Goal: Task Accomplishment & Management: Manage account settings

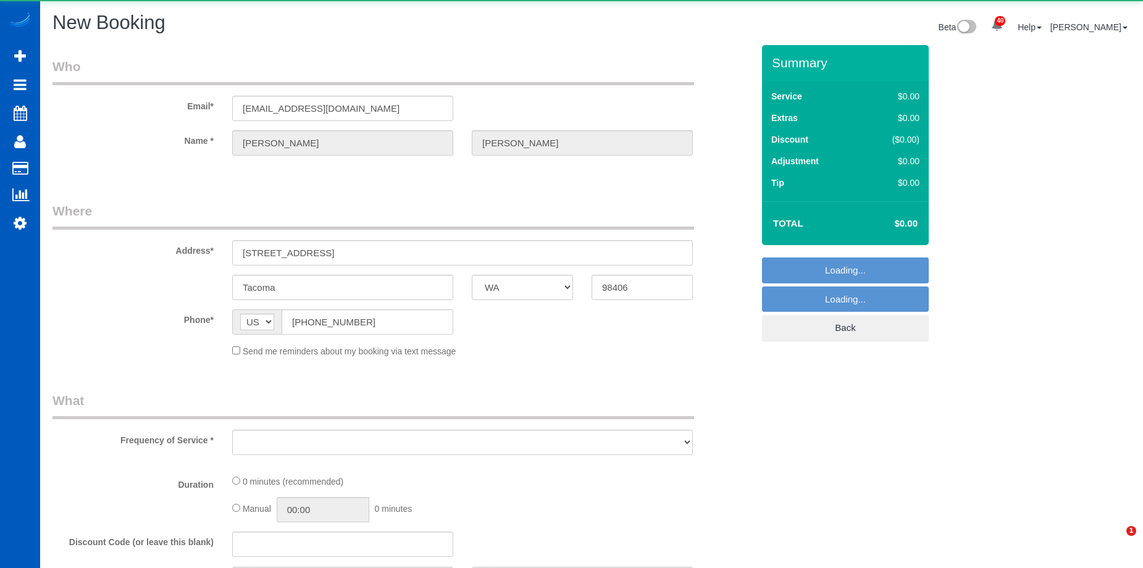
select select "WA"
select select "object:5853"
select select "string:fspay-d123add9-4107-4011-94d9-a66249ff2acd"
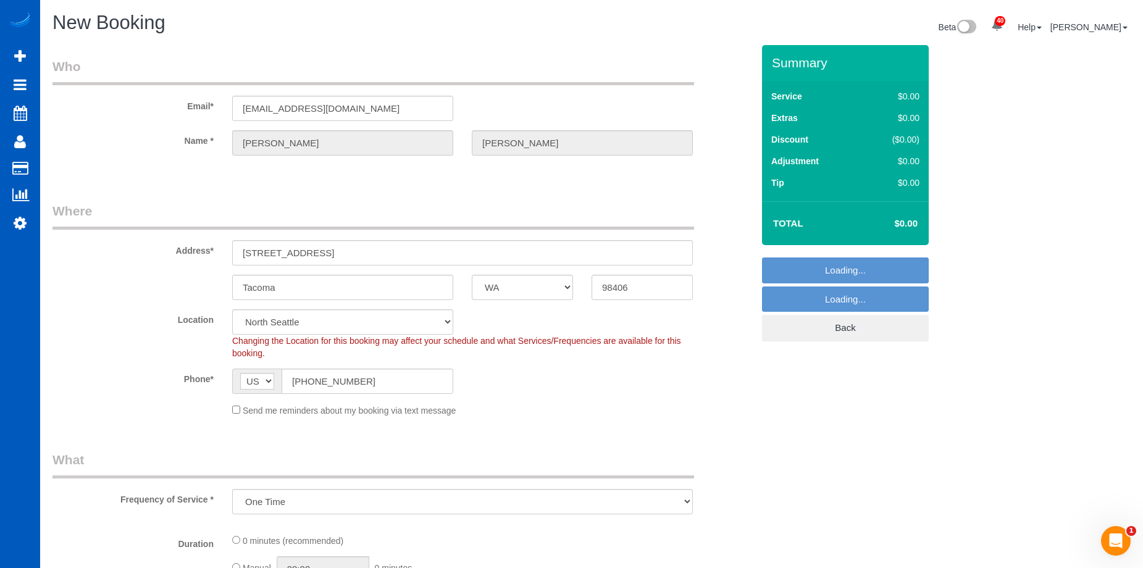
select select "2"
select select "199"
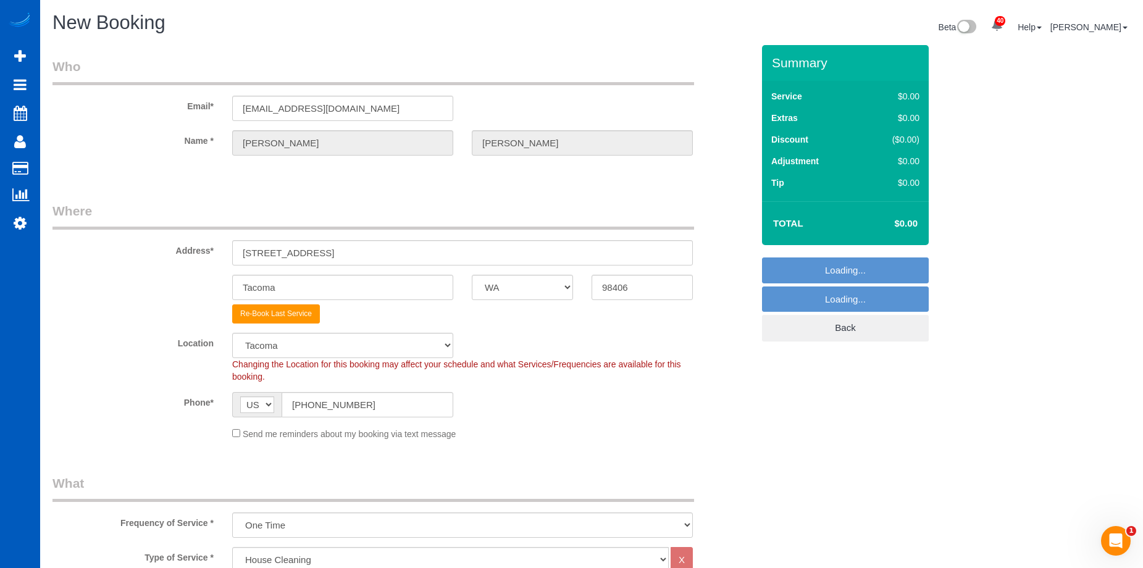
select select "object:6123"
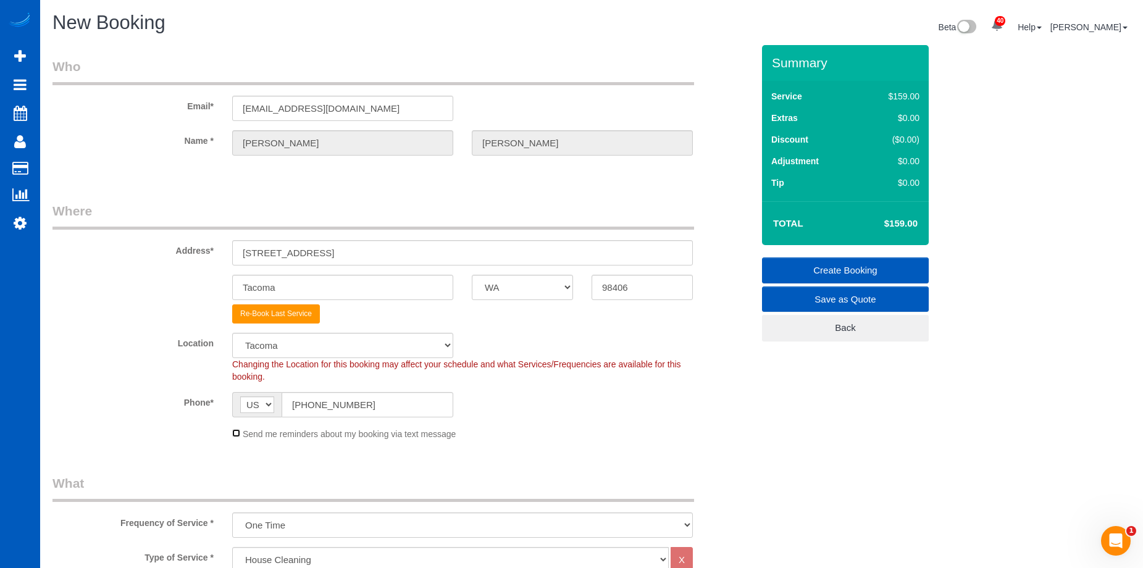
scroll to position [185, 0]
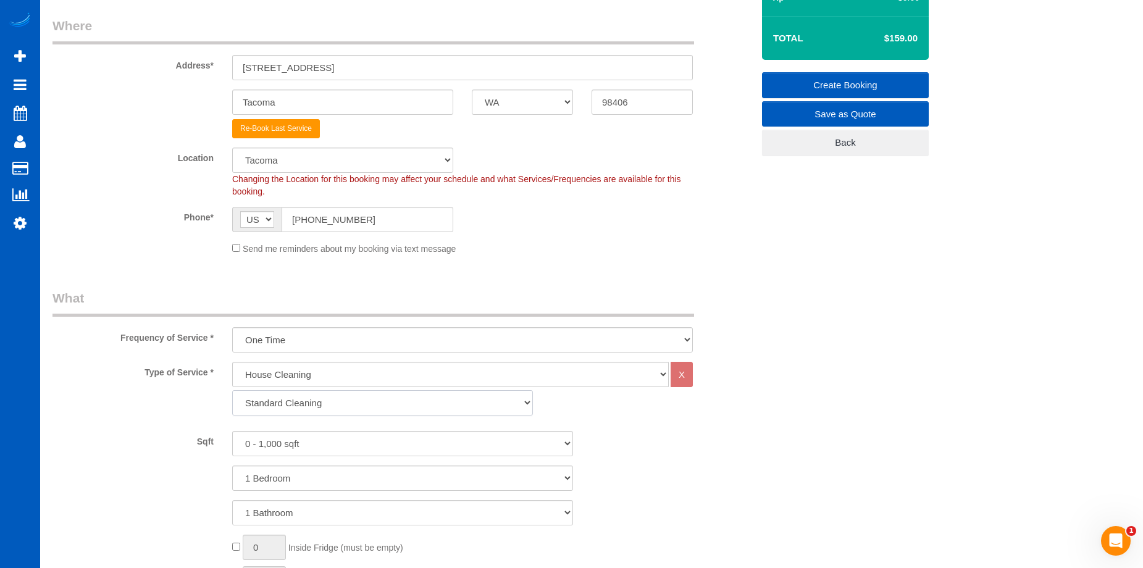
click at [307, 400] on select "Standard Cleaning Deep Cleaning Move In/ Out Cleaning" at bounding box center [382, 402] width 301 height 25
select select "367"
click at [232, 390] on select "Standard Cleaning Deep Cleaning Move In/ Out Cleaning" at bounding box center [382, 402] width 301 height 25
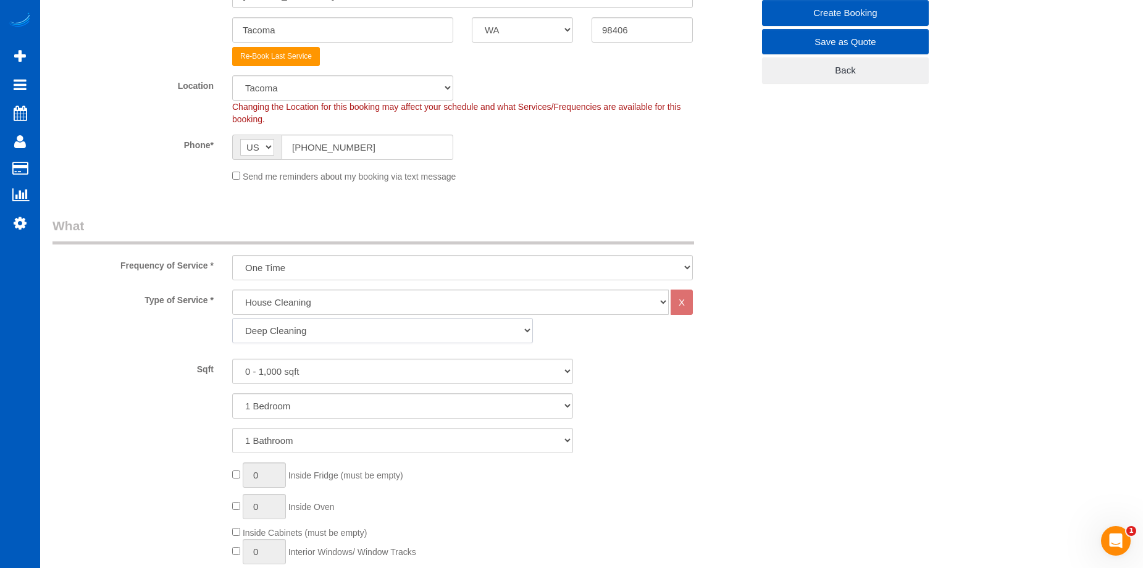
scroll to position [371, 0]
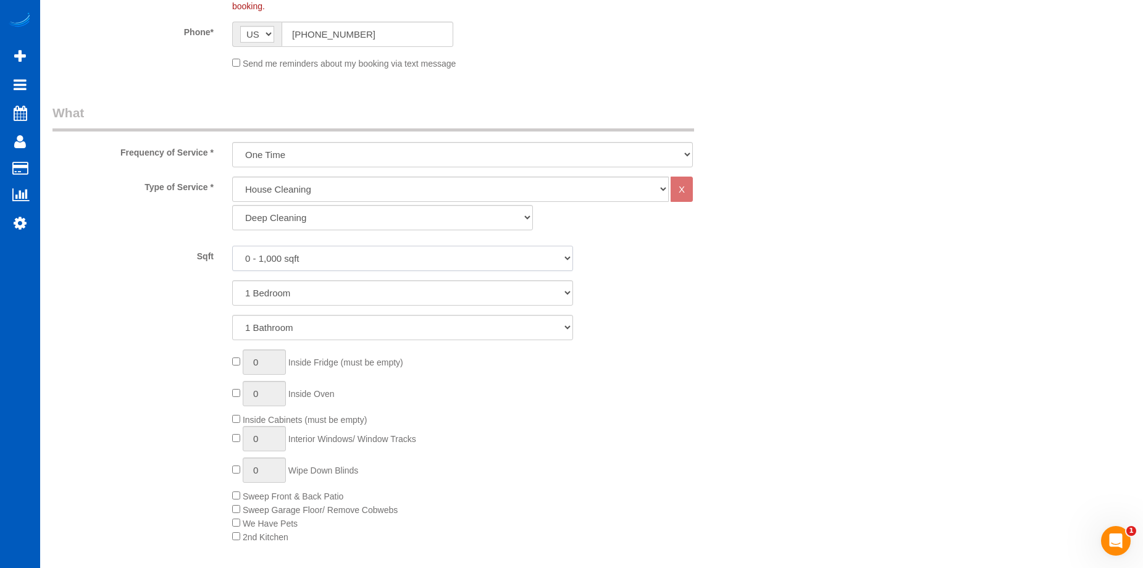
click at [356, 259] on select "0 - 1,000 sqft 1,001 - 1,500 sqft 1,501 - 2,000 sqft 2,001 - 2,500 sqft 2,501 -…" at bounding box center [402, 258] width 341 height 25
select select "1501"
click at [232, 246] on select "0 - 1,000 sqft 1,001 - 1,500 sqft 1,501 - 2,000 sqft 2,001 - 2,500 sqft 2,501 -…" at bounding box center [402, 258] width 341 height 25
click at [257, 293] on select "1 Bedroom 2 Bedrooms 3 Bedrooms 4 Bedrooms 5 Bedrooms 6 Bedrooms 7 Bedrooms" at bounding box center [402, 292] width 341 height 25
select select "2"
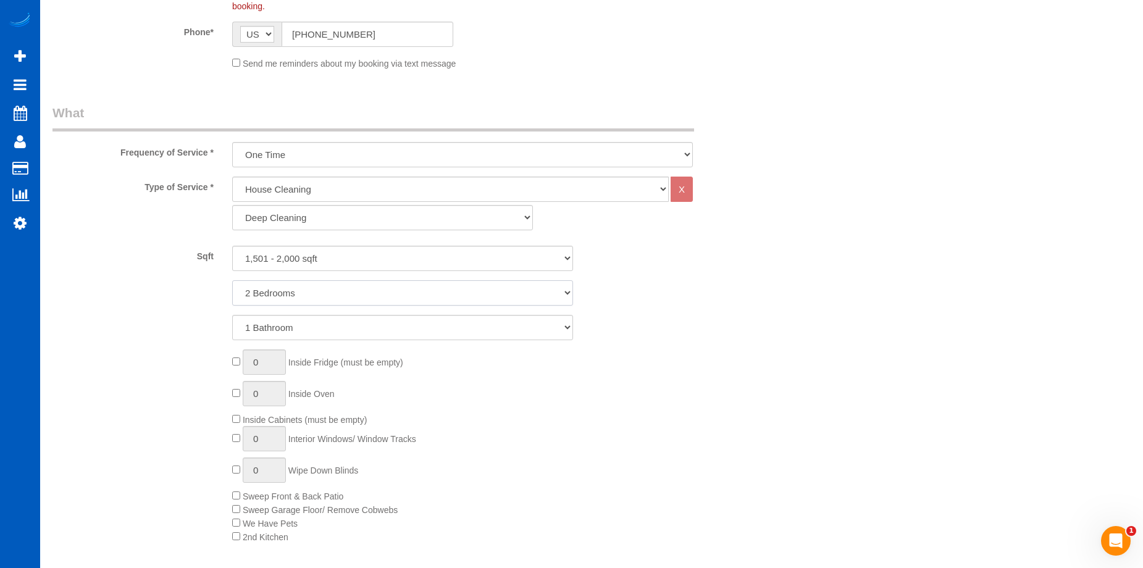
click at [232, 280] on select "1 Bedroom 2 Bedrooms 3 Bedrooms 4 Bedrooms 5 Bedrooms 6 Bedrooms 7 Bedrooms" at bounding box center [402, 292] width 341 height 25
click at [275, 327] on select "1 Bathroom 2 Bathrooms 3 Bathrooms 4 Bathrooms 5 Bathrooms 6 Bathrooms 7 Bathro…" at bounding box center [402, 327] width 341 height 25
select select "2"
click at [232, 315] on select "1 Bathroom 2 Bathrooms 3 Bathrooms 4 Bathrooms 5 Bathrooms 6 Bathrooms 7 Bathro…" at bounding box center [402, 327] width 341 height 25
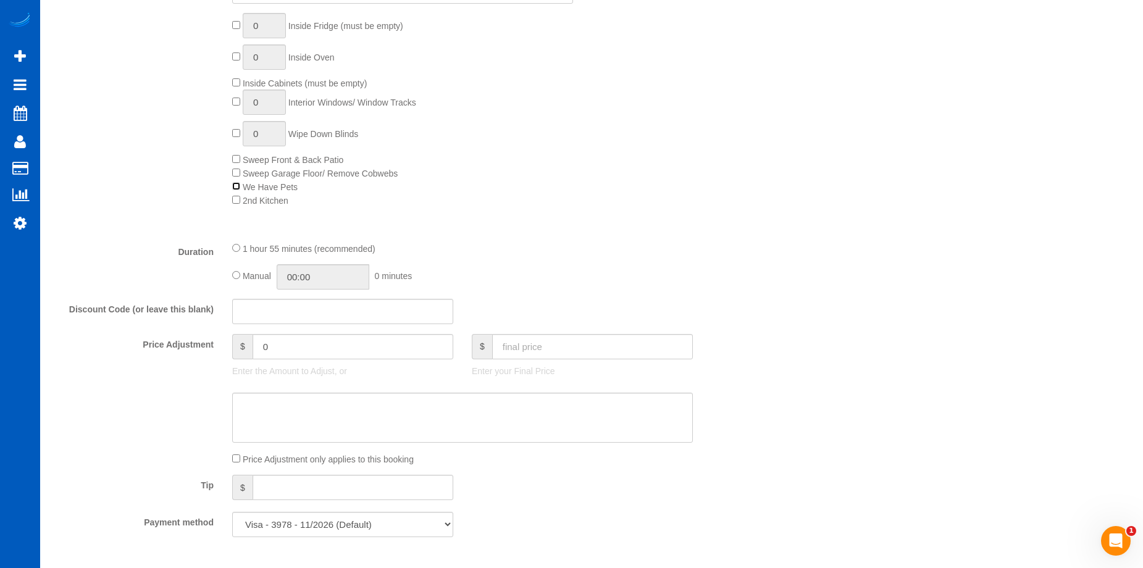
scroll to position [803, 0]
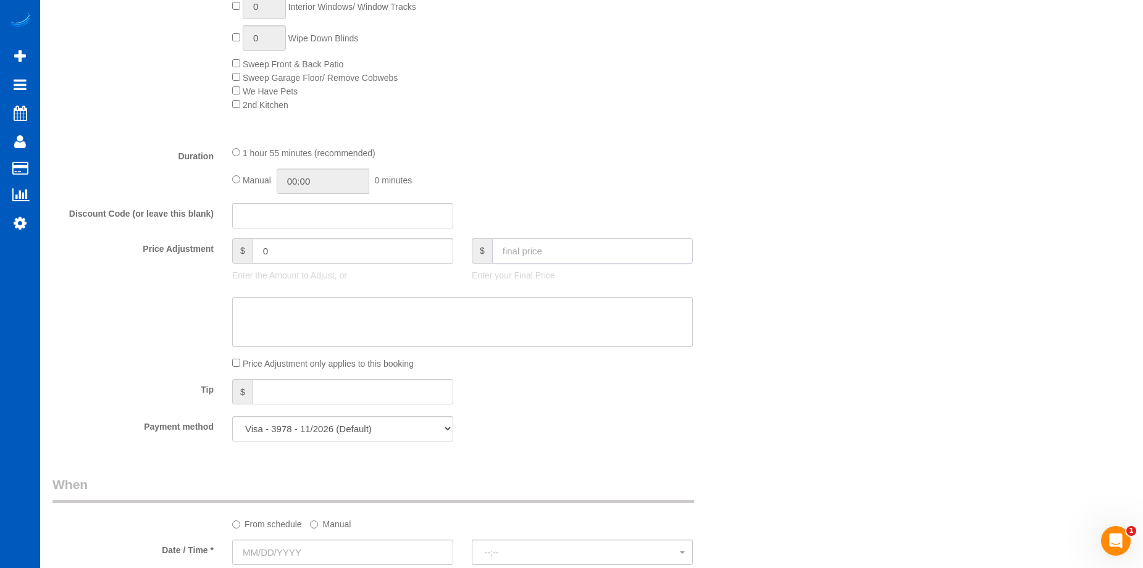
click at [545, 248] on input "text" at bounding box center [592, 250] width 201 height 25
type input "300"
click at [539, 308] on textarea at bounding box center [462, 322] width 461 height 51
type input "-64"
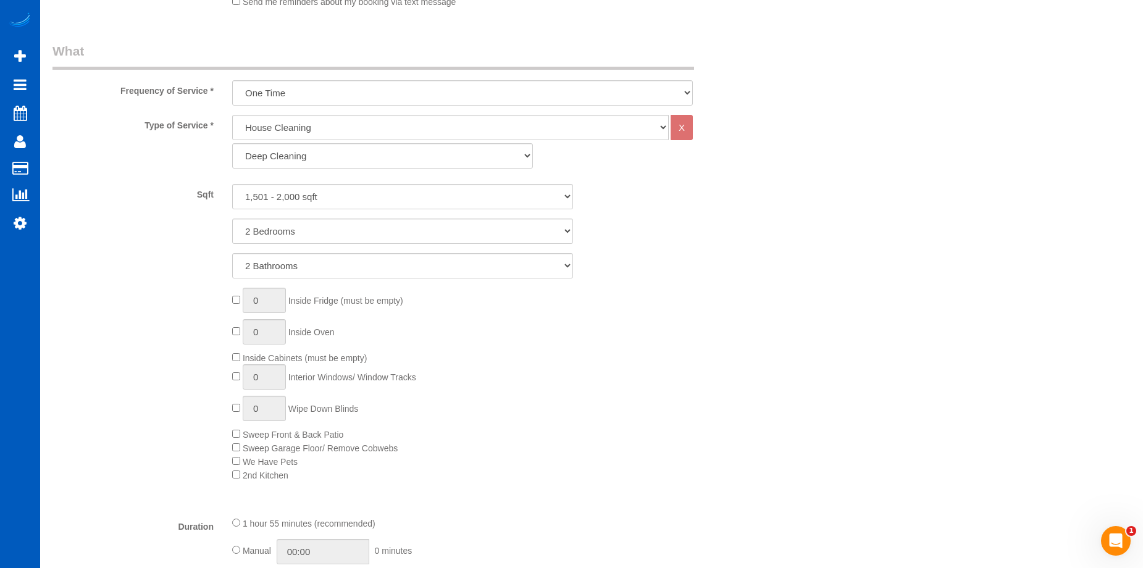
scroll to position [741, 0]
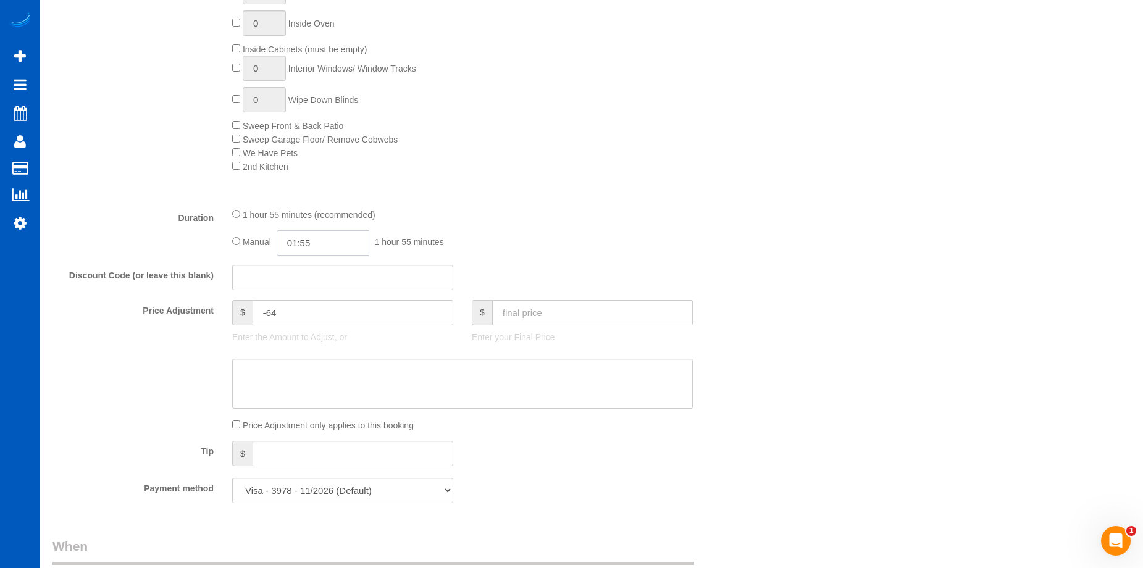
click at [304, 241] on input "01:55" at bounding box center [323, 242] width 93 height 25
type input "03:30"
click at [303, 309] on li "03:30" at bounding box center [309, 315] width 55 height 16
click at [527, 381] on textarea at bounding box center [462, 384] width 461 height 51
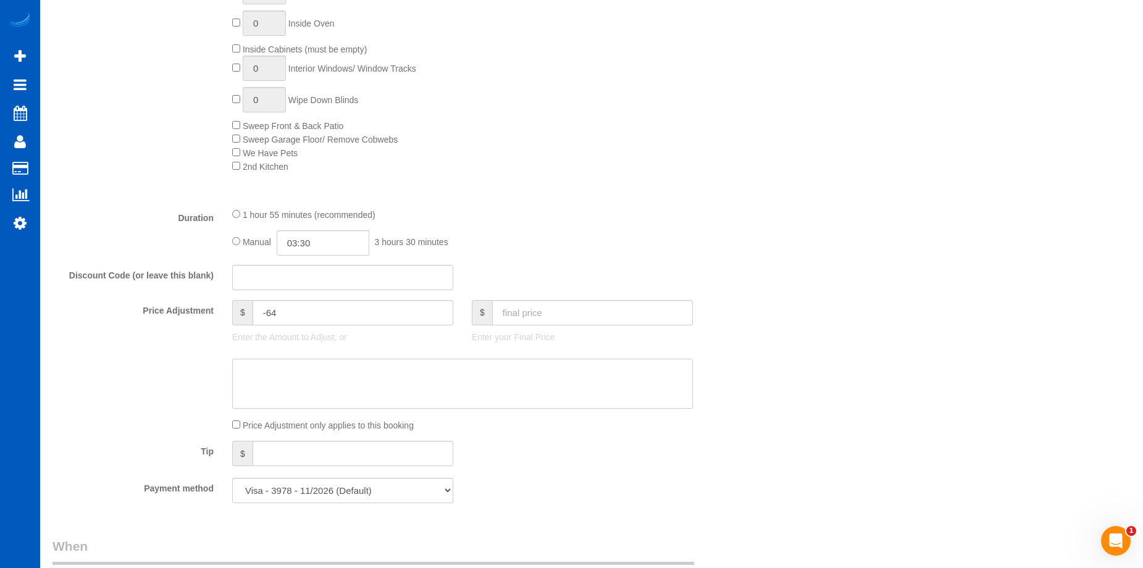
paste textarea "First deep clean then recurring bi-weekly for 161 USD to 181 USD."
type textarea "First deep clean then recurring bi-weekly for 161 USD to 181 USD."
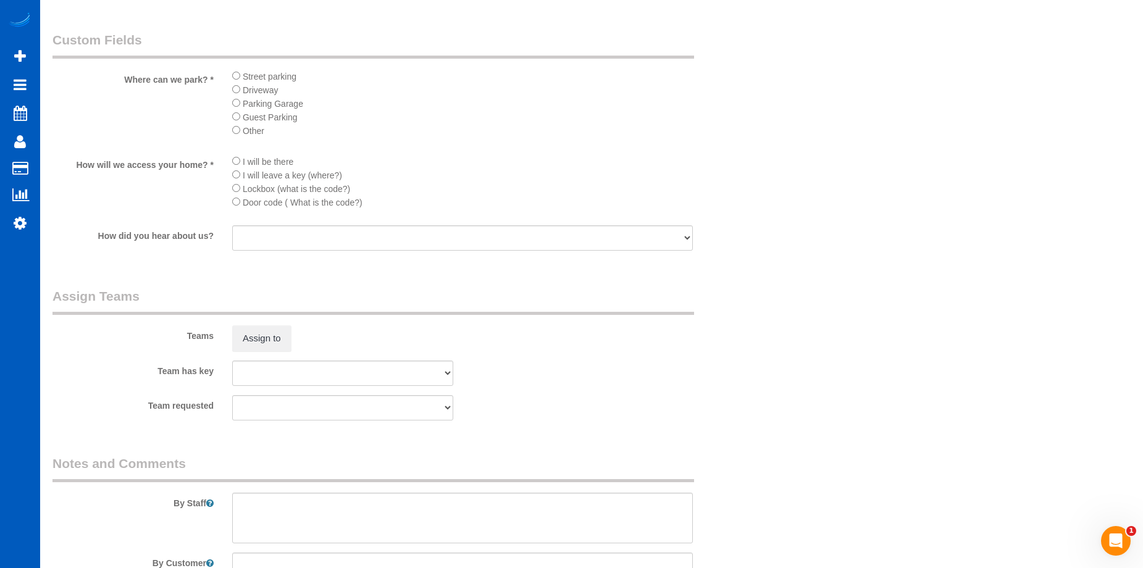
scroll to position [1512, 0]
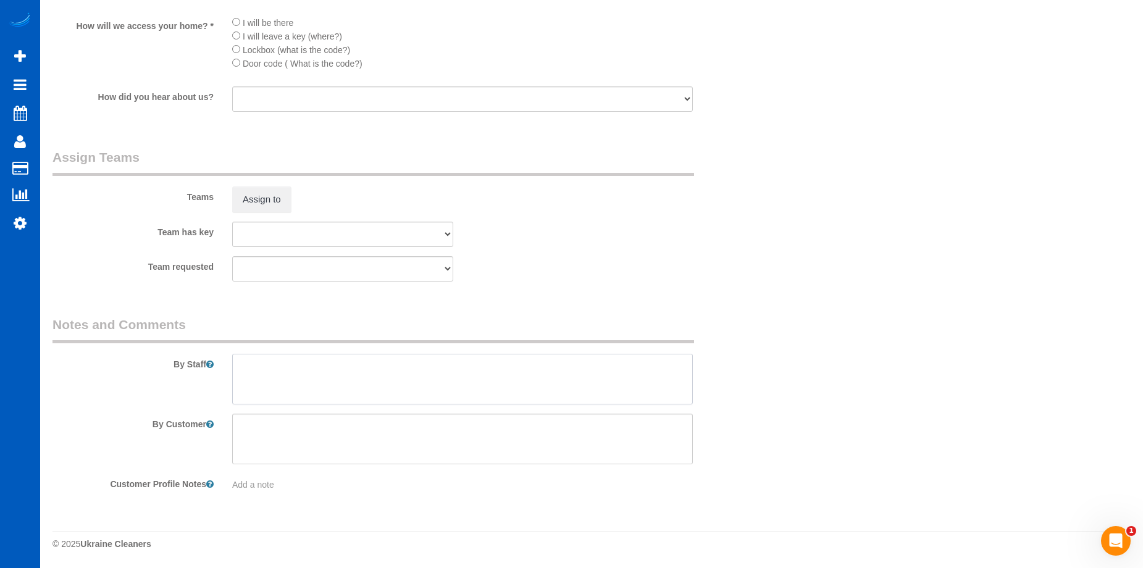
click at [423, 380] on textarea at bounding box center [462, 379] width 461 height 51
paste textarea "We're only cleaning about 1.4k sqft of the home: 2 bed, 2 bath, common areas: k…"
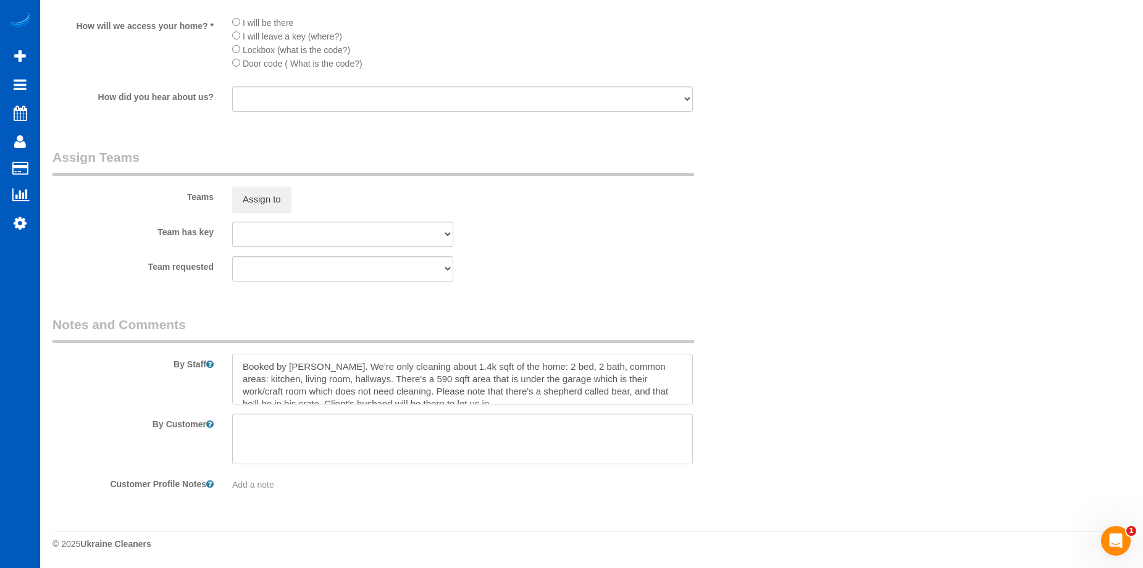
scroll to position [12, 0]
drag, startPoint x: 333, startPoint y: 366, endPoint x: 484, endPoint y: 407, distance: 155.7
click at [484, 407] on sui-booking-comments "By Staff By Customer Customer Profile Notes Add a note" at bounding box center [402, 403] width 700 height 175
click at [456, 423] on textarea at bounding box center [462, 439] width 461 height 51
drag, startPoint x: 333, startPoint y: 366, endPoint x: 471, endPoint y: 396, distance: 141.0
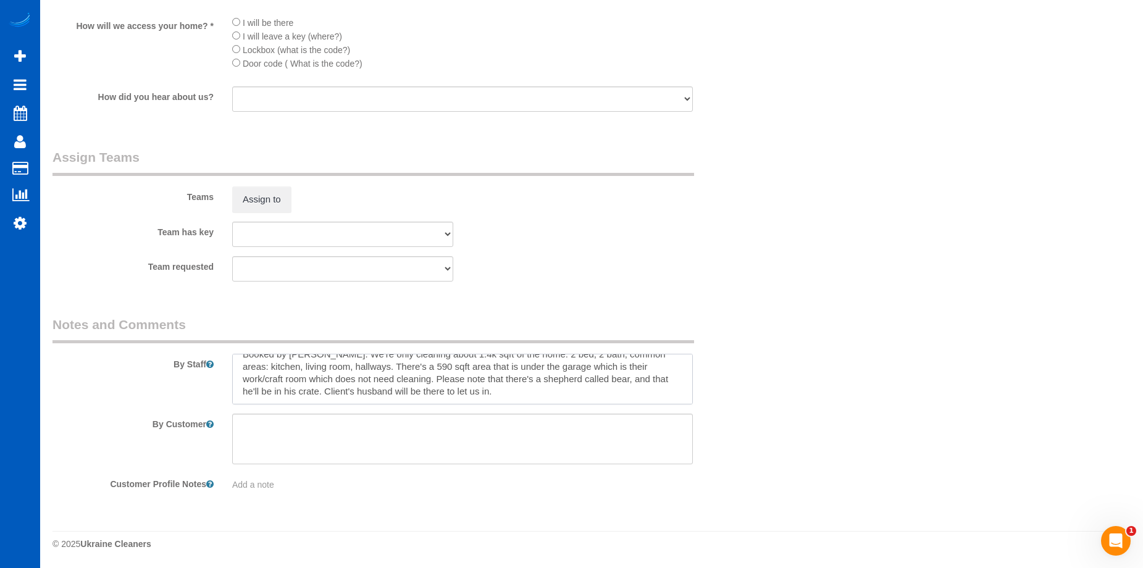
click at [471, 396] on textarea at bounding box center [462, 379] width 461 height 51
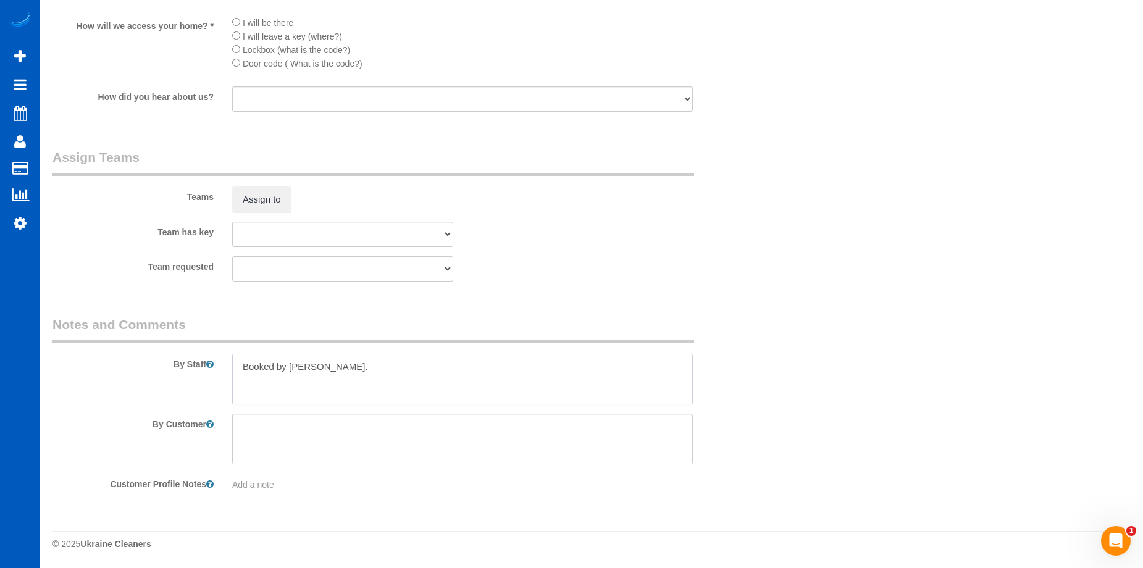
scroll to position [0, 0]
type textarea "Booked by Florencia."
click at [455, 433] on textarea at bounding box center [462, 439] width 461 height 51
paste textarea "We're only cleaning about 1.4k sqft of the home: 2 bed, 2 bath, common areas: k…"
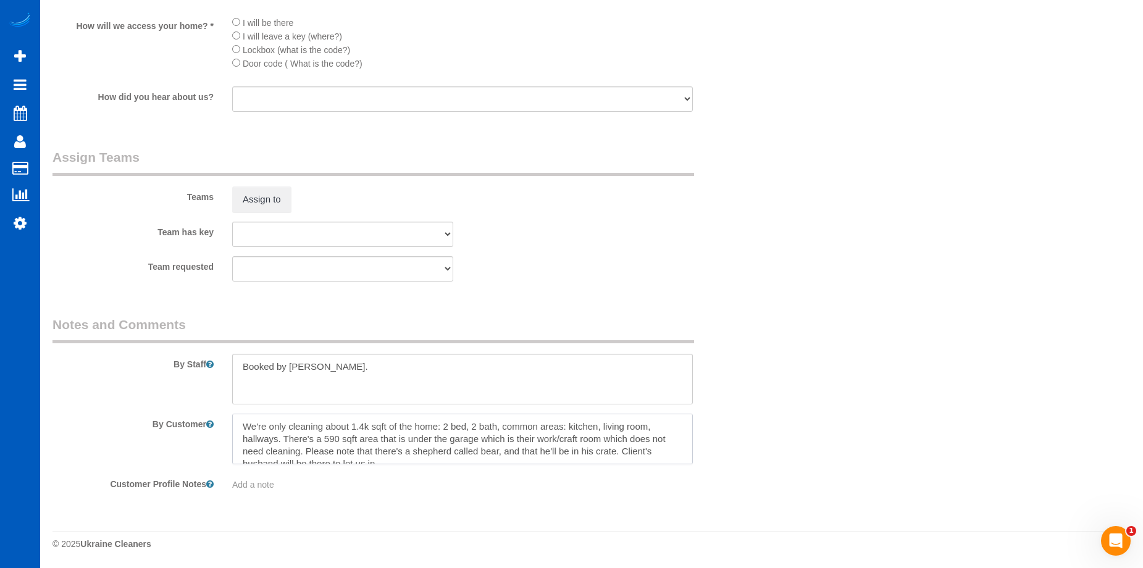
scroll to position [6, 0]
type textarea "We're only cleaning about 1.4k sqft of the home: 2 bed, 2 bath, common areas: k…"
click at [429, 377] on textarea at bounding box center [462, 379] width 461 height 51
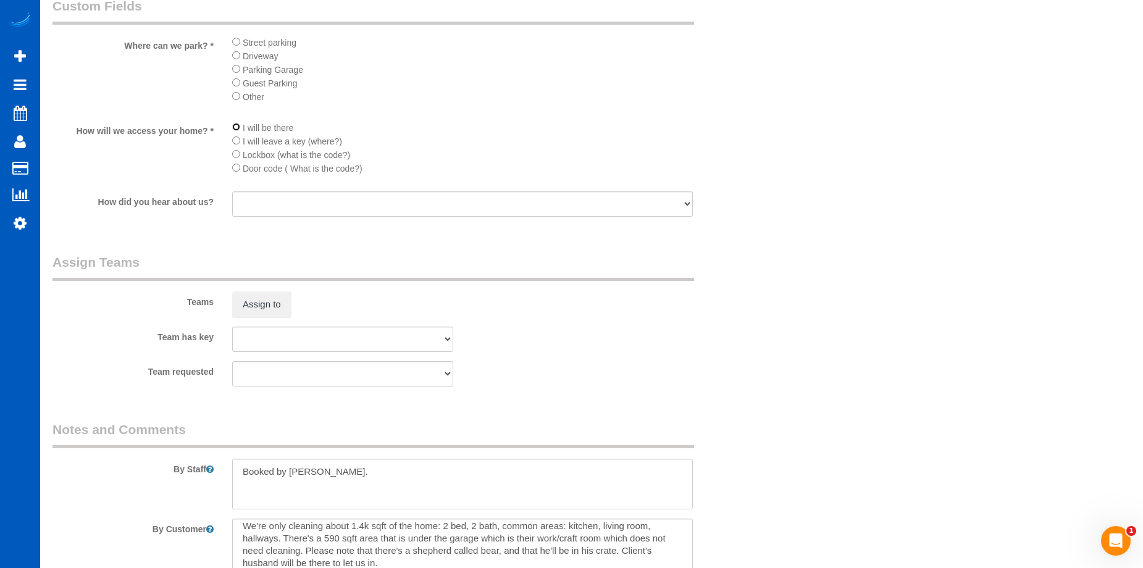
scroll to position [1512, 0]
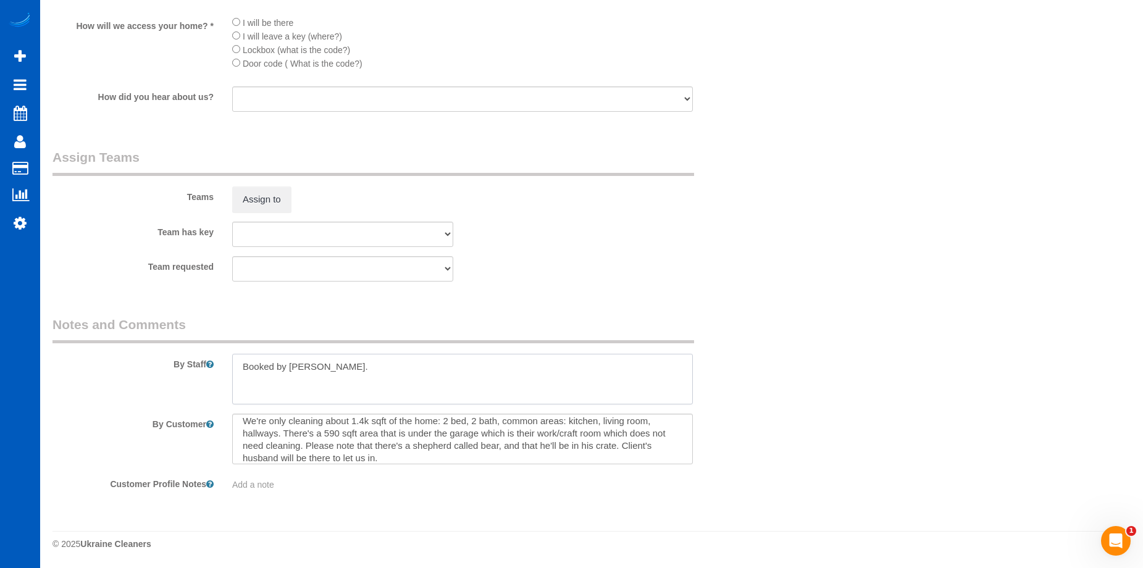
click at [446, 367] on textarea at bounding box center [462, 379] width 461 height 51
click at [464, 358] on textarea at bounding box center [462, 379] width 461 height 51
click at [414, 377] on textarea at bounding box center [462, 379] width 461 height 51
click at [411, 365] on textarea at bounding box center [462, 379] width 461 height 51
paste textarea "Michael - 6192712000 If you knock on the door and he doesn't reply, please call…"
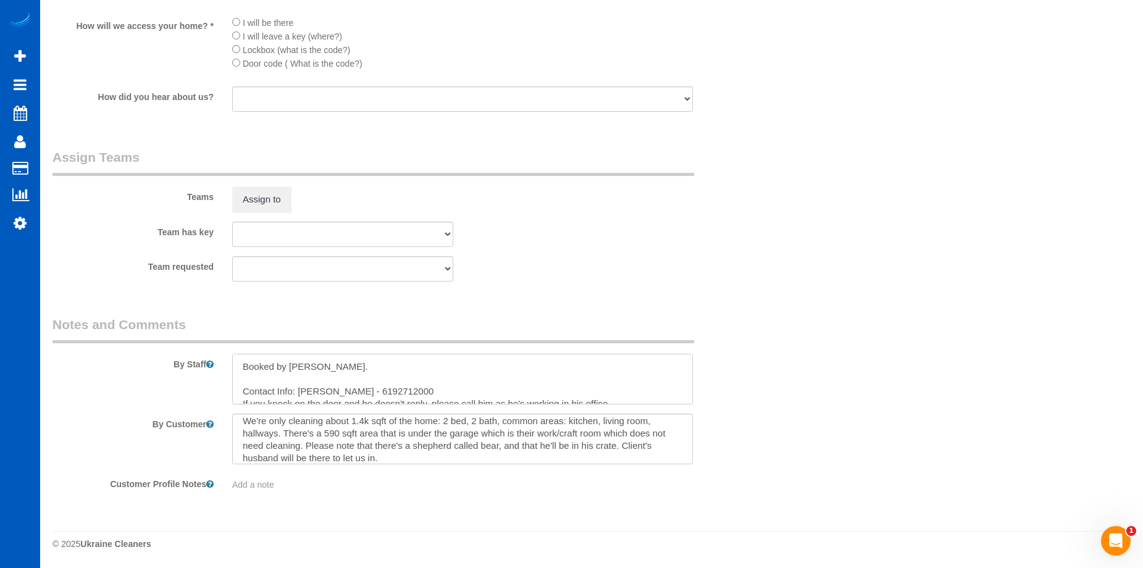
scroll to position [6, 0]
click at [351, 385] on textarea at bounding box center [462, 379] width 461 height 51
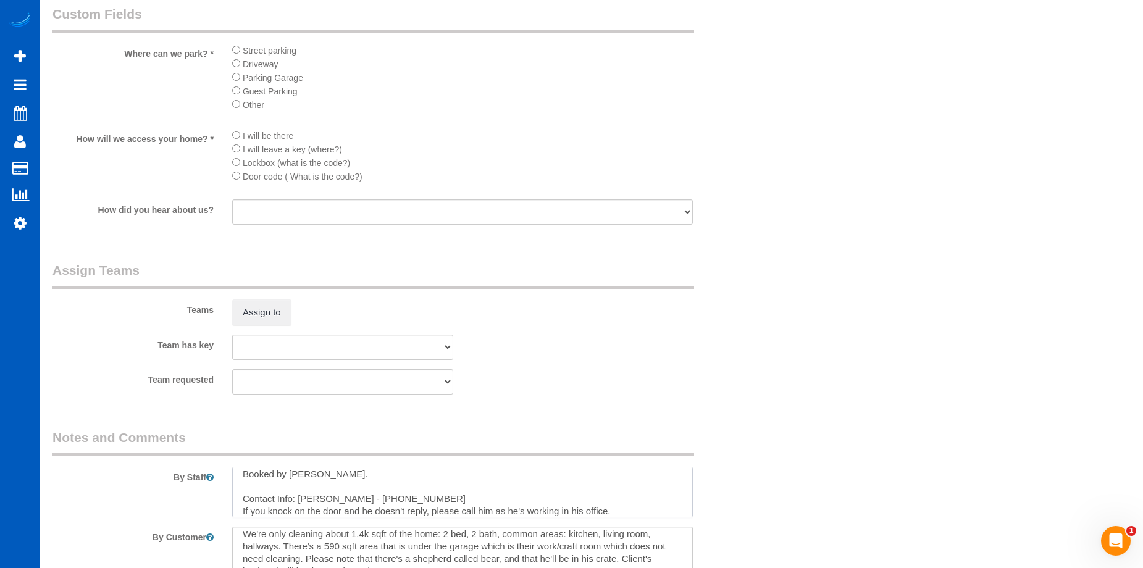
scroll to position [1204, 0]
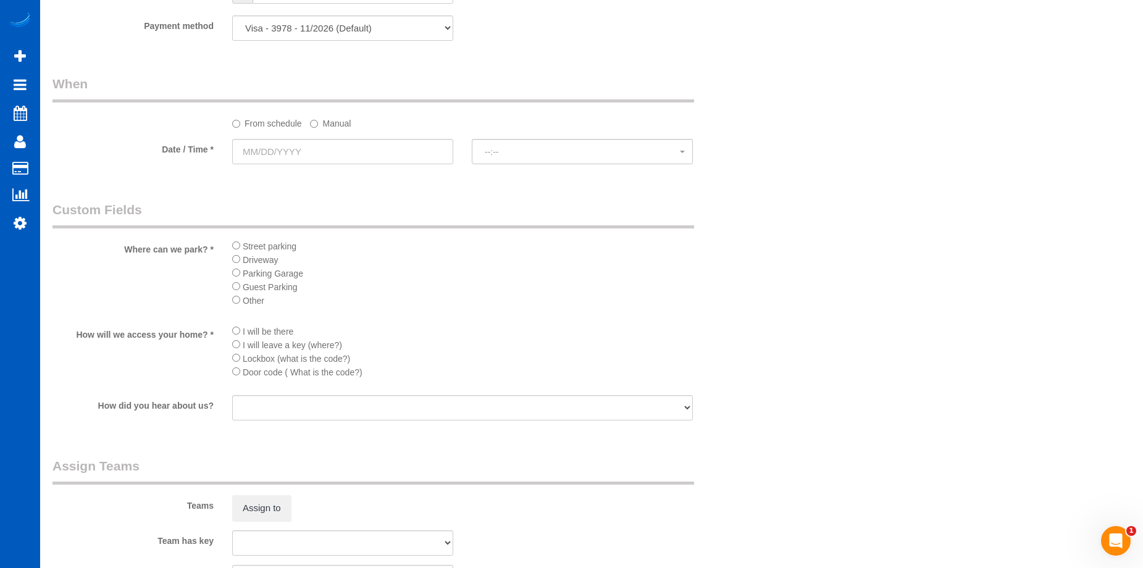
type textarea "Booked by Florencia. Contact Info: Michael - 619-271-2000 If you knock on the d…"
click at [335, 148] on input "text" at bounding box center [342, 151] width 221 height 25
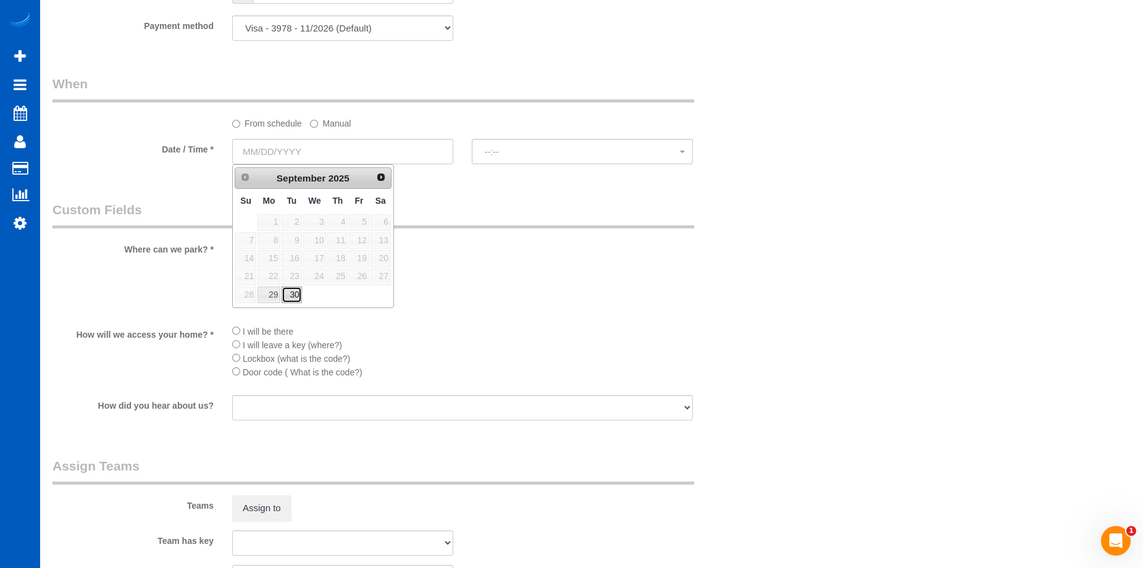
click at [287, 301] on link "30" at bounding box center [292, 295] width 20 height 17
type input "09/30/2025"
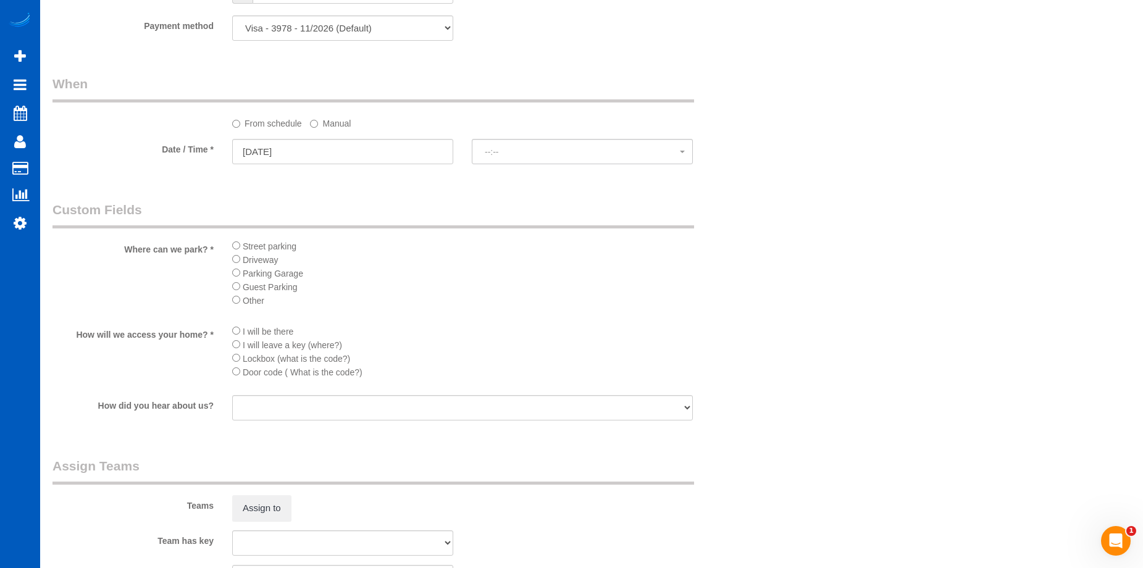
select select "spot1"
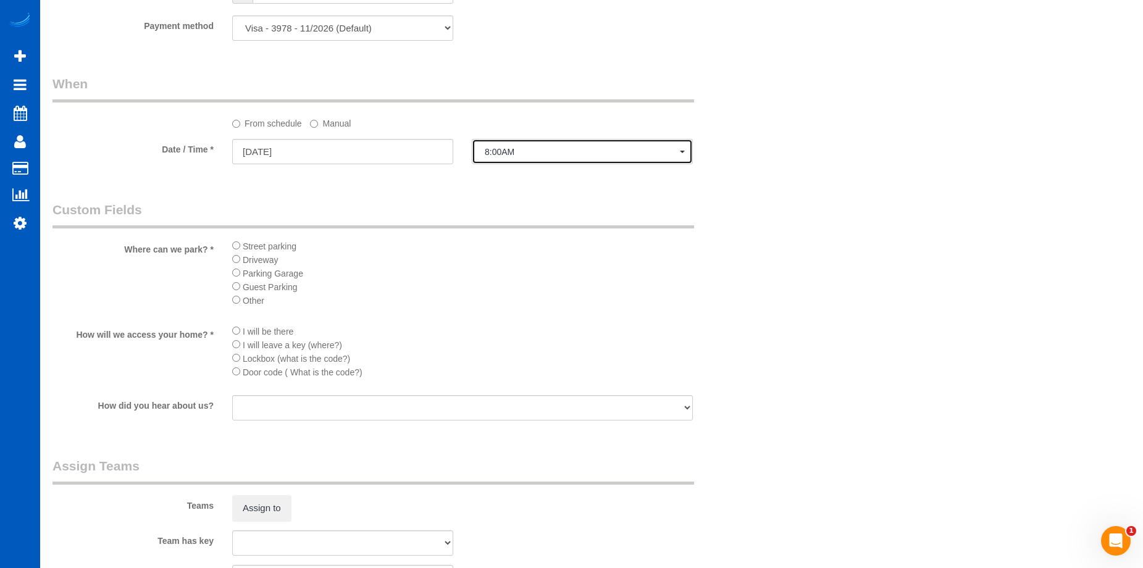
click at [559, 151] on span "8:00AM" at bounding box center [582, 152] width 195 height 10
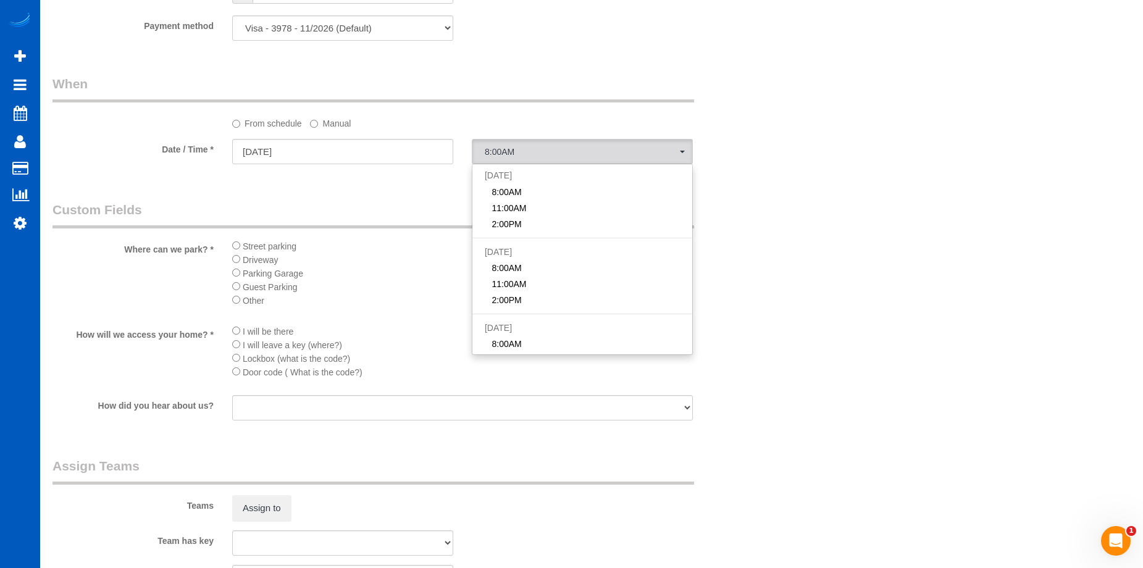
click at [345, 125] on label "Manual" at bounding box center [330, 121] width 41 height 17
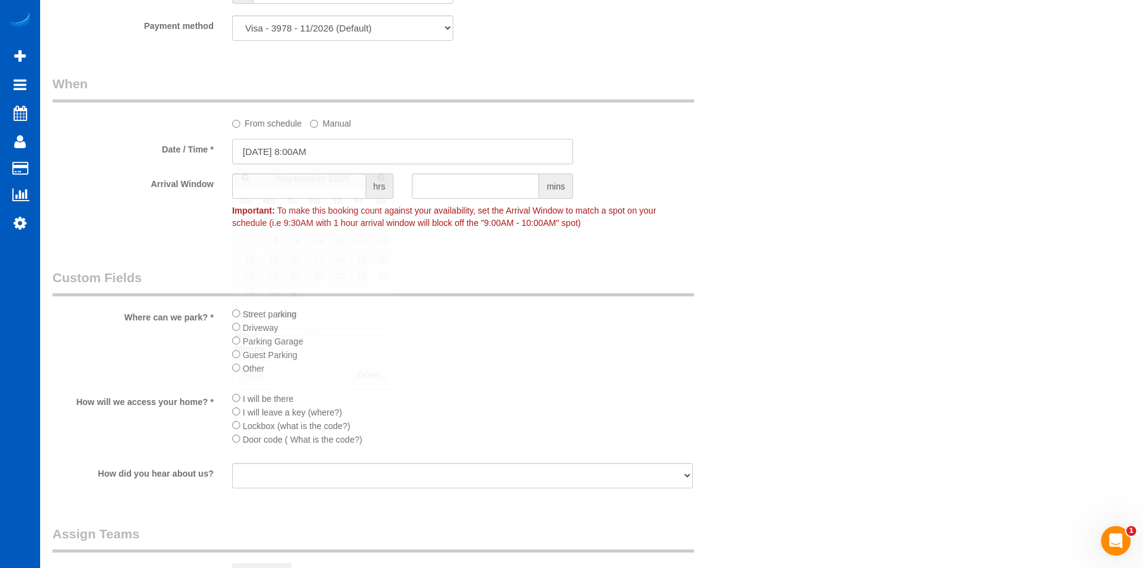
click at [341, 143] on input "09/30/2025 8:00AM" at bounding box center [402, 151] width 341 height 25
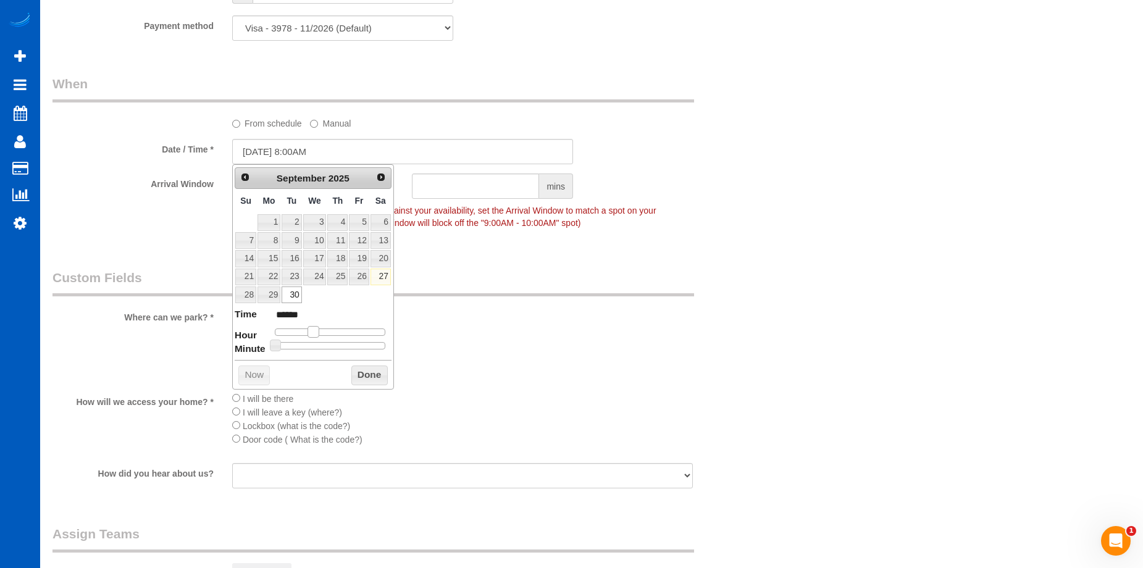
type input "09/30/2025 9:00AM"
type input "******"
type input "09/30/2025 10:00AM"
type input "*******"
type input "09/30/2025 9:00AM"
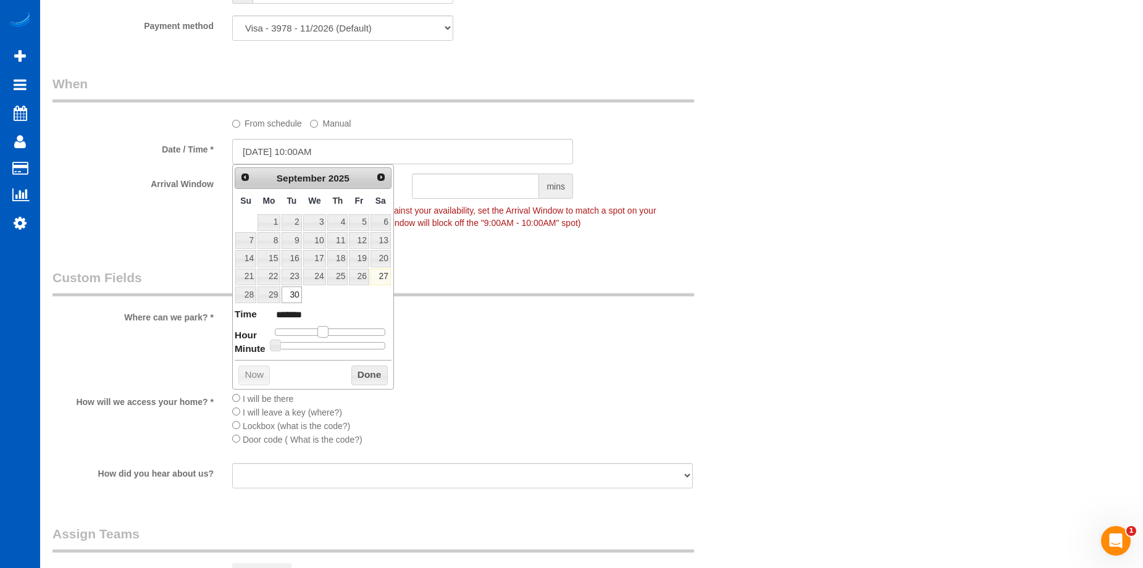
type input "******"
type input "09/30/2025 8:00AM"
type input "******"
click at [313, 333] on span at bounding box center [313, 331] width 11 height 11
type input "09/30/2025 8:05AM"
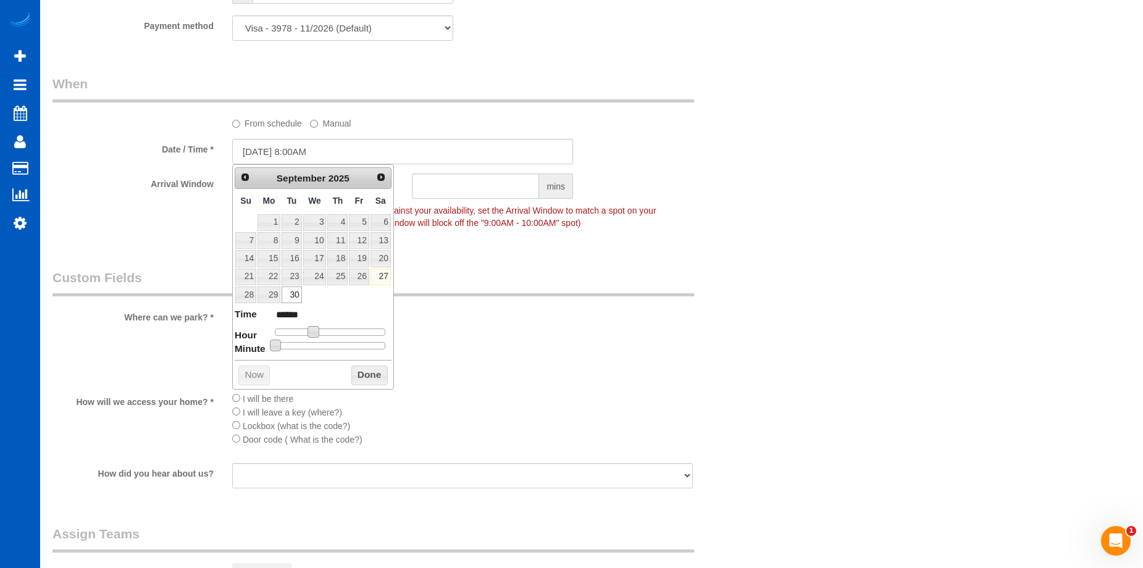
type input "******"
type input "09/30/2025 8:10AM"
type input "******"
type input "09/30/2025 8:15AM"
type input "******"
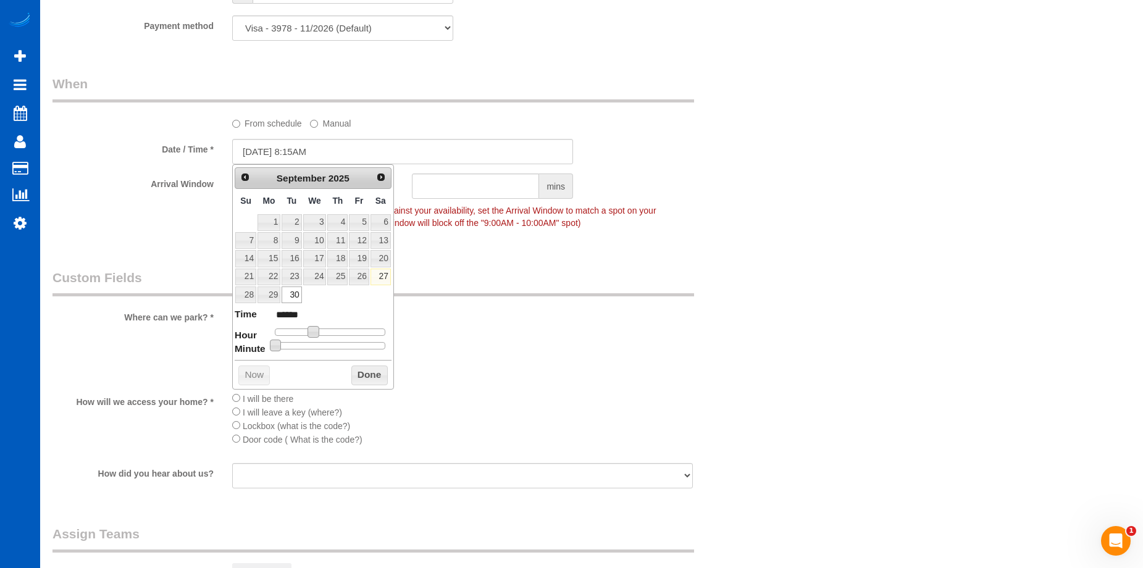
type input "09/30/2025 8:20AM"
type input "******"
type input "09/30/2025 8:25AM"
type input "******"
type input "09/30/2025 8:30AM"
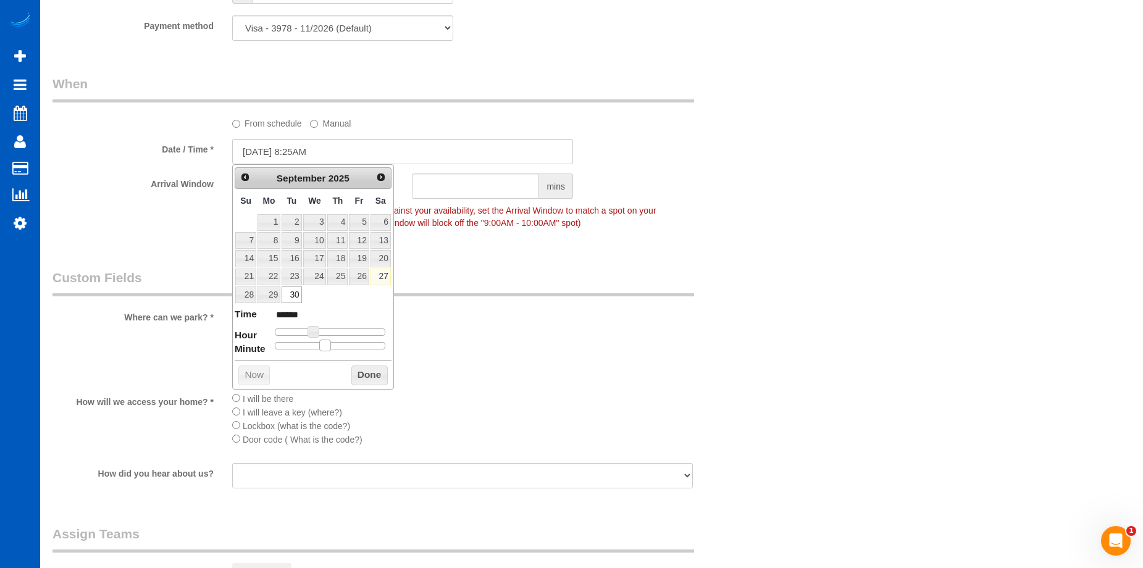
type input "******"
drag, startPoint x: 275, startPoint y: 346, endPoint x: 333, endPoint y: 346, distance: 58.7
click at [333, 346] on span at bounding box center [334, 345] width 11 height 11
click at [369, 378] on button "Done" at bounding box center [369, 376] width 36 height 20
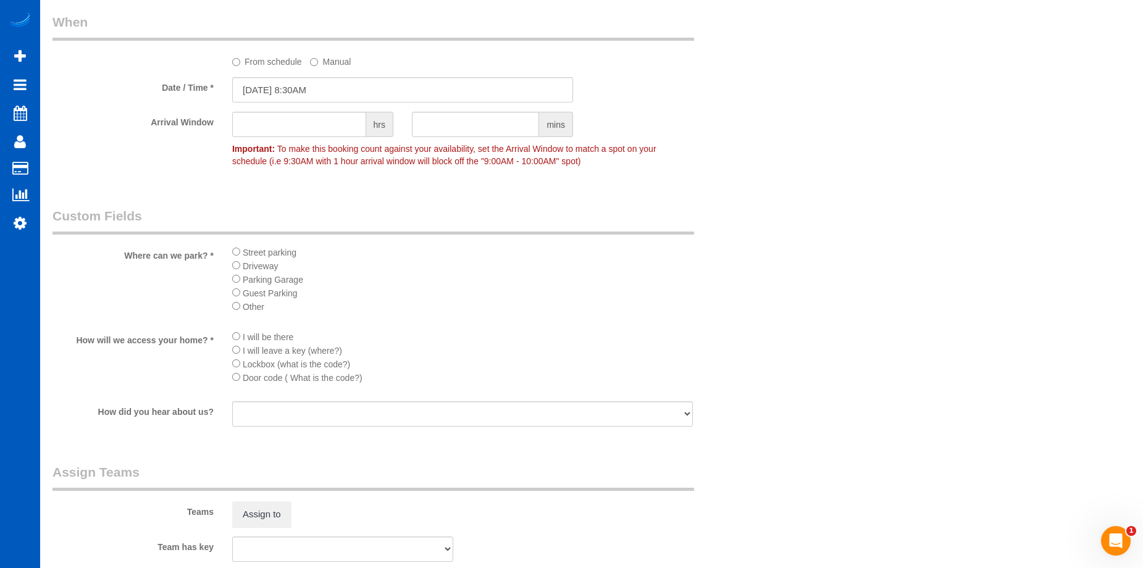
scroll to position [1389, 0]
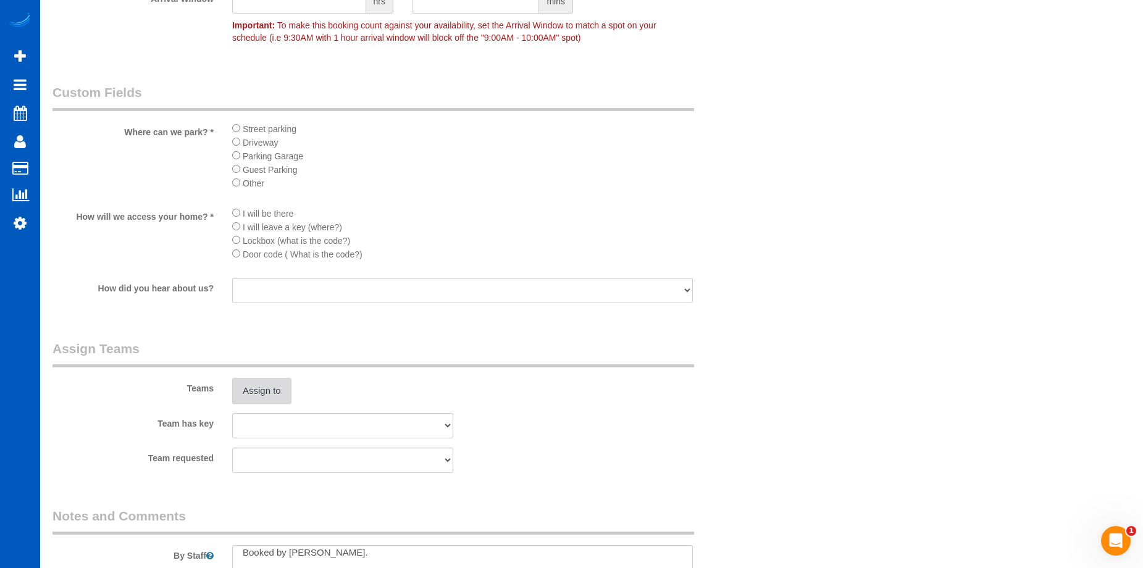
click at [269, 385] on button "Assign to" at bounding box center [261, 391] width 59 height 26
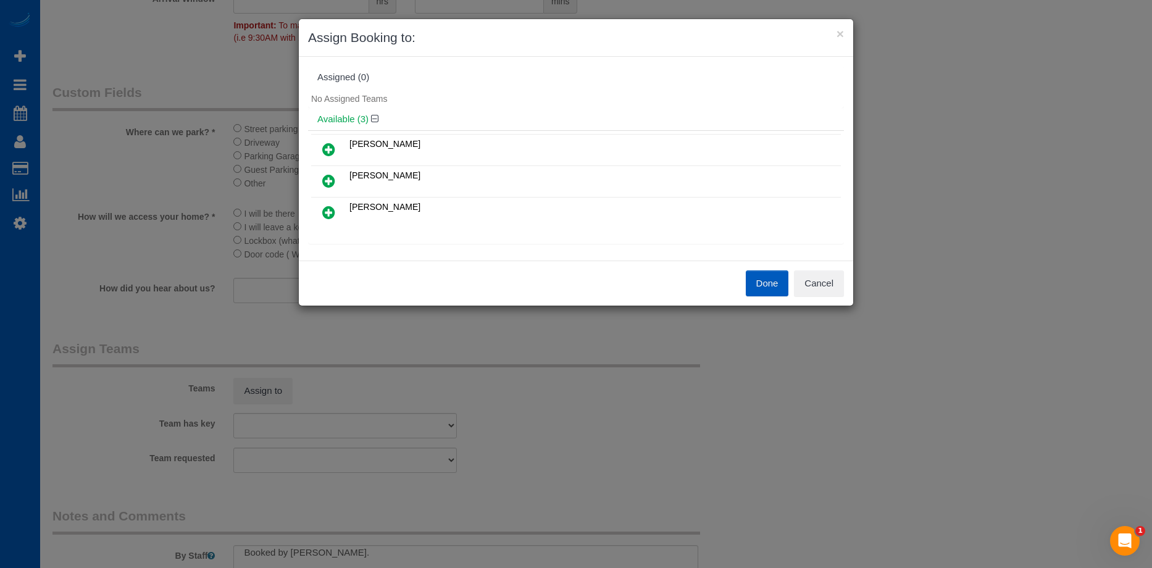
click at [330, 151] on icon at bounding box center [328, 149] width 13 height 15
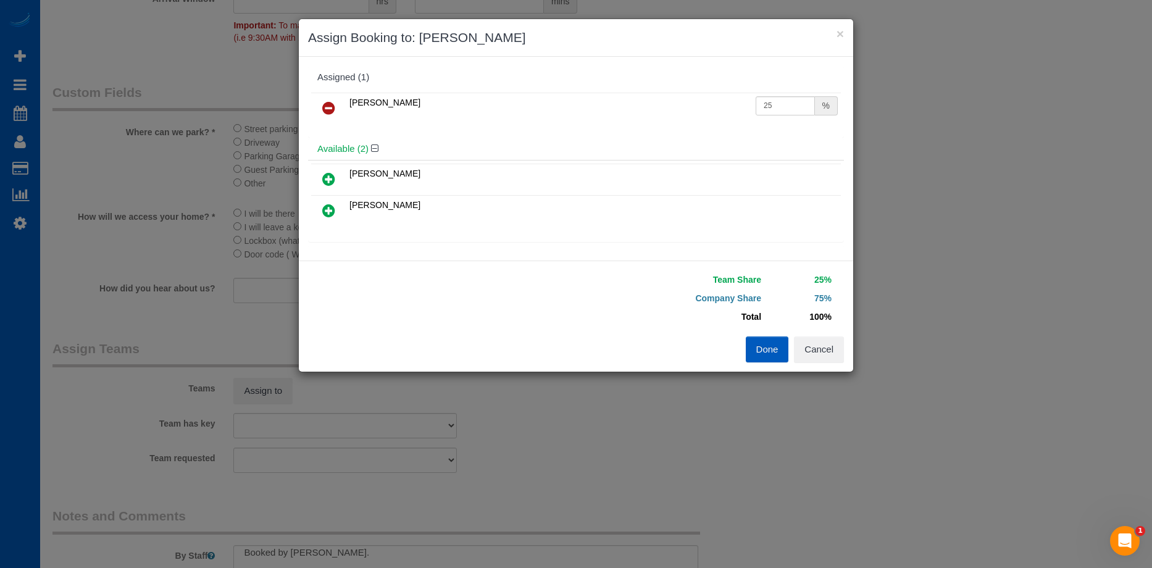
click at [327, 177] on icon at bounding box center [328, 179] width 13 height 15
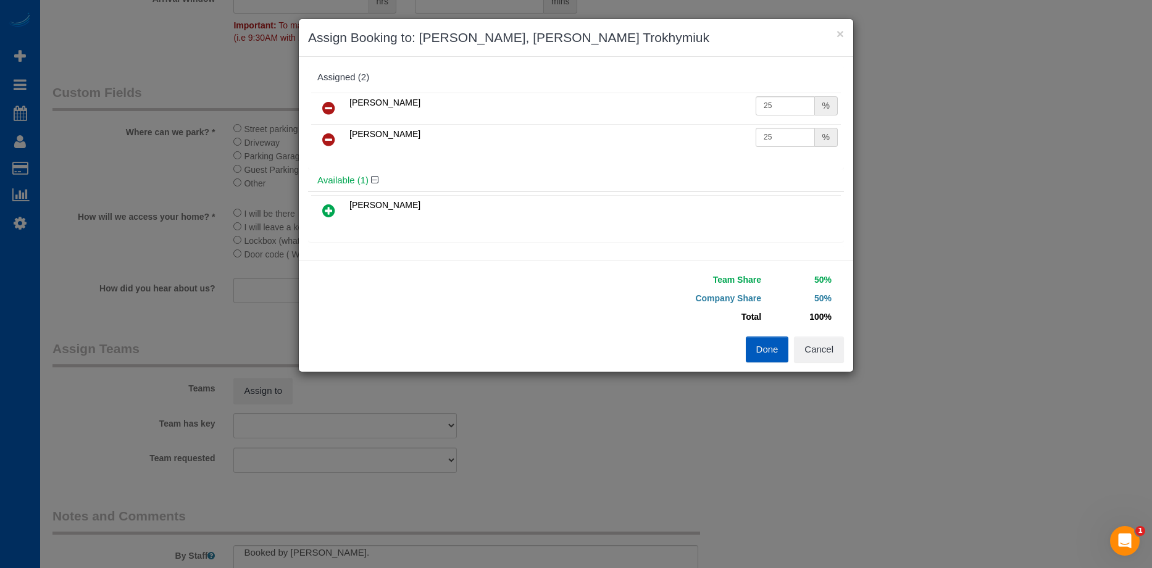
click at [779, 357] on button "Done" at bounding box center [767, 350] width 43 height 26
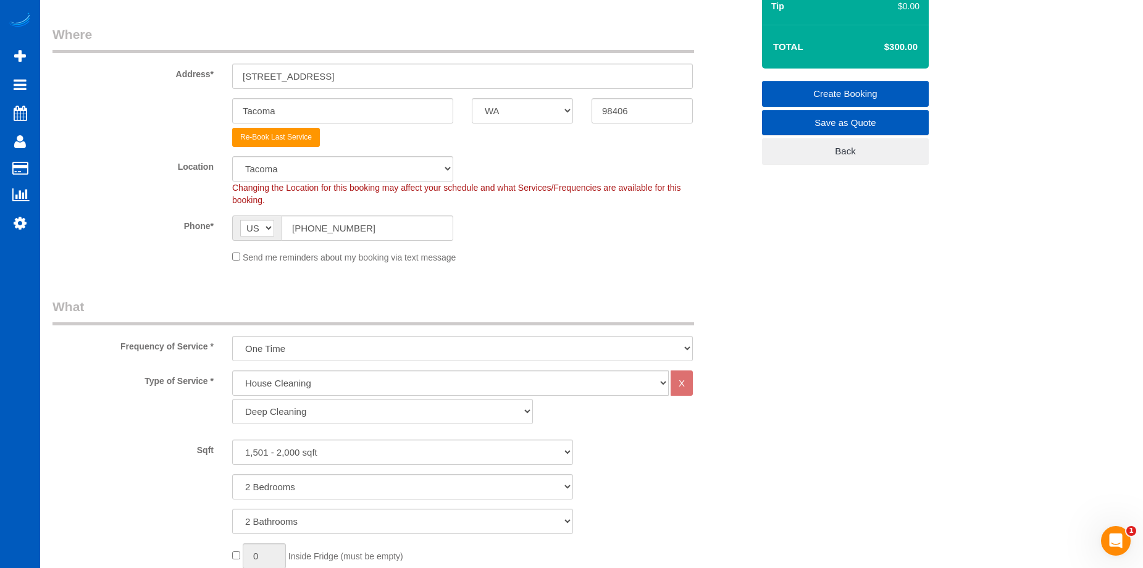
scroll to position [154, 0]
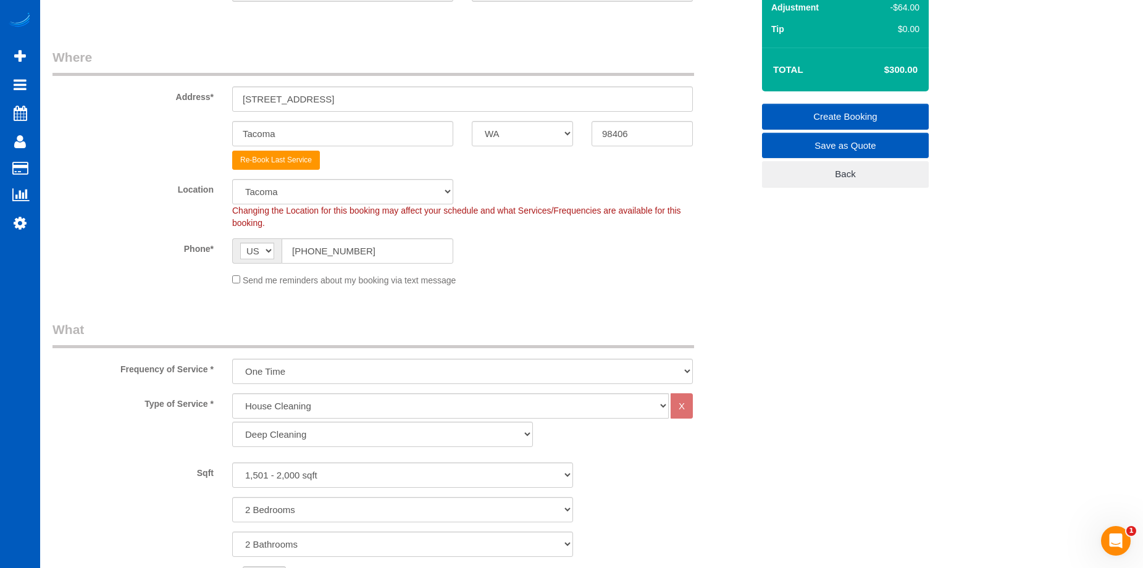
click at [776, 112] on link "Create Booking" at bounding box center [845, 117] width 167 height 26
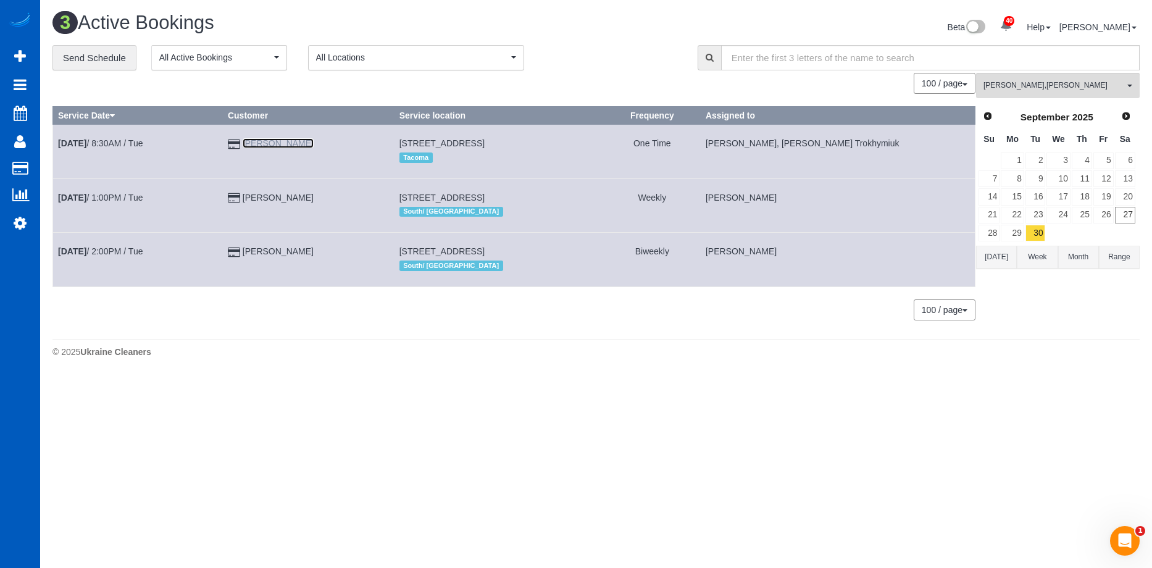
click at [266, 141] on link "Caroline Lahman" at bounding box center [278, 143] width 71 height 10
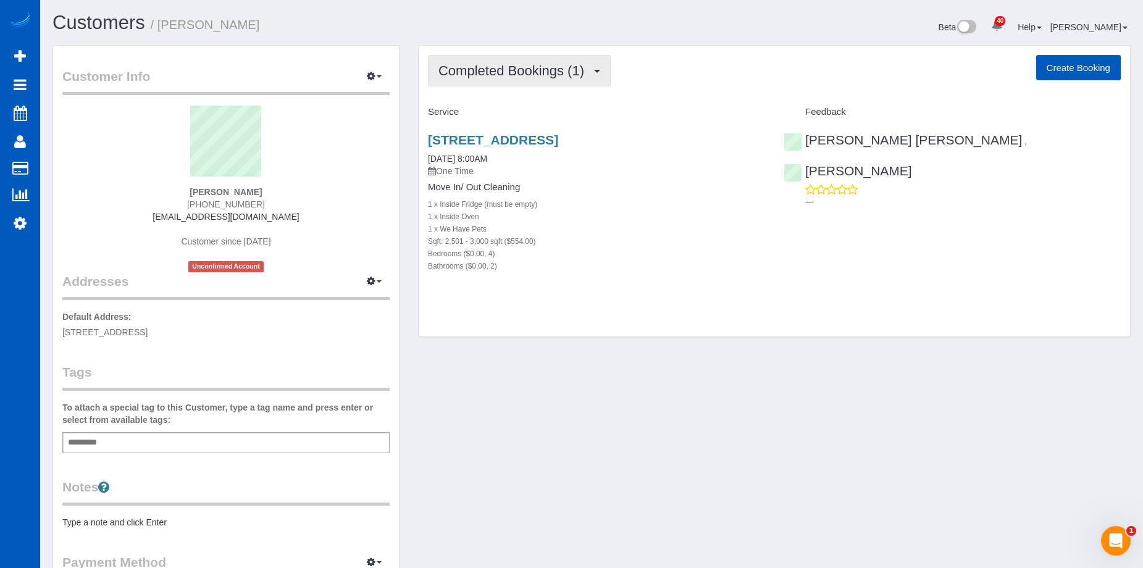
click at [561, 70] on span "Completed Bookings (1)" at bounding box center [514, 70] width 152 height 15
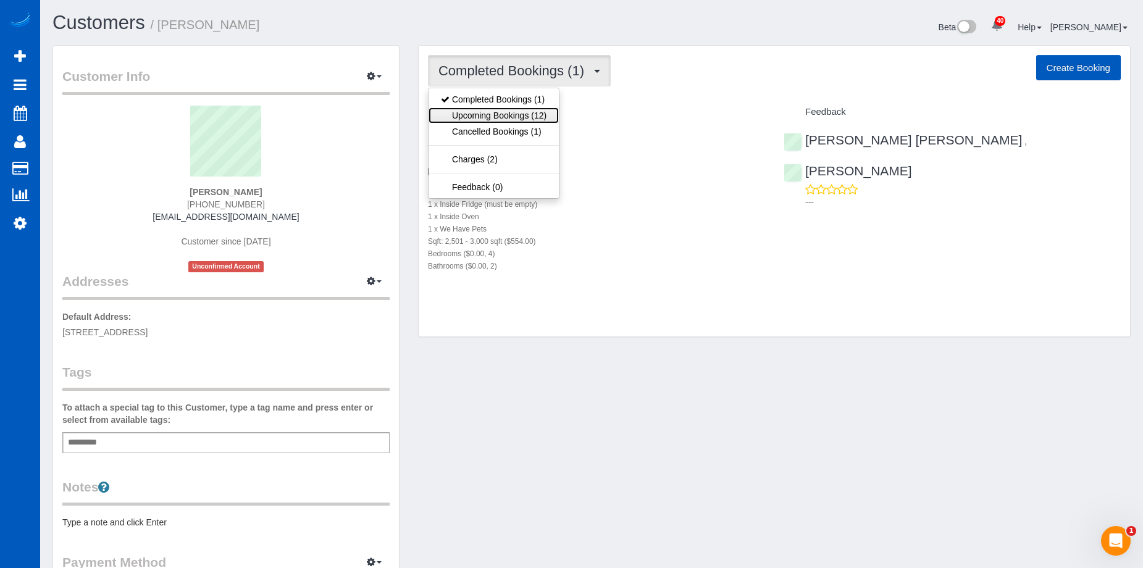
click at [533, 112] on link "Upcoming Bookings (12)" at bounding box center [494, 115] width 130 height 16
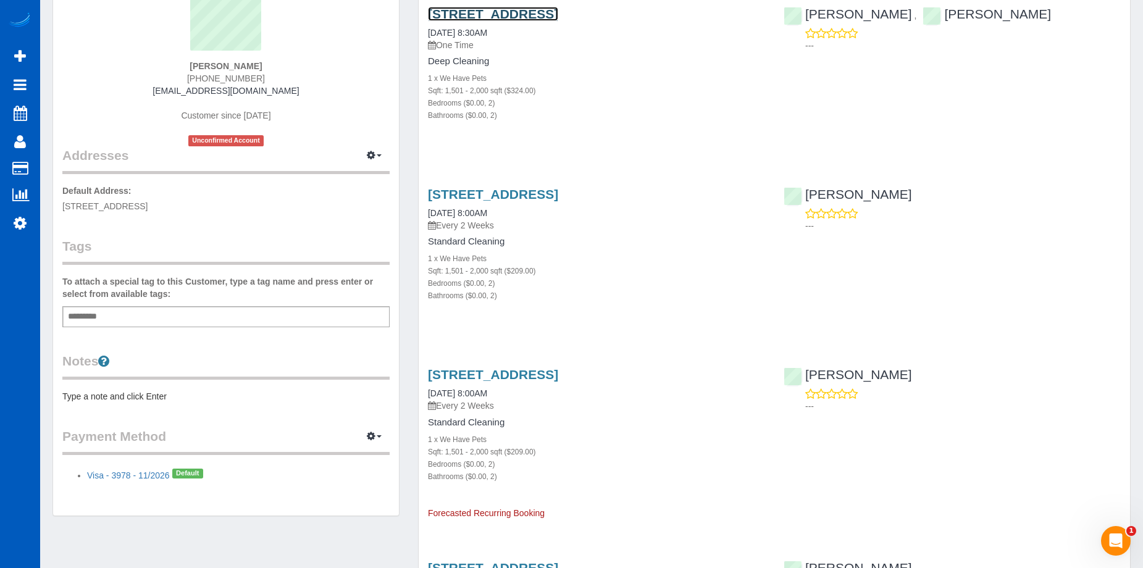
scroll to position [247, 0]
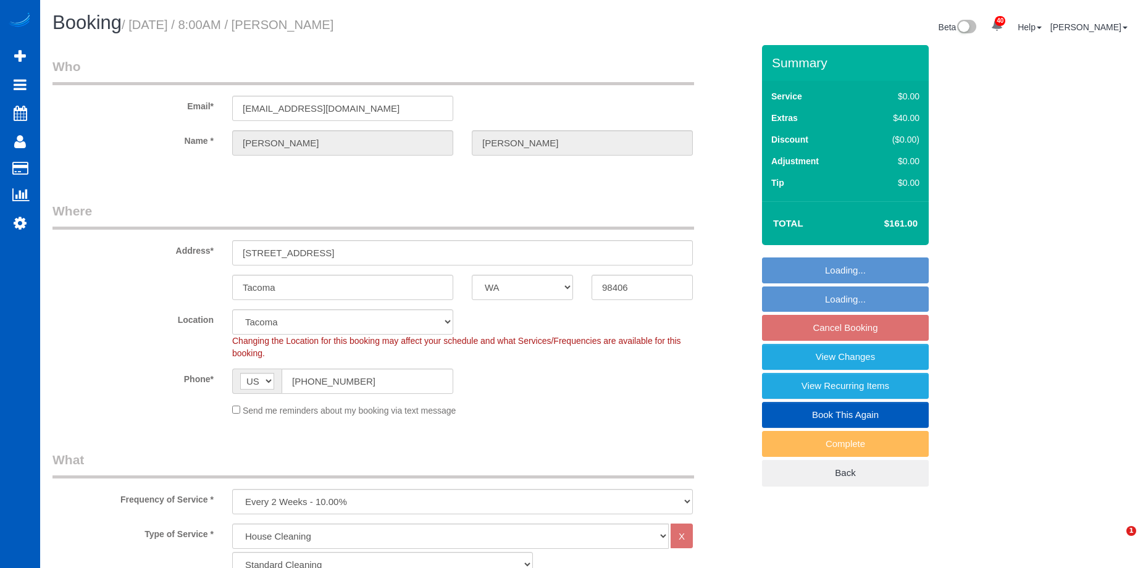
select select "WA"
select select "199"
select select "1501"
select select "2"
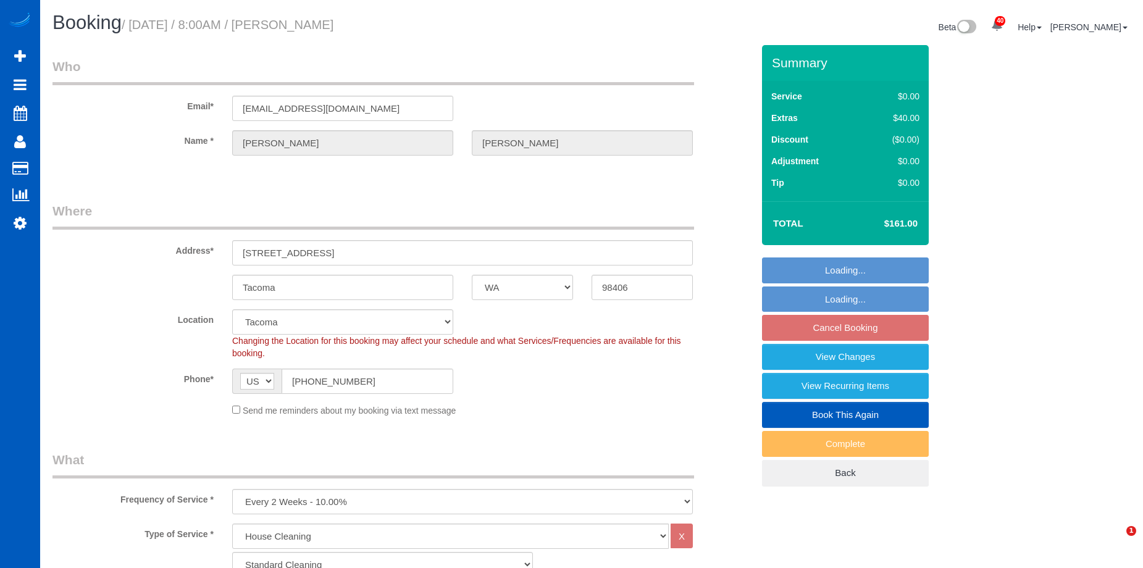
select select "spot1"
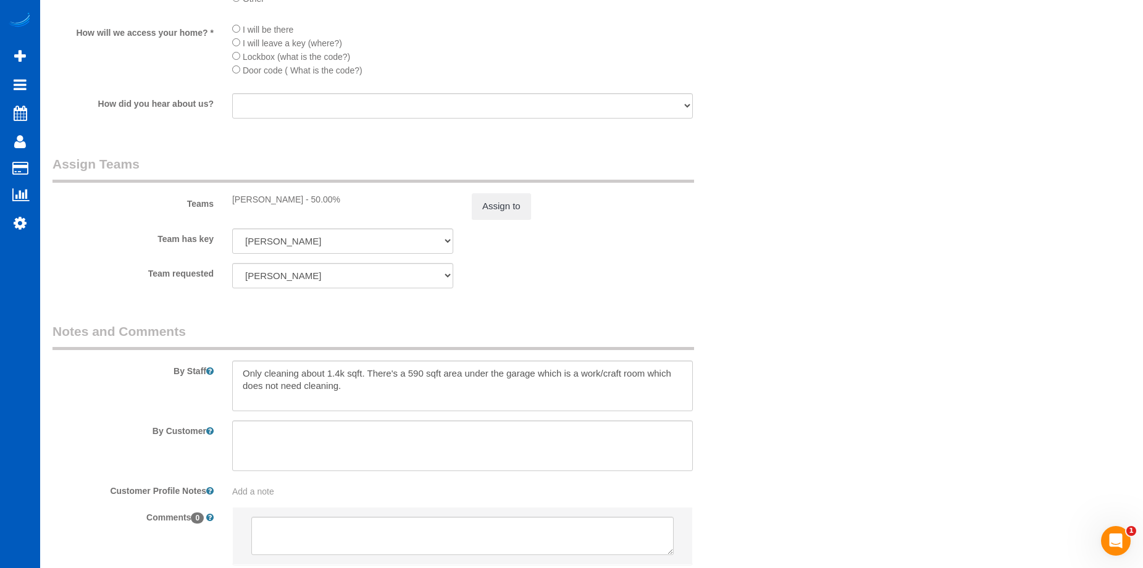
scroll to position [1173, 0]
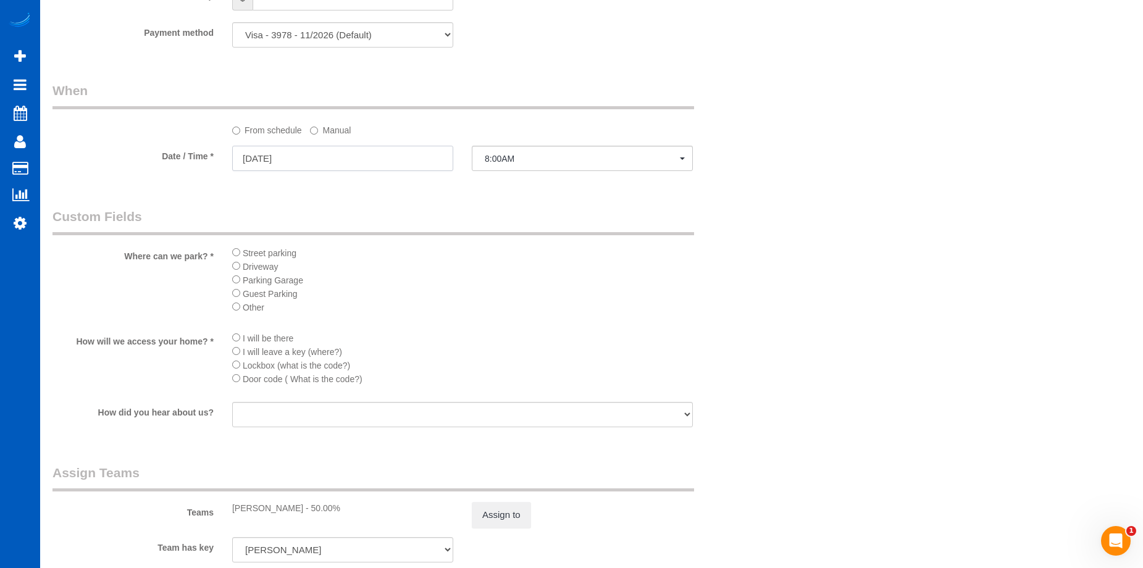
click at [405, 161] on input "10/10/2025" at bounding box center [342, 158] width 221 height 25
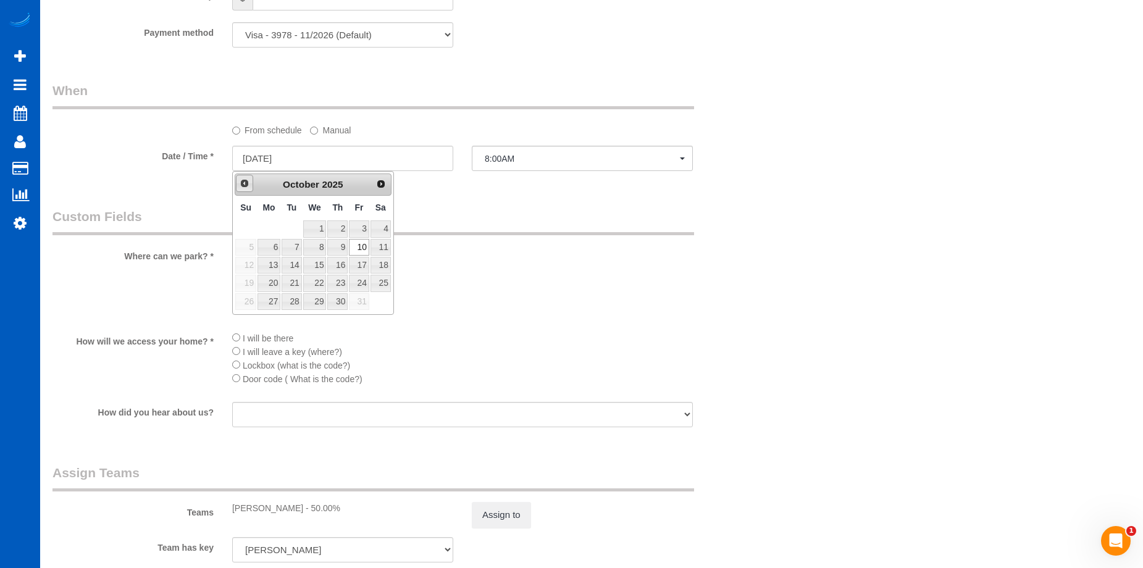
click at [250, 187] on link "Prev" at bounding box center [244, 183] width 17 height 17
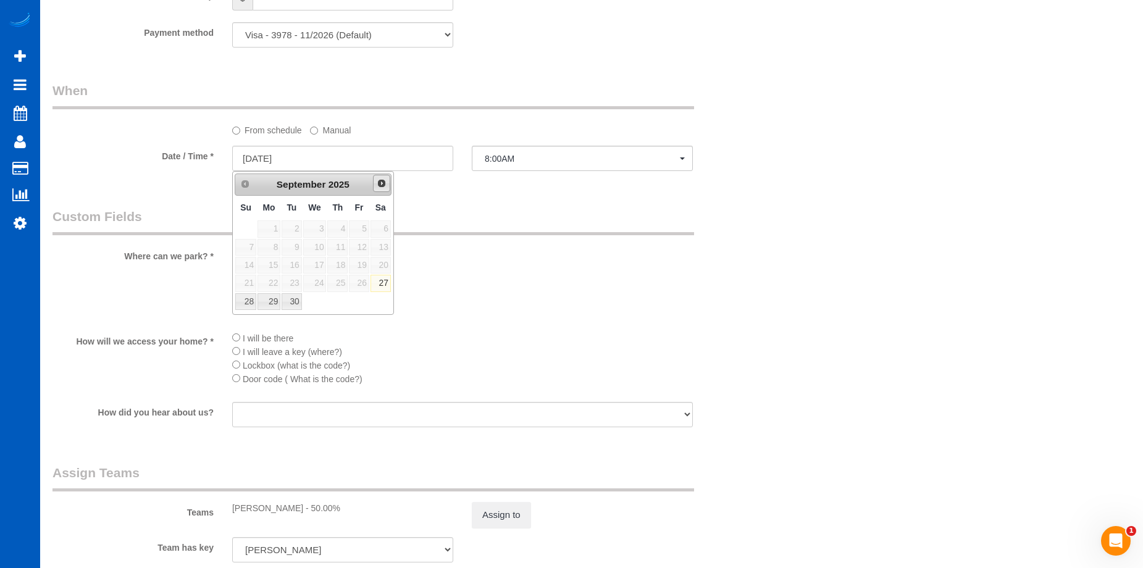
click at [379, 182] on span "Next" at bounding box center [382, 183] width 10 height 10
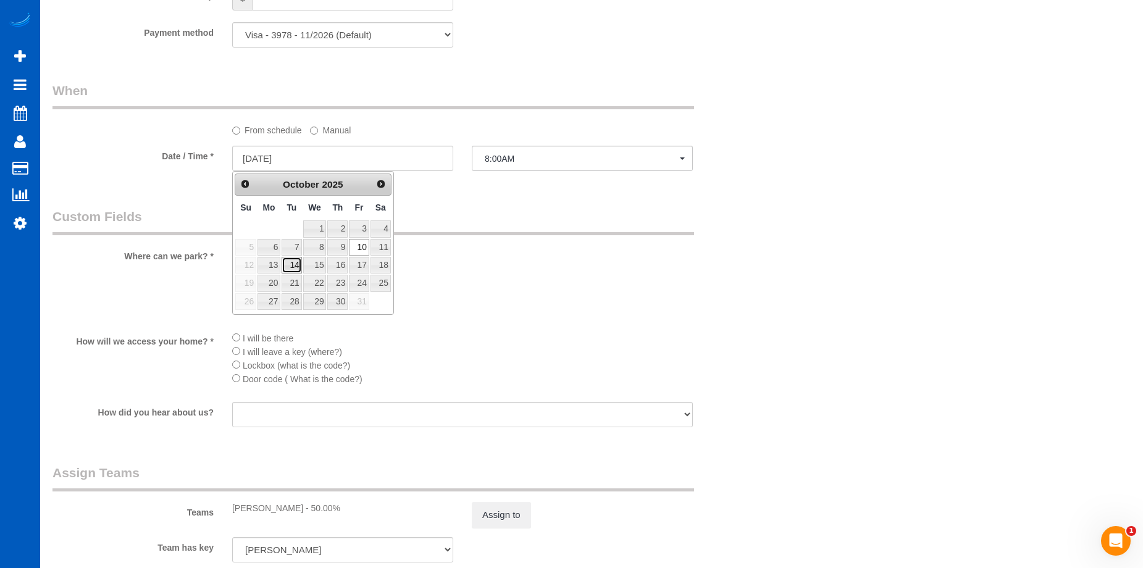
click at [293, 264] on link "14" at bounding box center [292, 265] width 20 height 17
type input "10/14/2025"
select select "spot13"
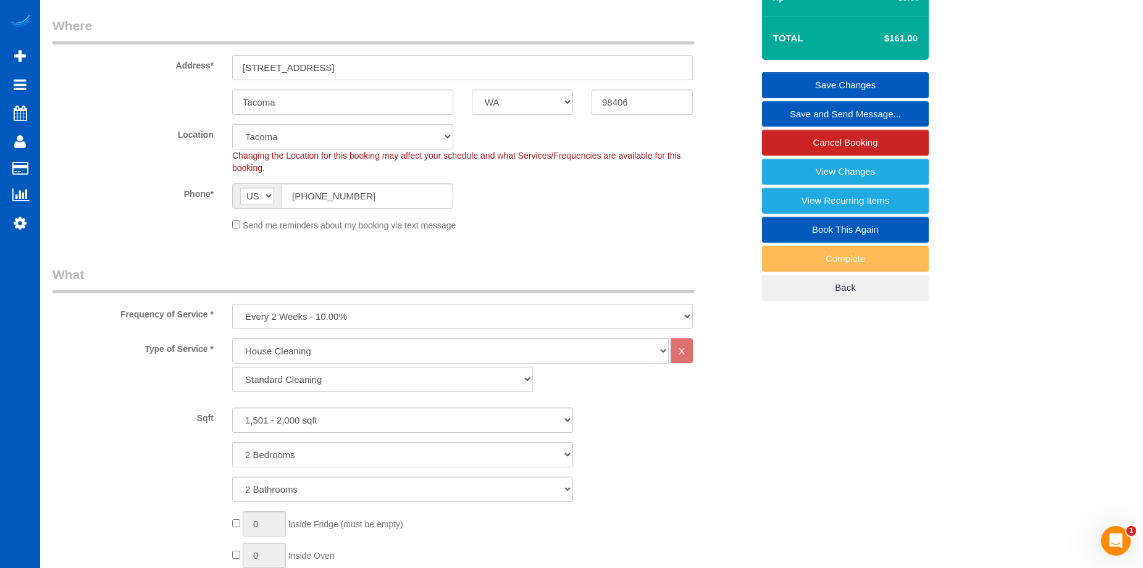
scroll to position [124, 0]
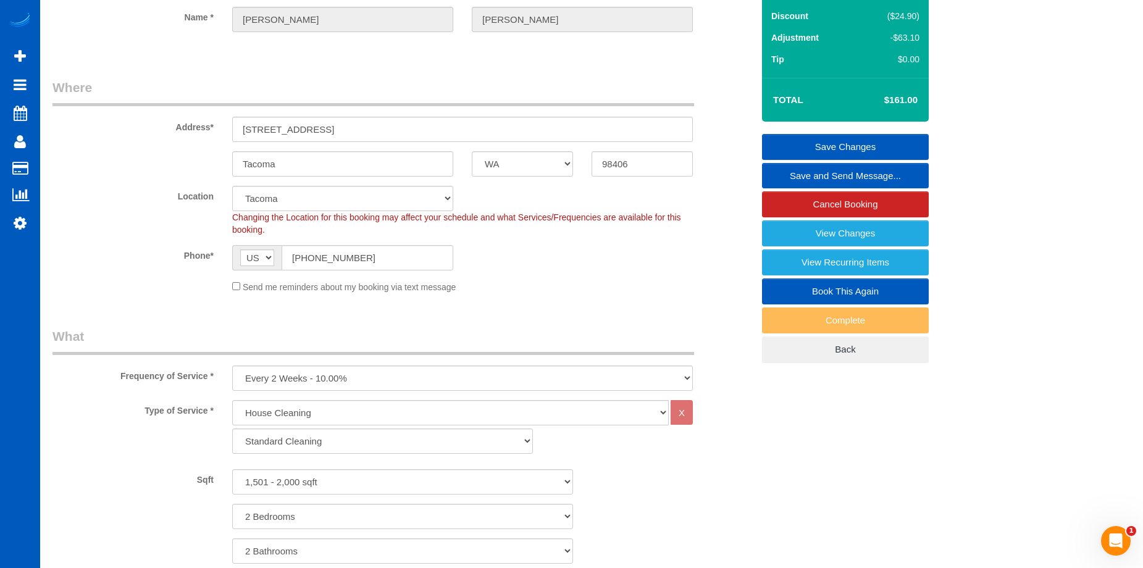
click at [785, 145] on link "Save Changes" at bounding box center [845, 147] width 167 height 26
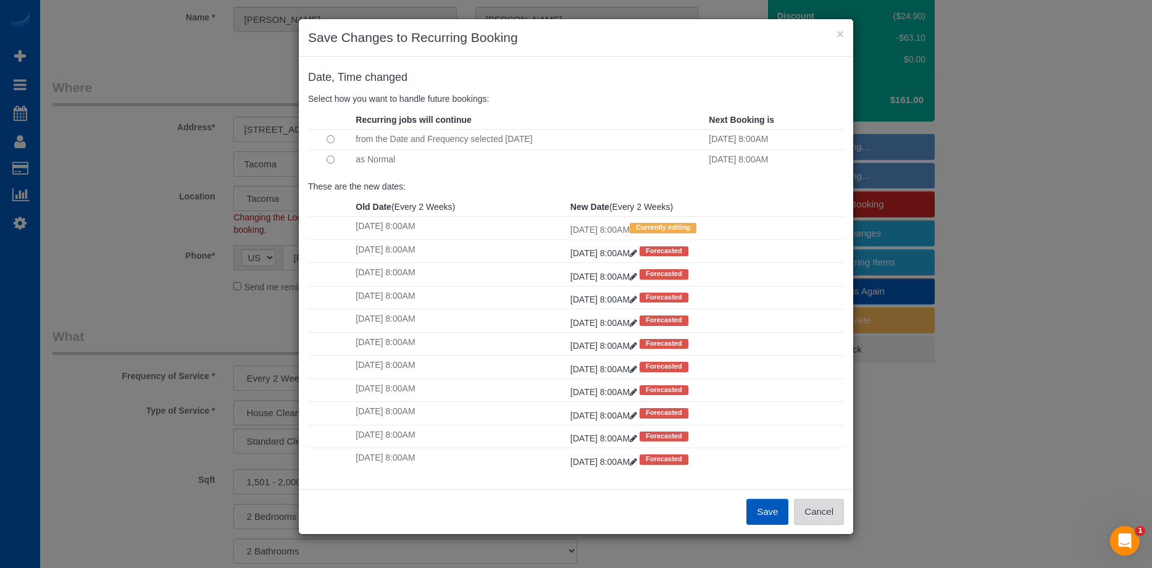
click at [824, 511] on button "Cancel" at bounding box center [819, 512] width 50 height 26
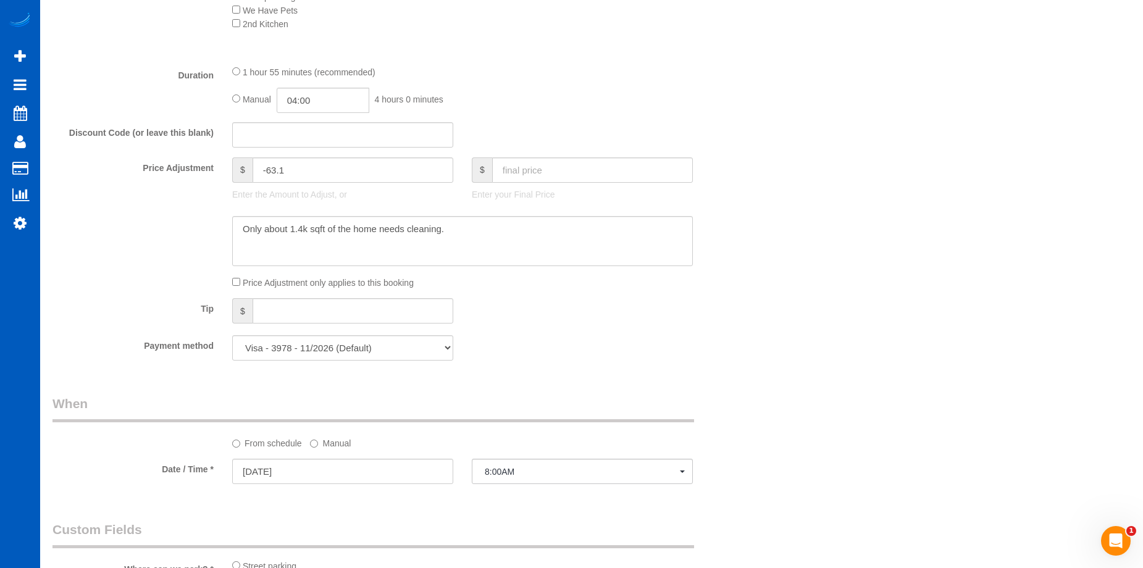
scroll to position [865, 0]
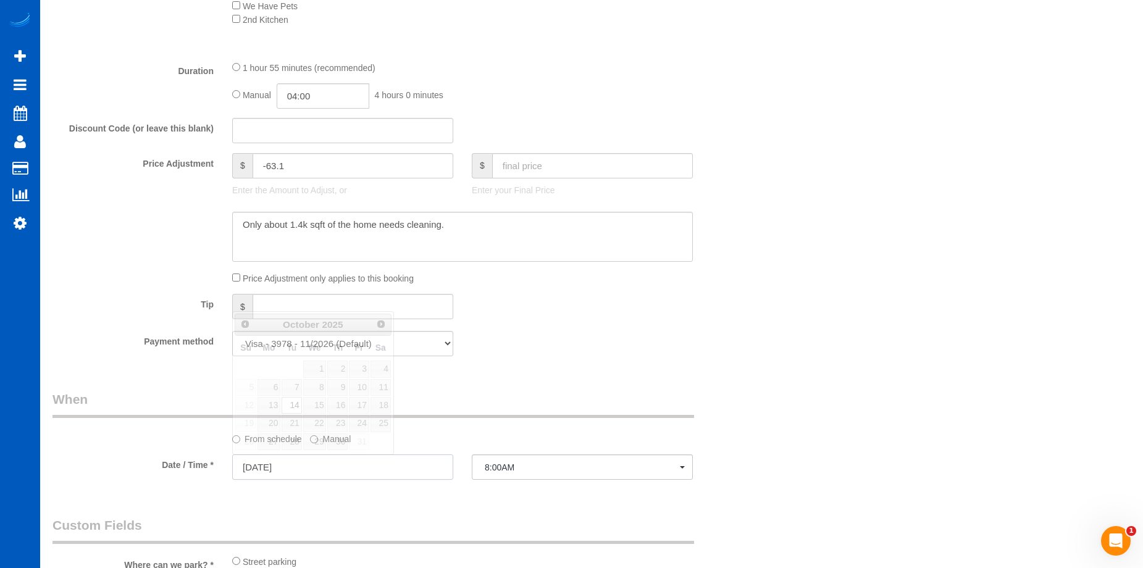
click at [377, 467] on input "10/14/2025" at bounding box center [342, 467] width 221 height 25
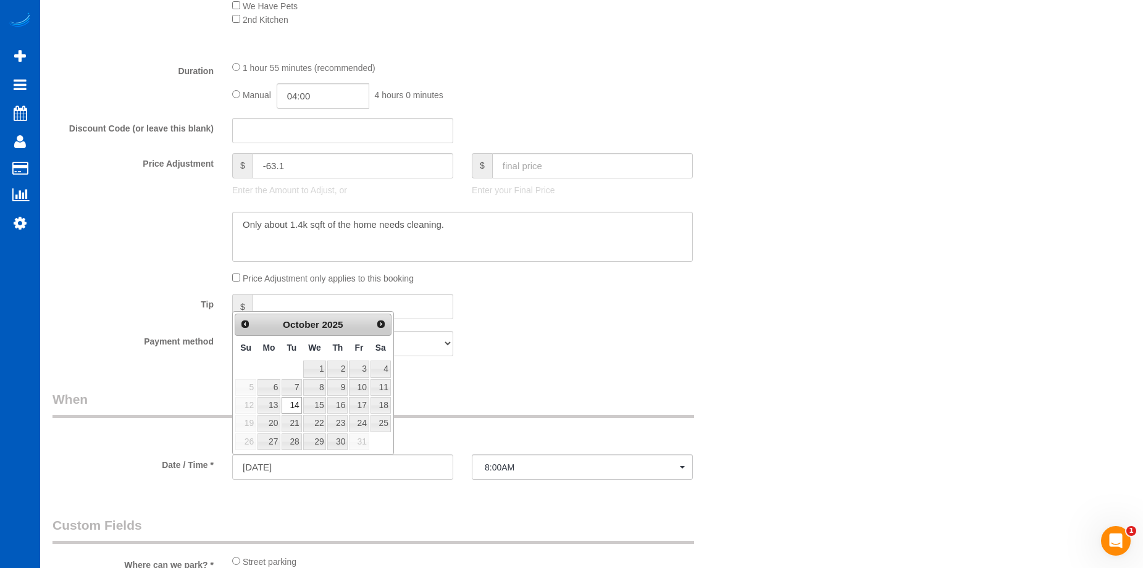
click at [759, 254] on div at bounding box center [402, 237] width 719 height 51
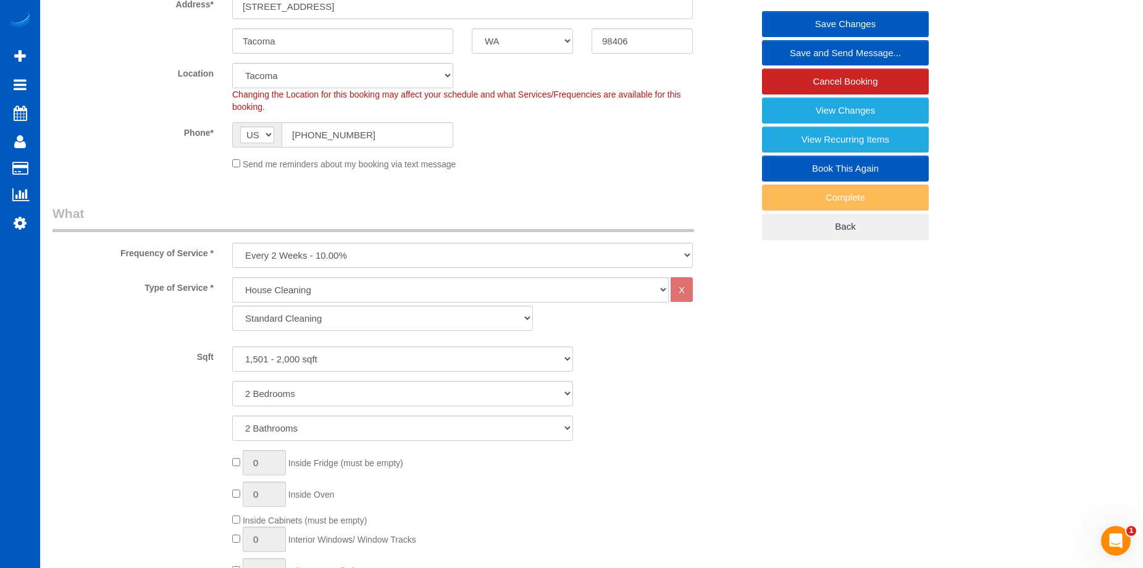
scroll to position [0, 0]
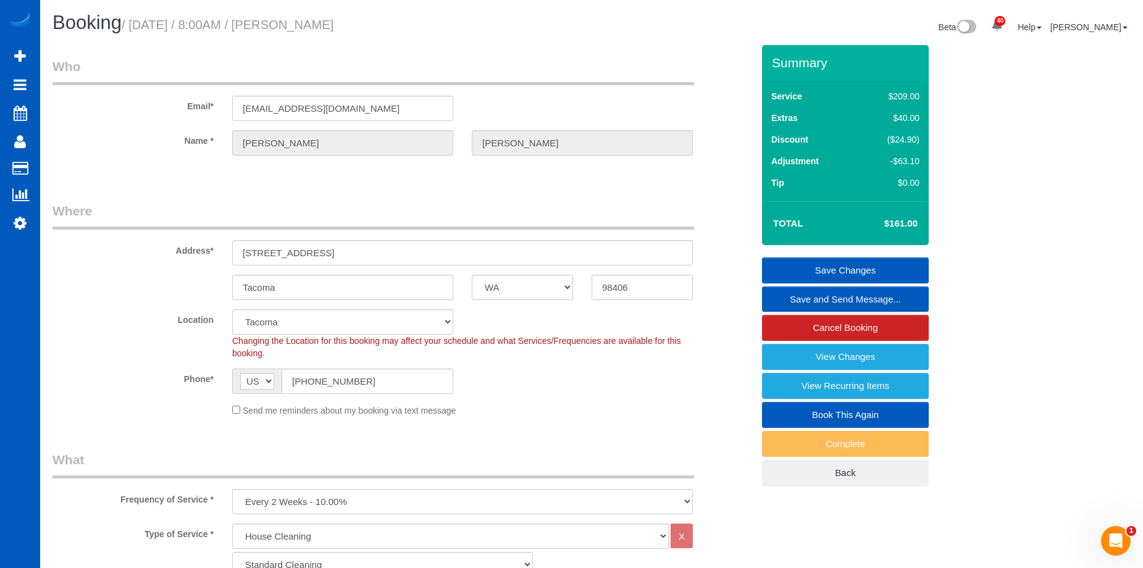
click at [832, 262] on link "Save Changes" at bounding box center [845, 271] width 167 height 26
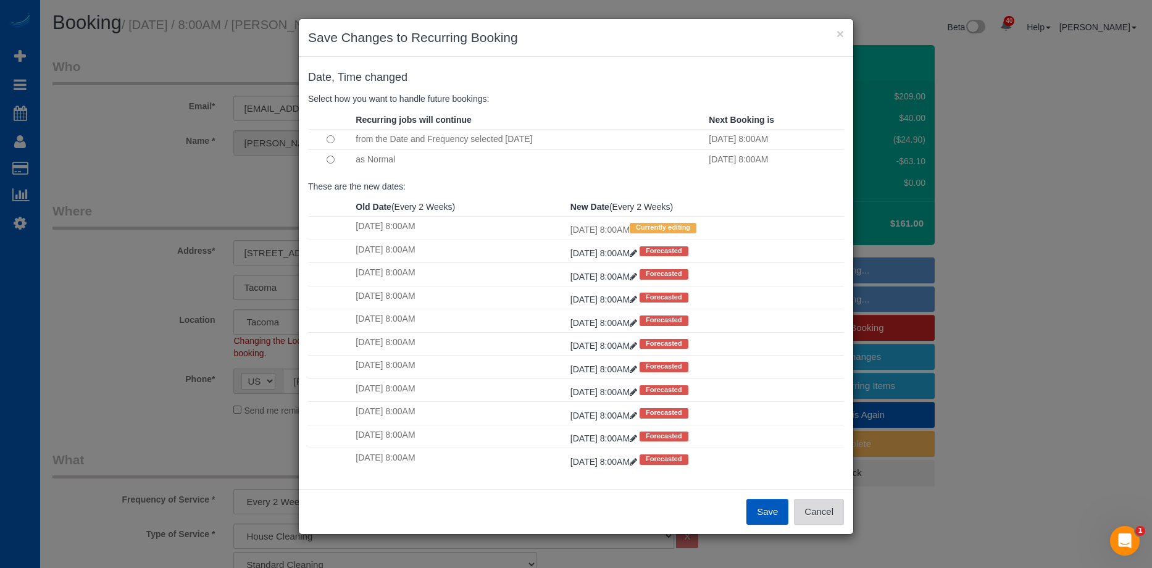
drag, startPoint x: 818, startPoint y: 511, endPoint x: 717, endPoint y: 479, distance: 105.5
click at [817, 511] on button "Cancel" at bounding box center [819, 512] width 50 height 26
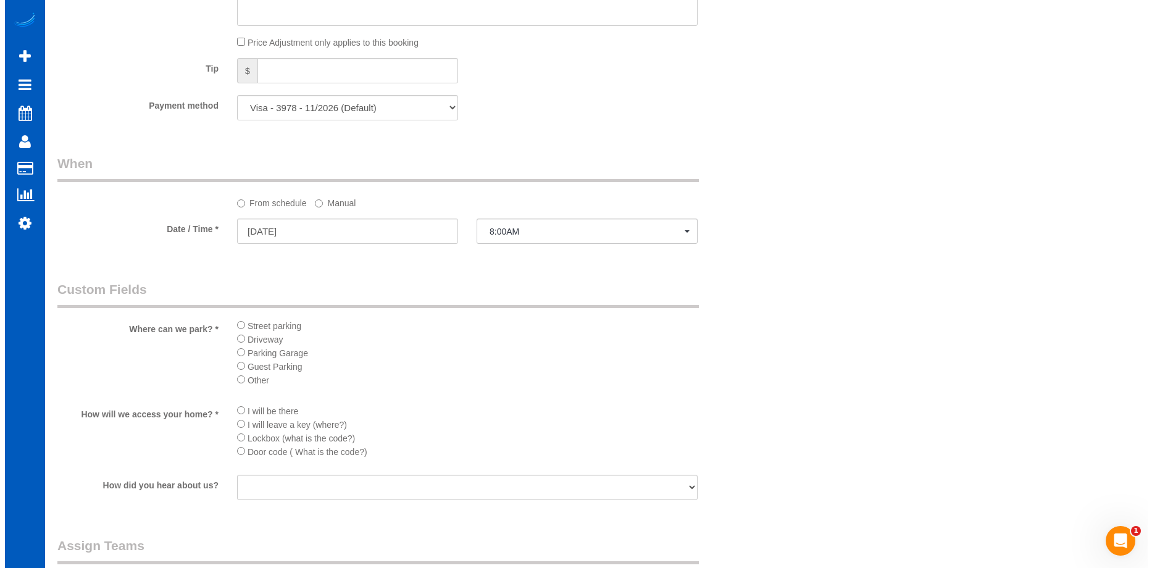
scroll to position [1235, 0]
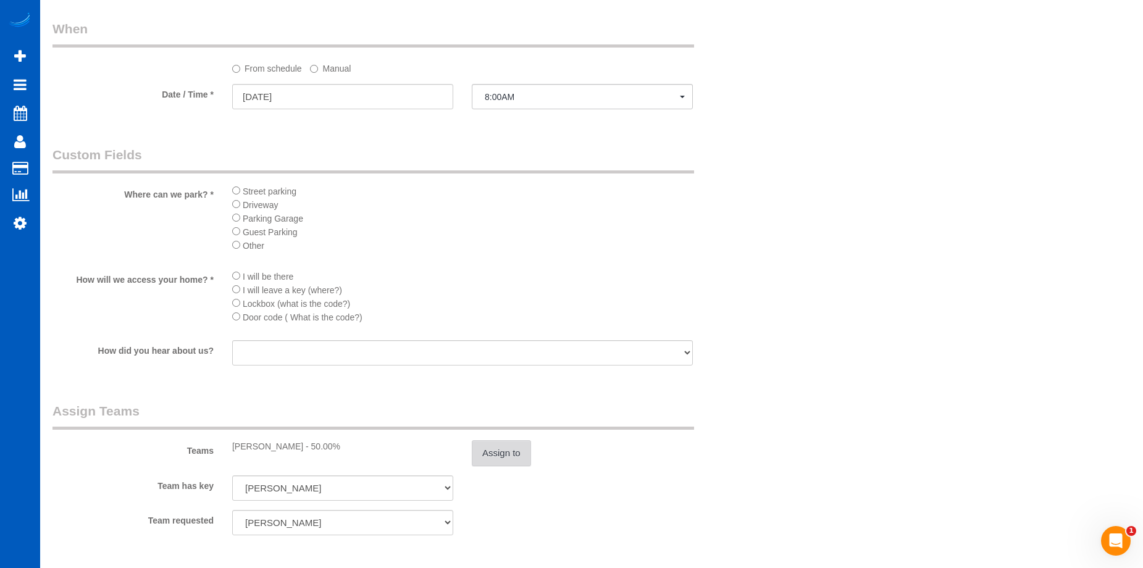
click at [513, 450] on button "Assign to" at bounding box center [501, 453] width 59 height 26
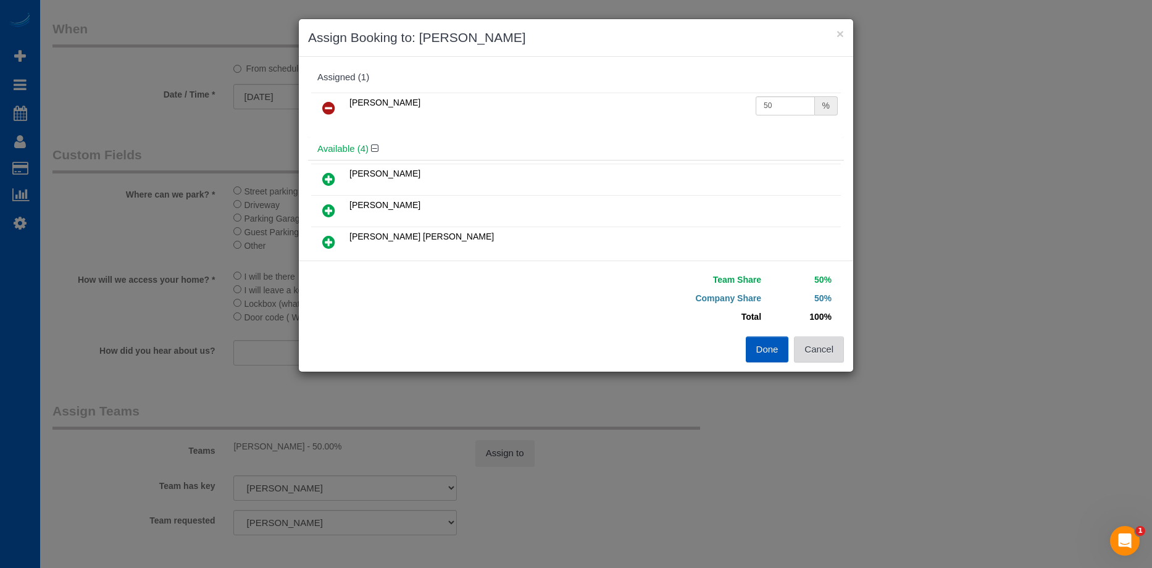
click at [823, 353] on button "Cancel" at bounding box center [819, 350] width 50 height 26
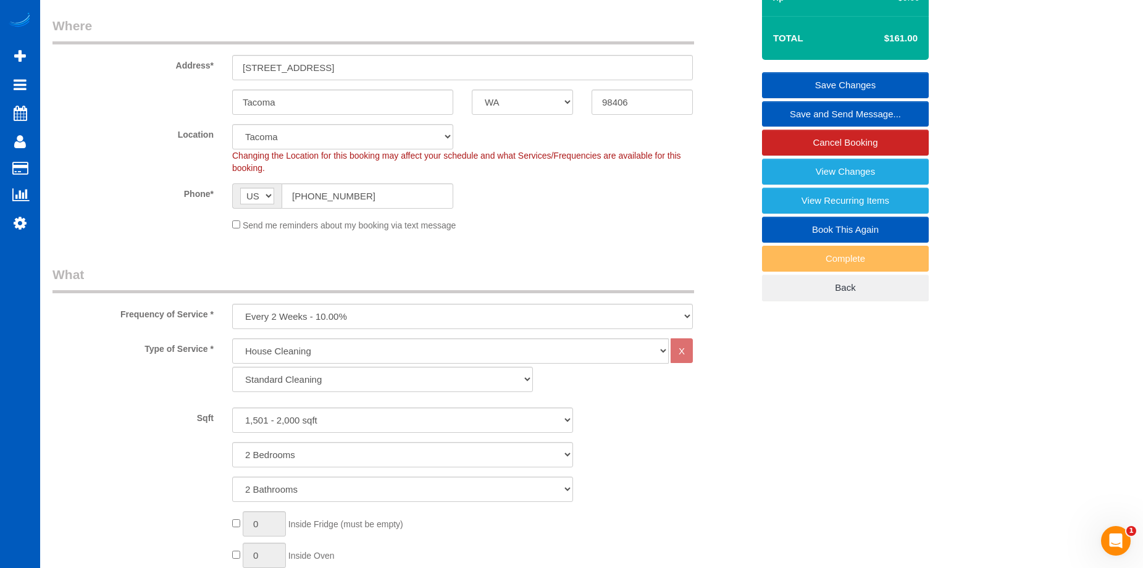
scroll to position [0, 0]
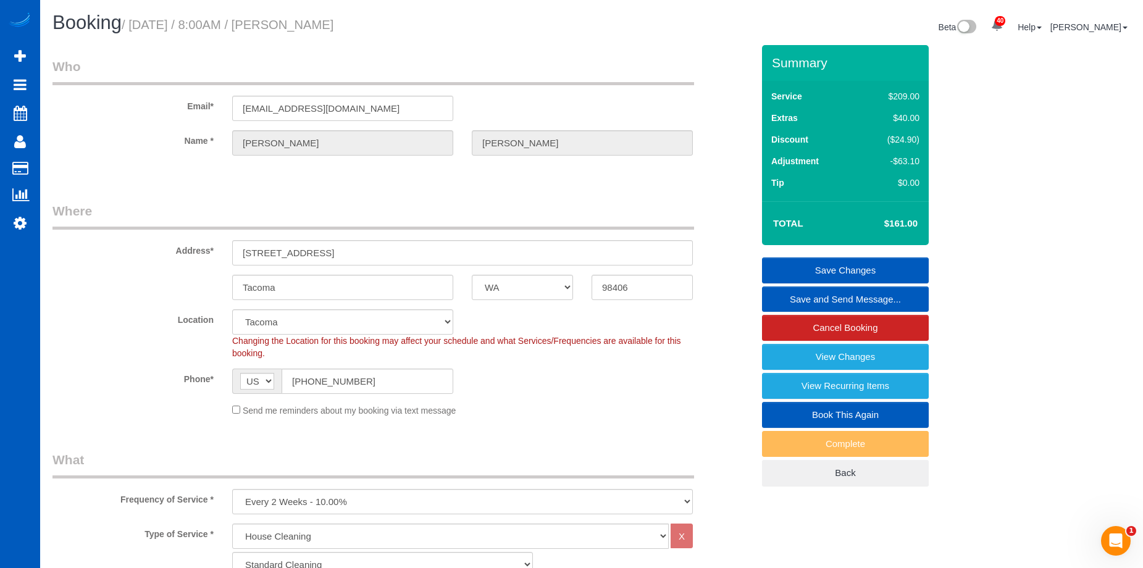
click at [803, 271] on link "Save Changes" at bounding box center [845, 271] width 167 height 26
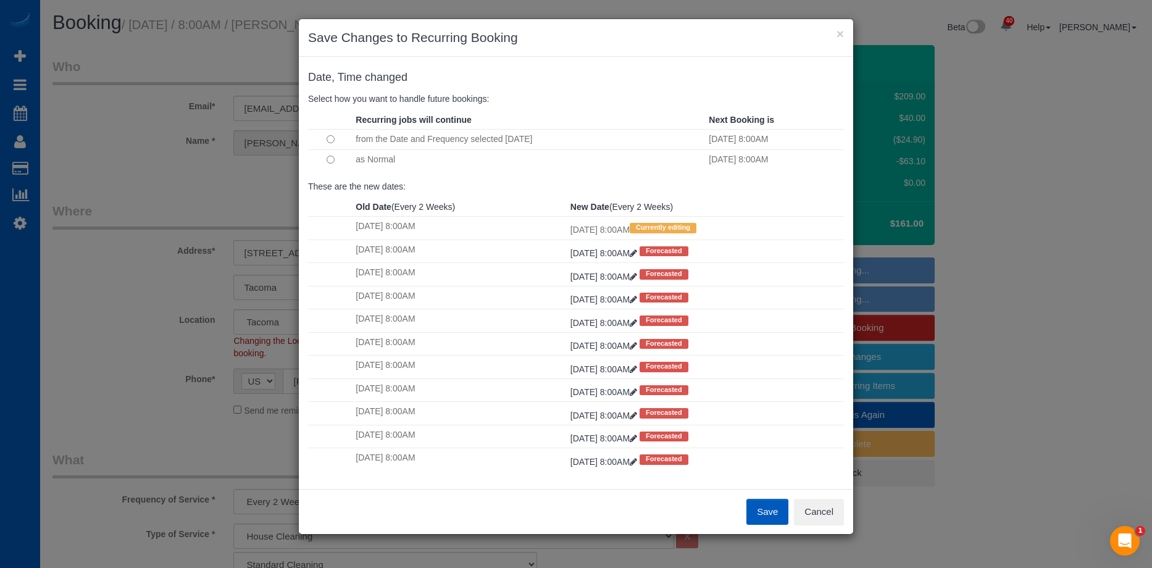
click at [350, 136] on td at bounding box center [330, 139] width 44 height 20
click at [760, 516] on button "Save" at bounding box center [768, 512] width 42 height 26
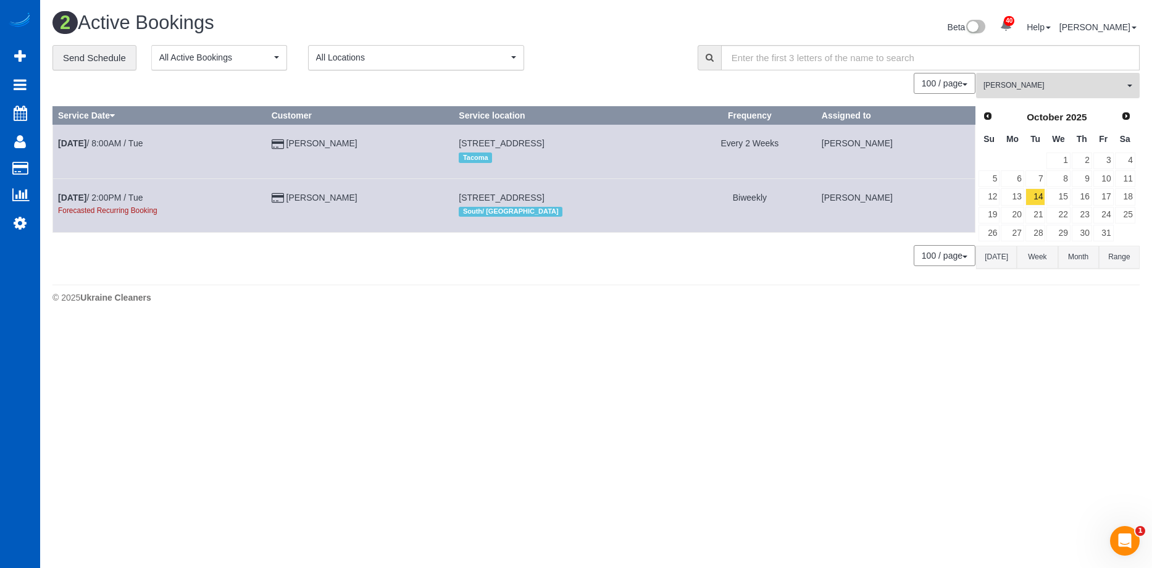
click at [1052, 91] on span "[PERSON_NAME]" at bounding box center [1054, 85] width 141 height 10
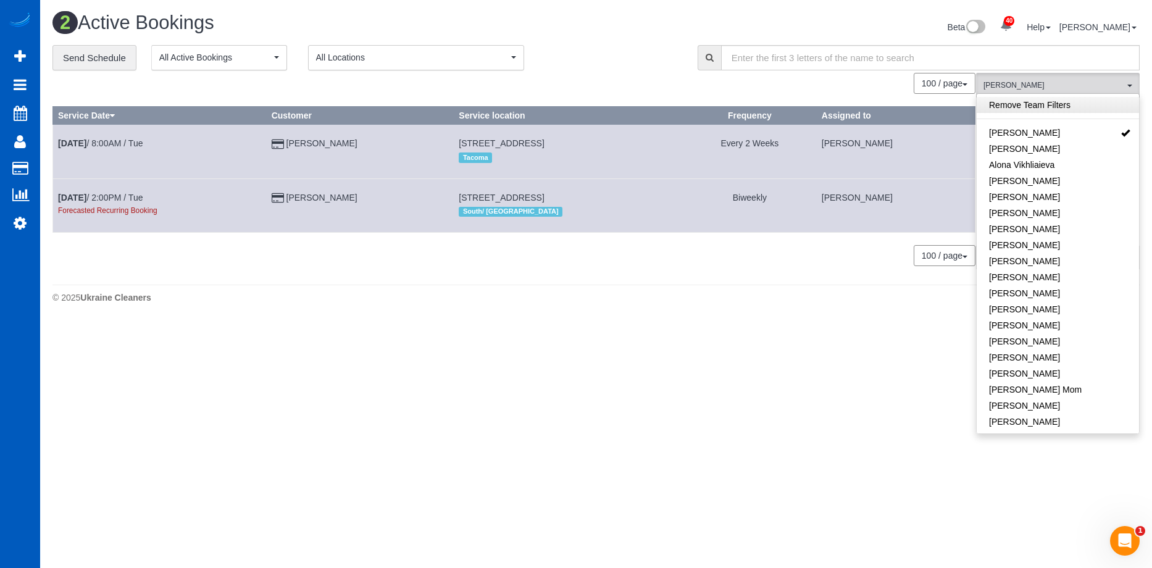
click at [1063, 103] on link "Remove Team Filters" at bounding box center [1058, 105] width 162 height 16
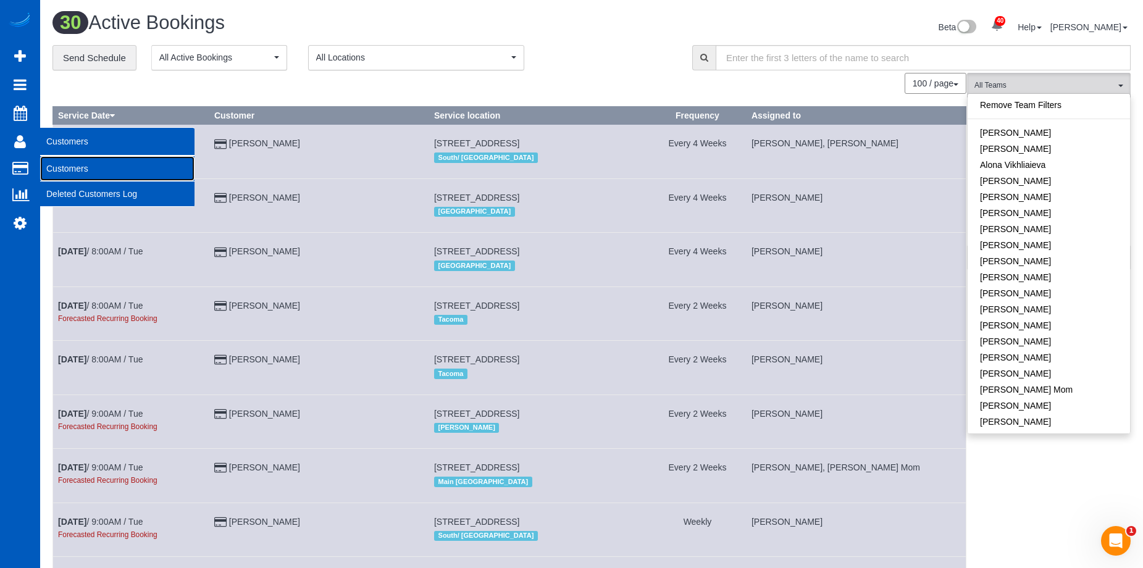
click at [65, 162] on link "Customers" at bounding box center [117, 168] width 154 height 25
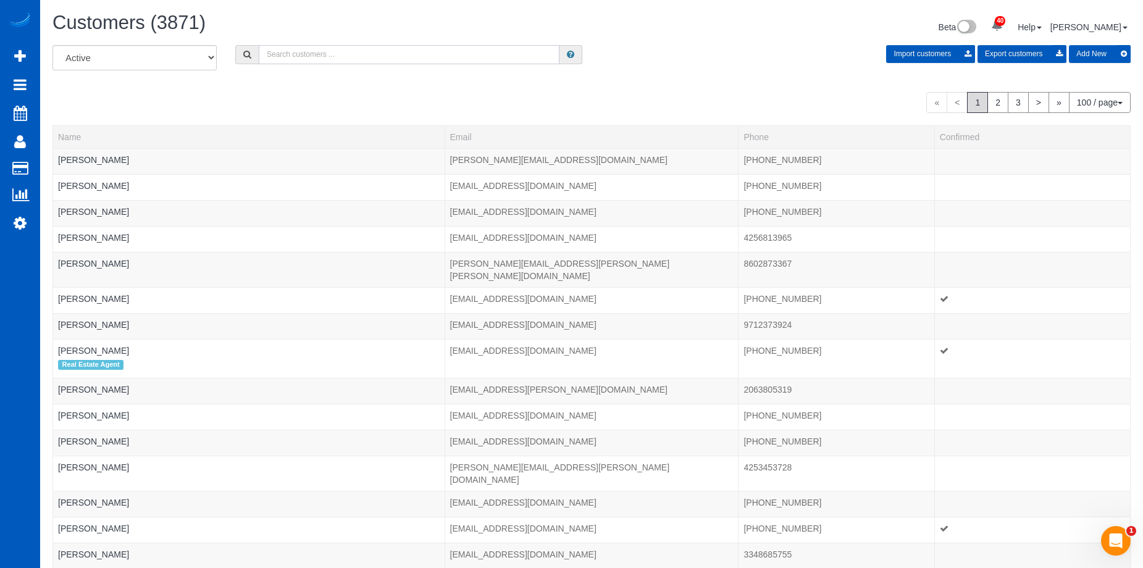
click at [302, 58] on input "text" at bounding box center [409, 54] width 301 height 19
paste input "Fordhama23@gmail.com"
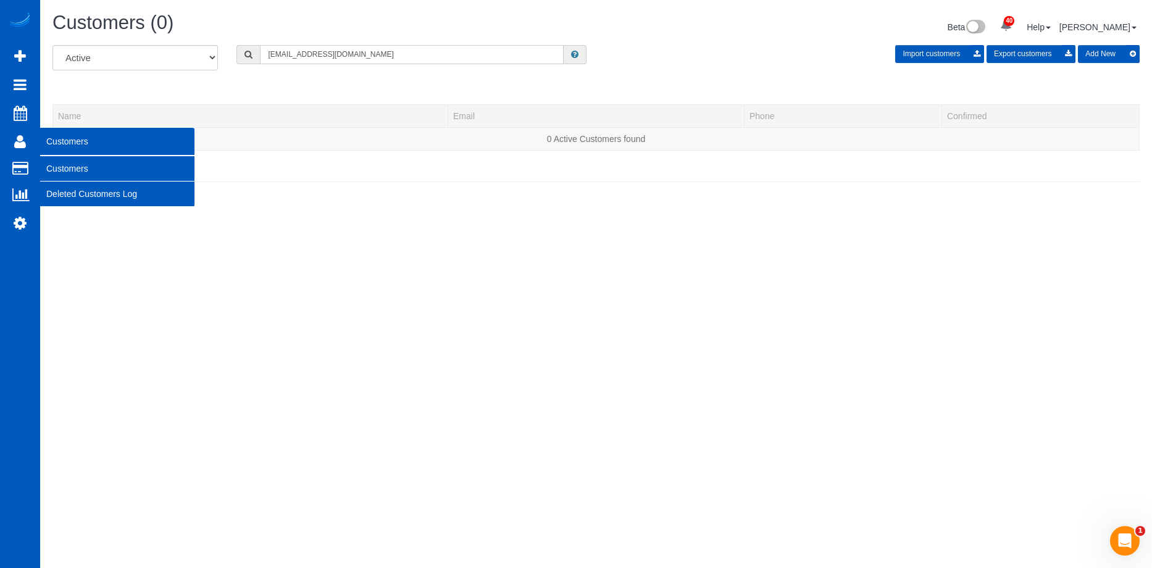
type input "Fordhama23@gmail.com"
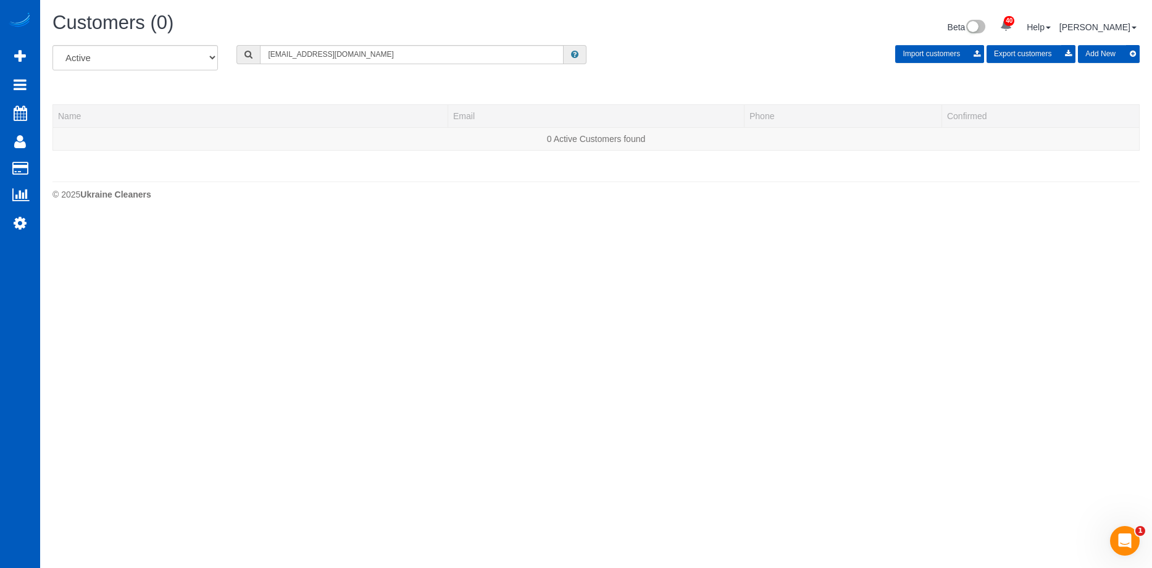
click at [1098, 57] on button "Add New" at bounding box center [1109, 54] width 62 height 18
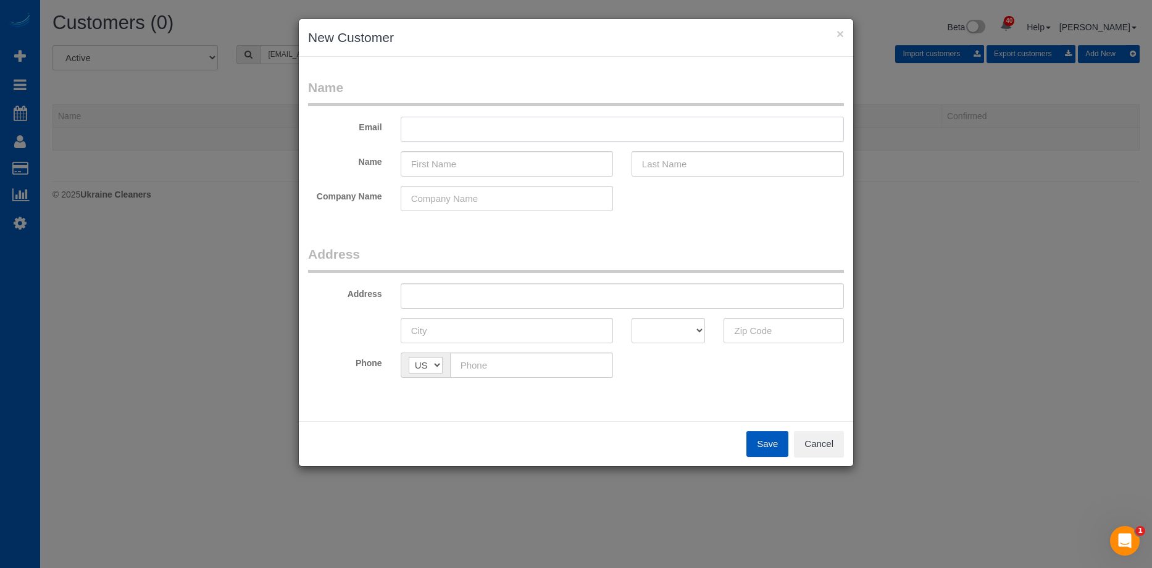
click at [433, 128] on input "text" at bounding box center [622, 129] width 443 height 25
paste input "Fordhama23@gmail.com"
type input "Fordhama23@gmail.com"
click at [442, 160] on input "text" at bounding box center [507, 163] width 212 height 25
paste input "Annette Fordham"
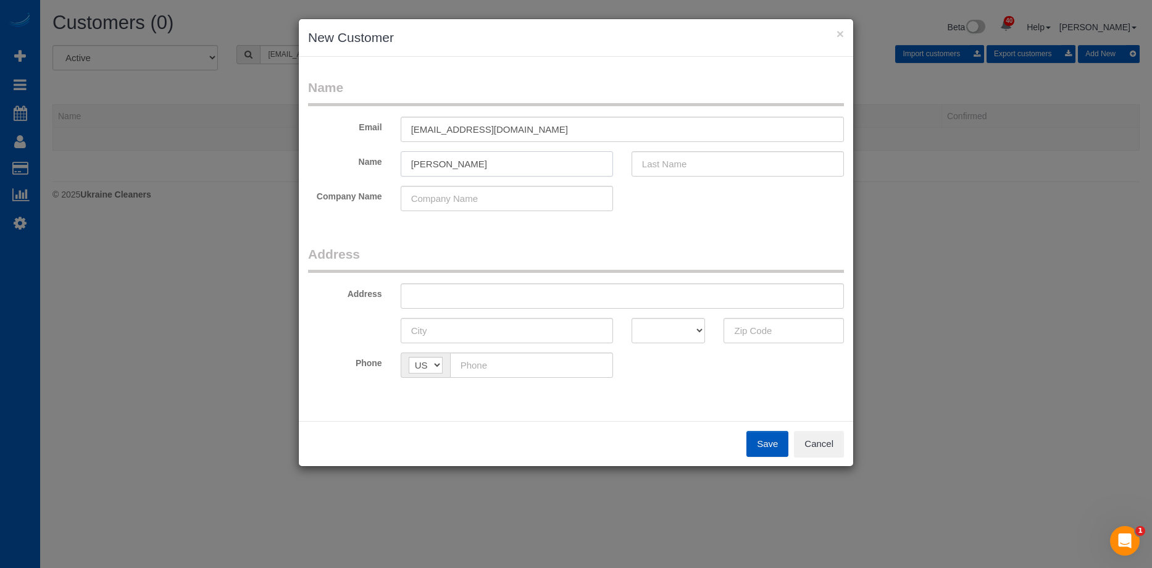
drag, startPoint x: 446, startPoint y: 159, endPoint x: 630, endPoint y: 169, distance: 184.3
click at [630, 169] on div "Name Annette Fordham" at bounding box center [576, 163] width 555 height 25
type input "Annette"
click at [677, 156] on input "text" at bounding box center [738, 163] width 212 height 25
paste input "Fordham"
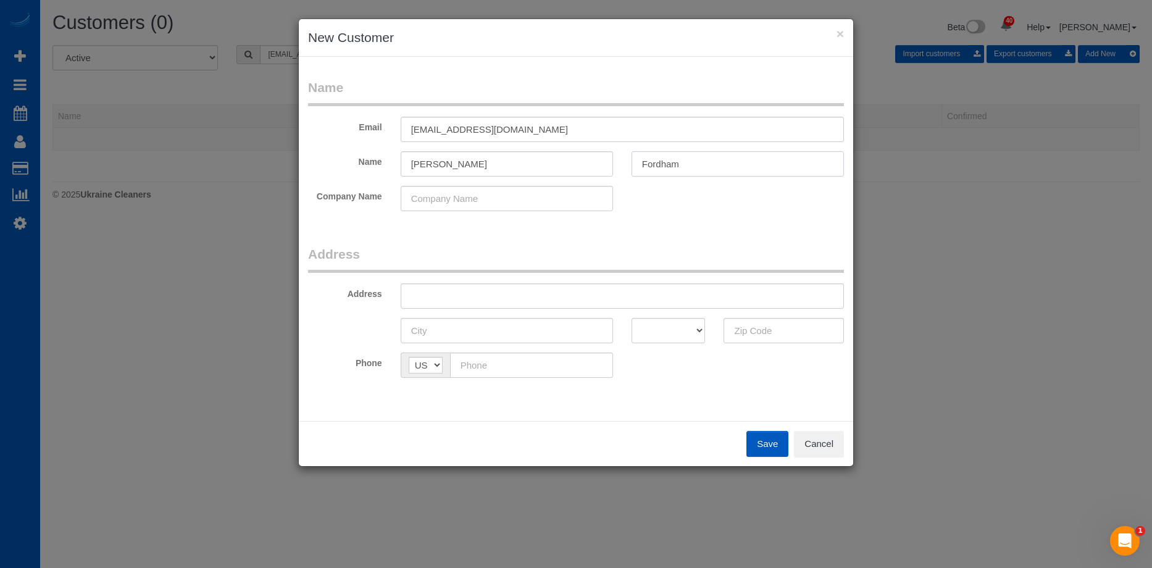
type input "Fordham"
click at [503, 166] on input "Annette" at bounding box center [507, 163] width 212 height 25
type input "Annette"
click at [476, 287] on input "text" at bounding box center [622, 295] width 443 height 25
paste input "20423 10th Pl SW"
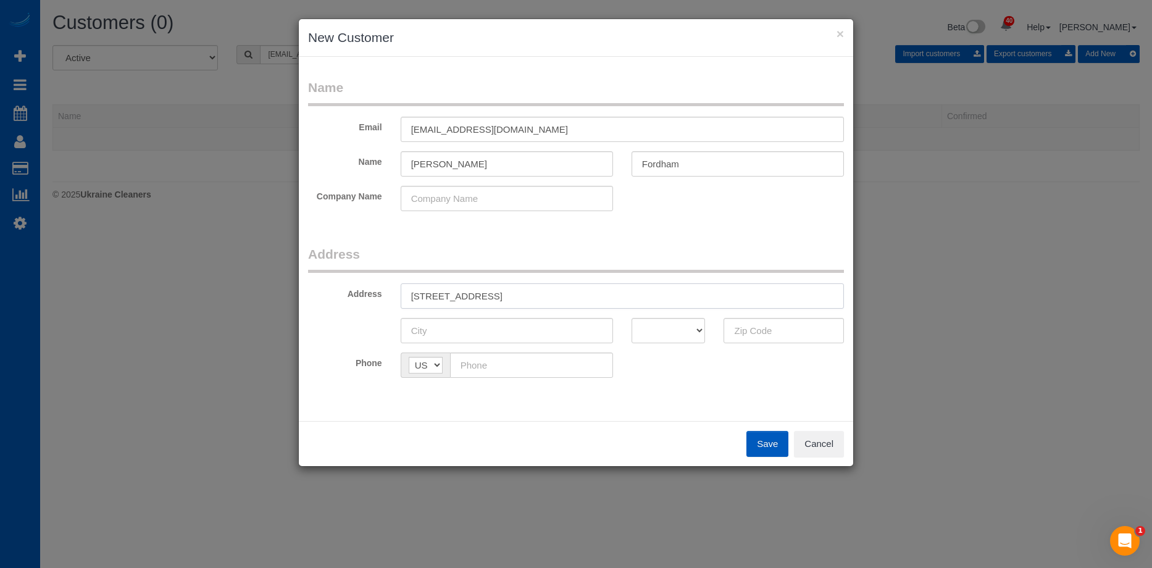
type input "20423 10th Pl SW"
click at [499, 332] on input "text" at bounding box center [507, 330] width 212 height 25
paste input "Normandy Park"
type input "Normandy Park"
drag, startPoint x: 760, startPoint y: 333, endPoint x: 731, endPoint y: 334, distance: 29.1
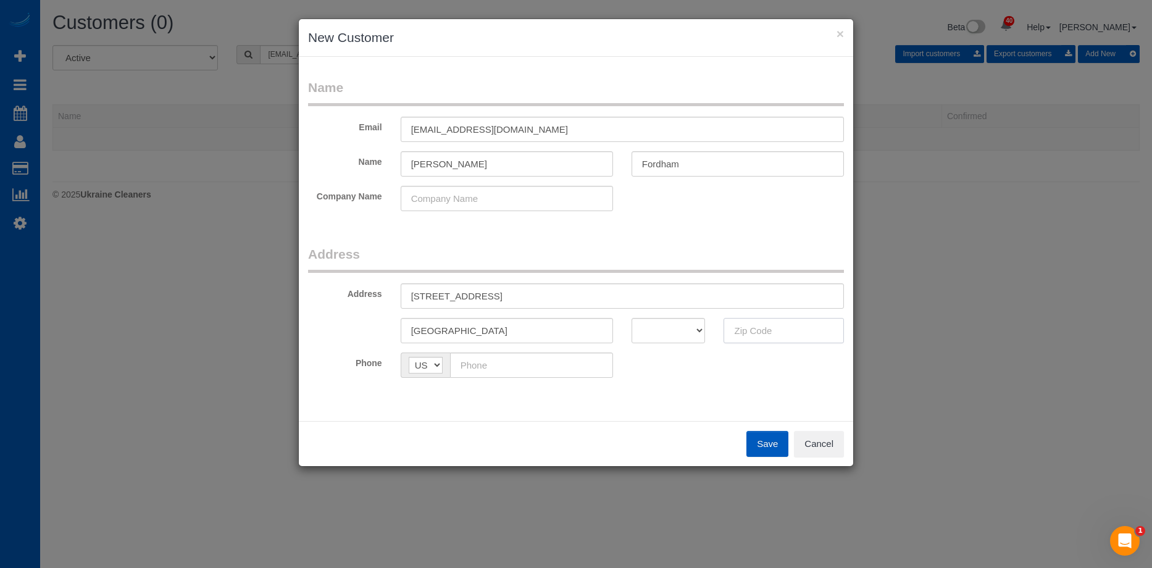
click at [760, 333] on input "text" at bounding box center [784, 330] width 120 height 25
paste input "98166"
type input "98166"
click at [688, 329] on select "AK AL AR AZ CA CO CT DC DE FL GA HI IA ID IL IN KS KY LA MA MD ME MI MN MO MS M…" at bounding box center [669, 330] width 74 height 25
select select "WA"
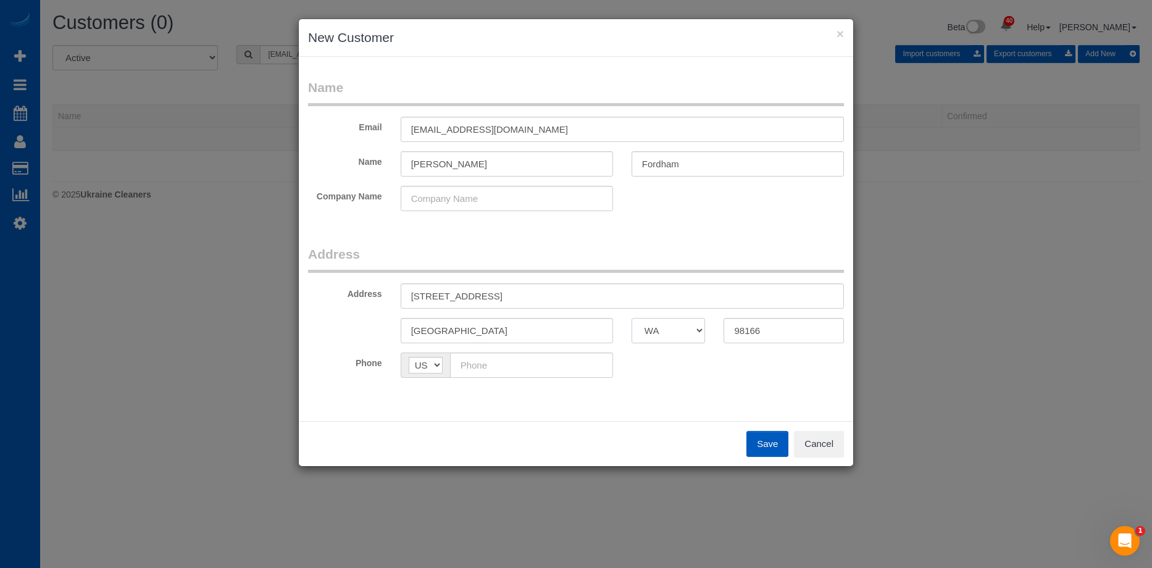
click at [632, 318] on select "AK AL AR AZ CA CO CT DC DE FL GA HI IA ID IL IN KS KY LA MA MD ME MI MN MO MS M…" at bounding box center [669, 330] width 74 height 25
drag, startPoint x: 487, startPoint y: 364, endPoint x: 506, endPoint y: 364, distance: 19.2
click at [488, 364] on input "text" at bounding box center [531, 365] width 163 height 25
paste input "(253) 508-0189"
type input "(253) 508-0189"
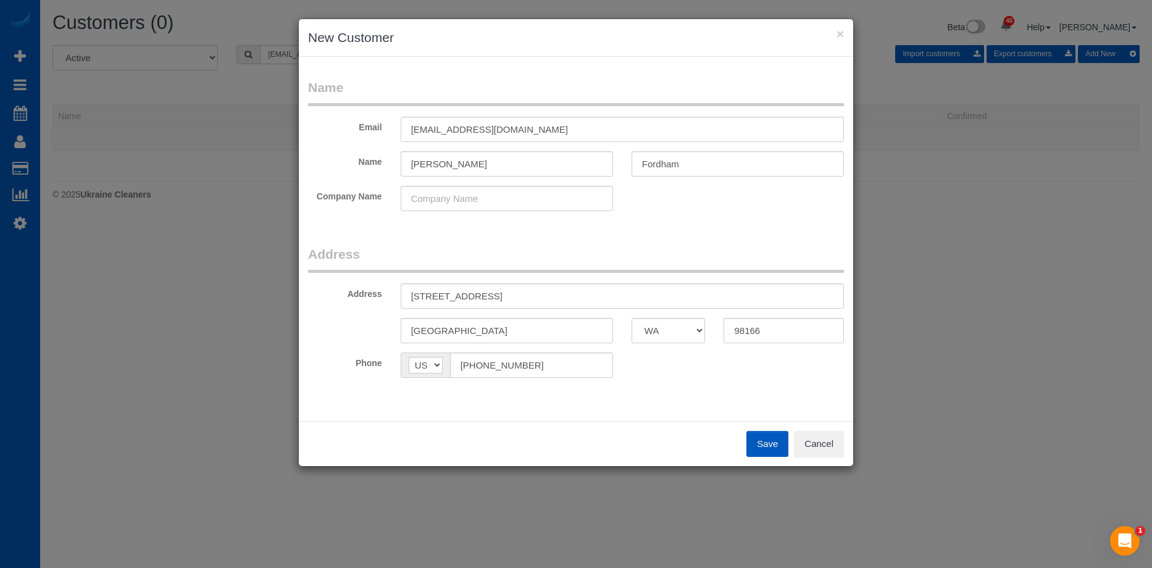
click at [755, 379] on fieldset "Address Address 20423 10th Pl SW Normandy Park AK AL AR AZ CA CO CT DC DE FL GA…" at bounding box center [576, 316] width 536 height 142
click at [770, 437] on button "Save" at bounding box center [768, 444] width 42 height 26
type input "fordhama23@gmail.com"
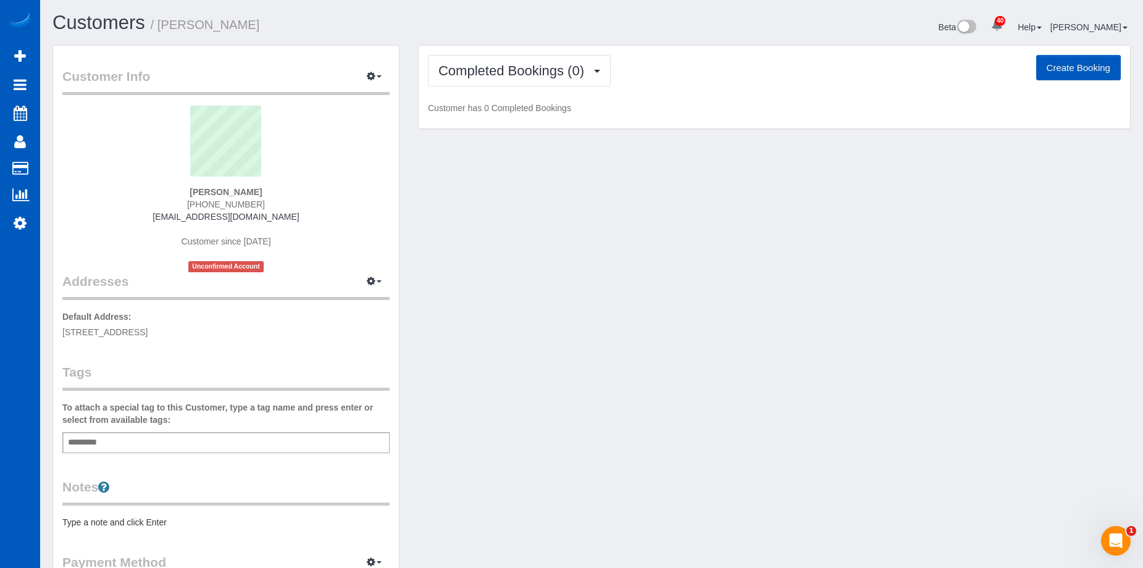
click at [1055, 62] on button "Create Booking" at bounding box center [1078, 68] width 85 height 26
select select "WA"
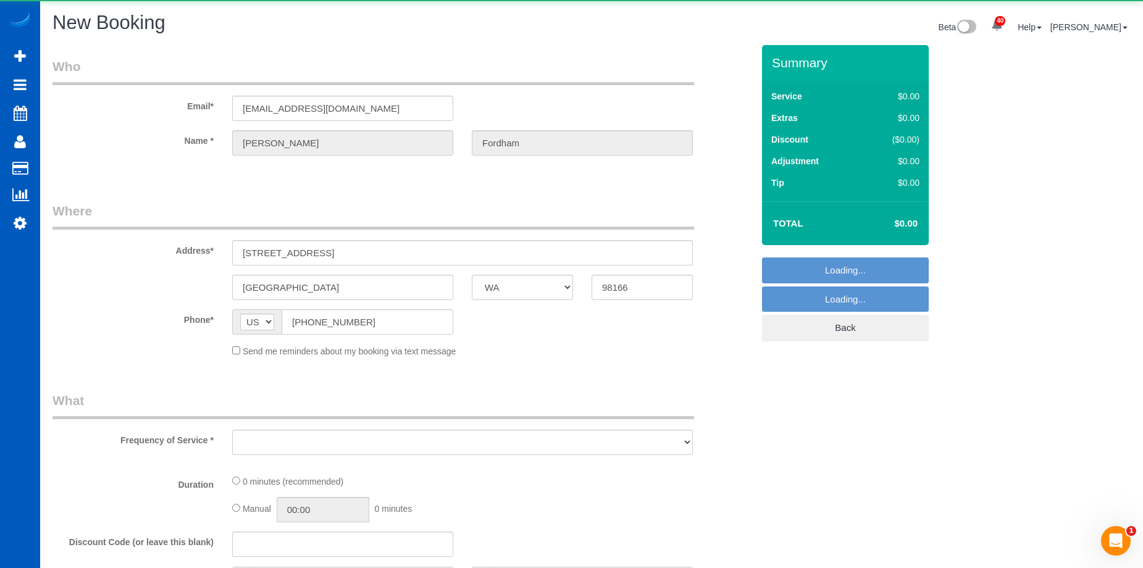
select select "199"
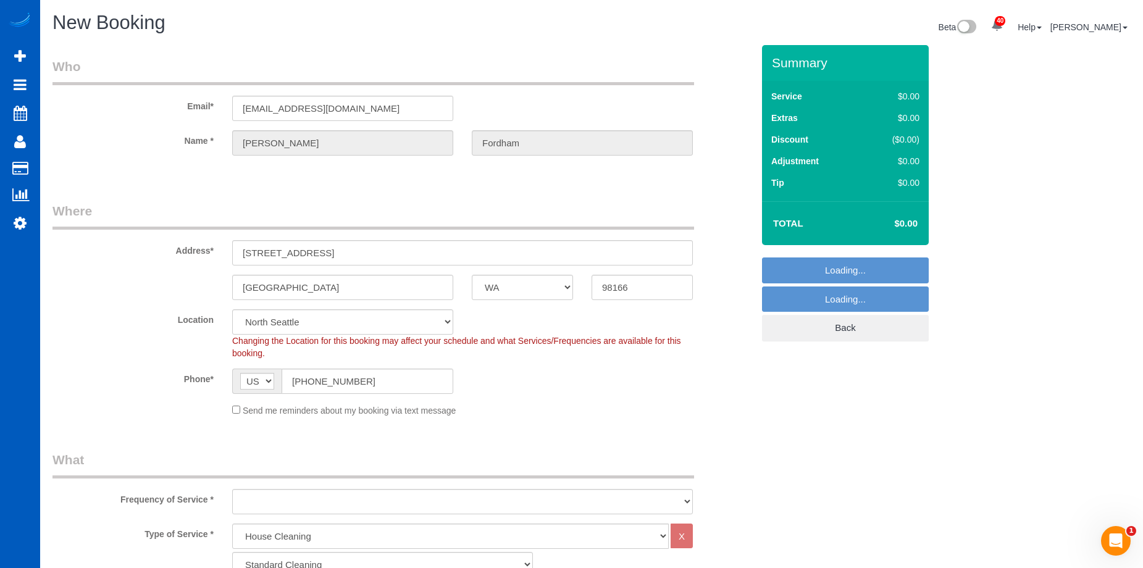
select select "object:3894"
select select "8"
select select "object:3989"
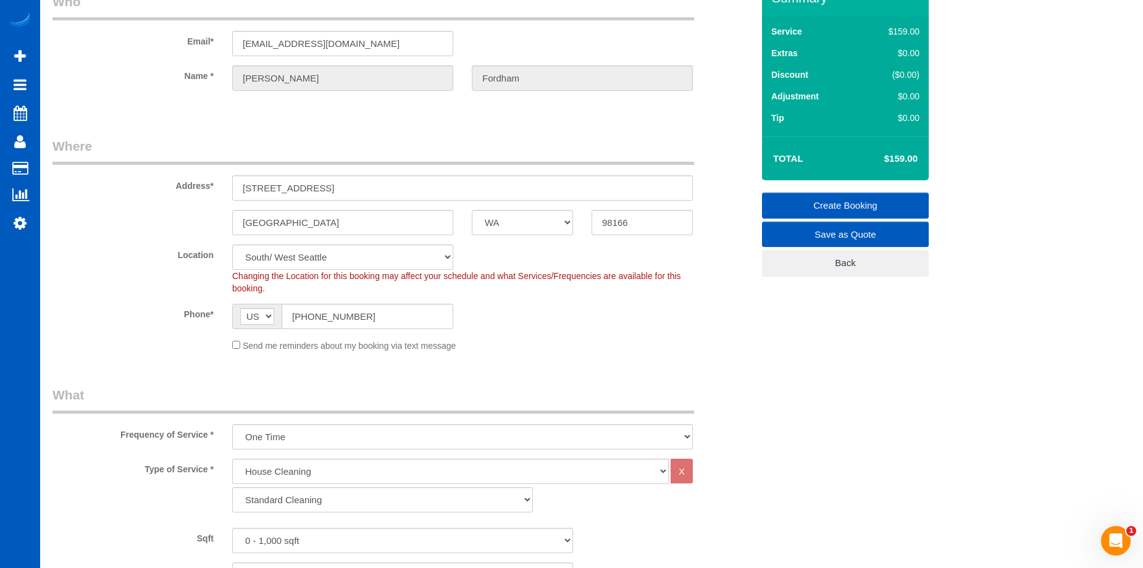
scroll to position [124, 0]
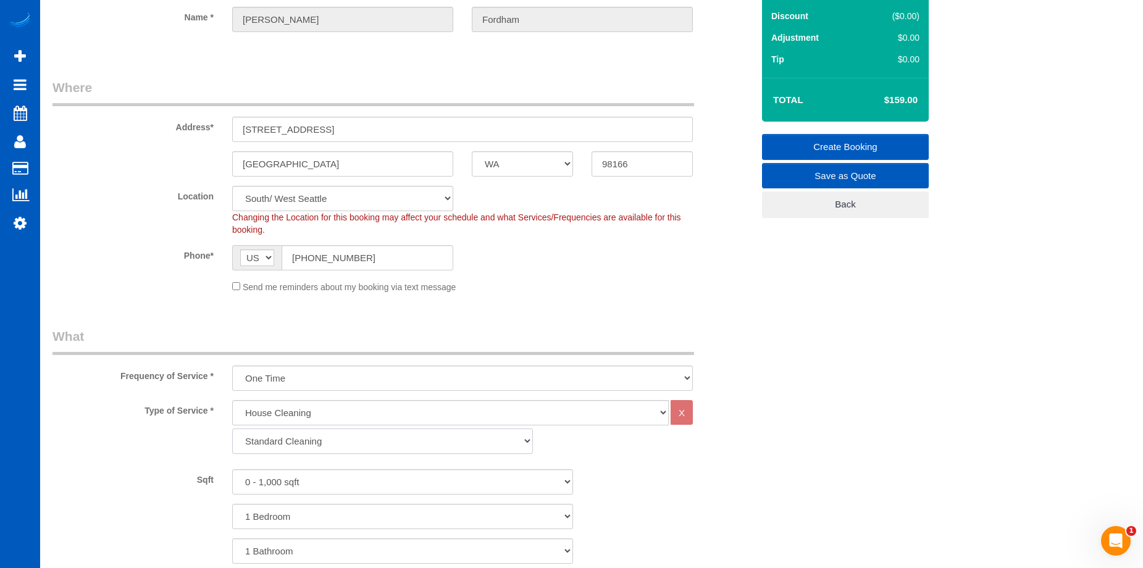
click at [286, 446] on select "Standard Cleaning Deep Cleaning Move In/ Out Cleaning" at bounding box center [382, 441] width 301 height 25
select select "367"
click at [232, 429] on select "Standard Cleaning Deep Cleaning Move In/ Out Cleaning" at bounding box center [382, 441] width 301 height 25
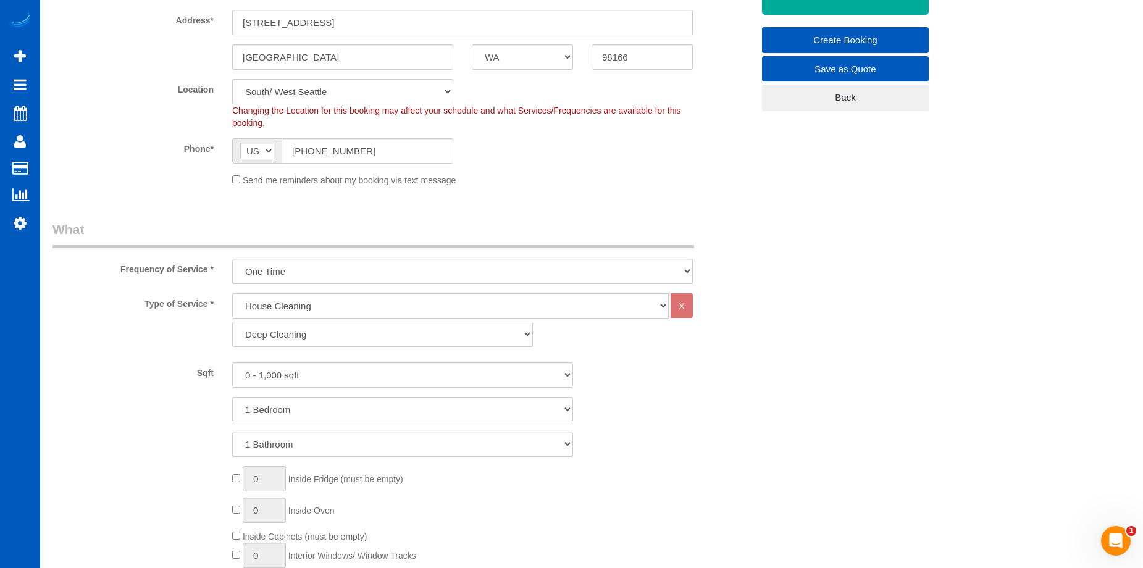
scroll to position [247, 0]
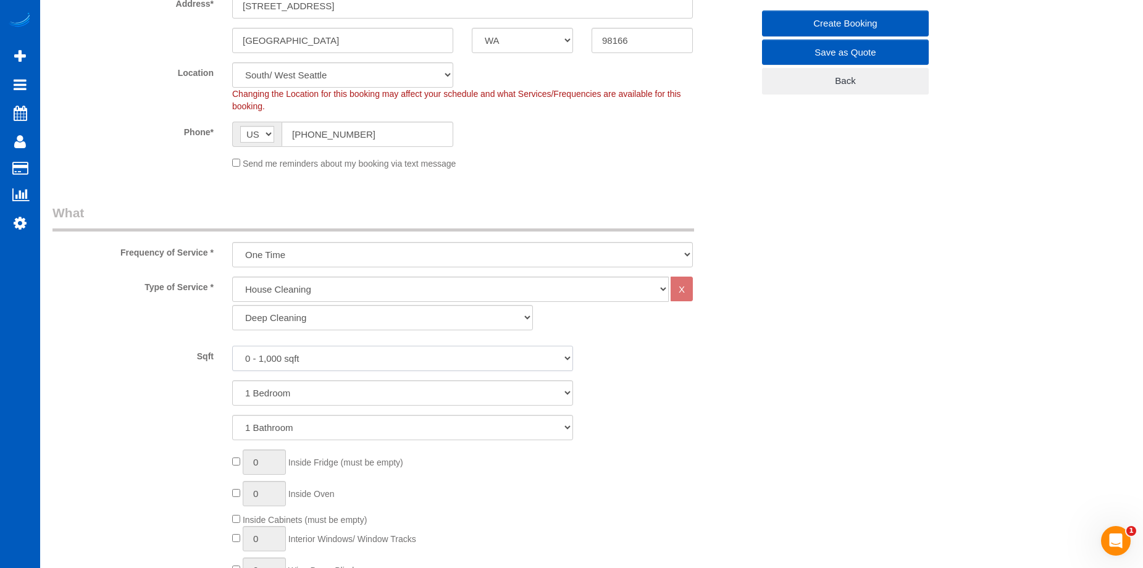
click at [322, 351] on select "0 - 1,000 sqft 1,001 - 1,500 sqft 1,501 - 2,000 sqft 2,001 - 2,500 sqft 2,501 -…" at bounding box center [402, 358] width 341 height 25
select select "4501"
click at [232, 346] on select "0 - 1,000 sqft 1,001 - 1,500 sqft 1,501 - 2,000 sqft 2,001 - 2,500 sqft 2,501 -…" at bounding box center [402, 358] width 341 height 25
click at [354, 391] on select "1 Bedroom 2 Bedrooms 3 Bedrooms 4 Bedrooms 5 Bedrooms 6 Bedrooms 7 Bedrooms" at bounding box center [402, 392] width 341 height 25
select select "3"
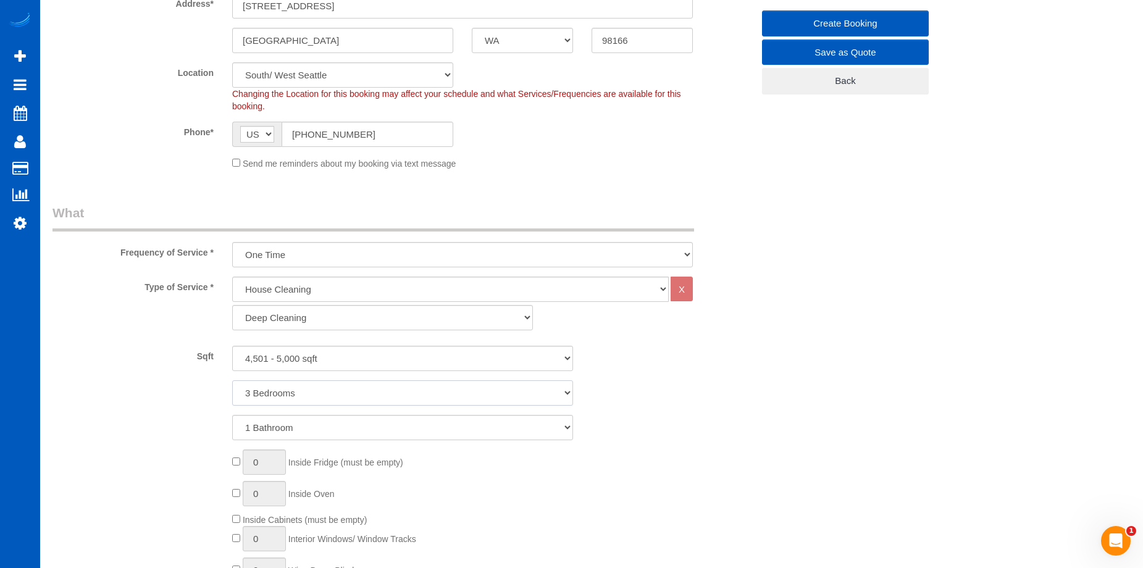
click at [232, 380] on select "1 Bedroom 2 Bedrooms 3 Bedrooms 4 Bedrooms 5 Bedrooms 6 Bedrooms 7 Bedrooms" at bounding box center [402, 392] width 341 height 25
click at [343, 433] on select "1 Bathroom 2 Bathrooms 3 Bathrooms 4 Bathrooms 5 Bathrooms 6 Bathrooms 7 Bathro…" at bounding box center [402, 427] width 341 height 25
select select "4"
click at [232, 415] on select "1 Bathroom 2 Bathrooms 3 Bathrooms 4 Bathrooms 5 Bathrooms 6 Bathrooms 7 Bathro…" at bounding box center [402, 427] width 341 height 25
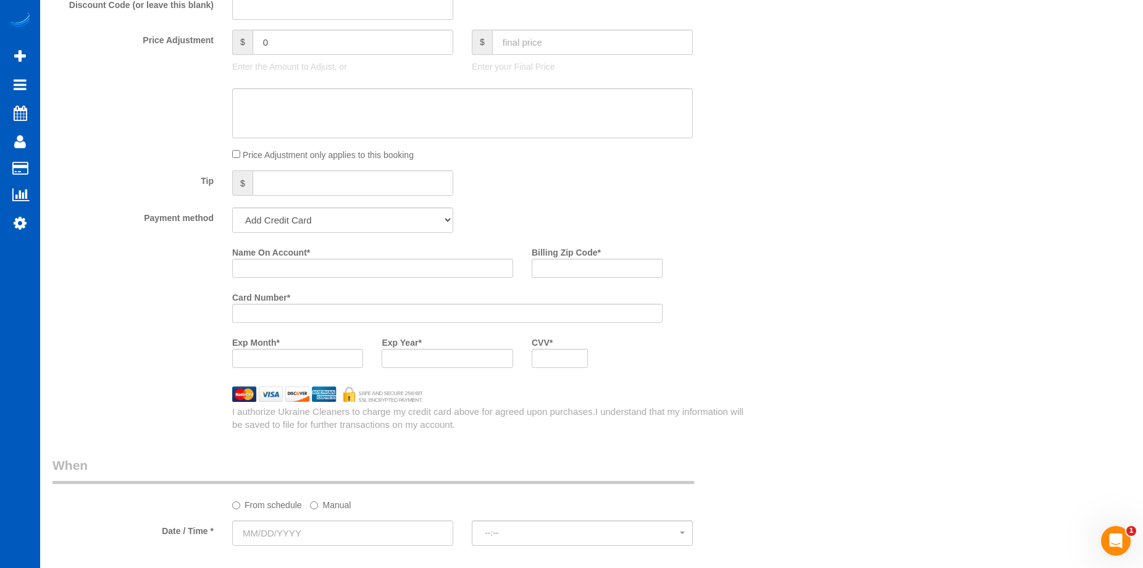
scroll to position [1235, 0]
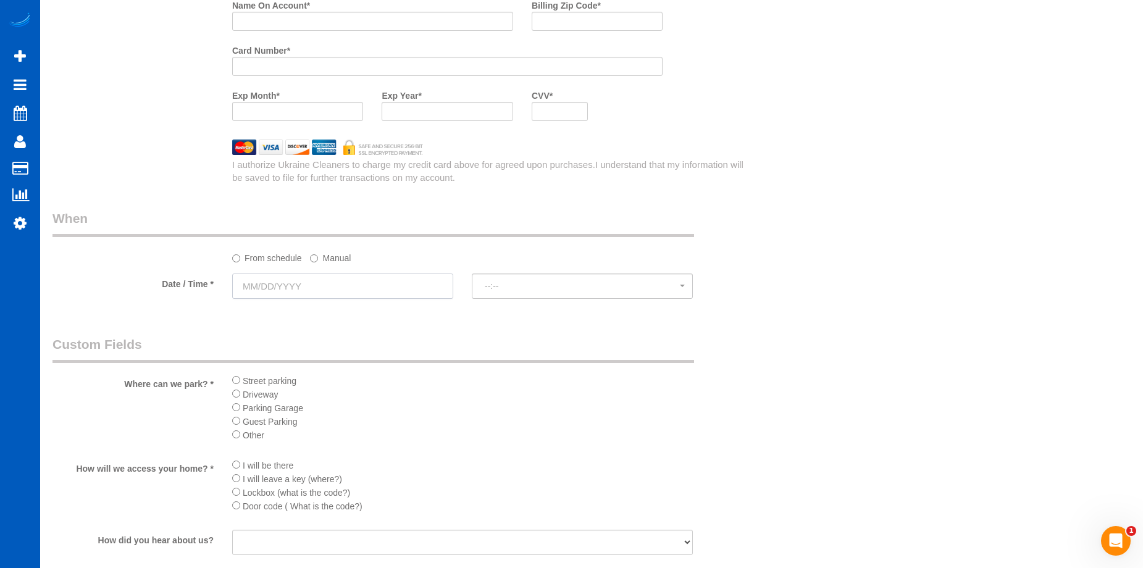
click at [345, 281] on input "text" at bounding box center [342, 286] width 221 height 25
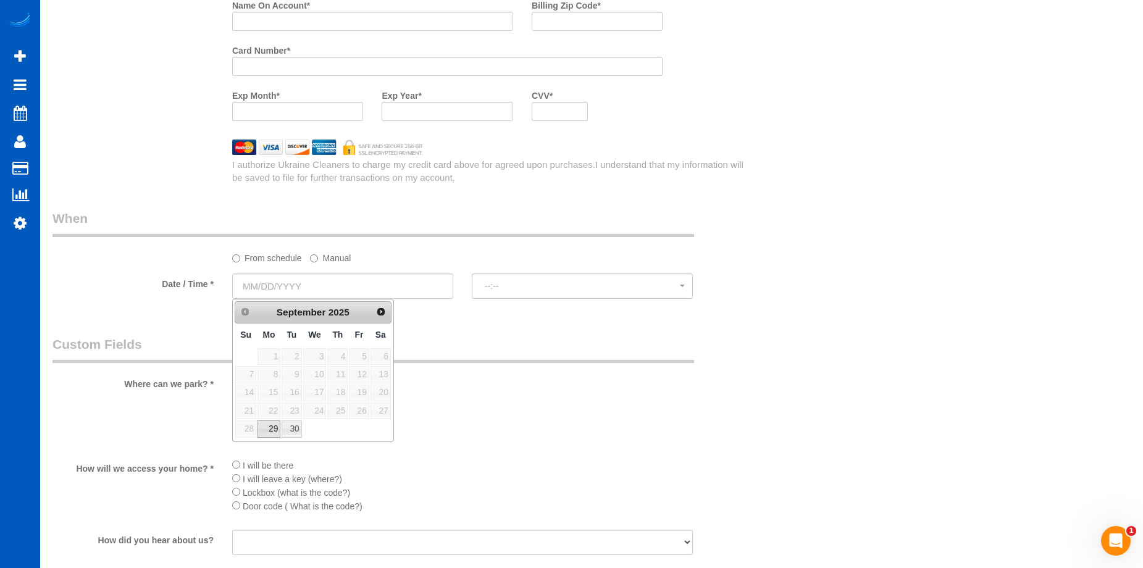
click at [266, 433] on link "29" at bounding box center [269, 429] width 23 height 17
type input "09/29/2025"
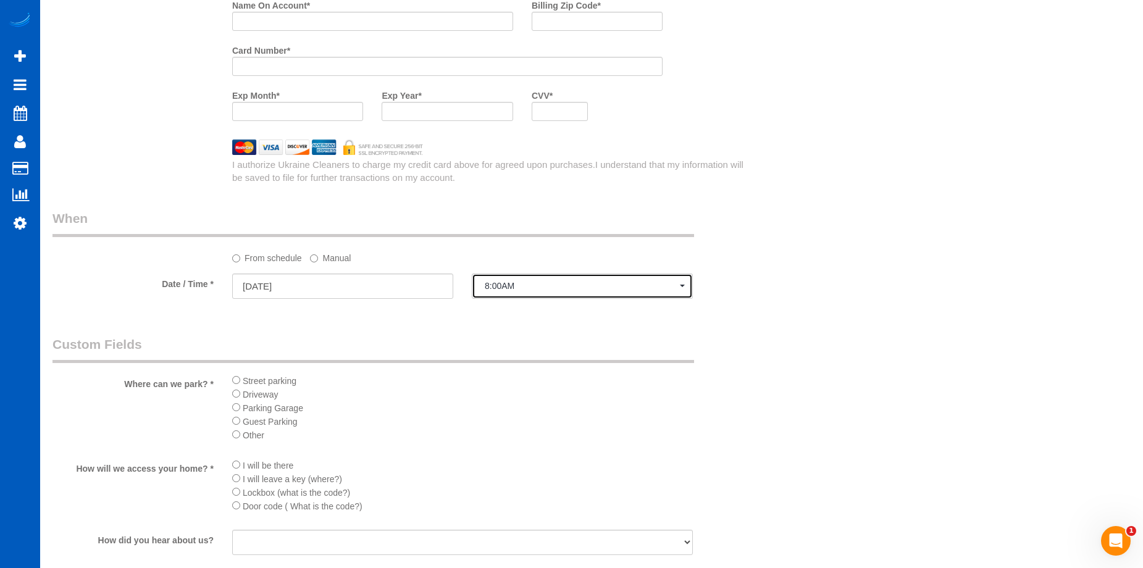
click at [514, 288] on span "8:00AM" at bounding box center [582, 286] width 195 height 10
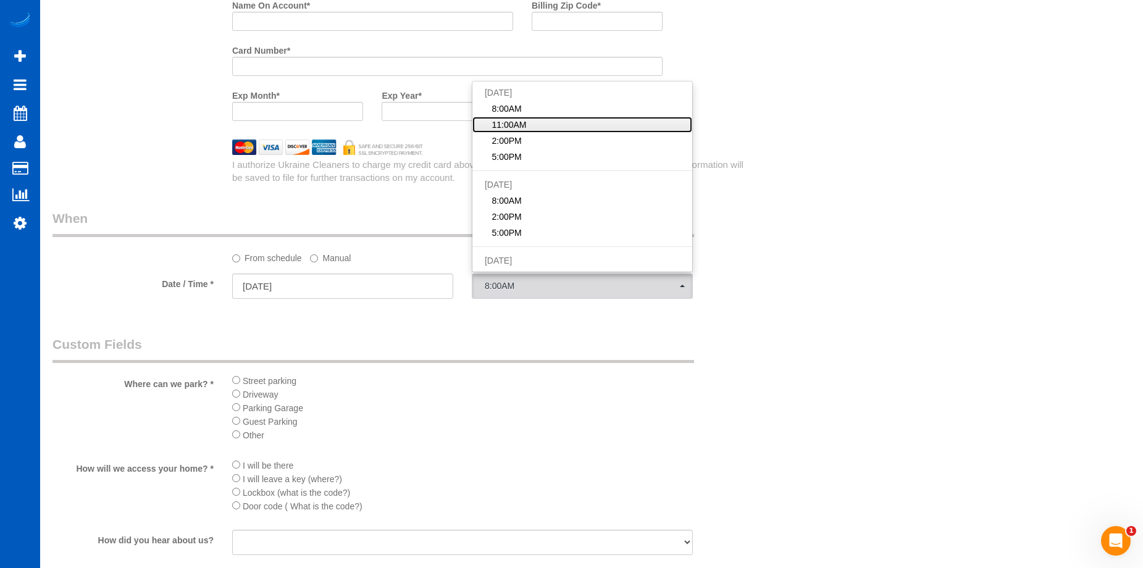
click at [527, 129] on link "11:00AM" at bounding box center [582, 125] width 220 height 16
select select "spot18"
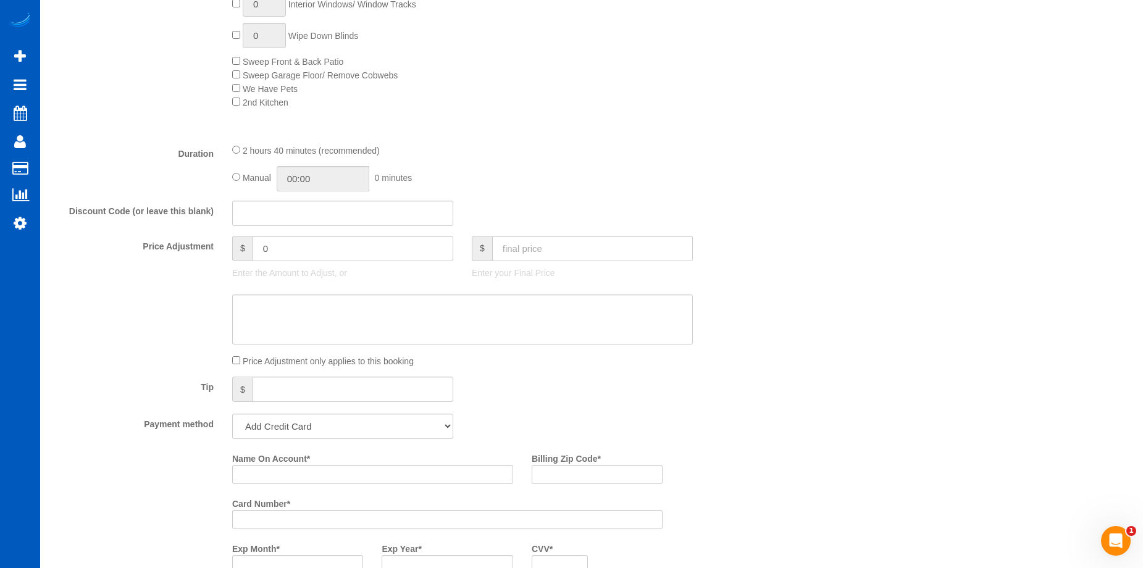
scroll to position [679, 0]
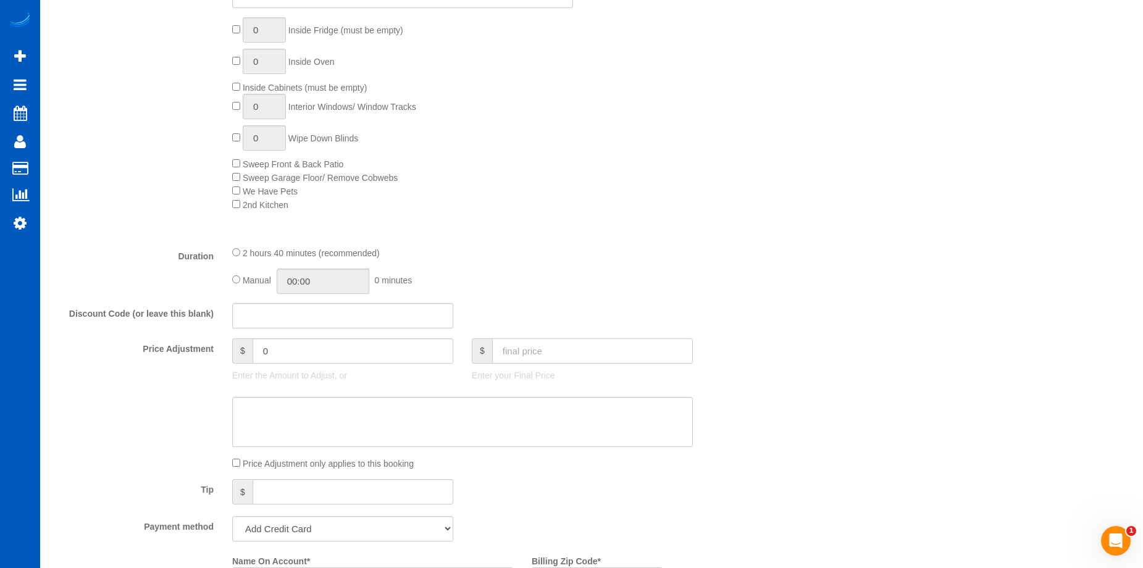
click at [526, 351] on input "text" at bounding box center [592, 350] width 201 height 25
type input "550"
click at [502, 415] on textarea at bounding box center [462, 422] width 461 height 51
type input "-149"
click at [330, 408] on textarea at bounding box center [462, 422] width 461 height 51
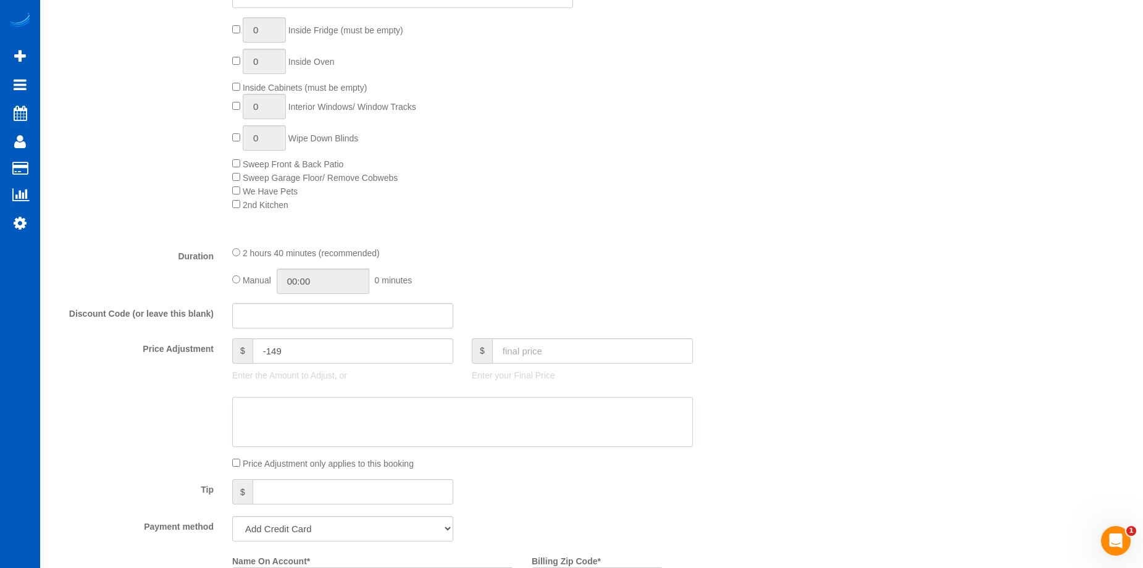
paste textarea "Follow up clean"
type textarea "Follow up clean"
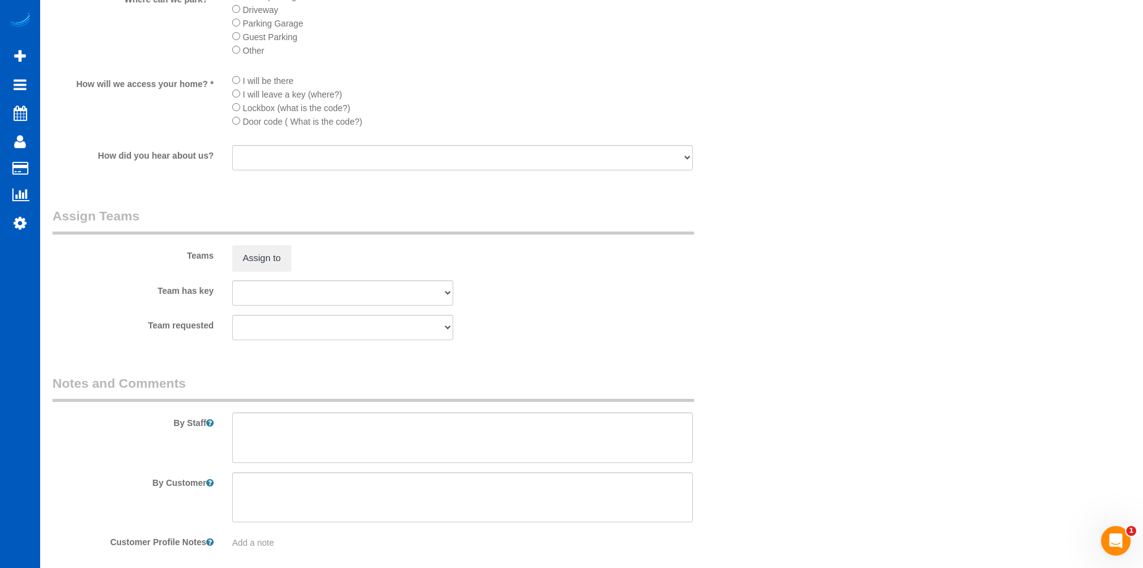
scroll to position [1678, 0]
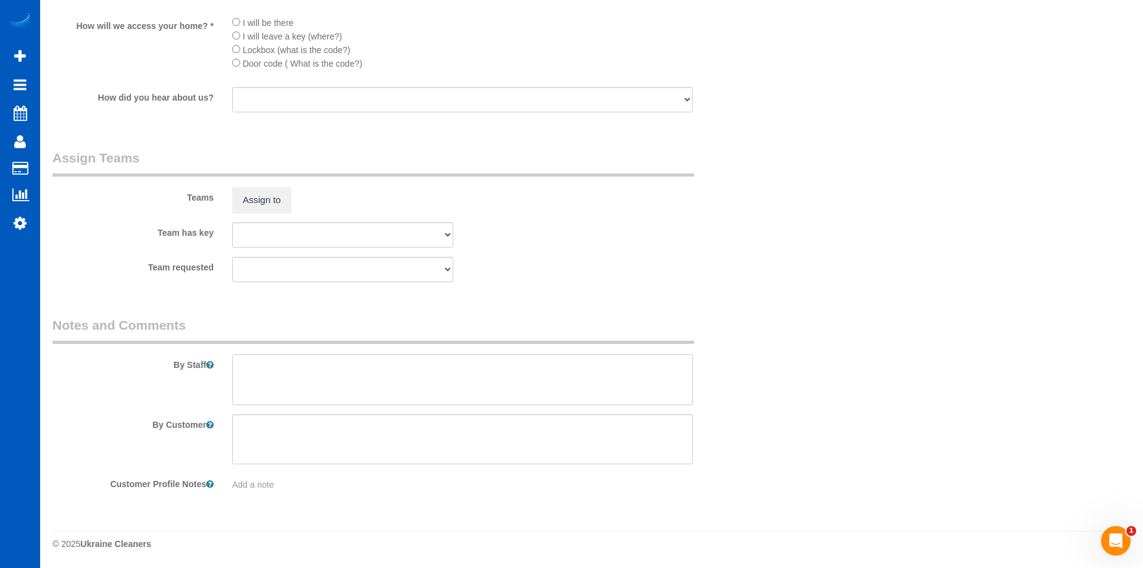
click at [395, 377] on textarea at bounding box center [462, 379] width 461 height 51
click at [359, 381] on textarea at bounding box center [462, 379] width 461 height 51
paste textarea "As you go down hill follow road to the right(if you are at gate that is wrong) …"
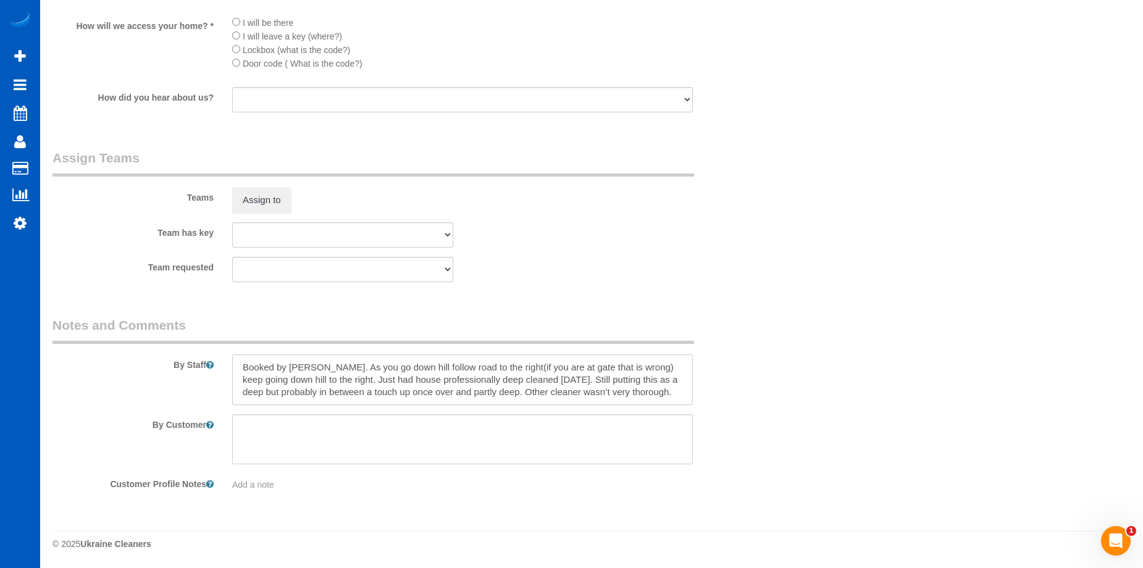
type textarea "Booked by Aaron. As you go down hill follow road to the right(if you are at gat…"
click at [755, 266] on div "Team requested Alina Kruchok Anzhela Trokhymiuk Iryna Kuzmenko-Spenu Liliia Kus…" at bounding box center [402, 269] width 719 height 25
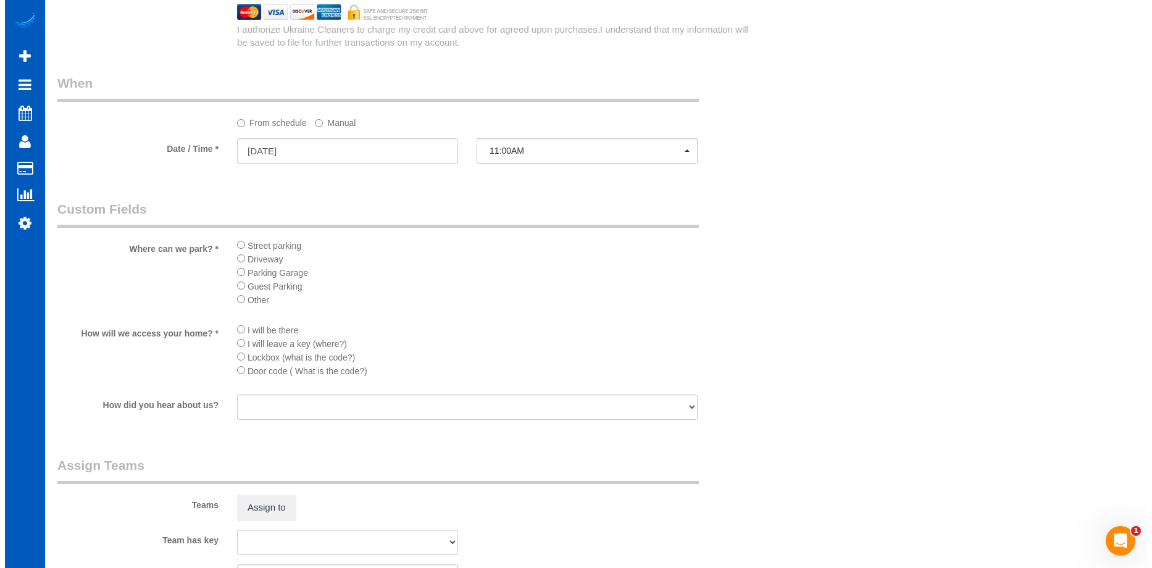
scroll to position [1431, 0]
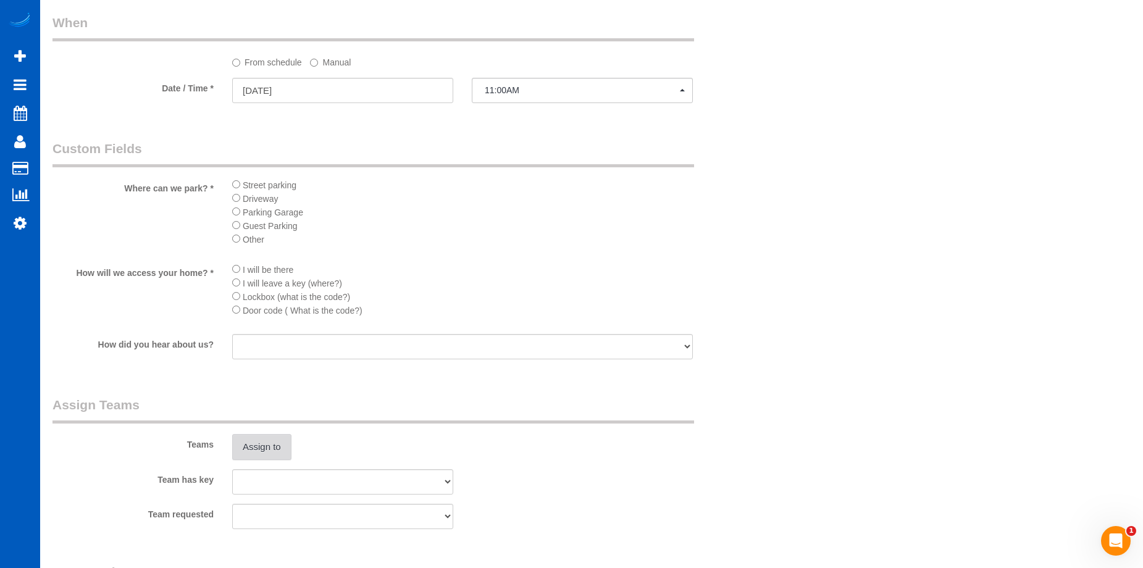
click at [262, 442] on button "Assign to" at bounding box center [261, 447] width 59 height 26
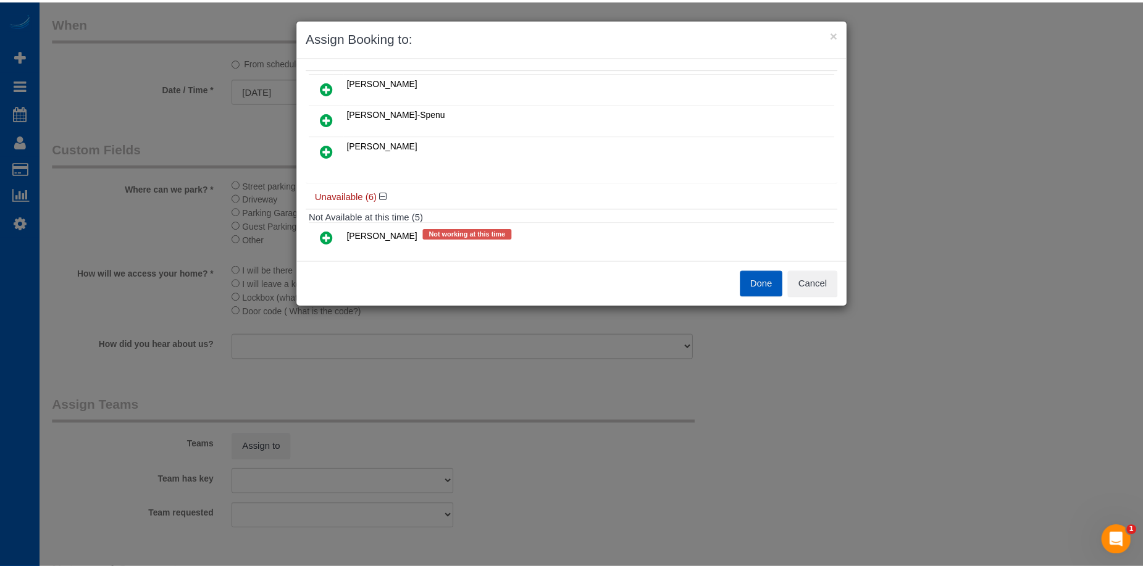
scroll to position [0, 0]
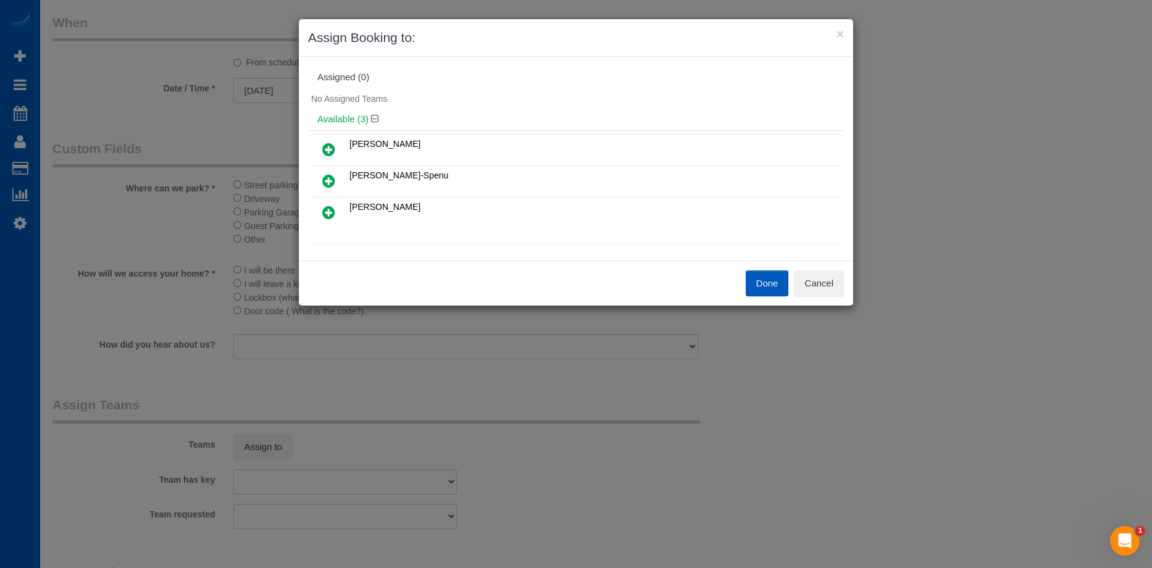
click at [329, 149] on icon at bounding box center [328, 149] width 13 height 15
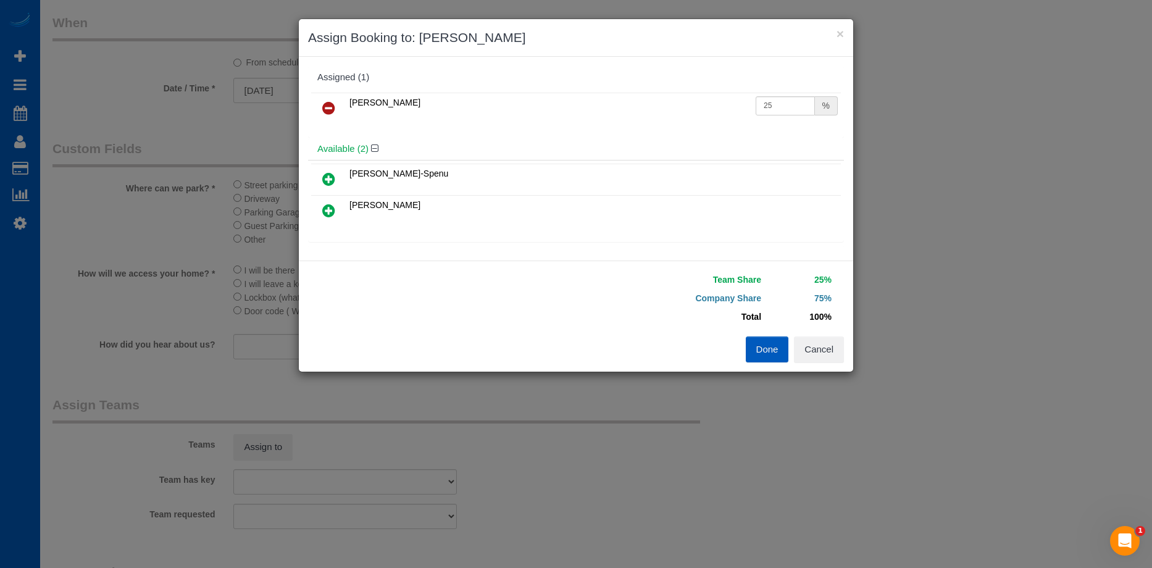
click at [324, 176] on icon at bounding box center [328, 179] width 13 height 15
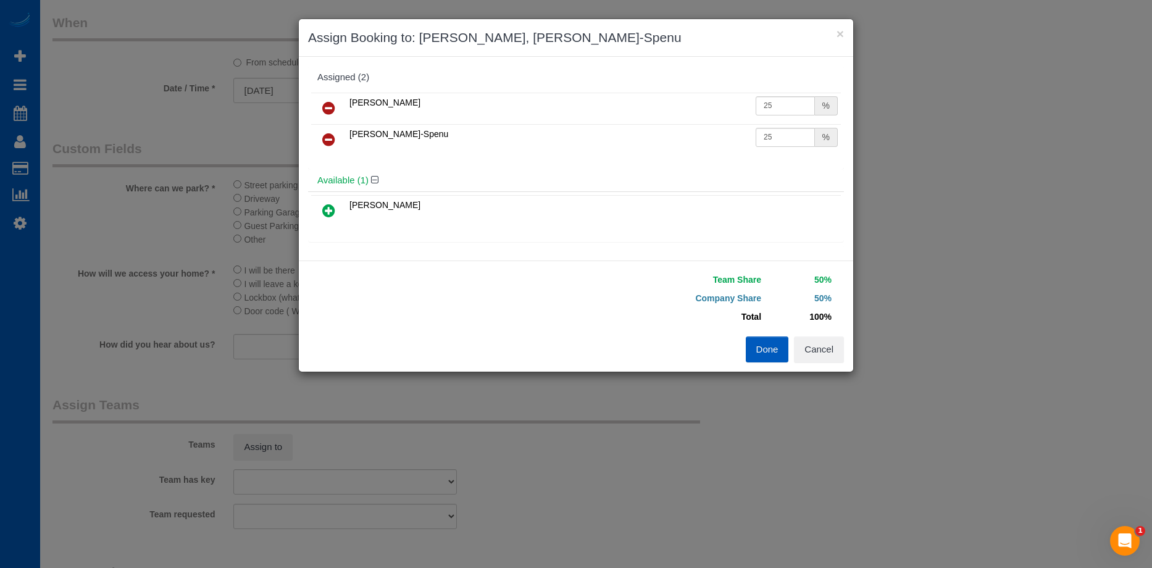
click at [773, 343] on button "Done" at bounding box center [767, 350] width 43 height 26
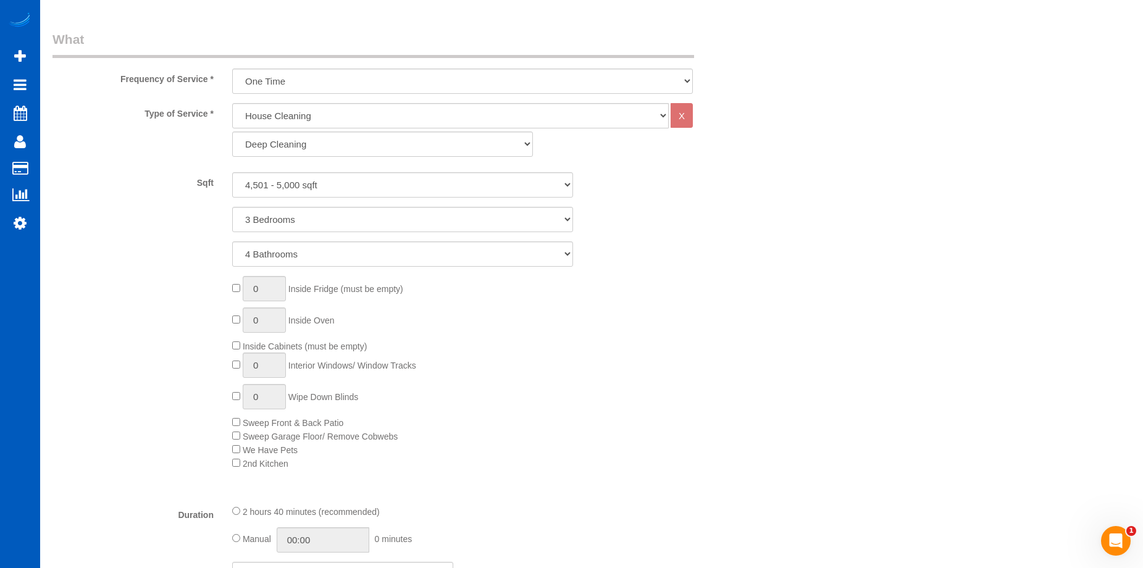
scroll to position [628, 0]
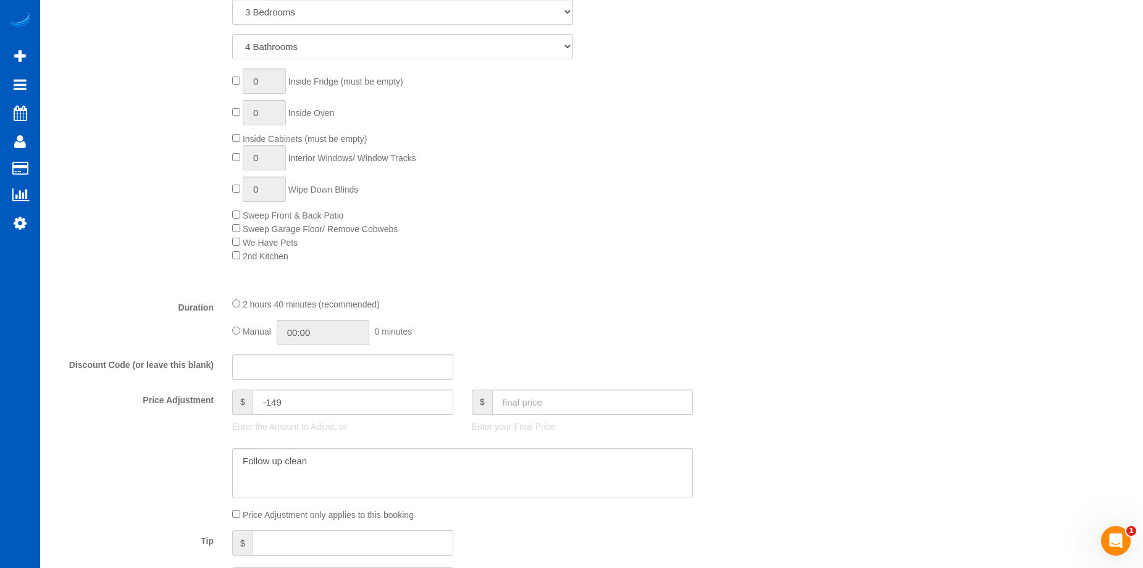
click at [240, 332] on div "Manual 00:00 0 minutes" at bounding box center [462, 332] width 461 height 25
click at [314, 325] on input "02:40" at bounding box center [323, 332] width 93 height 25
type input "06:00"
click at [300, 419] on li "06:00" at bounding box center [309, 423] width 55 height 16
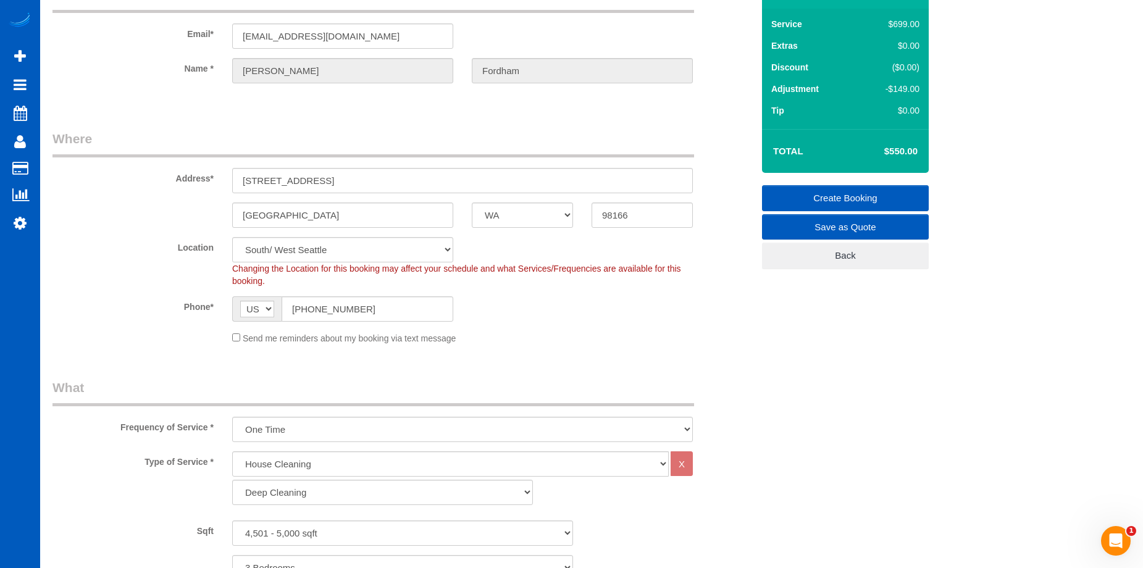
select select "spot33"
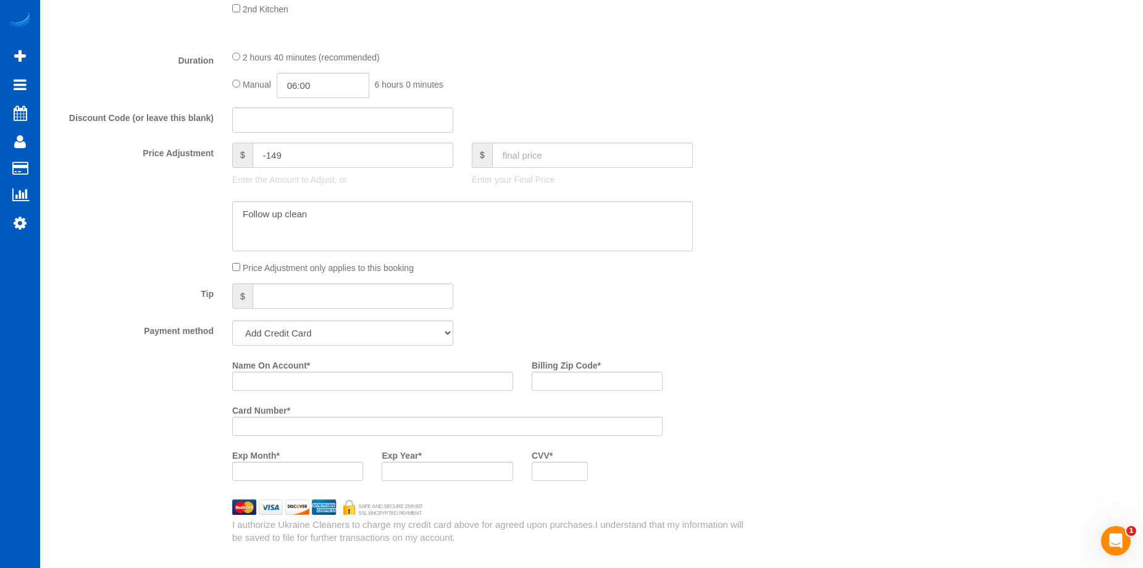
scroll to position [1060, 0]
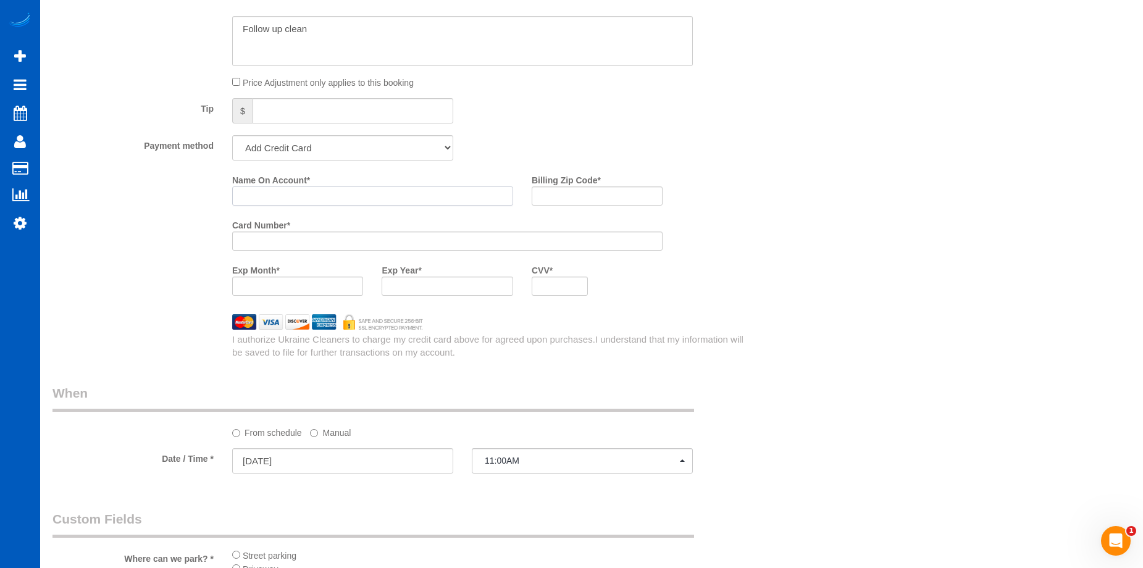
click at [401, 190] on input "Name On Account *" at bounding box center [372, 196] width 281 height 19
paste input "Annette Fordham"
type input "Annette Fordham"
drag, startPoint x: 582, startPoint y: 191, endPoint x: 564, endPoint y: 196, distance: 19.2
click at [582, 191] on input "Billing Zip Code *" at bounding box center [597, 196] width 131 height 19
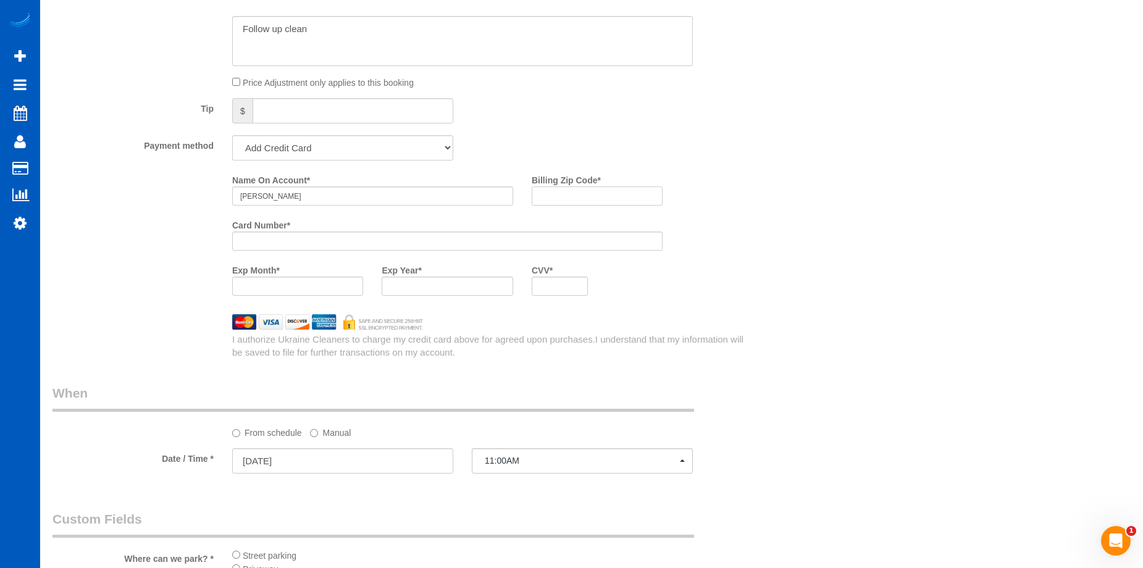
paste input "98926"
type input "98926"
click at [826, 290] on div "Who Email* fordhama23@gmail.com Name * Annette Fordham Where Address* 20423 10t…" at bounding box center [591, 64] width 1078 height 2158
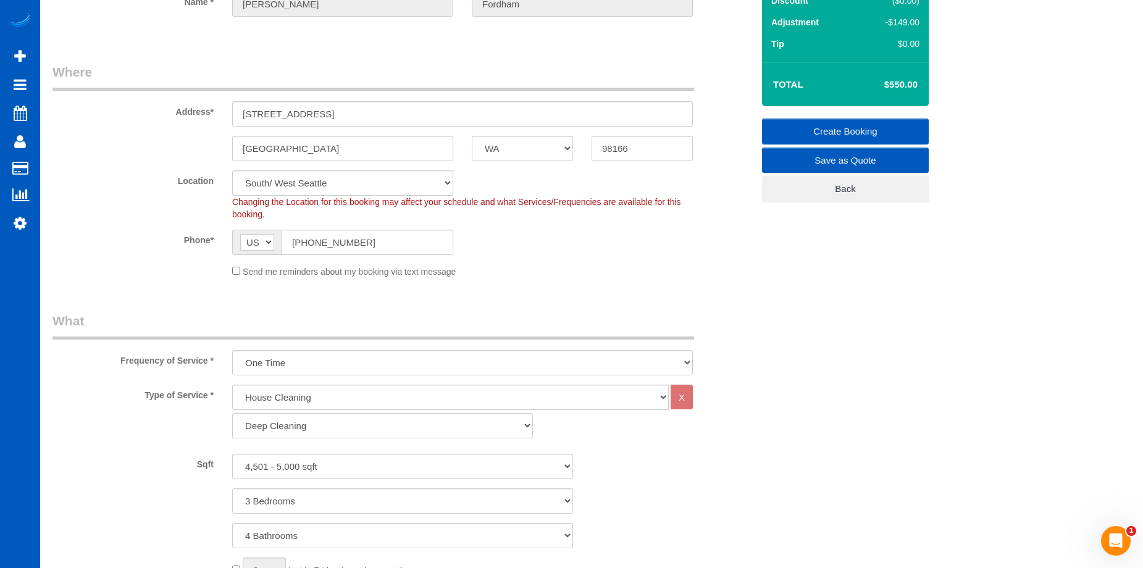
scroll to position [72, 0]
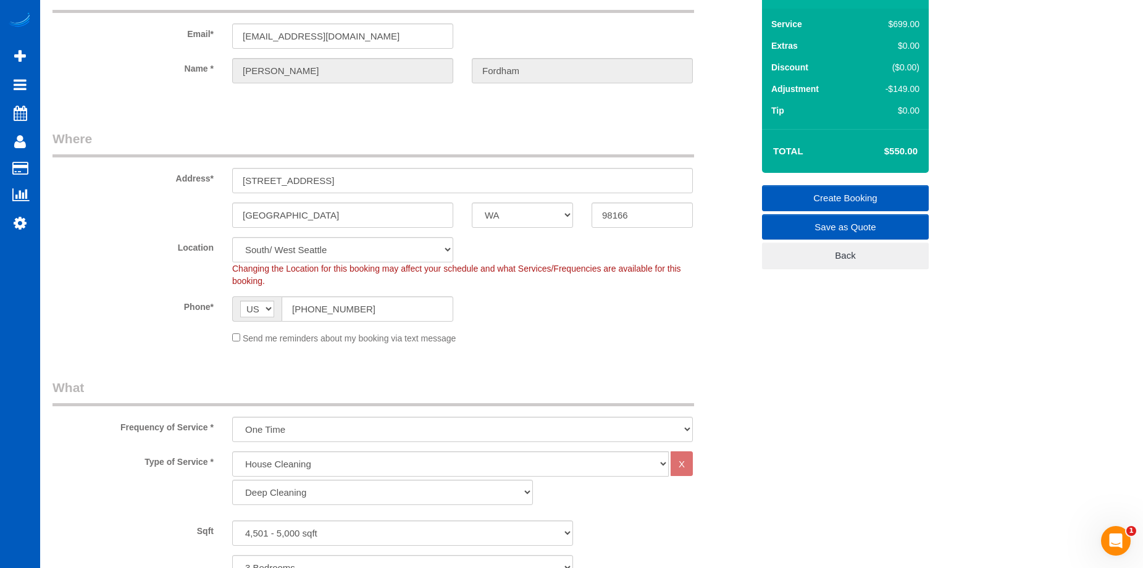
click at [803, 195] on link "Create Booking" at bounding box center [845, 198] width 167 height 26
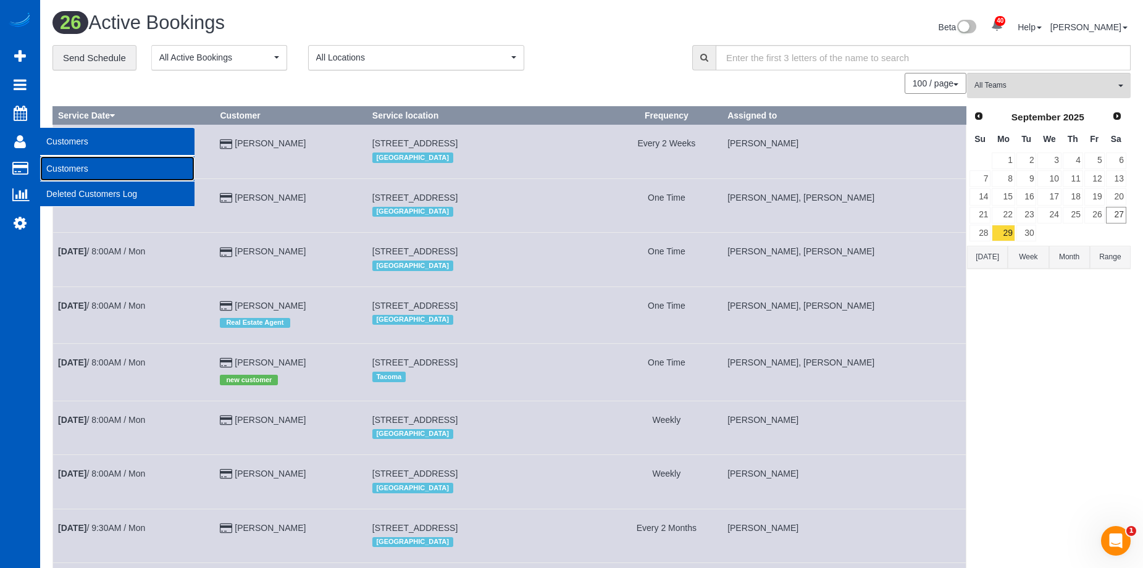
click at [85, 164] on link "Customers" at bounding box center [117, 168] width 154 height 25
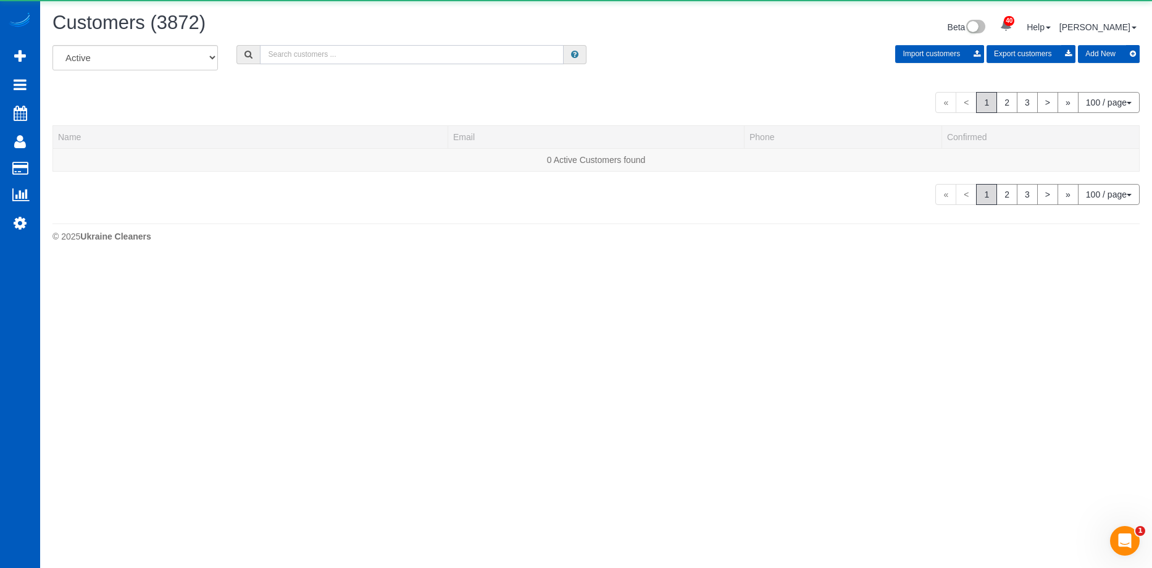
click at [336, 51] on input "text" at bounding box center [412, 54] width 304 height 19
paste input "GMyard116@copart.com"
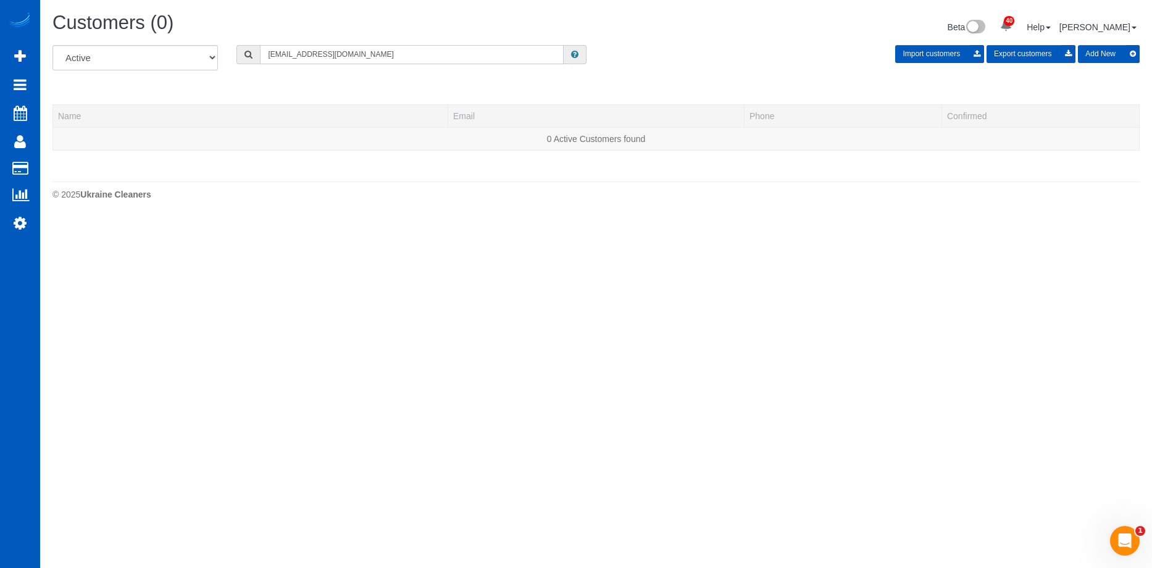
type input "GMyard116@copart.com"
click at [1096, 53] on button "Add New" at bounding box center [1109, 54] width 62 height 18
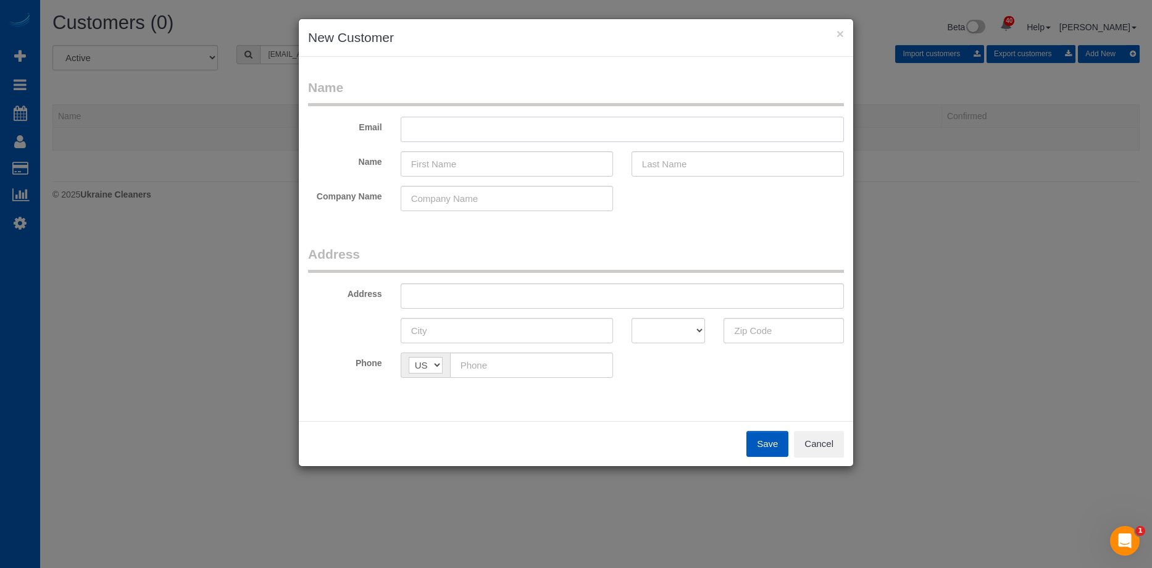
click at [436, 127] on input "text" at bounding box center [622, 129] width 443 height 25
paste input "GMyard116@copart.com"
type input "GMyard116@copart.com"
click at [488, 169] on input "text" at bounding box center [507, 163] width 212 height 25
paste input "Hekoti (Cody) Chapman"
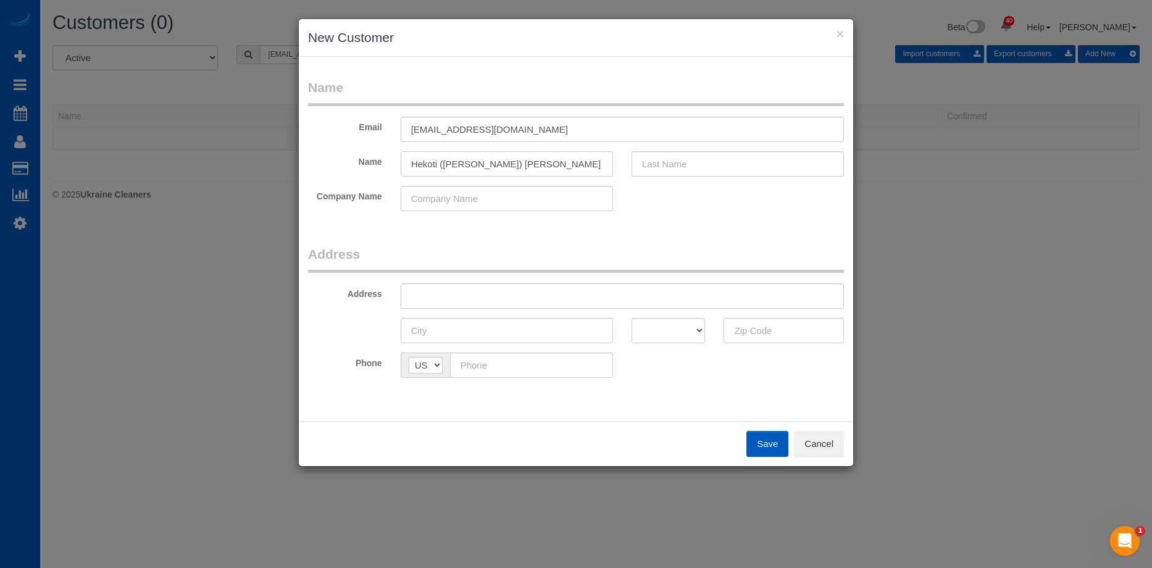
drag, startPoint x: 469, startPoint y: 161, endPoint x: 604, endPoint y: 159, distance: 135.3
click at [604, 159] on input "Hekoti (Cody) Chapman" at bounding box center [507, 163] width 212 height 25
click at [499, 162] on input "Hekoti (Cody) Chapman" at bounding box center [507, 163] width 212 height 25
drag, startPoint x: 472, startPoint y: 164, endPoint x: 653, endPoint y: 173, distance: 181.8
click at [602, 165] on input "Hekoti (Cody) Chapman" at bounding box center [507, 163] width 212 height 25
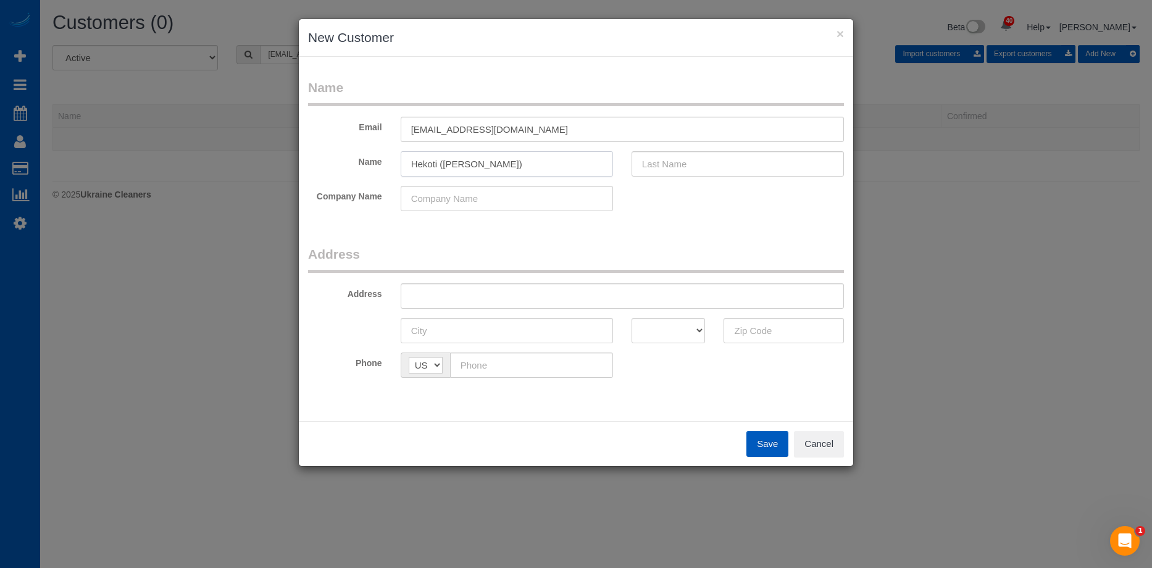
type input "Hekoti (Cody)"
click at [656, 173] on input "text" at bounding box center [738, 163] width 212 height 25
paste input "Chapman"
type input "Chapman"
click at [551, 167] on input "Hekoti (Cody)" at bounding box center [507, 163] width 212 height 25
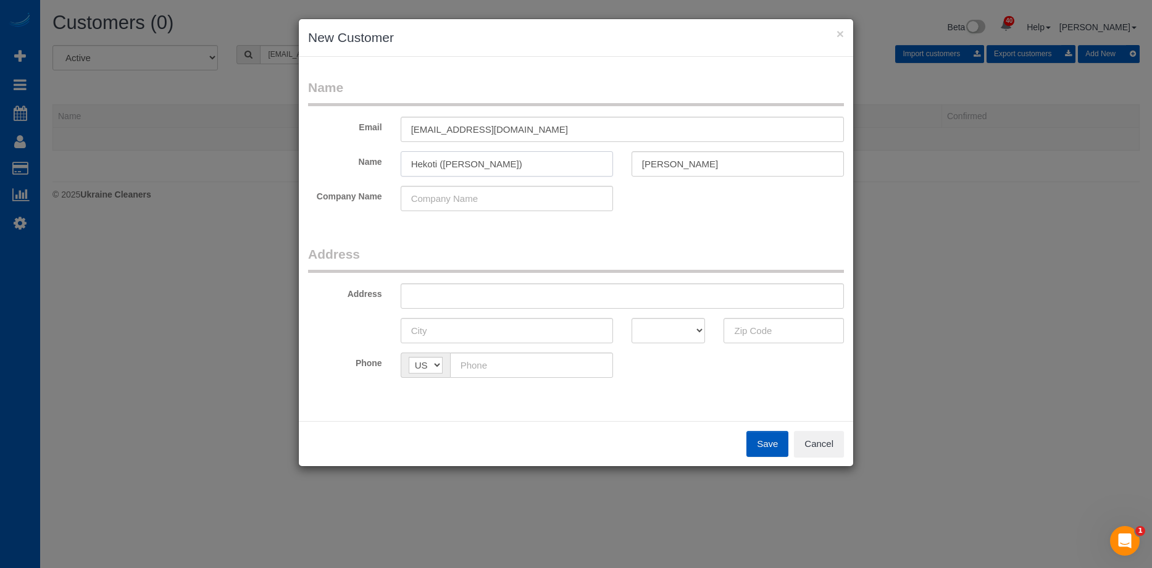
type input "Hekoti (Cody)"
click at [556, 293] on input "text" at bounding box center [622, 295] width 443 height 25
paste input "11019 W McFarlane Rd, Airway Heights WA 99001"
drag, startPoint x: 593, startPoint y: 292, endPoint x: 706, endPoint y: 295, distance: 112.4
click at [706, 295] on input "11019 W McFarlane Rd, Airway Heights WA 99001" at bounding box center [622, 295] width 443 height 25
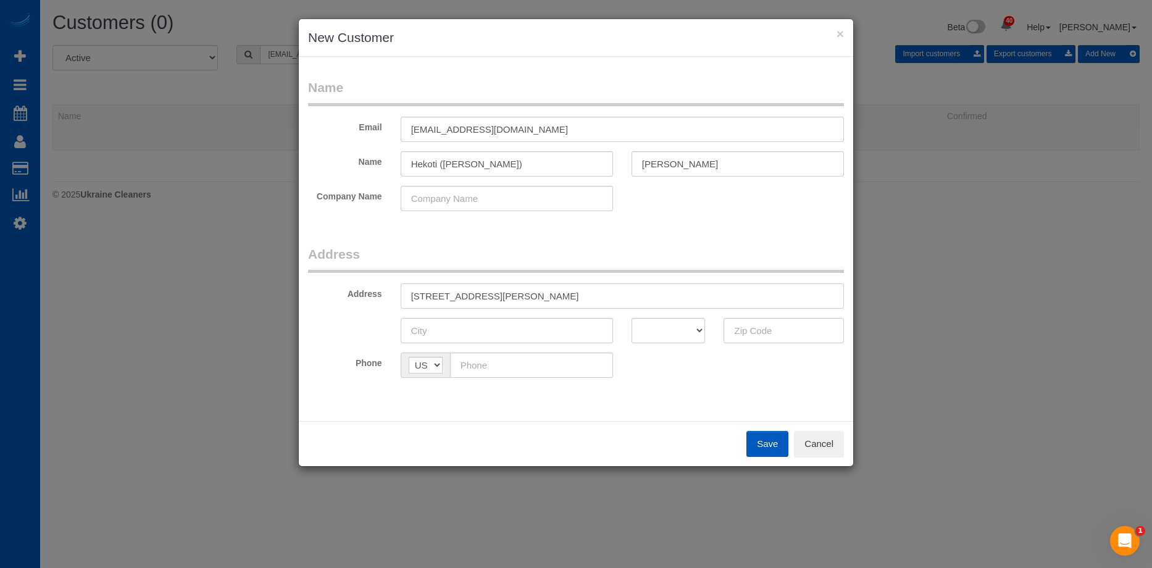
type input "11019 W McFarlane Rd, Airway Heights WA"
drag, startPoint x: 769, startPoint y: 329, endPoint x: 749, endPoint y: 335, distance: 20.9
click at [769, 329] on input "text" at bounding box center [784, 330] width 120 height 25
paste input "99001"
type input "99001"
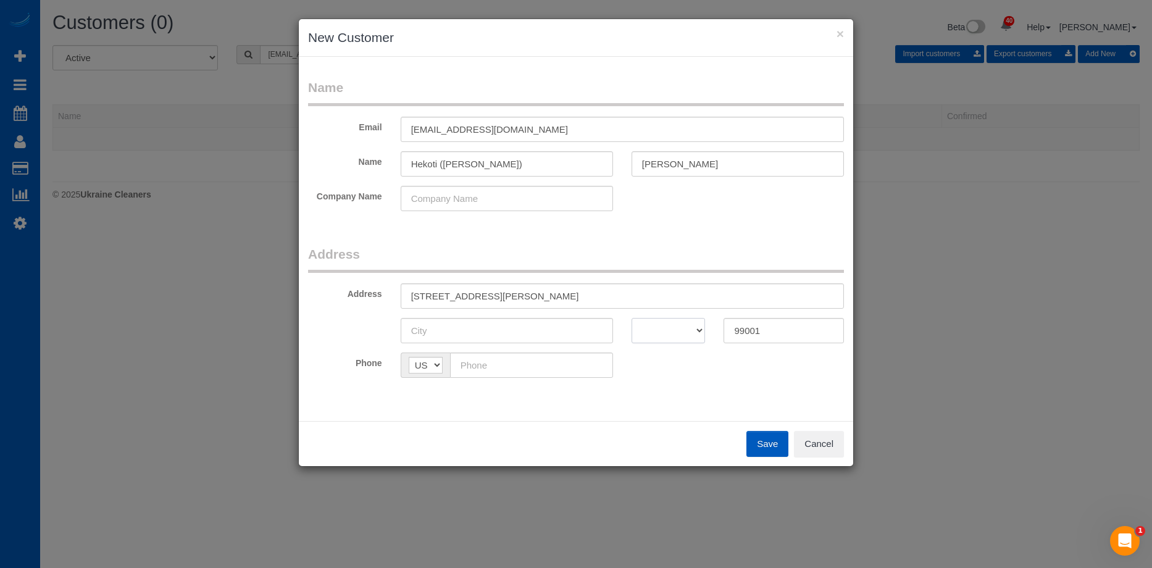
click at [677, 340] on select "AK AL AR AZ CA CO CT DC DE FL GA HI IA ID IL IN KS KY LA MA MD ME MI MN MO MS M…" at bounding box center [669, 330] width 74 height 25
select select "WA"
click at [632, 318] on select "AK AL AR AZ CA CO CT DC DE FL GA HI IA ID IL IN KS KY LA MA MD ME MI MN MO MS M…" at bounding box center [669, 330] width 74 height 25
drag, startPoint x: 514, startPoint y: 296, endPoint x: 575, endPoint y: 305, distance: 61.8
click at [575, 305] on input "11019 W McFarlane Rd, Airway Heights WA" at bounding box center [622, 295] width 443 height 25
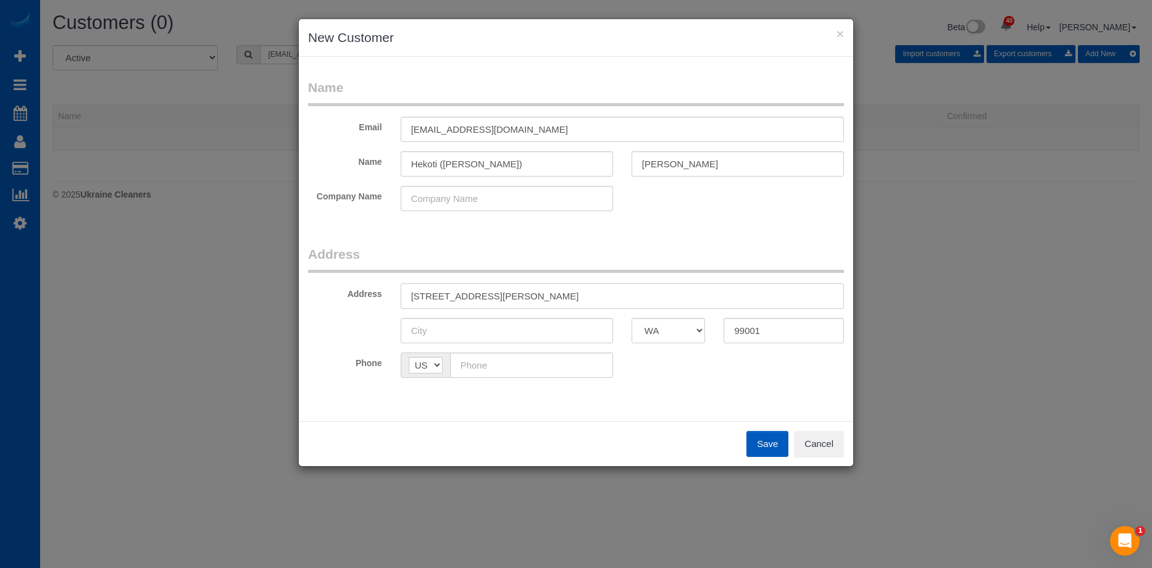
type input "11019 W McFarlane Rd, WA"
click at [516, 332] on input "text" at bounding box center [507, 330] width 212 height 25
paste input "Airway Heights"
type input "Airway Heights"
drag, startPoint x: 509, startPoint y: 295, endPoint x: 575, endPoint y: 296, distance: 66.1
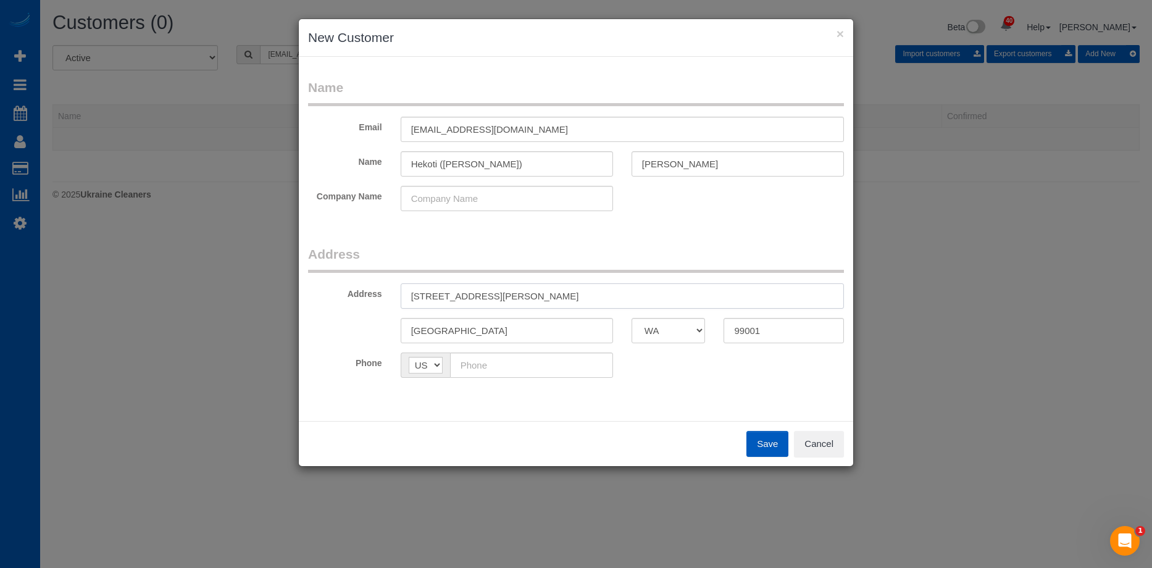
click at [575, 296] on input "11019 W McFarlane Rd, WA" at bounding box center [622, 295] width 443 height 25
type input "11019 W McFarlane Rd"
click at [561, 364] on input "text" at bounding box center [531, 365] width 163 height 25
paste input "(916) 832-3677"
type input "(916) 832-3677"
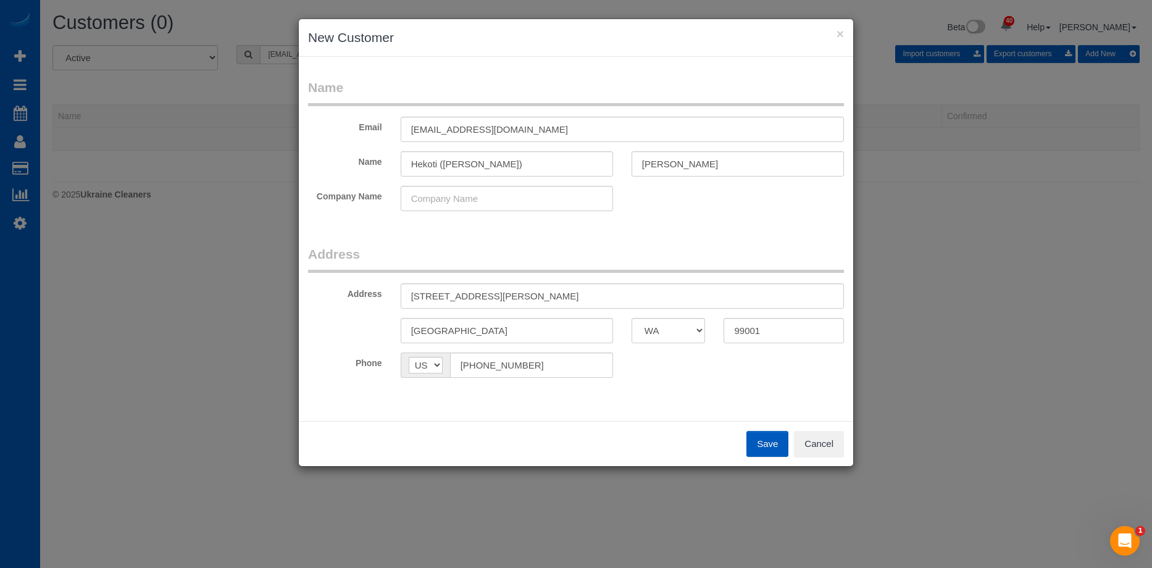
click at [684, 364] on div "Phone AF AL DZ AD AO AI AQ AG AR AM AW AU AT AZ BS BH BD BB BY BE BZ BJ BM BT B…" at bounding box center [576, 365] width 555 height 25
click at [776, 449] on button "Save" at bounding box center [768, 444] width 42 height 26
type input "gmyard116@copart.com"
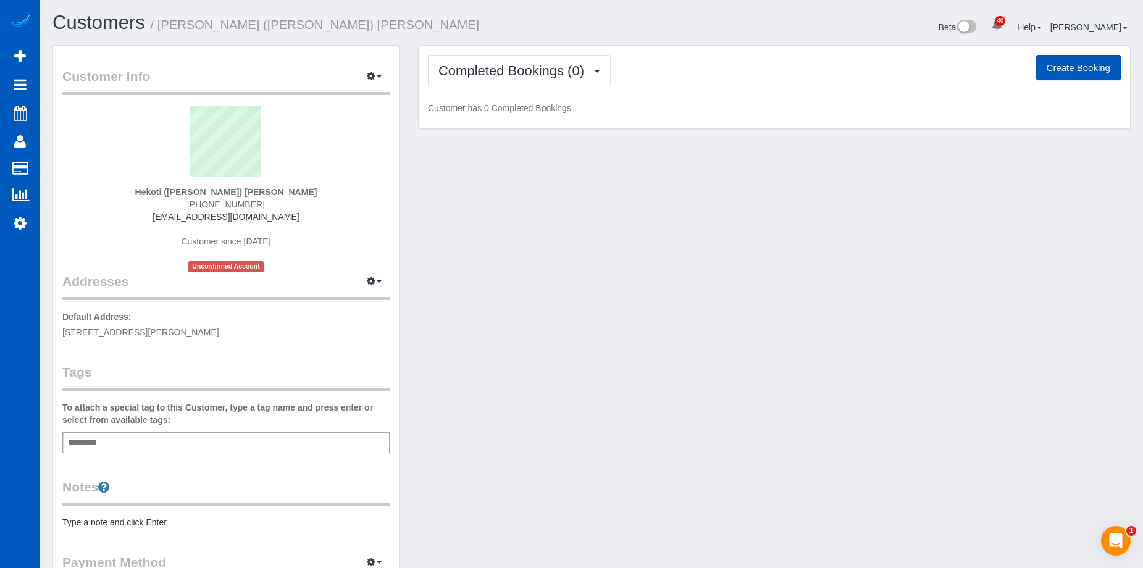
click at [1069, 67] on button "Create Booking" at bounding box center [1078, 68] width 85 height 26
select select "WA"
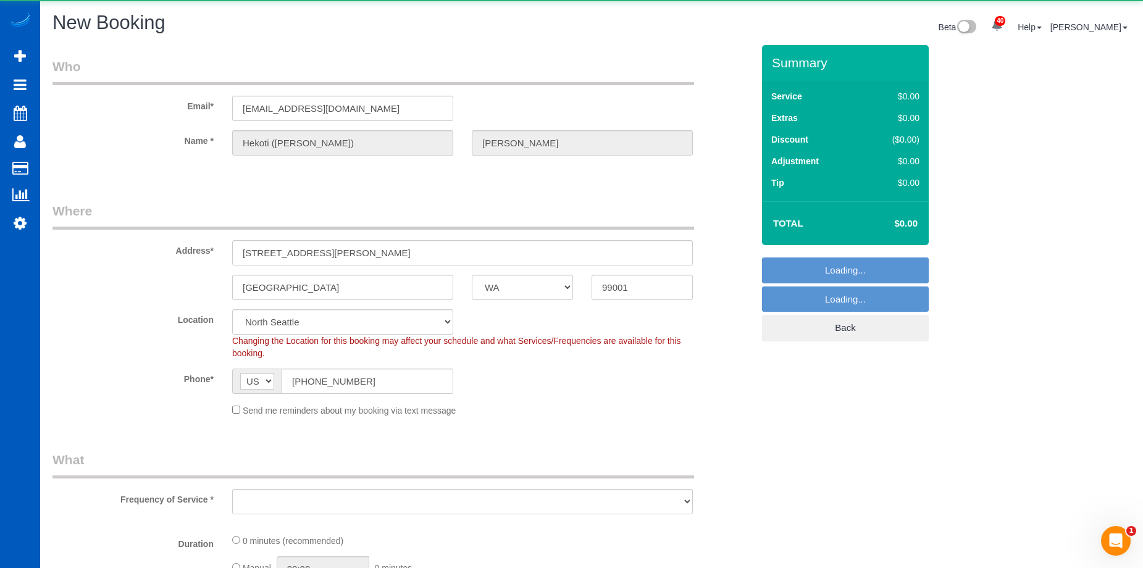
select select "object:6311"
select select "199"
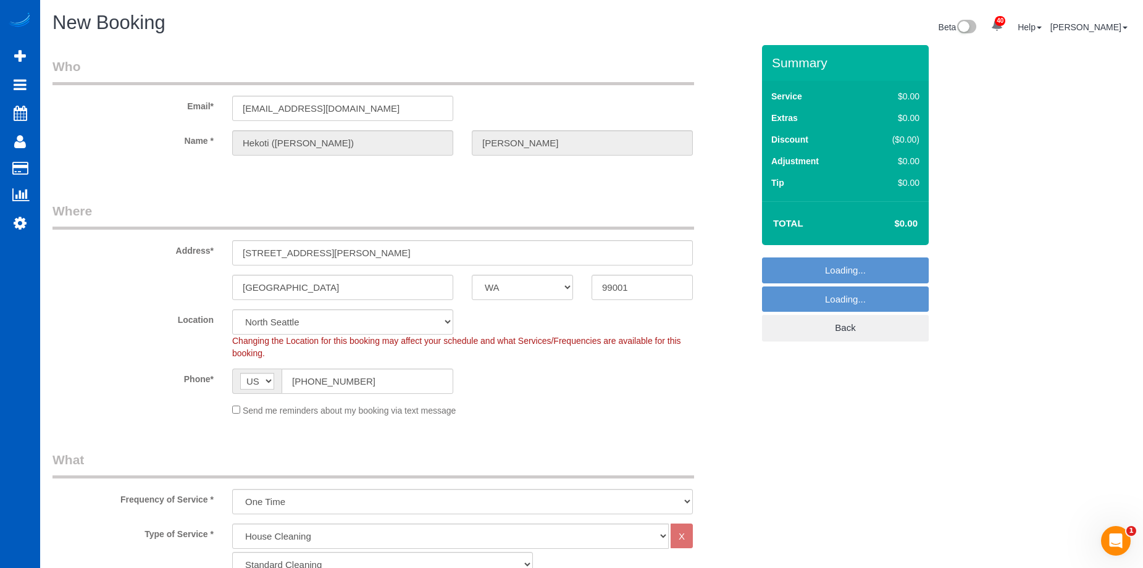
select select "67"
select select "object:6660"
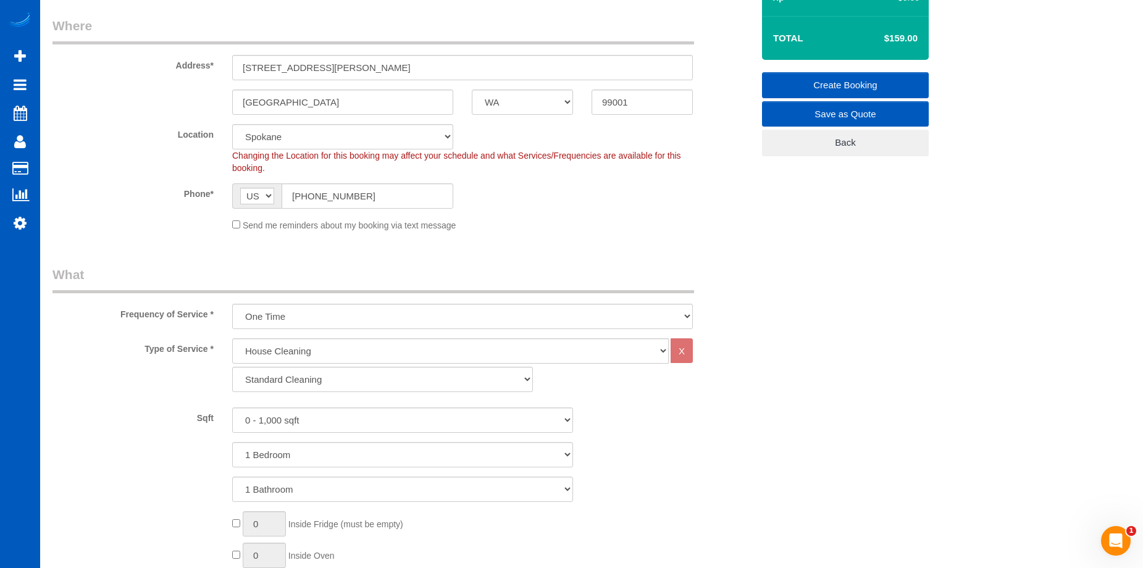
scroll to position [247, 0]
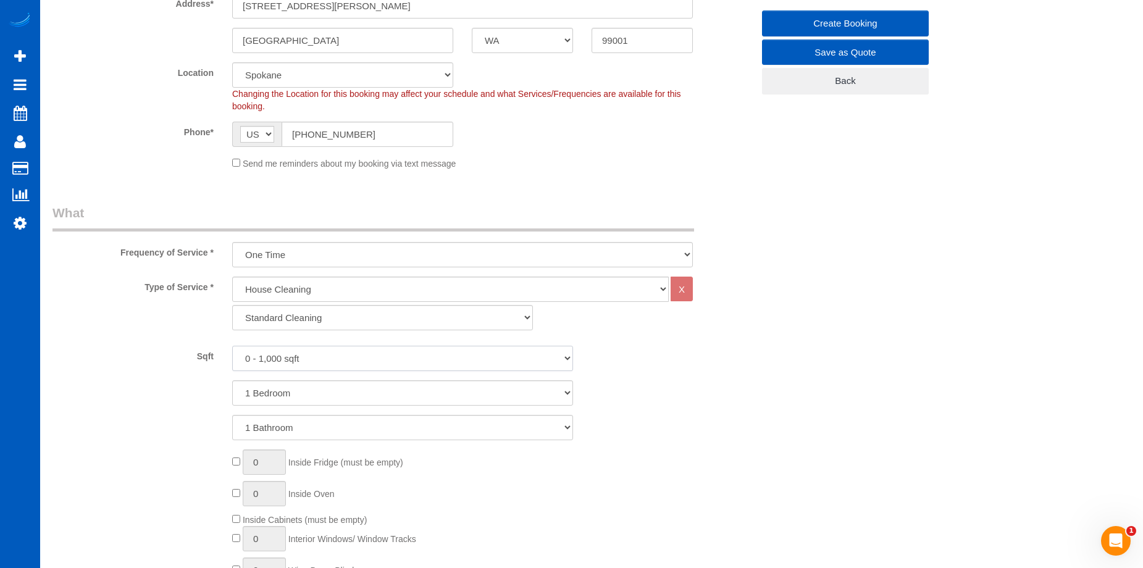
click at [407, 363] on select "0 - 1,000 sqft 1,001 - 1,500 sqft 1,501 - 2,000 sqft 2,001 - 2,500 sqft 2,501 -…" at bounding box center [402, 358] width 341 height 25
select select "2501"
click at [232, 346] on select "0 - 1,000 sqft 1,001 - 1,500 sqft 1,501 - 2,000 sqft 2,001 - 2,500 sqft 2,501 -…" at bounding box center [402, 358] width 341 height 25
click at [407, 392] on select "1 Bedroom 2 Bedrooms 3 Bedrooms 4 Bedrooms 5 Bedrooms 6 Bedrooms 7 Bedrooms" at bounding box center [402, 392] width 341 height 25
select select "6"
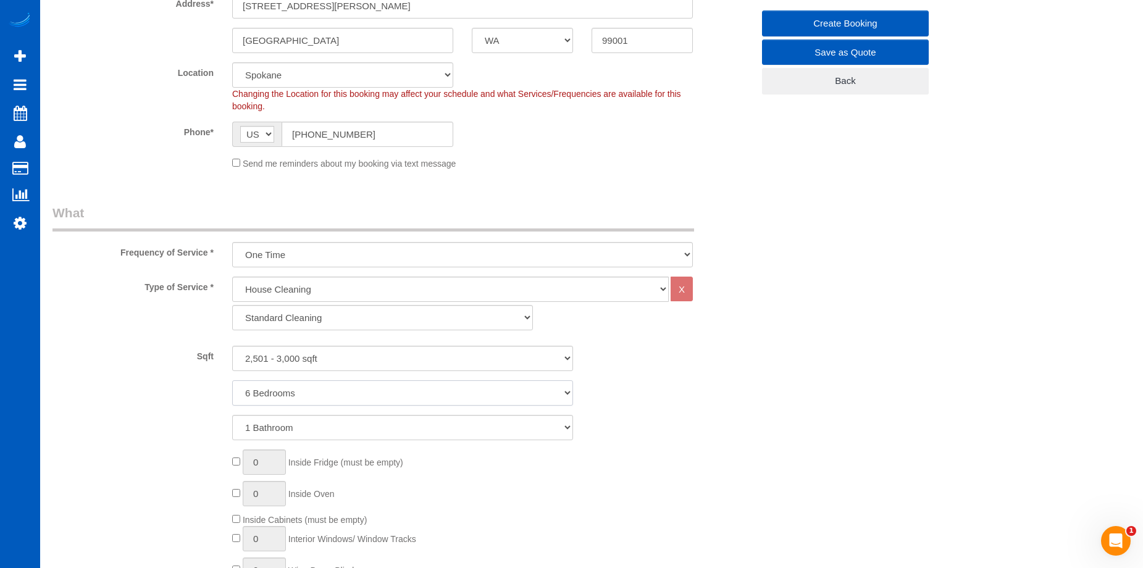
click at [232, 380] on select "1 Bedroom 2 Bedrooms 3 Bedrooms 4 Bedrooms 5 Bedrooms 6 Bedrooms 7 Bedrooms" at bounding box center [402, 392] width 341 height 25
click at [396, 432] on select "1 Bathroom 2 Bathrooms 3 Bathrooms 4 Bathrooms 5 Bathrooms 6 Bathrooms 7 Bathro…" at bounding box center [402, 427] width 341 height 25
select select "3"
click at [232, 415] on select "1 Bathroom 2 Bathrooms 3 Bathrooms 4 Bathrooms 5 Bathrooms 6 Bathrooms 7 Bathro…" at bounding box center [402, 427] width 341 height 25
click at [351, 253] on select "One Time Weekly - 15.00% Every 2 Weeks - 10.00% Every 4 Weeks - 5.00% Every 2 M…" at bounding box center [462, 254] width 461 height 25
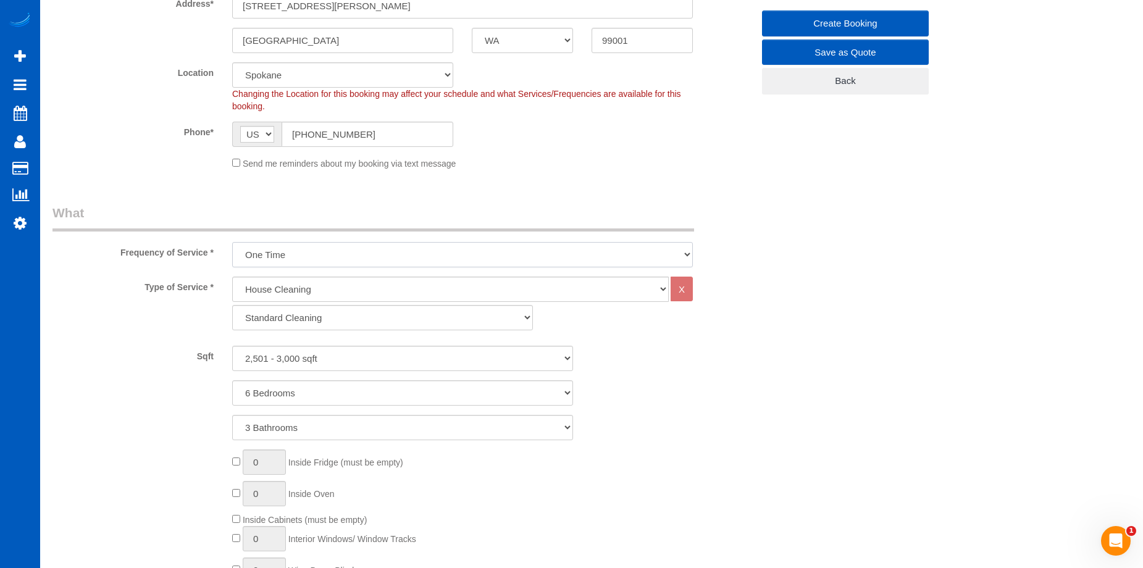
select select "object:6663"
click at [232, 242] on select "One Time Weekly - 15.00% Every 2 Weeks - 10.00% Every 4 Weeks - 5.00% Every 2 M…" at bounding box center [462, 254] width 461 height 25
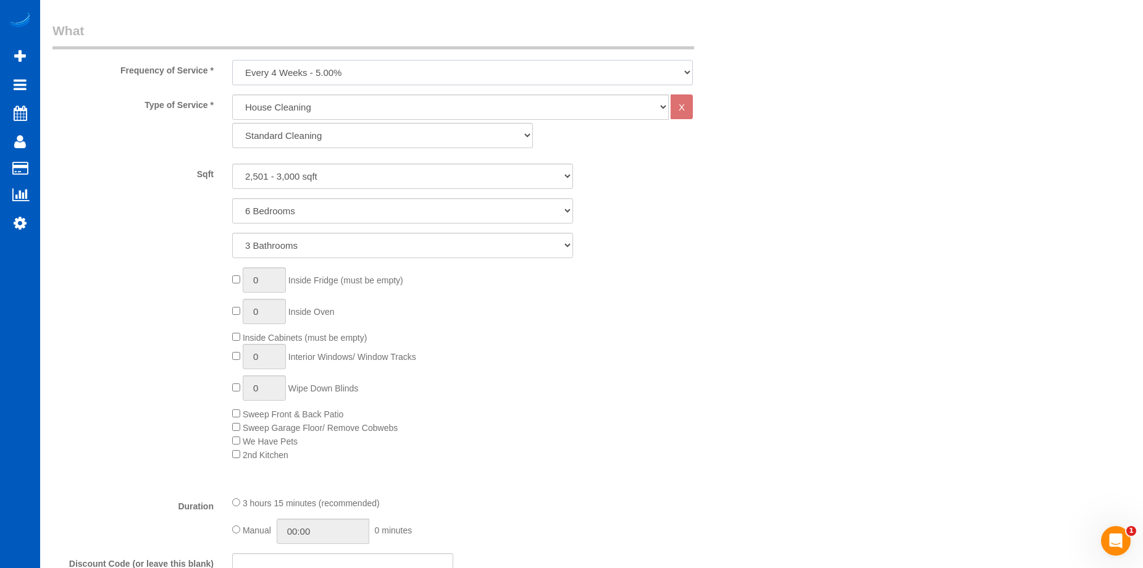
scroll to position [432, 0]
click at [231, 351] on div "0 Inside Fridge (must be empty) 0 Inside Oven Inside Cabinets (must be empty) 0…" at bounding box center [492, 361] width 539 height 194
type input "1"
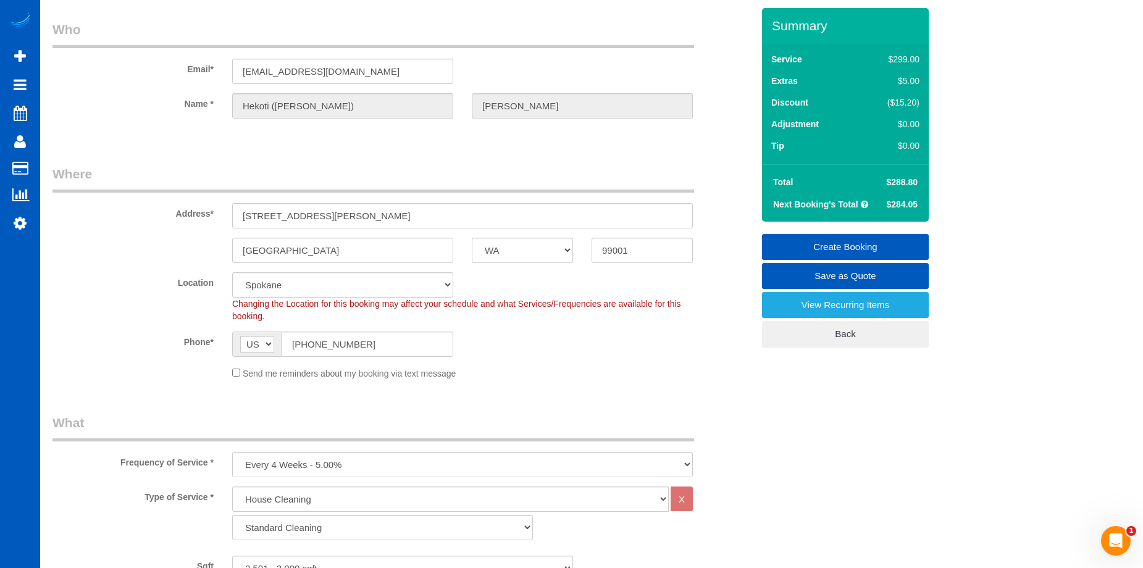
scroll to position [0, 0]
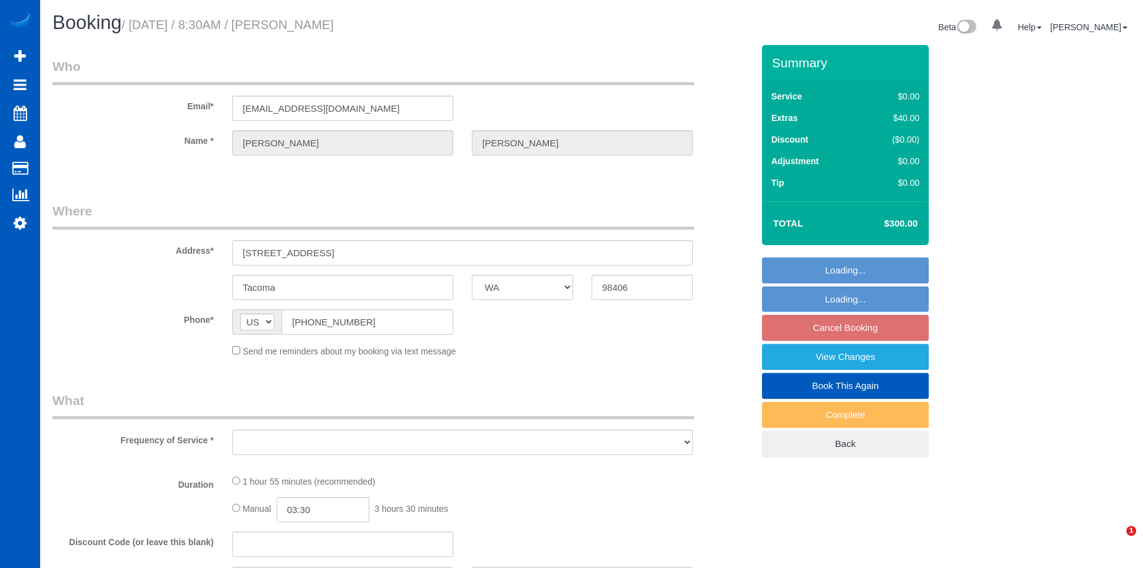
select select "WA"
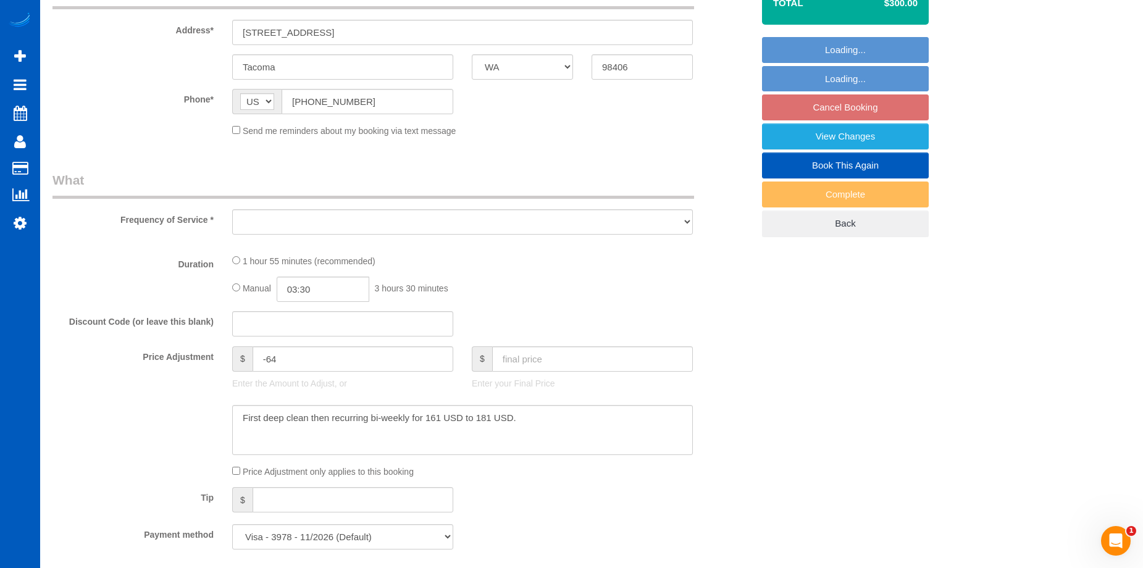
select select "object:809"
select select "199"
select select "1501"
select select "2"
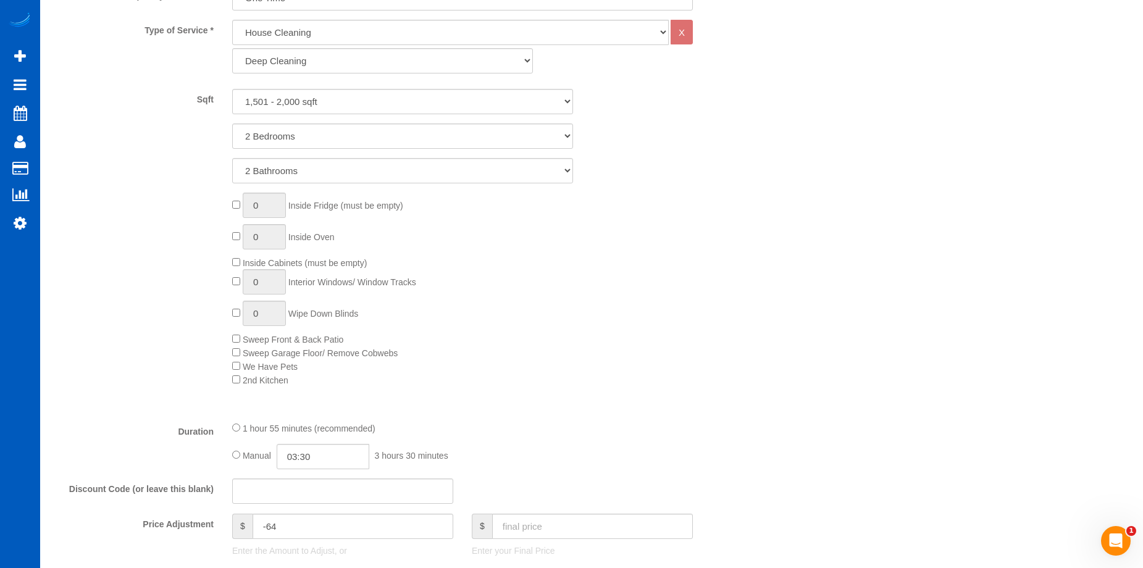
select select "object:1127"
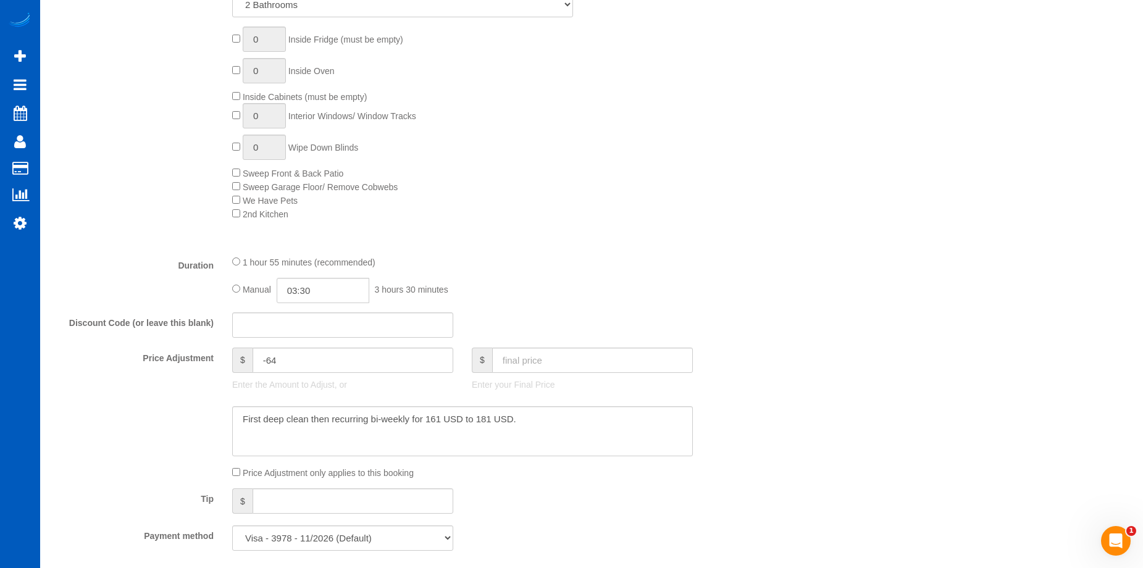
scroll to position [677, 0]
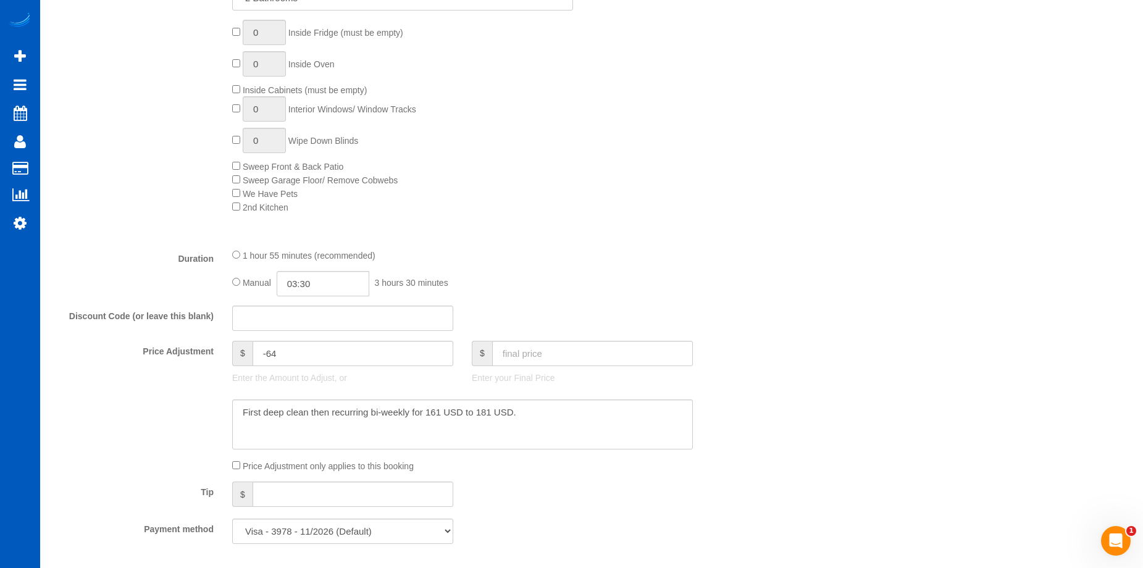
select select "1501"
select select "2"
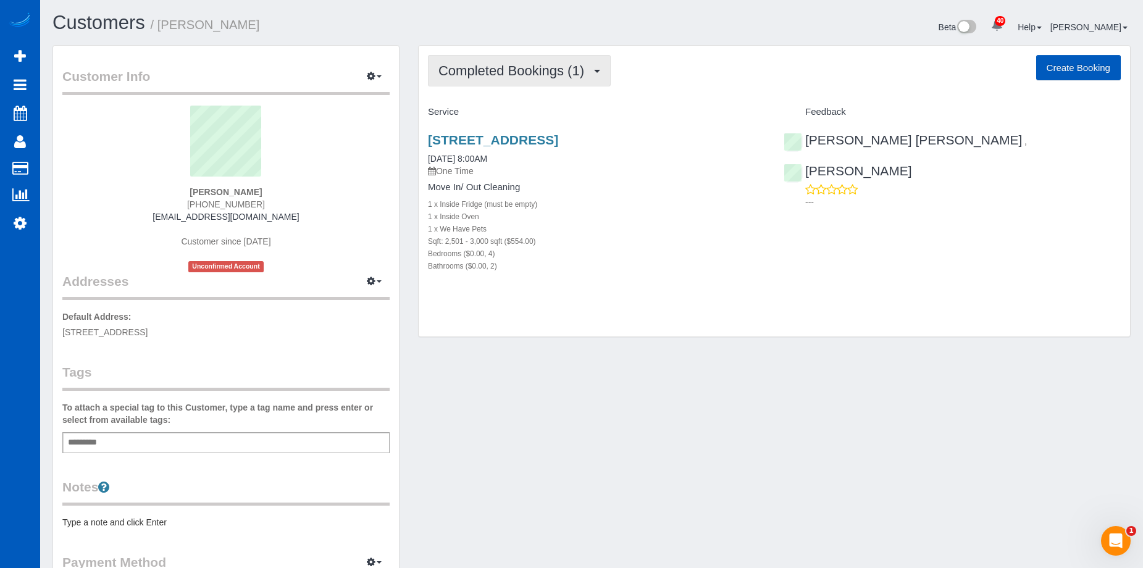
click at [555, 70] on span "Completed Bookings (1)" at bounding box center [514, 70] width 152 height 15
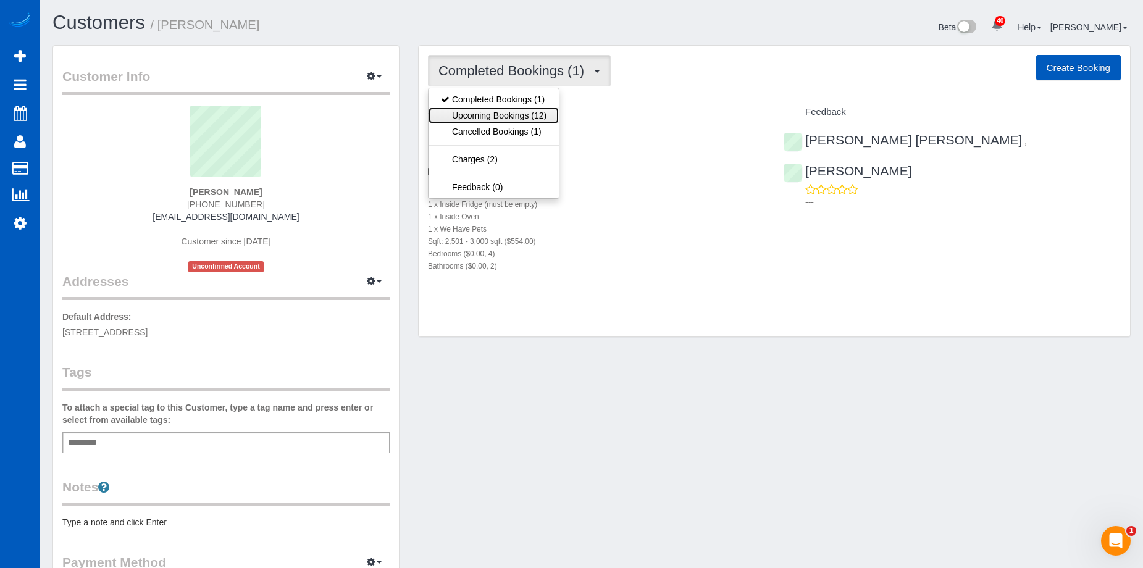
click at [522, 118] on link "Upcoming Bookings (12)" at bounding box center [494, 115] width 130 height 16
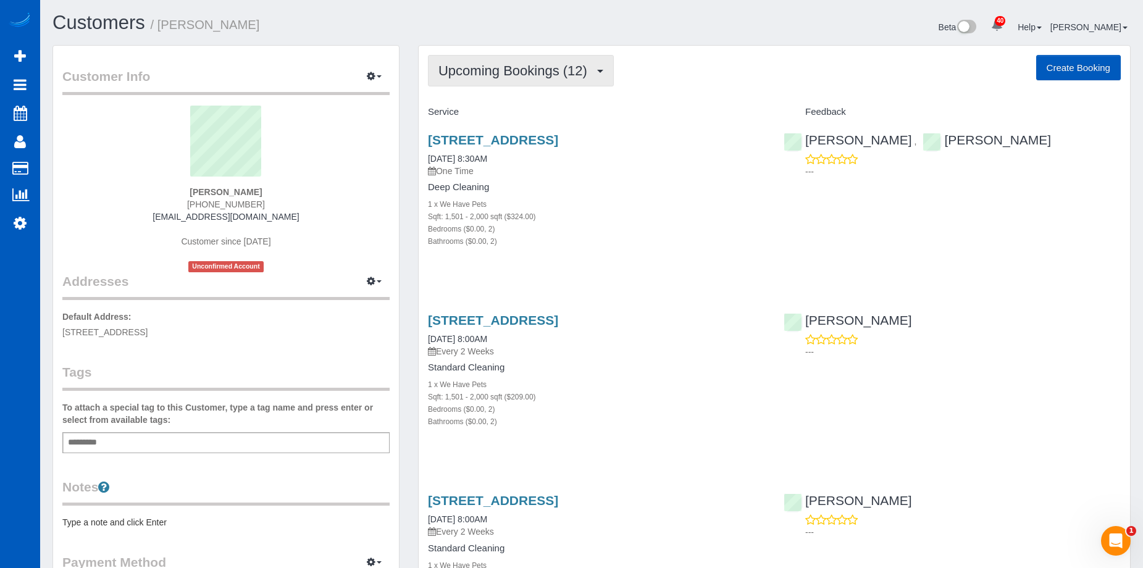
click at [547, 69] on span "Upcoming Bookings (12)" at bounding box center [515, 70] width 155 height 15
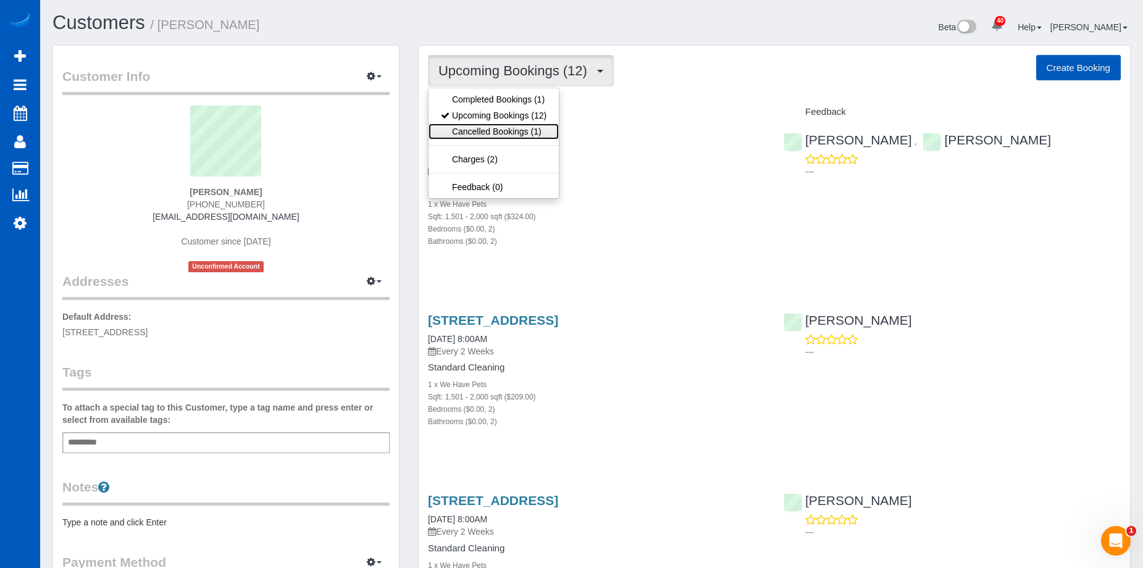
click at [515, 124] on link "Cancelled Bookings (1)" at bounding box center [494, 132] width 130 height 16
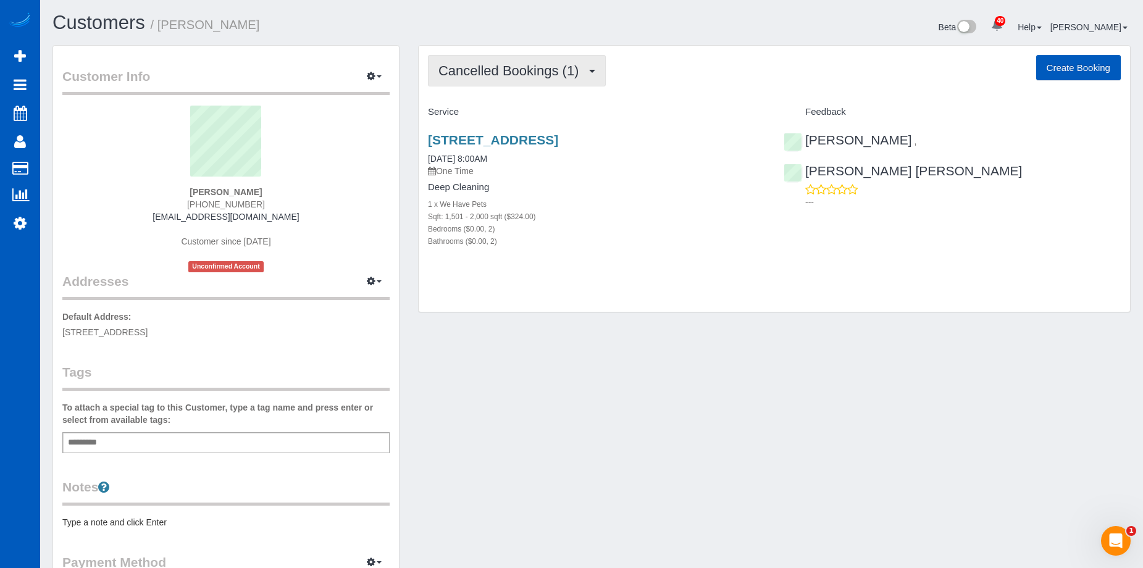
click at [521, 69] on span "Cancelled Bookings (1)" at bounding box center [511, 70] width 146 height 15
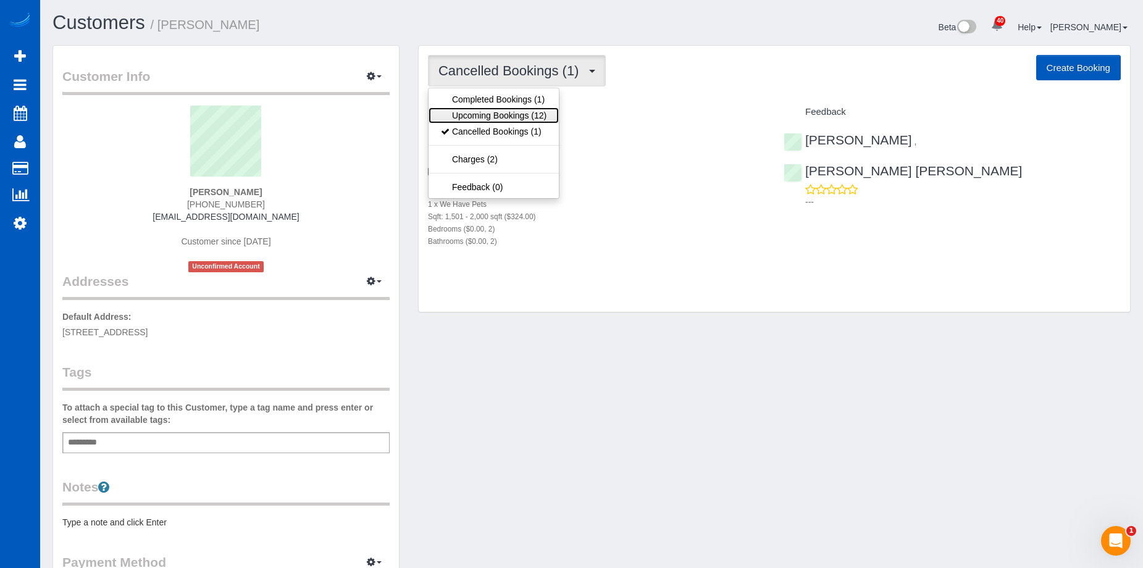
click at [505, 115] on link "Upcoming Bookings (12)" at bounding box center [494, 115] width 130 height 16
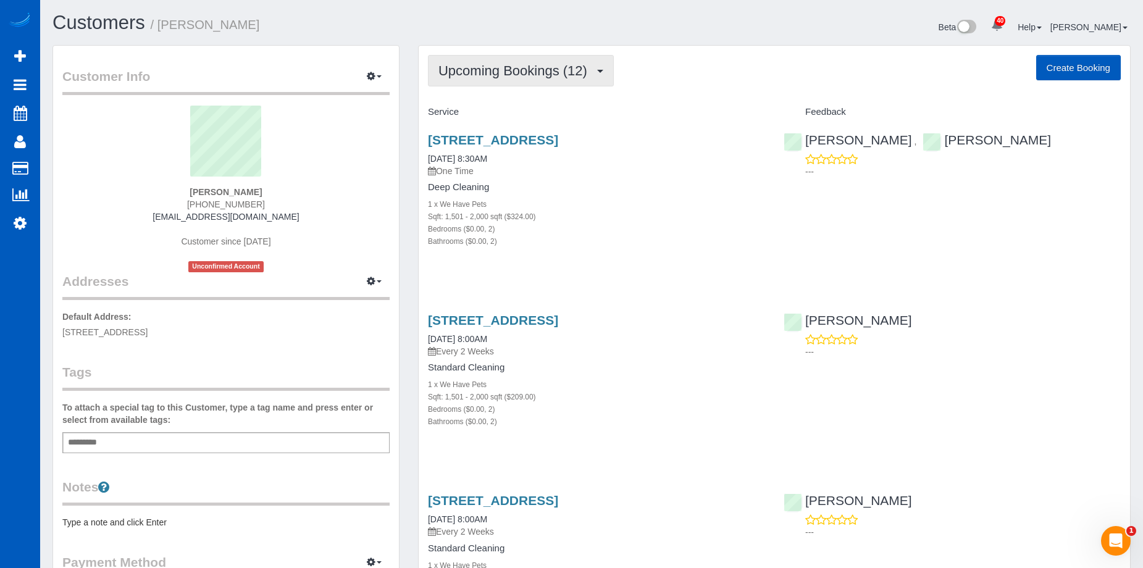
click at [511, 74] on span "Upcoming Bookings (12)" at bounding box center [515, 70] width 155 height 15
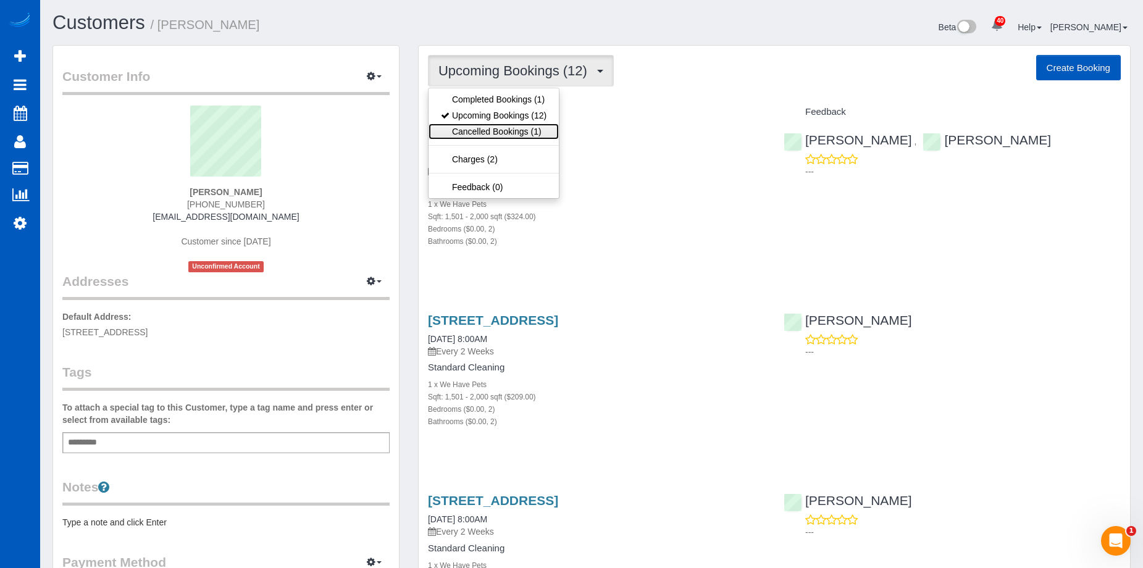
click at [501, 128] on link "Cancelled Bookings (1)" at bounding box center [494, 132] width 130 height 16
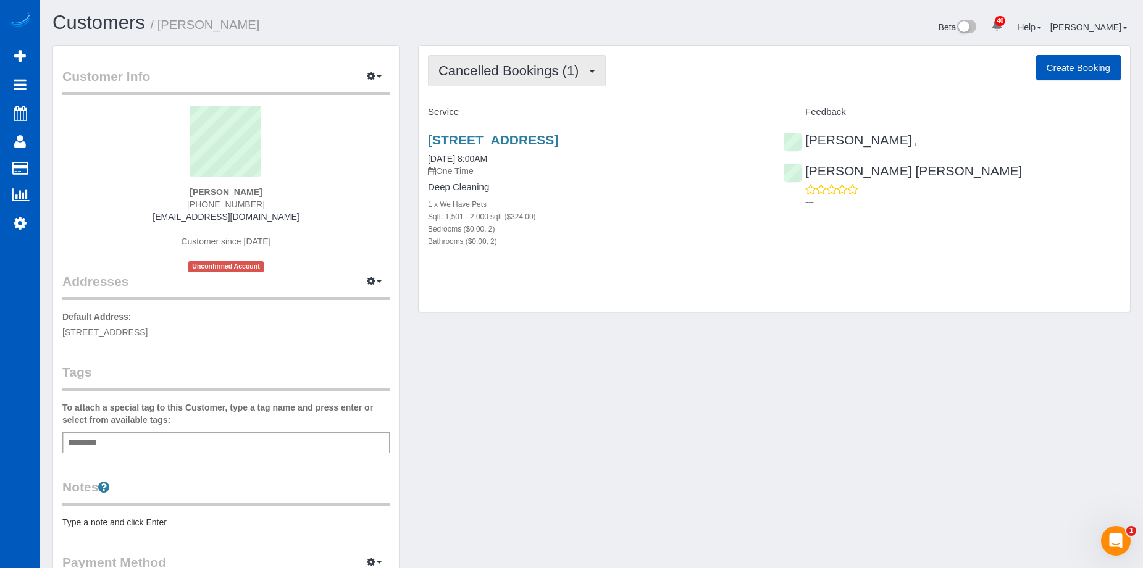
click at [511, 64] on span "Cancelled Bookings (1)" at bounding box center [511, 70] width 146 height 15
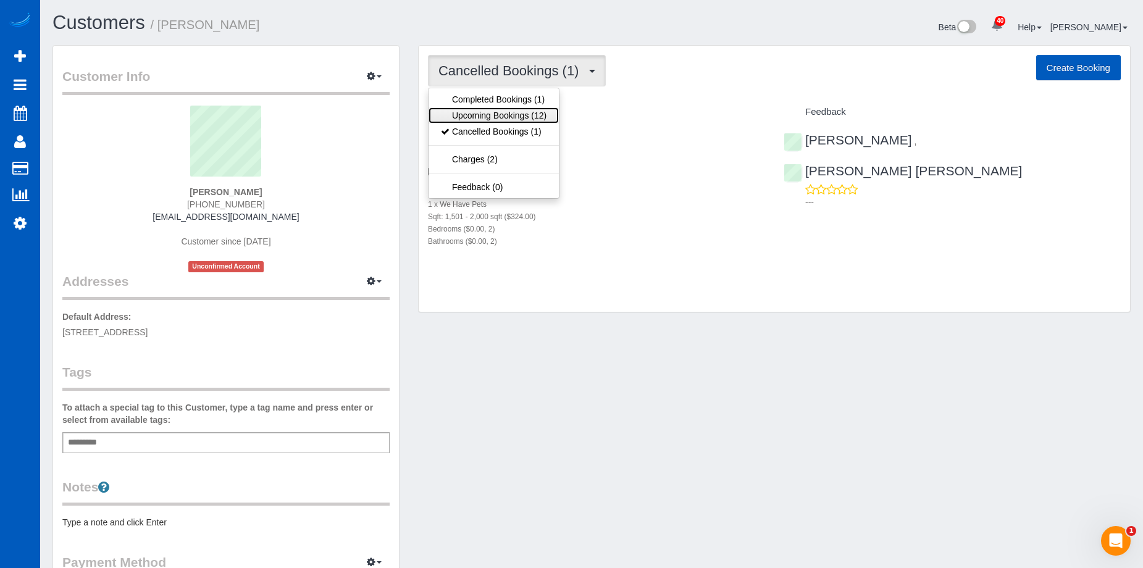
click at [492, 112] on link "Upcoming Bookings (12)" at bounding box center [494, 115] width 130 height 16
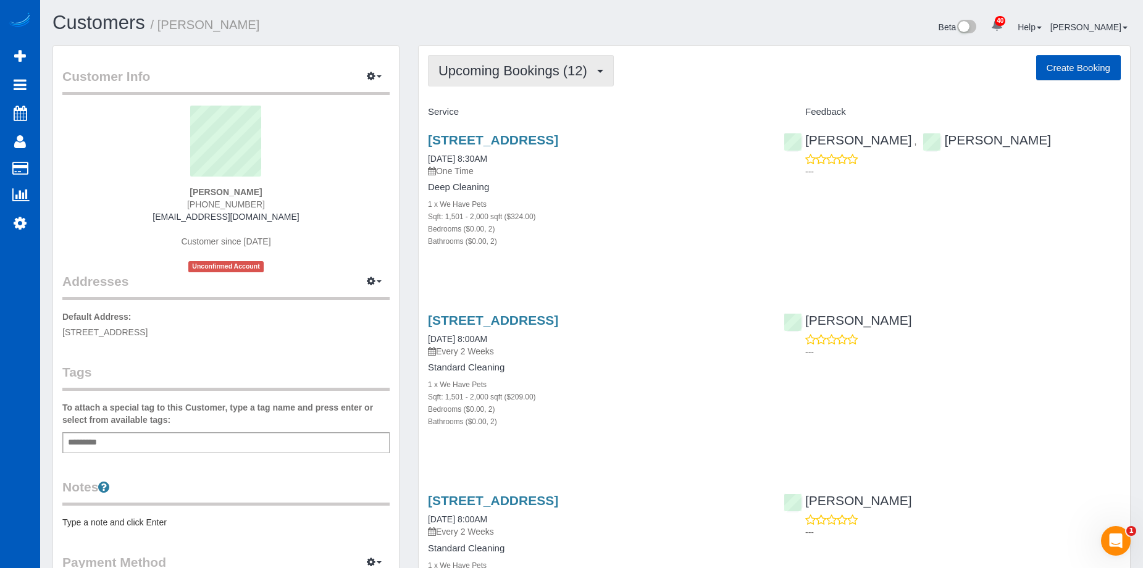
click at [507, 73] on span "Upcoming Bookings (12)" at bounding box center [515, 70] width 155 height 15
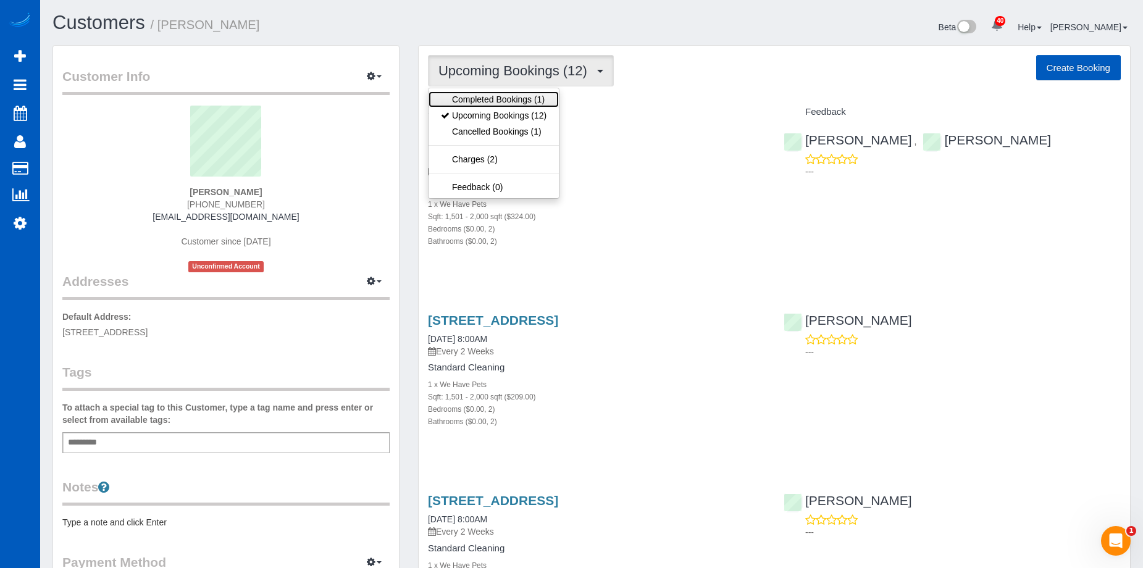
click at [513, 96] on link "Completed Bookings (1)" at bounding box center [494, 99] width 130 height 16
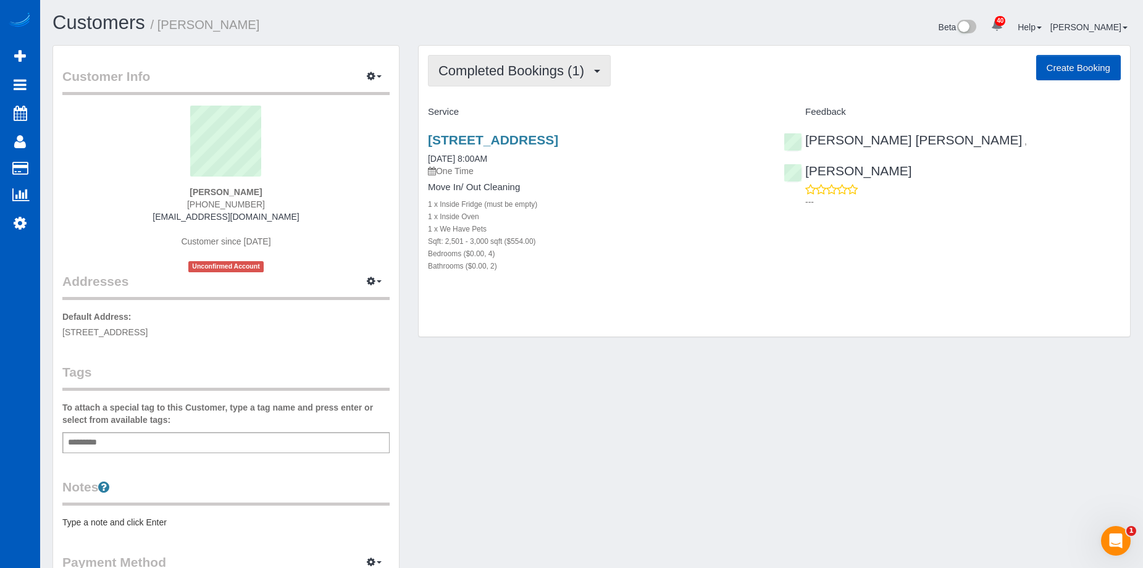
click at [516, 69] on span "Completed Bookings (1)" at bounding box center [514, 70] width 152 height 15
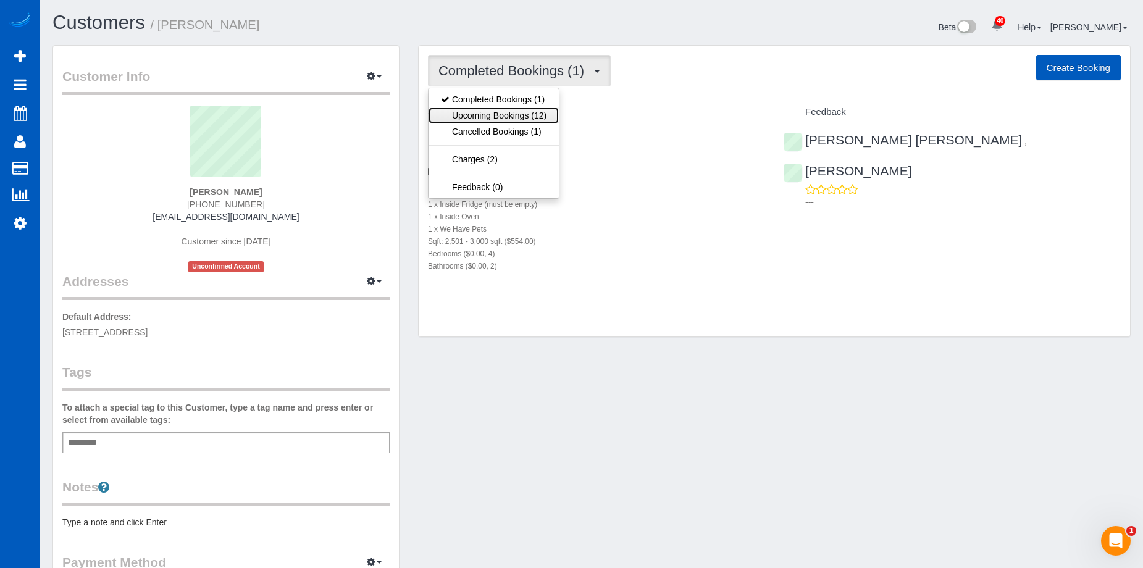
click at [496, 113] on link "Upcoming Bookings (12)" at bounding box center [494, 115] width 130 height 16
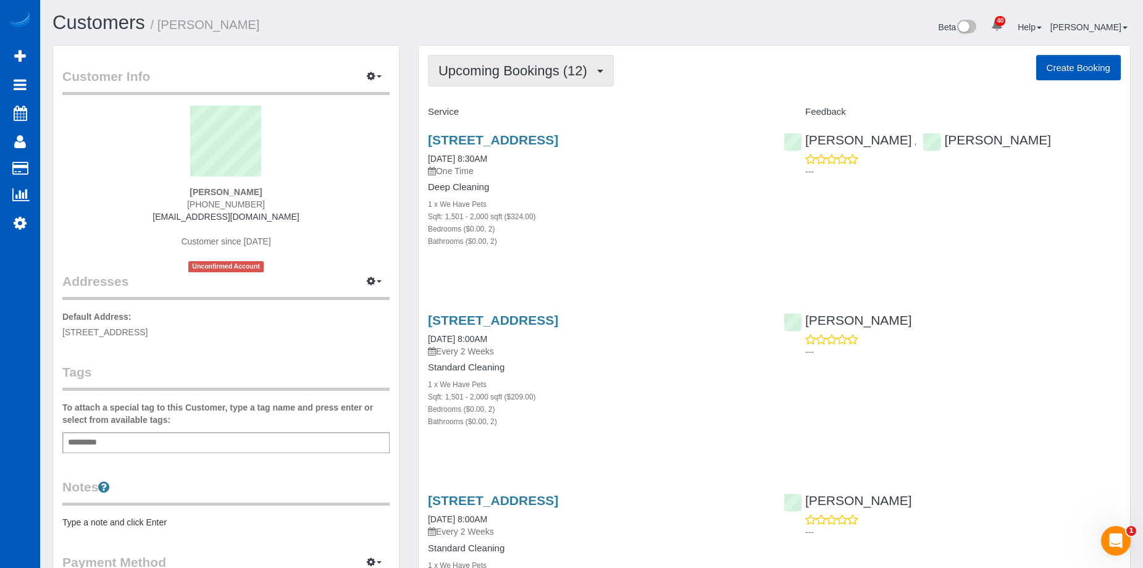
click at [509, 74] on span "Upcoming Bookings (12)" at bounding box center [515, 70] width 155 height 15
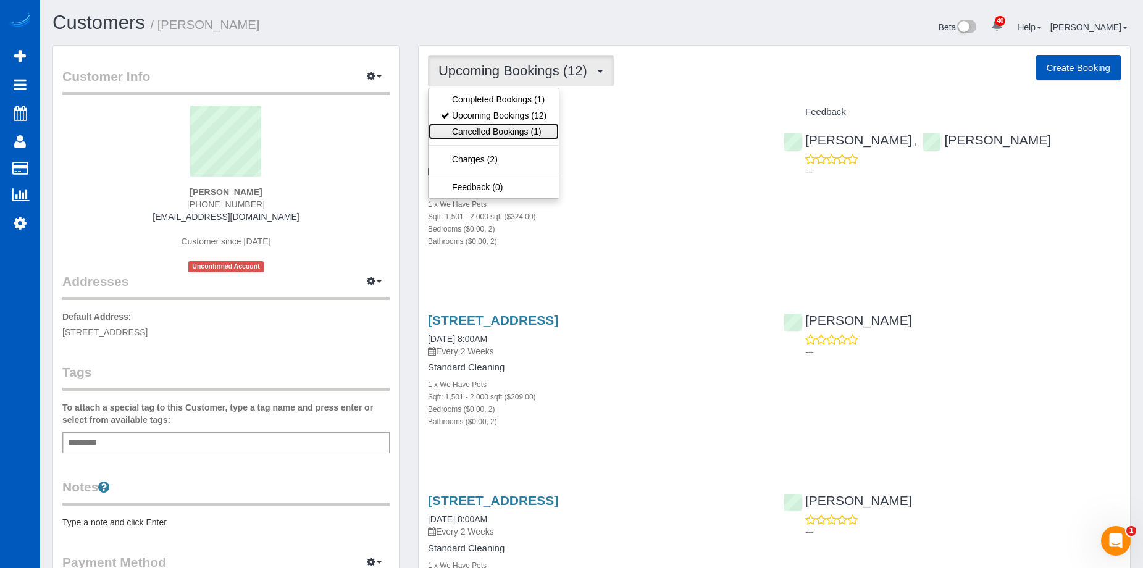
click at [494, 129] on link "Cancelled Bookings (1)" at bounding box center [494, 132] width 130 height 16
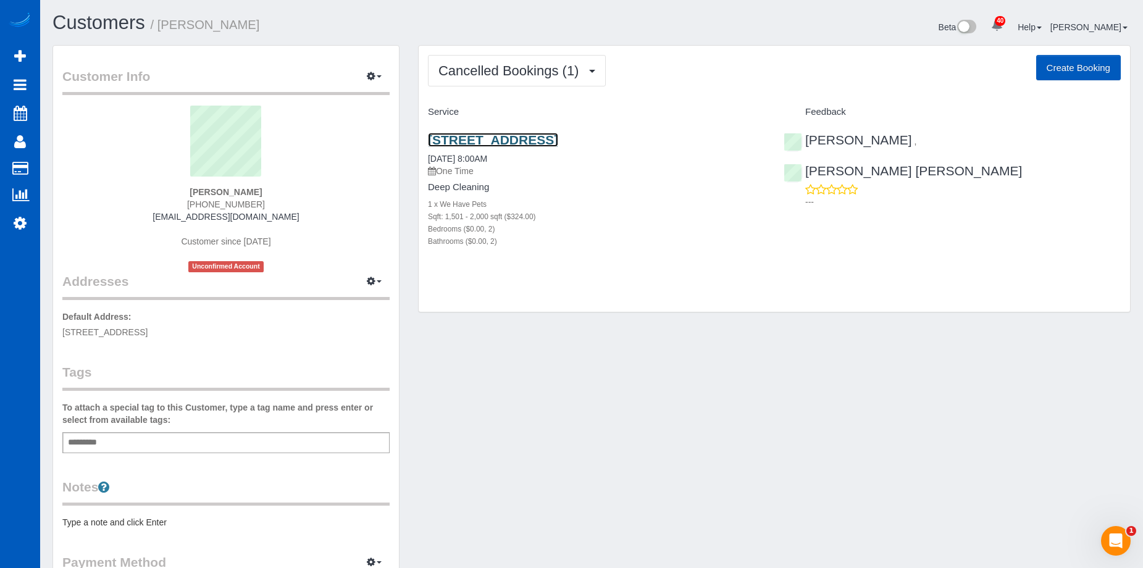
click at [520, 136] on link "3020 N 31st Street, Tacoma, WA 98407" at bounding box center [493, 140] width 130 height 14
click at [521, 61] on button "Cancelled Bookings (1)" at bounding box center [517, 70] width 178 height 31
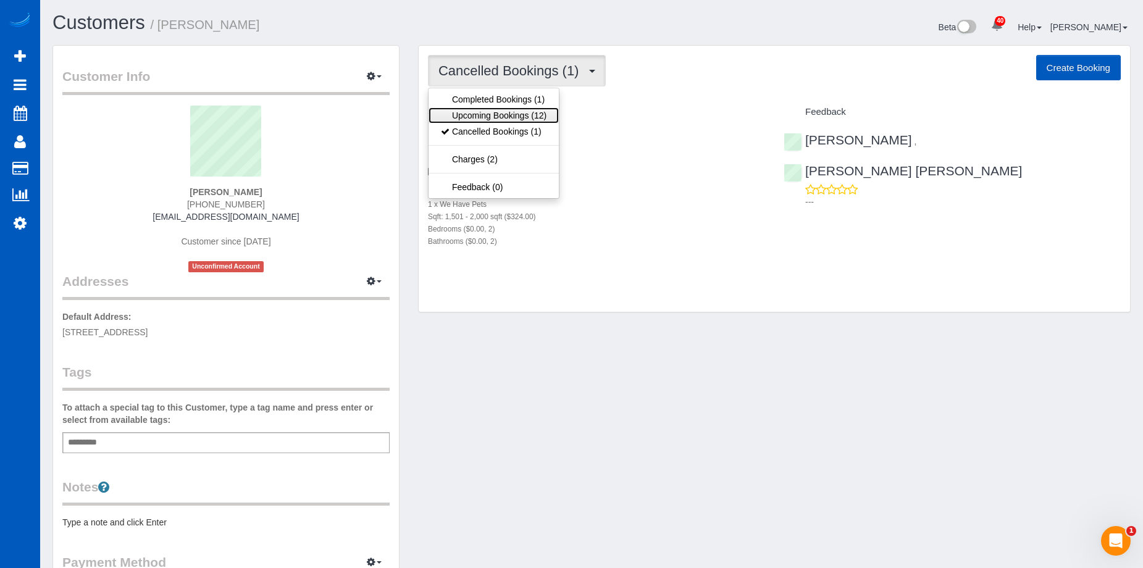
click at [510, 110] on link "Upcoming Bookings (12)" at bounding box center [494, 115] width 130 height 16
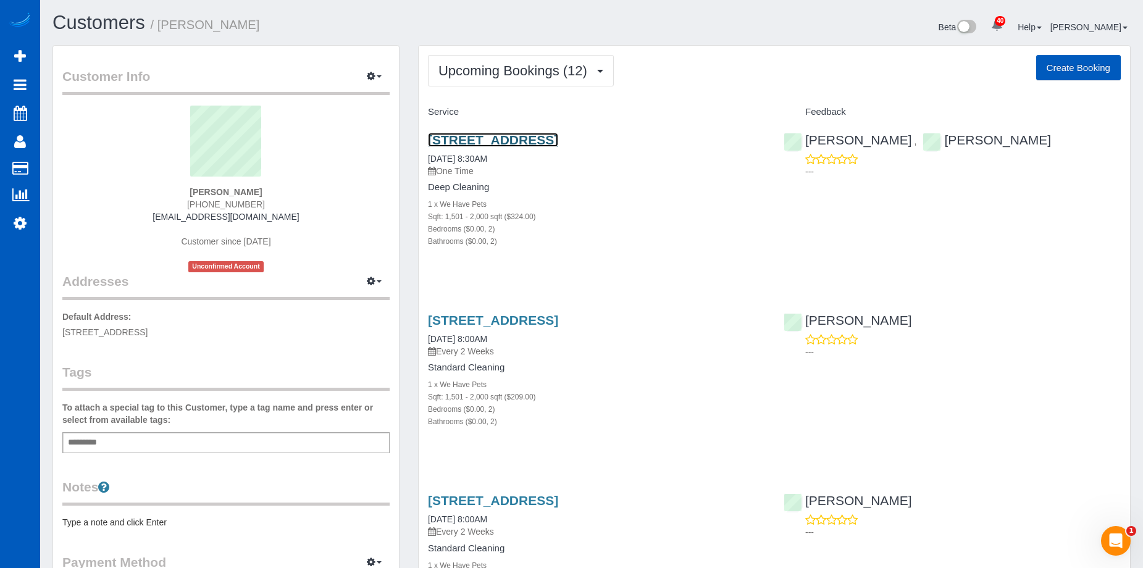
click at [508, 136] on link "[STREET_ADDRESS]" at bounding box center [493, 140] width 130 height 14
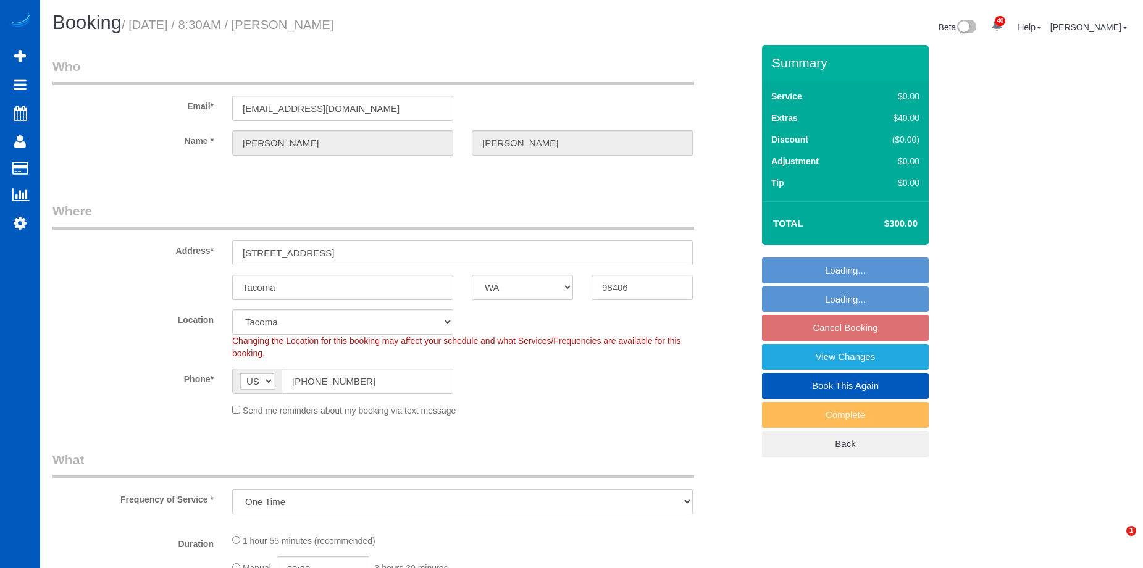
select select "WA"
select select "object:816"
select select "string:fspay-d123add9-4107-4011-94d9-a66249ff2acd"
click at [307, 260] on input "[STREET_ADDRESS]" at bounding box center [462, 252] width 461 height 25
select select "199"
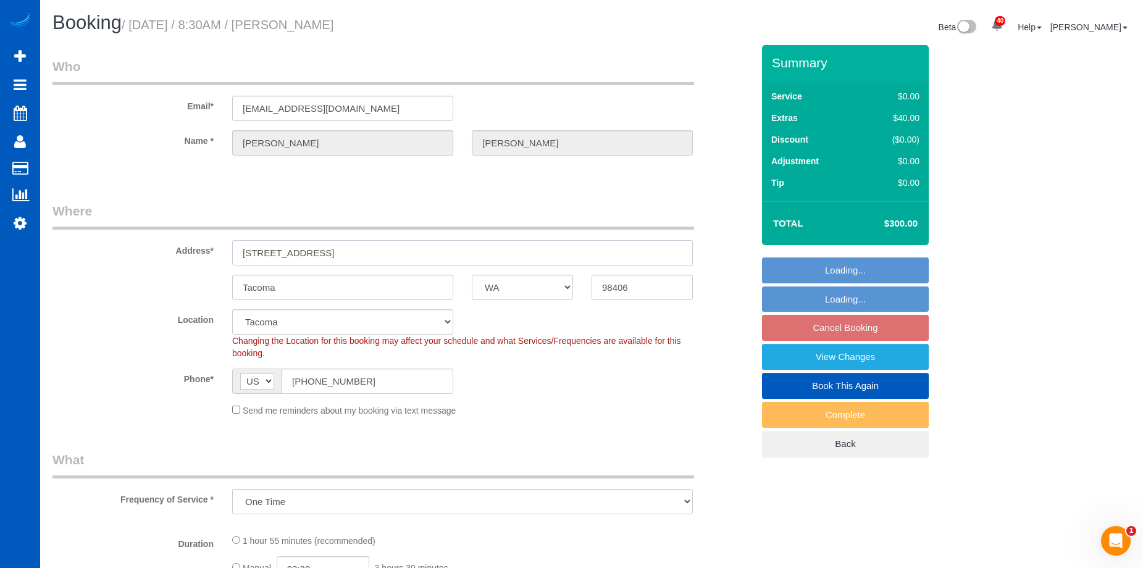
select select "1501"
select select "2"
select select "1501"
select select "2"
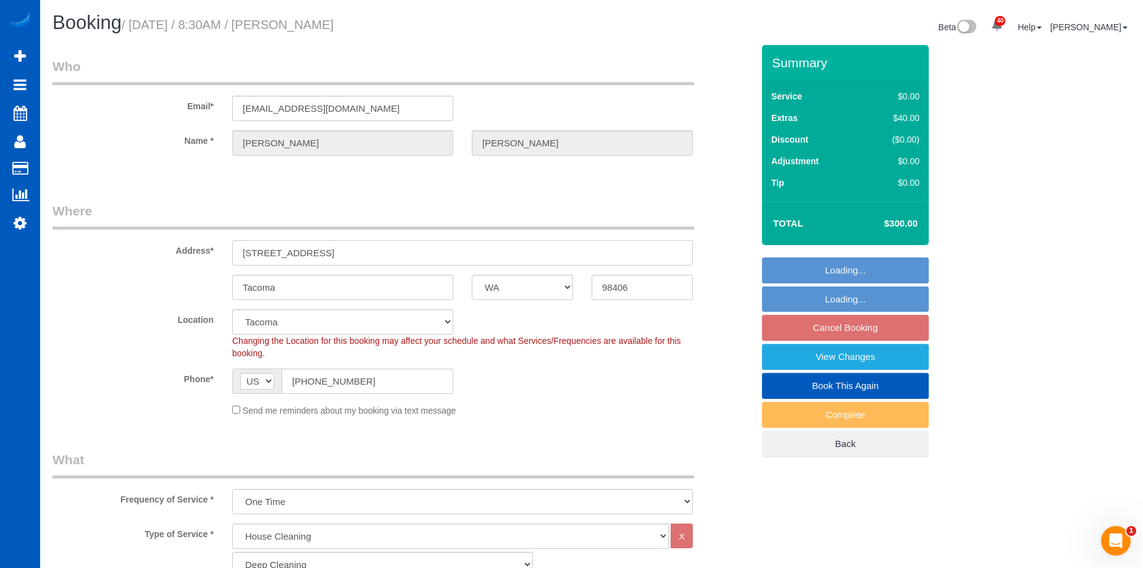
select select "2"
drag, startPoint x: 320, startPoint y: 251, endPoint x: 201, endPoint y: 246, distance: 119.3
click at [201, 246] on div "Address* [STREET_ADDRESS]" at bounding box center [402, 234] width 719 height 64
paste input "[STREET_ADDRESS]"
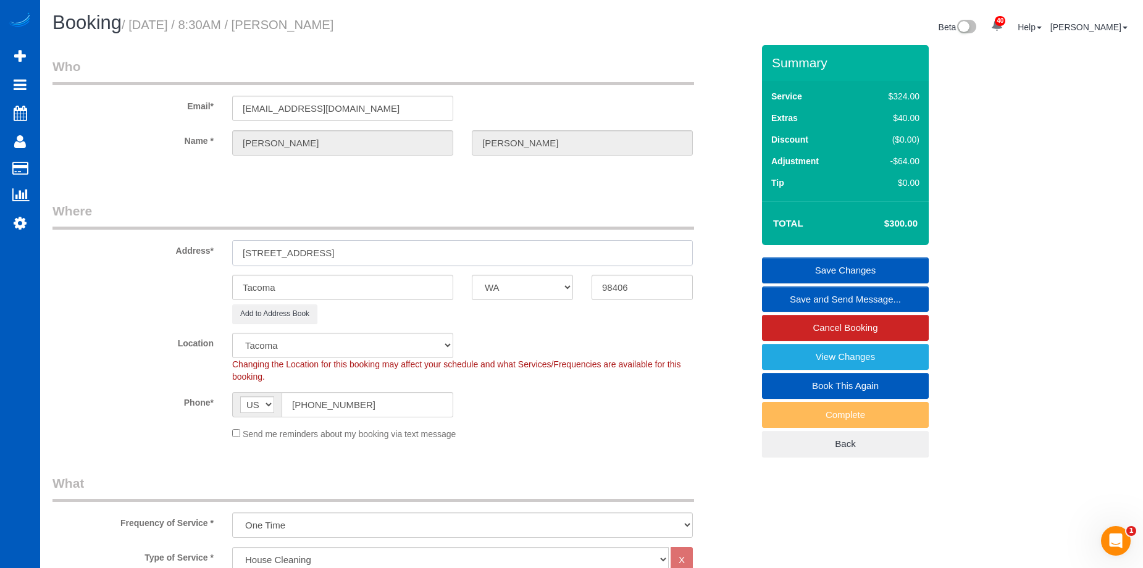
drag, startPoint x: 380, startPoint y: 251, endPoint x: 590, endPoint y: 264, distance: 210.4
click at [495, 251] on input "[STREET_ADDRESS]" at bounding box center [462, 252] width 461 height 25
type input "[STREET_ADDRESS]"
drag, startPoint x: 659, startPoint y: 284, endPoint x: 578, endPoint y: 282, distance: 80.9
click at [578, 282] on div "Tacoma AK AL AR AZ CA CO CT DC DE [GEOGRAPHIC_DATA] [GEOGRAPHIC_DATA] HI IA ID …" at bounding box center [402, 287] width 719 height 25
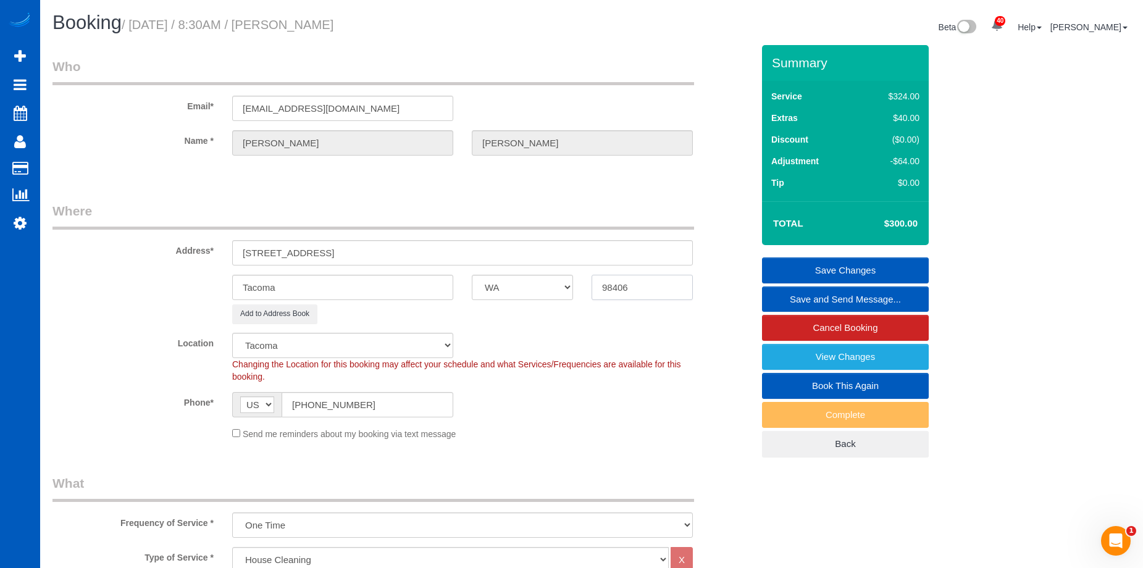
paste input "7"
type input "98407"
drag, startPoint x: 324, startPoint y: 250, endPoint x: 416, endPoint y: 253, distance: 91.5
click at [416, 254] on input "[STREET_ADDRESS]" at bounding box center [462, 252] width 461 height 25
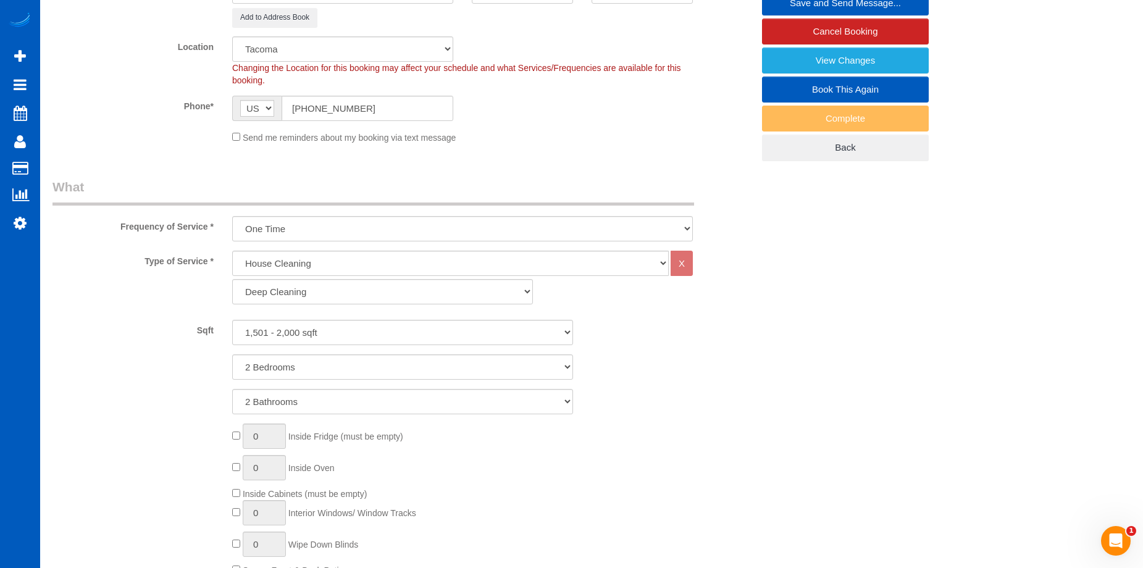
scroll to position [309, 0]
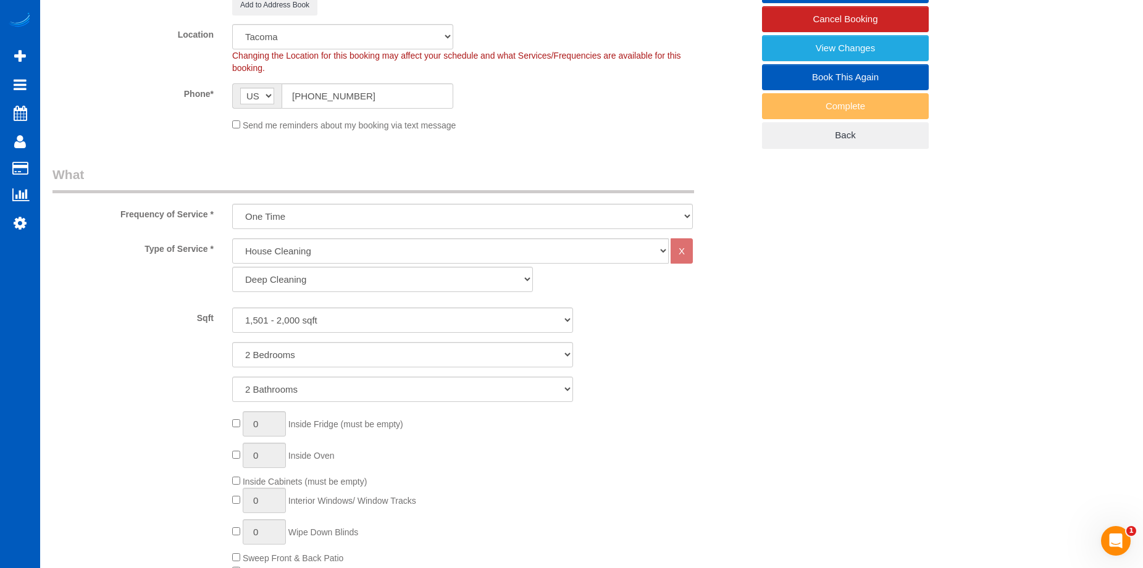
type input "[STREET_ADDRESS]"
click at [538, 124] on div "Send me reminders about my booking via text message" at bounding box center [462, 125] width 479 height 14
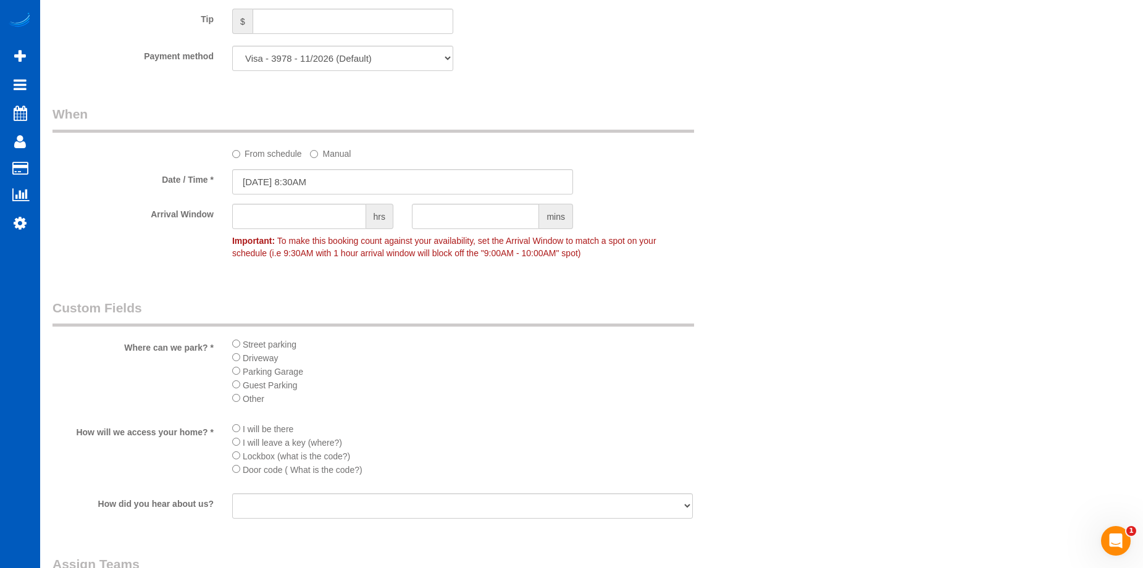
scroll to position [1420, 0]
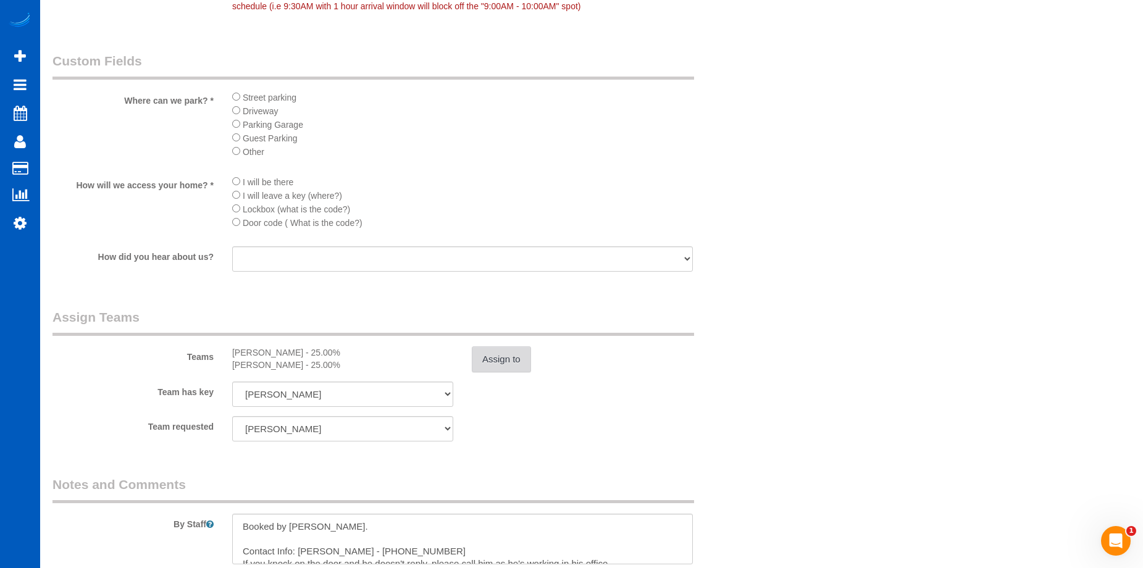
click at [488, 351] on button "Assign to" at bounding box center [501, 359] width 59 height 26
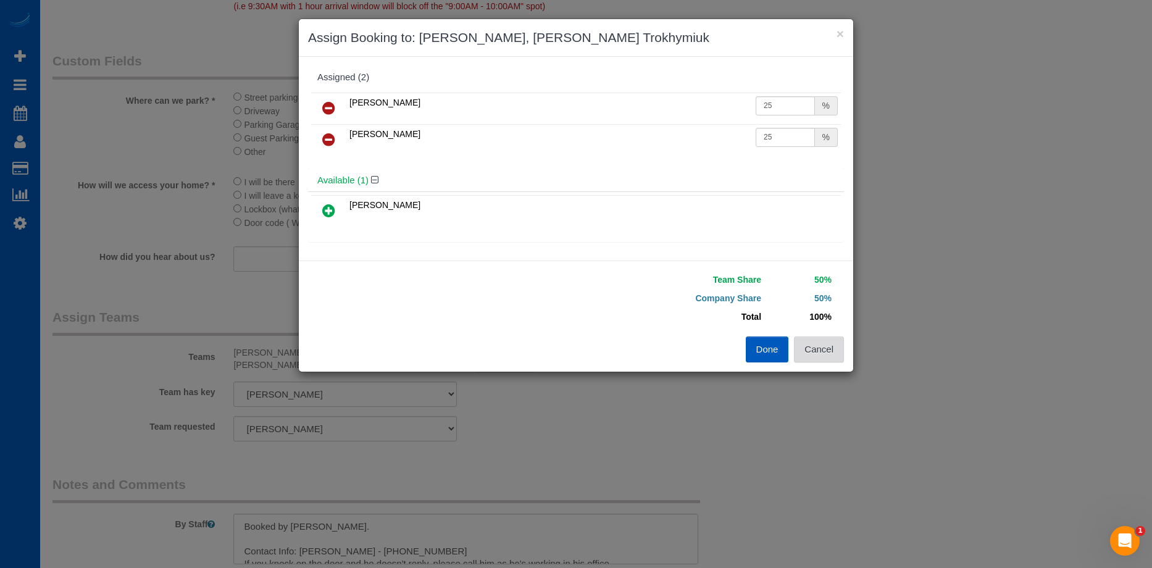
click at [836, 353] on button "Cancel" at bounding box center [819, 350] width 50 height 26
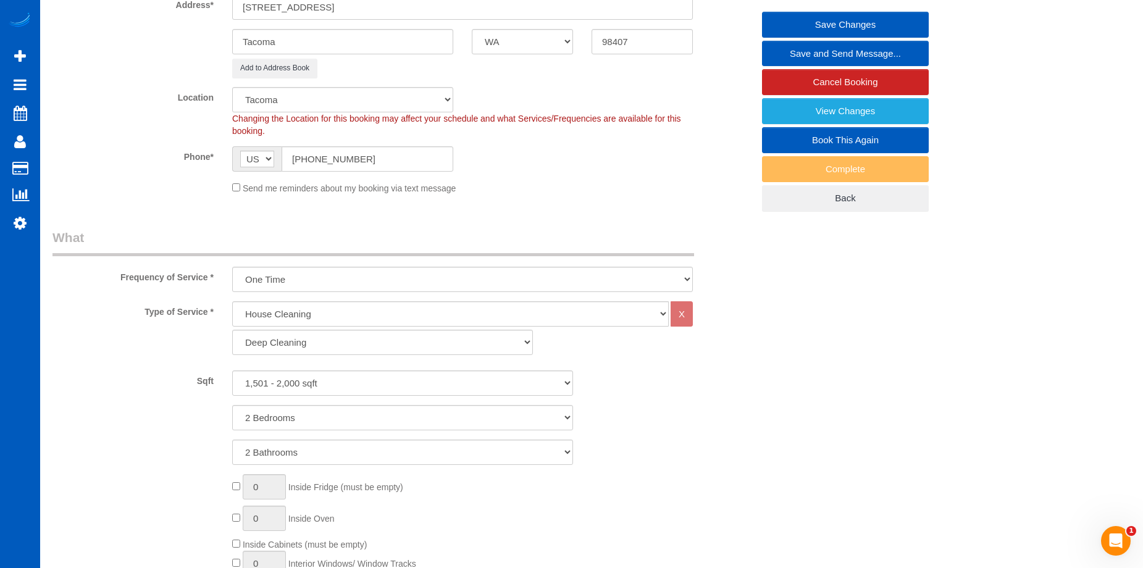
scroll to position [124, 0]
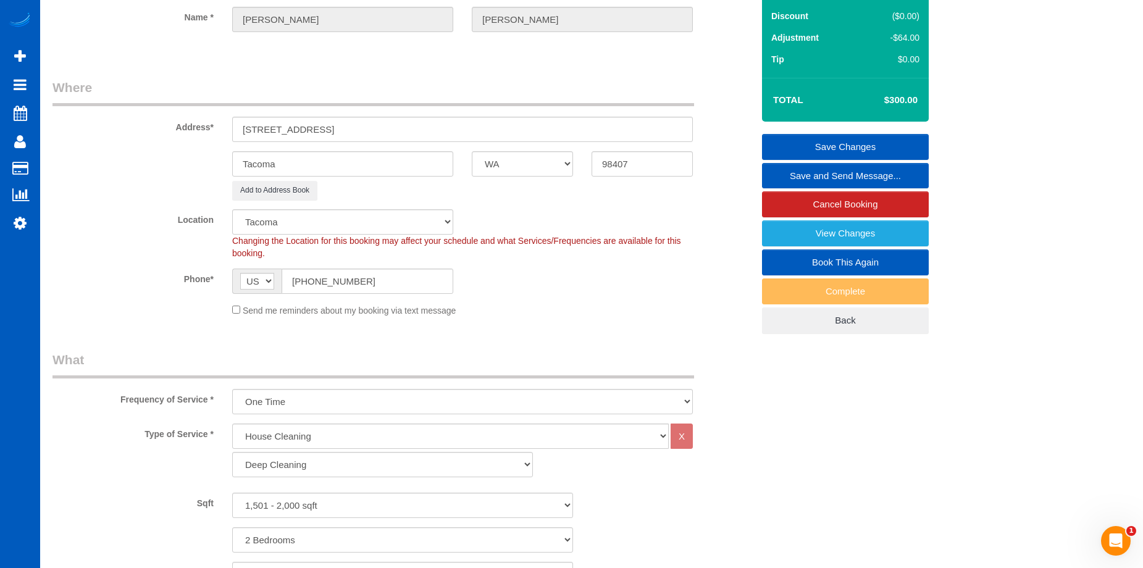
click at [789, 148] on link "Save Changes" at bounding box center [845, 147] width 167 height 26
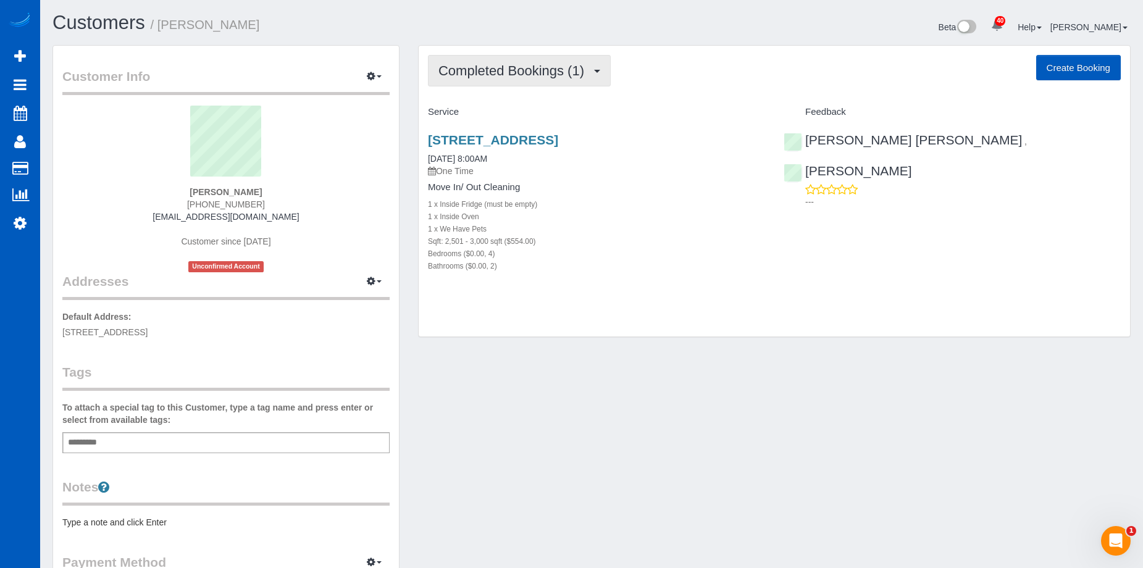
click at [564, 67] on span "Completed Bookings (1)" at bounding box center [514, 70] width 152 height 15
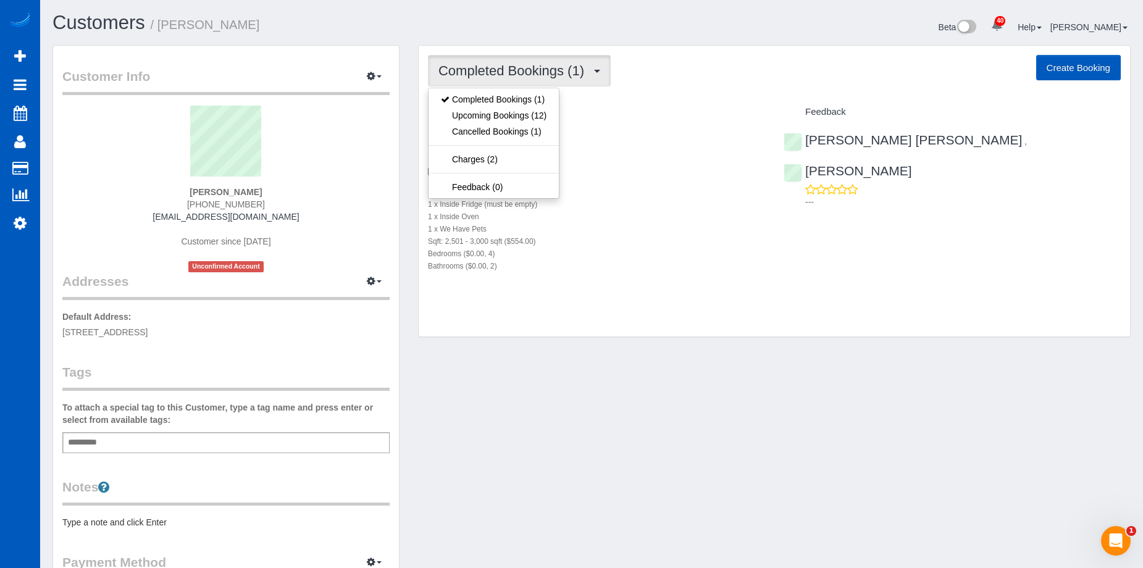
click at [550, 69] on span "Completed Bookings (1)" at bounding box center [514, 70] width 152 height 15
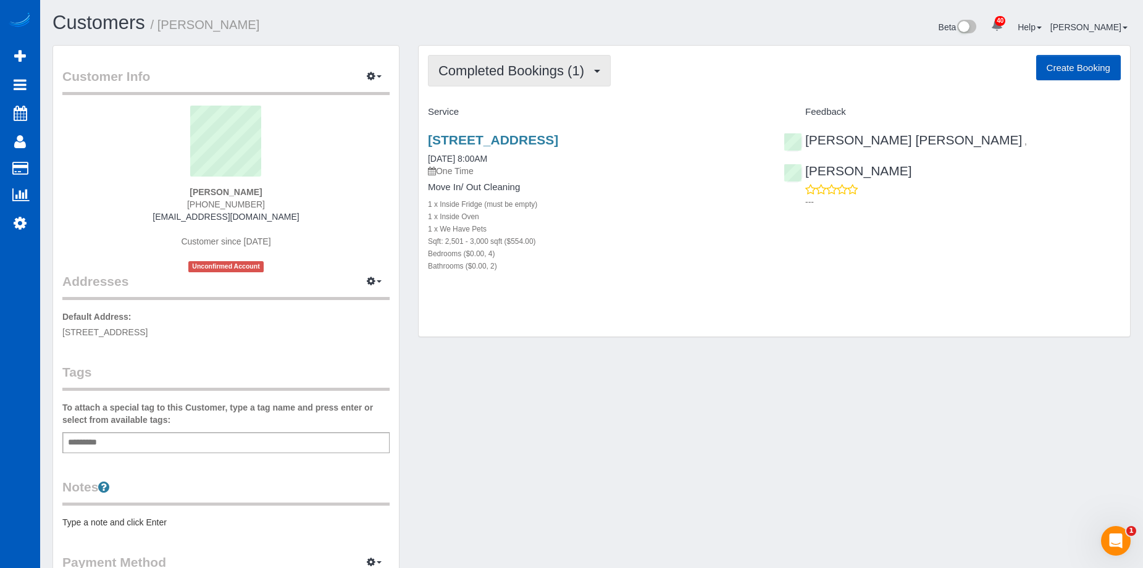
click at [563, 56] on button "Completed Bookings (1)" at bounding box center [519, 70] width 183 height 31
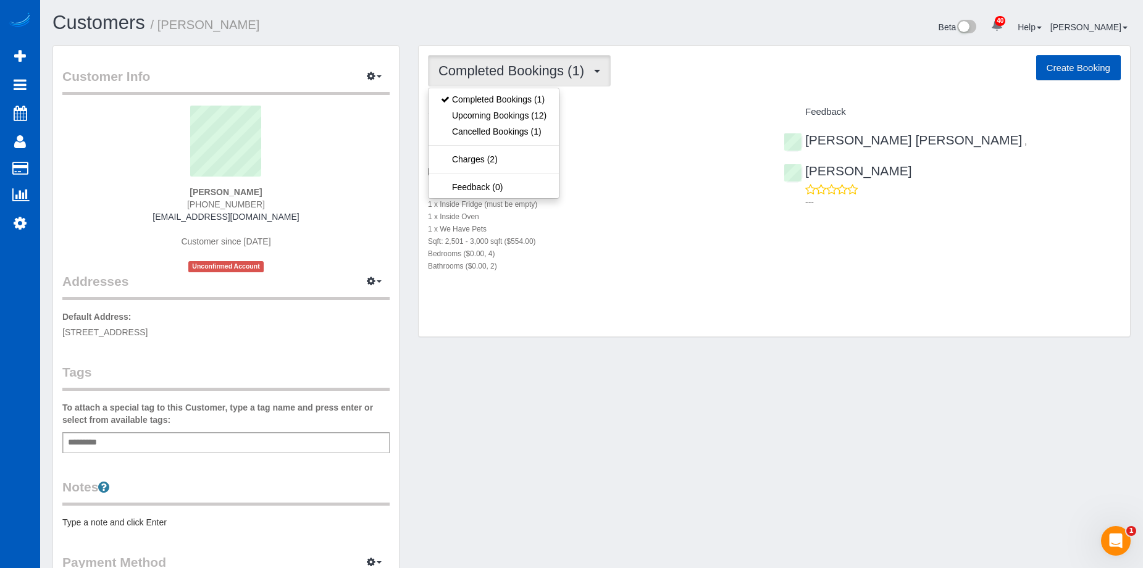
click at [530, 63] on span "Completed Bookings (1)" at bounding box center [514, 70] width 152 height 15
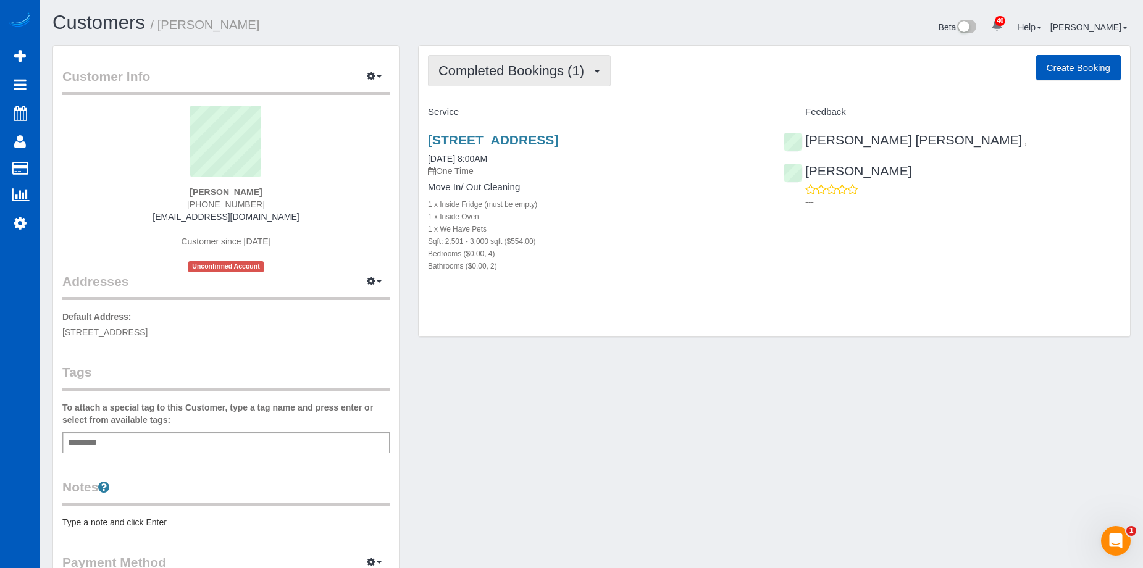
click at [535, 61] on button "Completed Bookings (1)" at bounding box center [519, 70] width 183 height 31
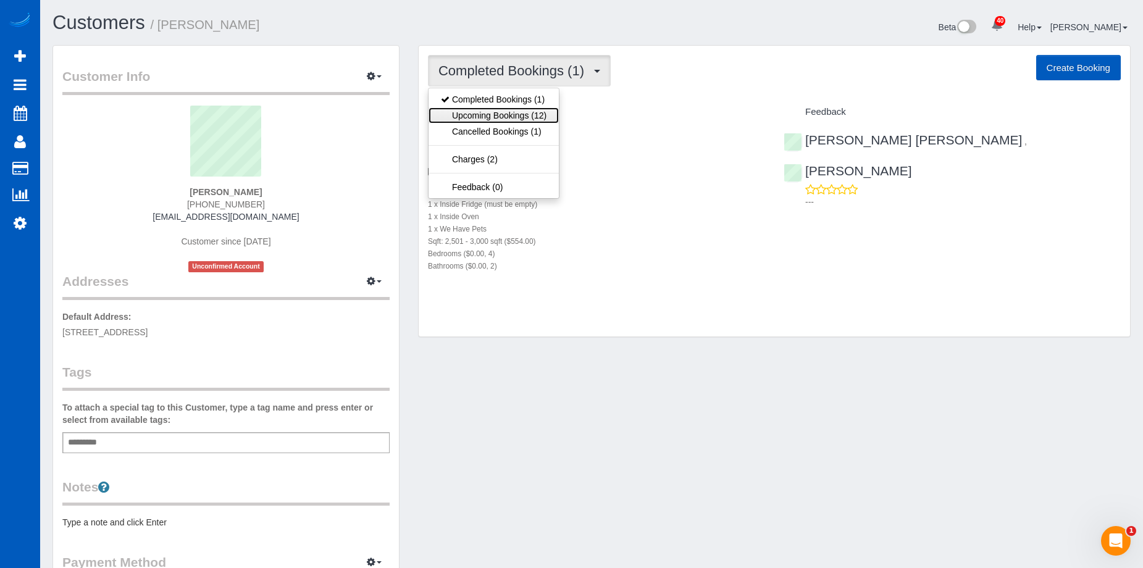
click at [514, 112] on link "Upcoming Bookings (12)" at bounding box center [494, 115] width 130 height 16
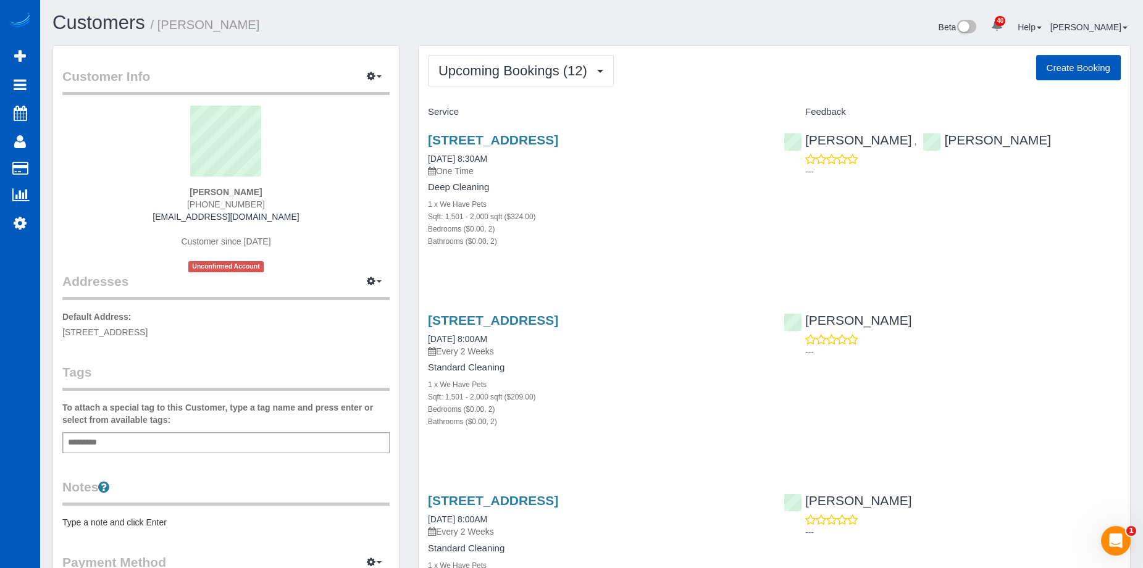
drag, startPoint x: 425, startPoint y: 143, endPoint x: 665, endPoint y: 143, distance: 240.2
click at [665, 143] on div "3020 N 31st Street, Tacoma, WA 98407 09/30/2025 8:30AM One Time Deep Cleaning 1…" at bounding box center [597, 196] width 356 height 149
copy link "[STREET_ADDRESS]"
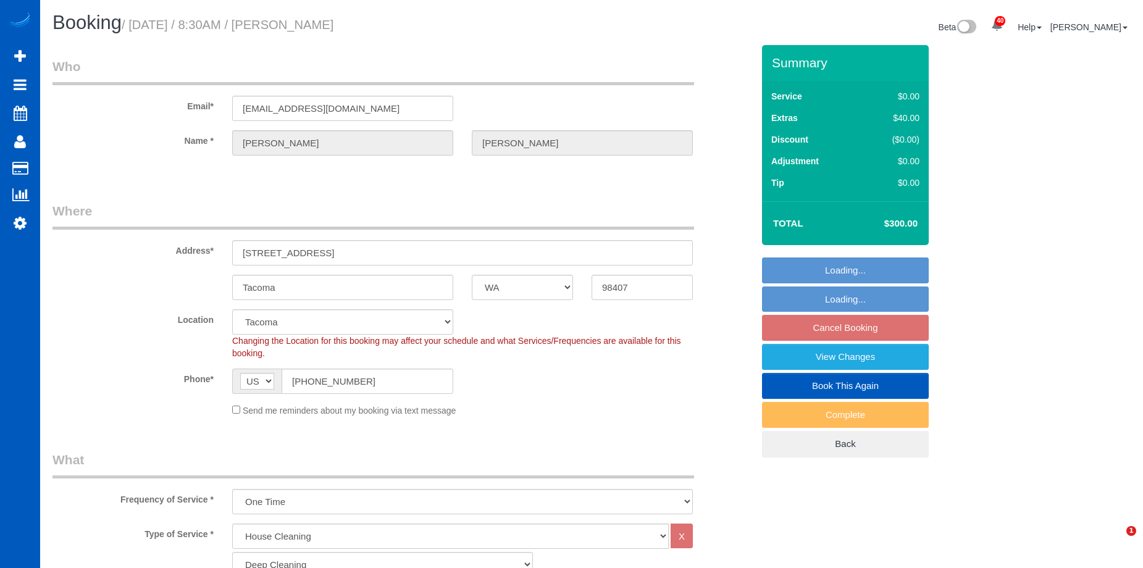
select select "WA"
select select "199"
select select "1501"
select select "2"
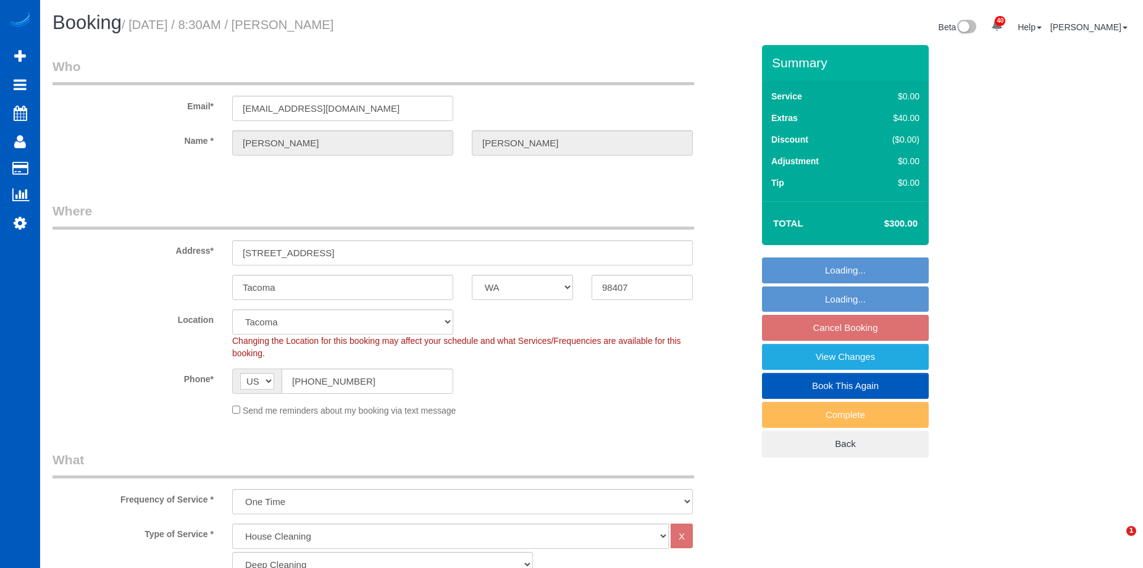
select select "object:1211"
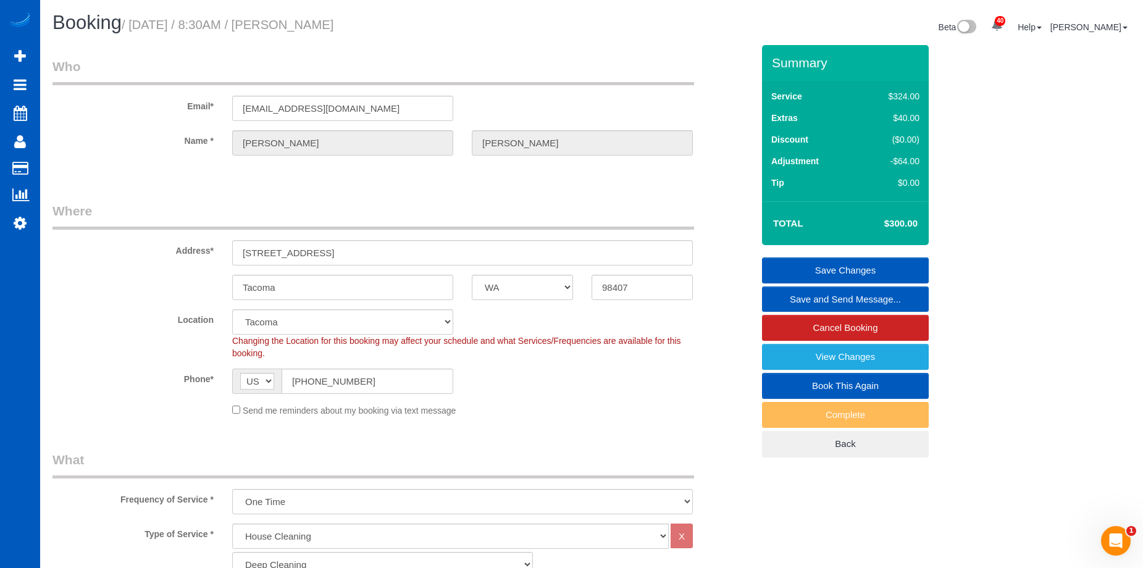
click at [803, 302] on link "Save and Send Message..." at bounding box center [845, 300] width 167 height 26
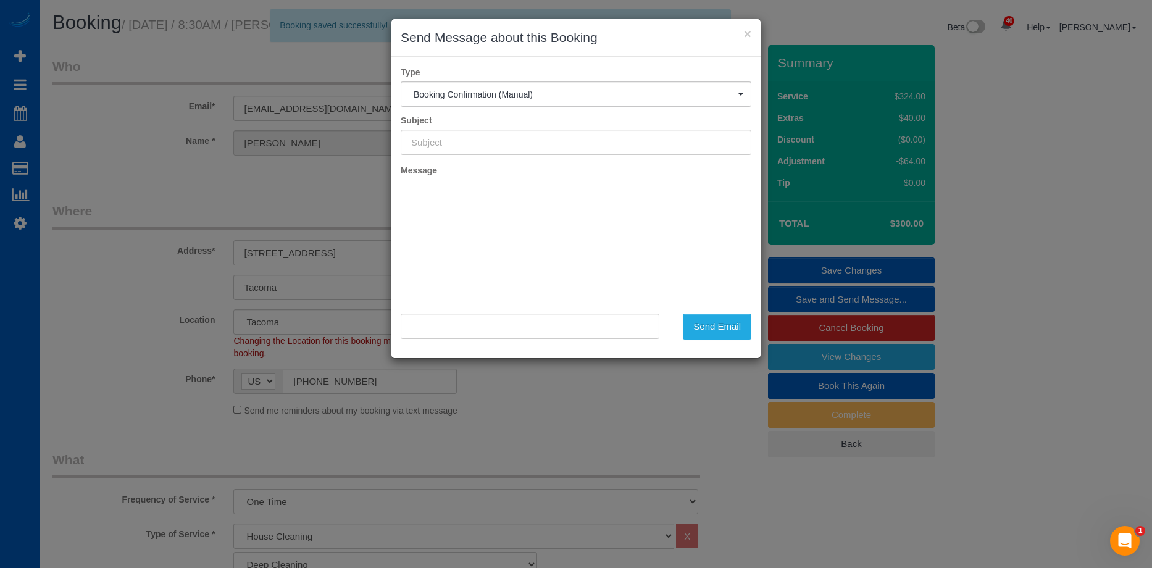
type input "Cleaning Service Confirmed!"
type input ""Caroline Lahman" <lahmanc@gmail.com>"
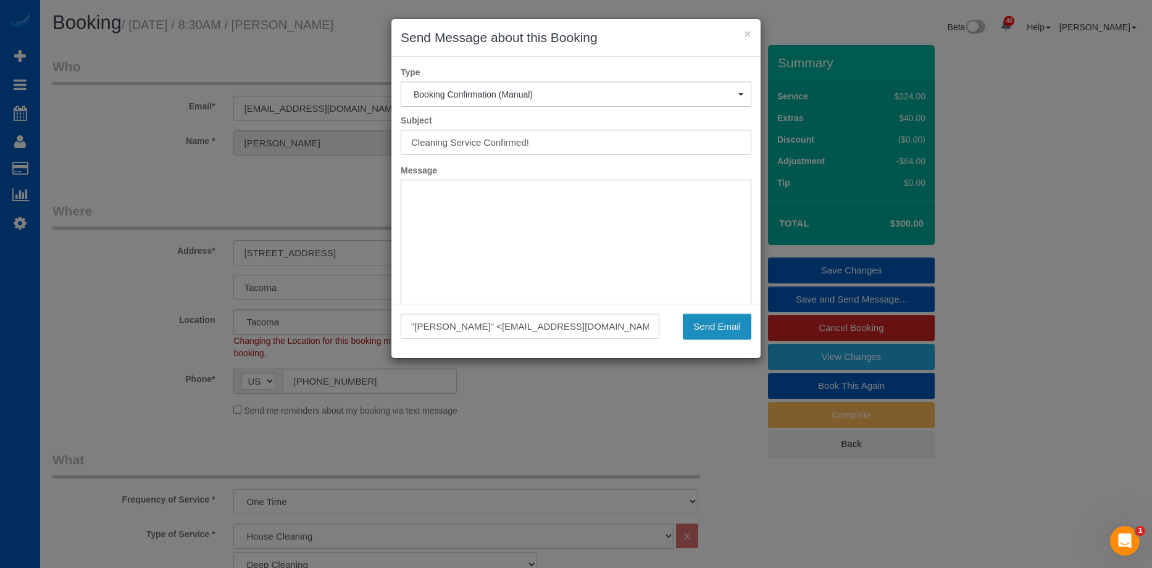
click at [731, 322] on button "Send Email" at bounding box center [717, 327] width 69 height 26
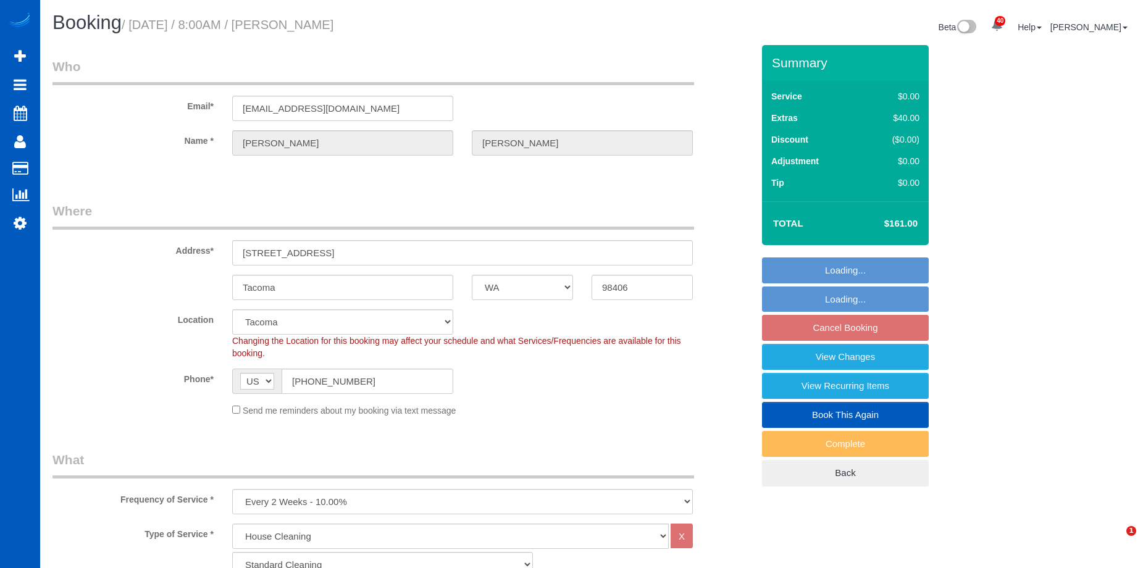
select select "WA"
select select "199"
select select "1501"
select select "2"
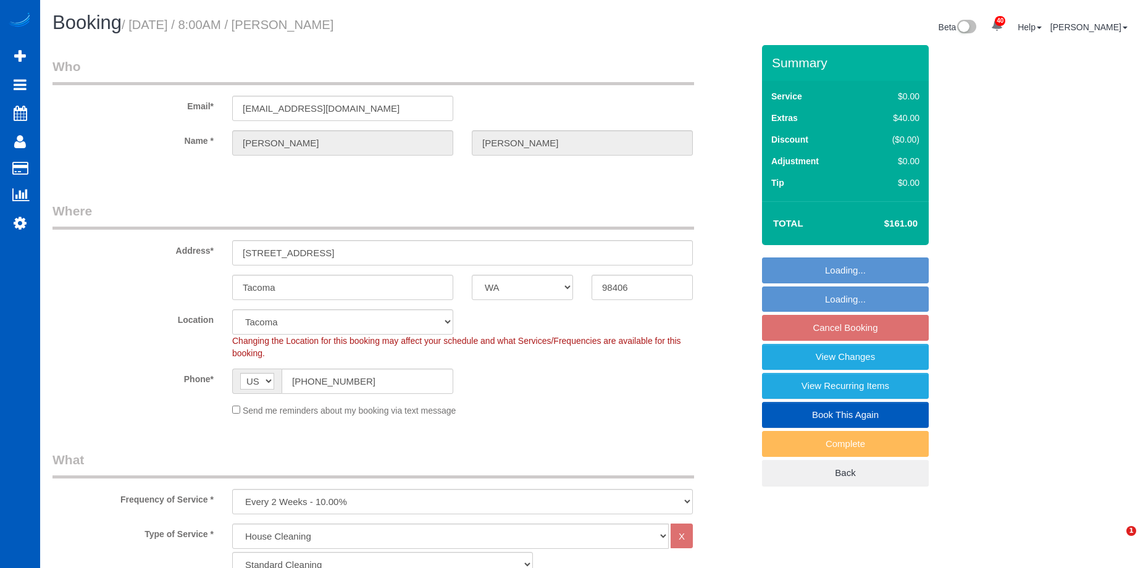
select select "spot1"
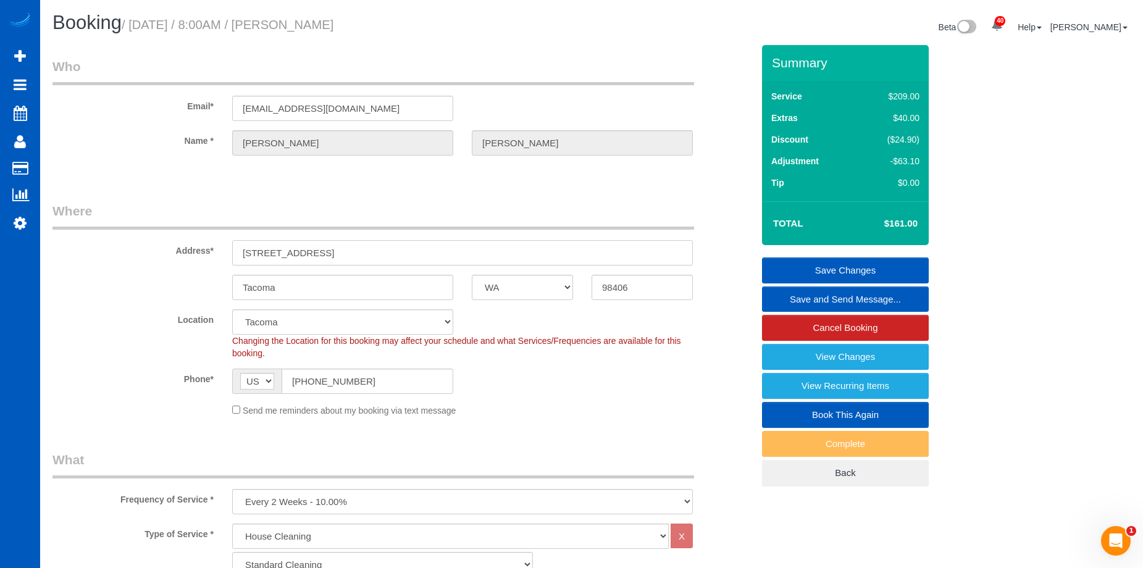
click at [321, 253] on input "[STREET_ADDRESS]" at bounding box center [462, 252] width 461 height 25
drag, startPoint x: 325, startPoint y: 249, endPoint x: 233, endPoint y: 230, distance: 93.5
click at [189, 231] on div "Address* [STREET_ADDRESS]" at bounding box center [402, 234] width 719 height 64
paste input "[STREET_ADDRESS]"
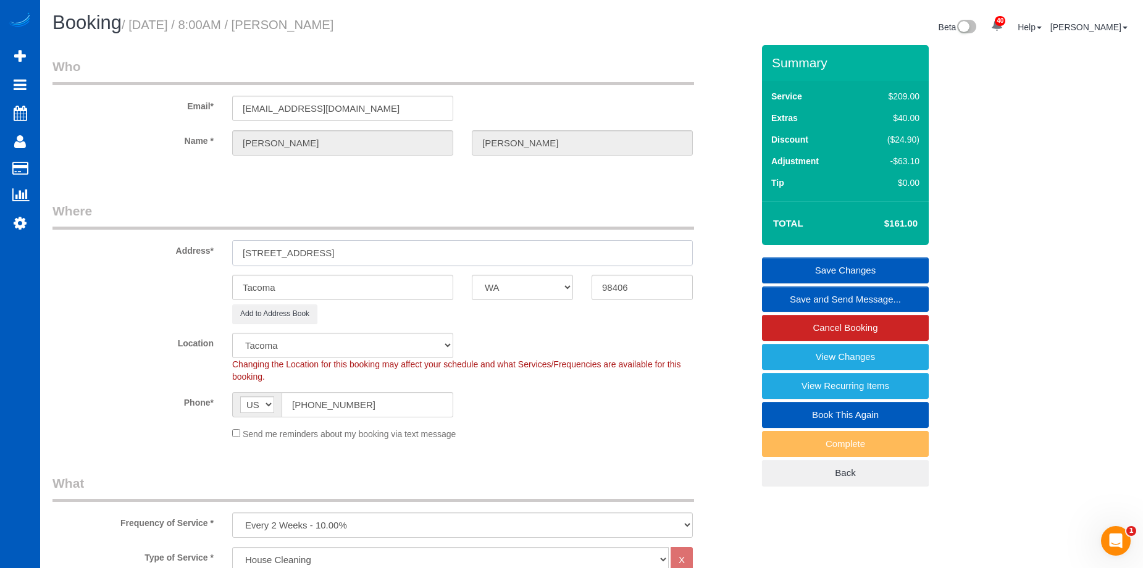
drag, startPoint x: 379, startPoint y: 251, endPoint x: 543, endPoint y: 259, distance: 164.5
click at [513, 253] on input "[STREET_ADDRESS]" at bounding box center [462, 252] width 461 height 25
type input "[STREET_ADDRESS]"
drag, startPoint x: 648, startPoint y: 287, endPoint x: 569, endPoint y: 291, distance: 79.2
click at [569, 291] on div "Tacoma AK AL AR AZ CA CO CT DC DE [GEOGRAPHIC_DATA] [GEOGRAPHIC_DATA] HI IA ID …" at bounding box center [402, 287] width 719 height 25
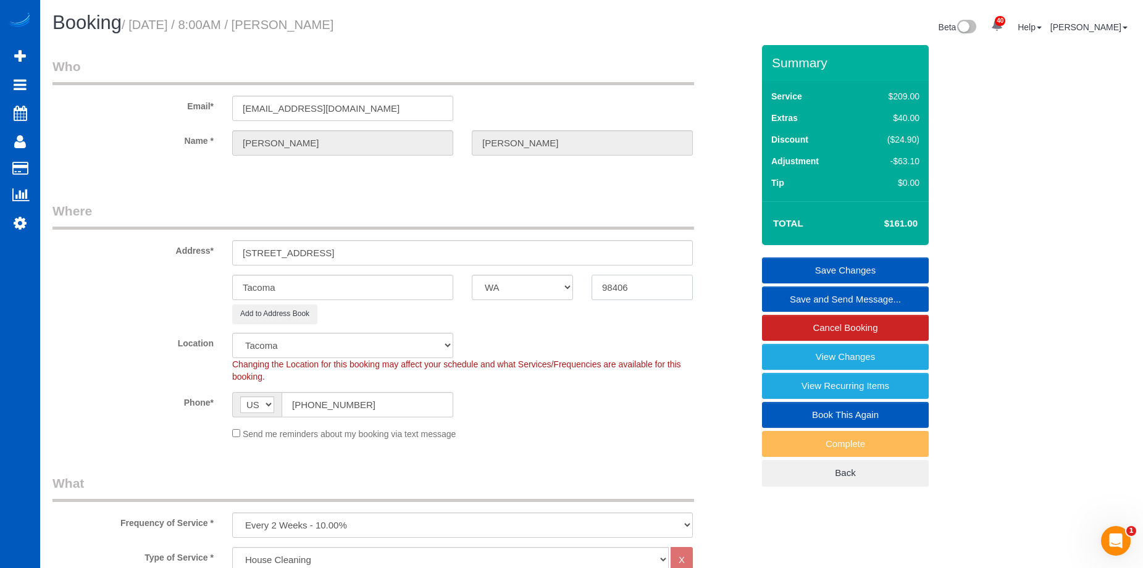
paste input "7"
type input "98407"
drag, startPoint x: 321, startPoint y: 251, endPoint x: 482, endPoint y: 255, distance: 161.2
click at [482, 254] on input "[STREET_ADDRESS]" at bounding box center [462, 252] width 461 height 25
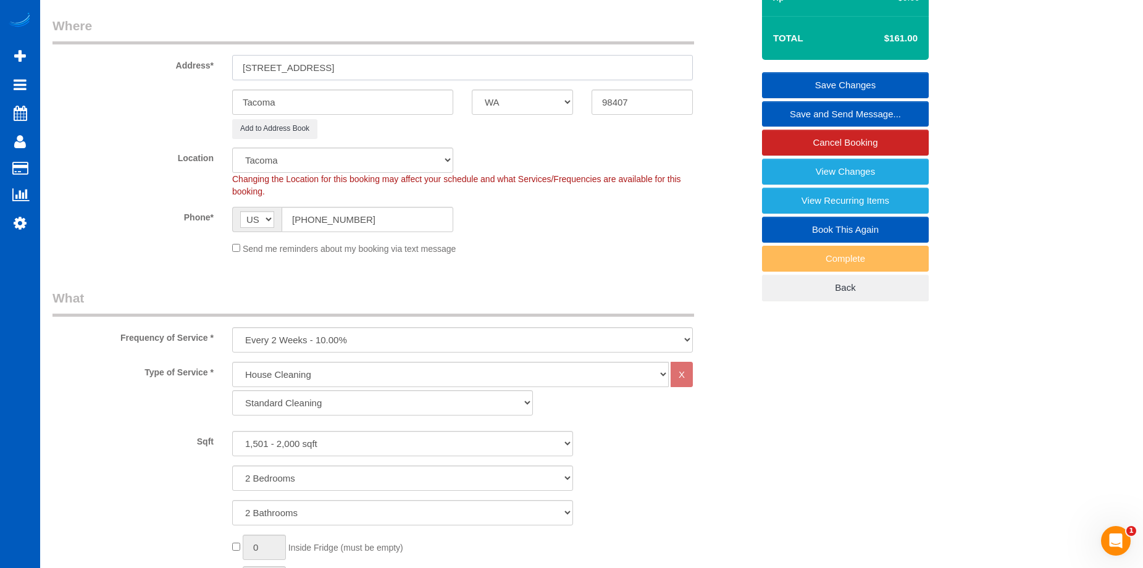
type input "[STREET_ADDRESS]"
click at [388, 222] on input "[PHONE_NUMBER]" at bounding box center [368, 219] width 172 height 25
click at [598, 245] on div "Send me reminders about my booking via text message" at bounding box center [462, 248] width 479 height 14
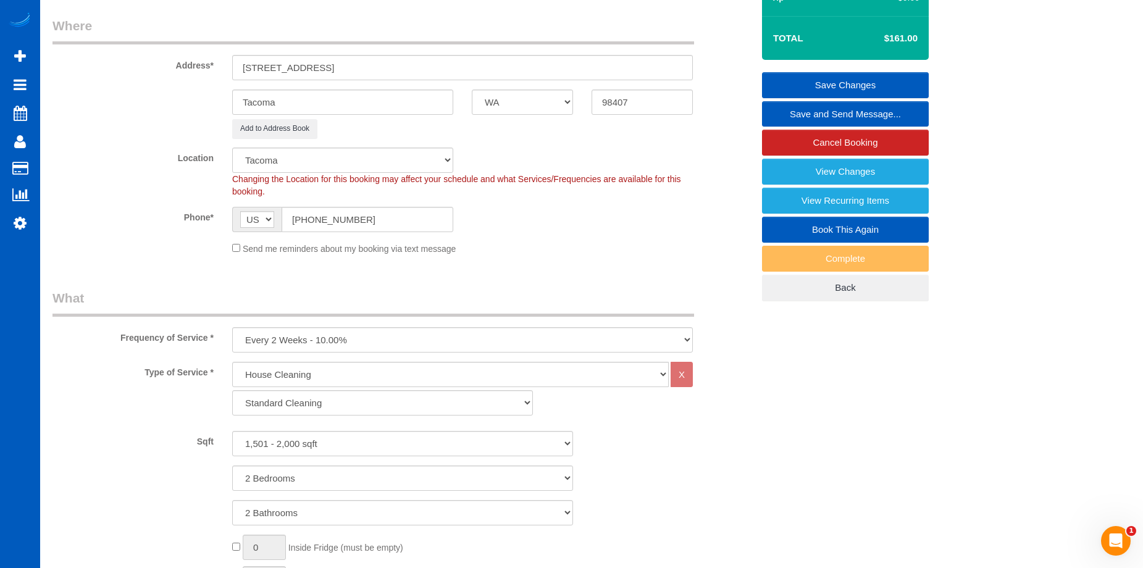
scroll to position [62, 0]
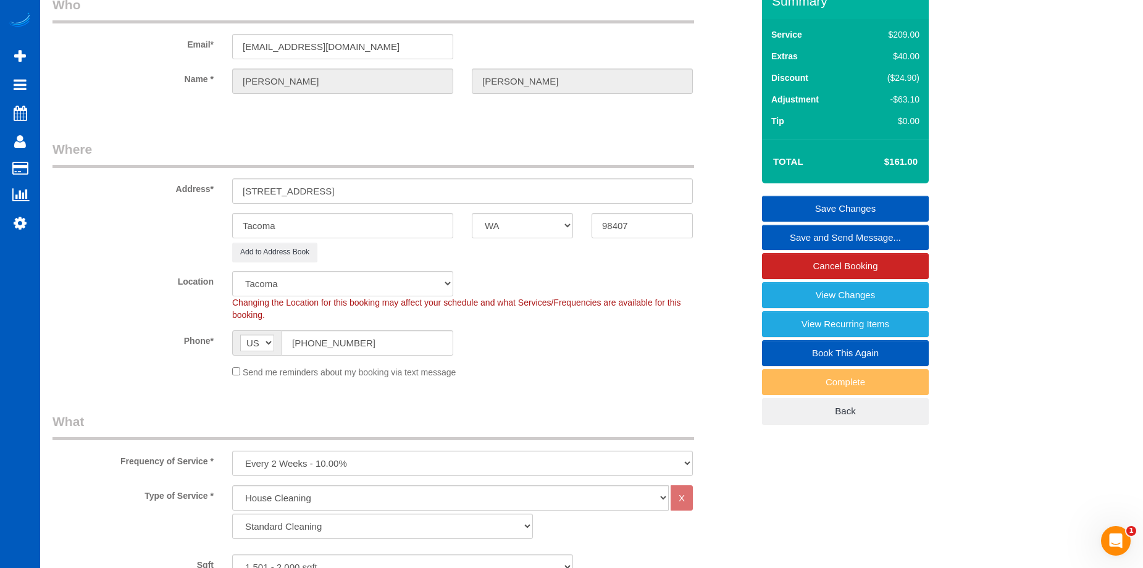
click at [836, 206] on link "Save Changes" at bounding box center [845, 209] width 167 height 26
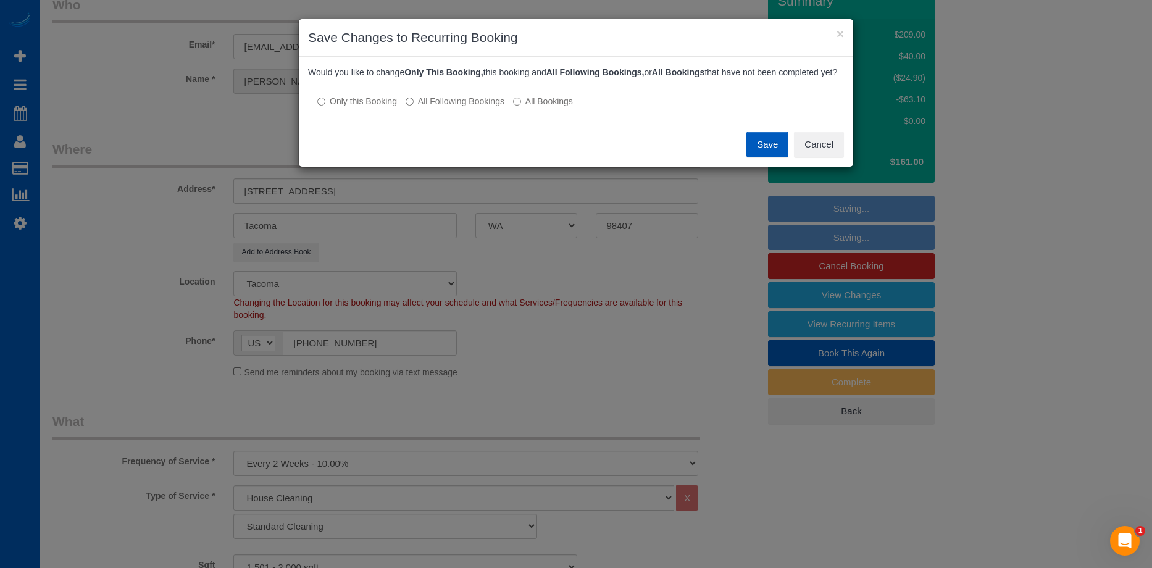
click at [427, 107] on label "All Following Bookings" at bounding box center [455, 101] width 99 height 12
click at [761, 151] on button "Save" at bounding box center [768, 145] width 42 height 26
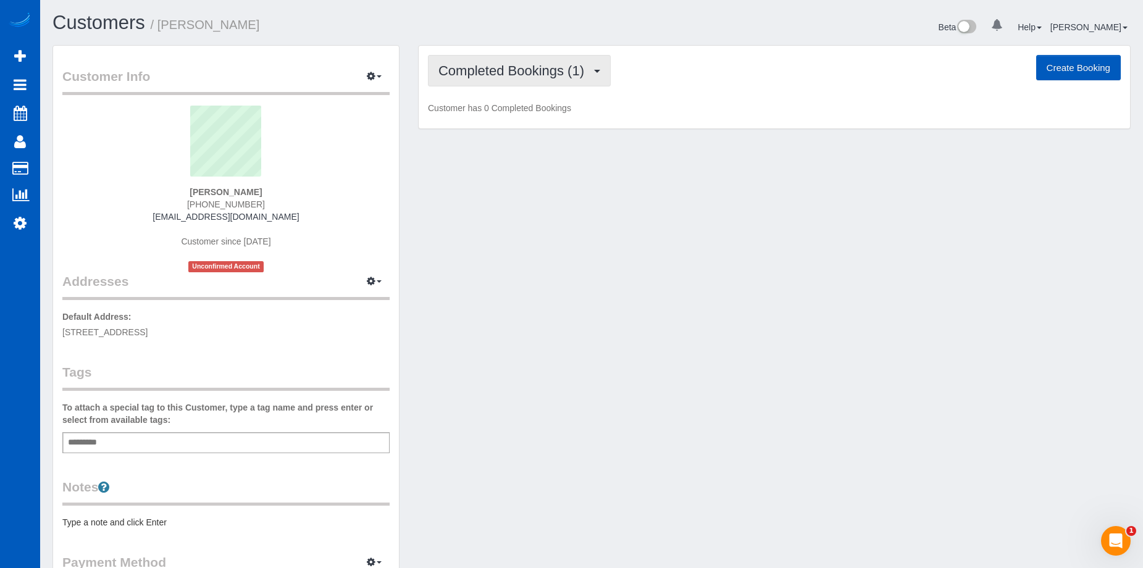
click at [533, 70] on span "Completed Bookings (1)" at bounding box center [514, 70] width 152 height 15
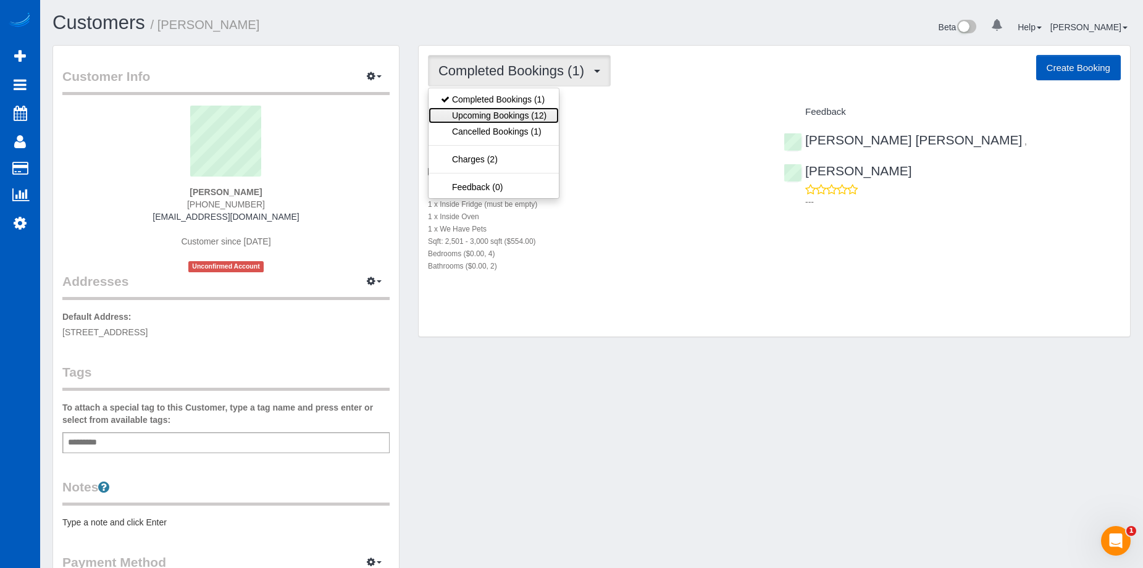
click at [513, 109] on link "Upcoming Bookings (12)" at bounding box center [494, 115] width 130 height 16
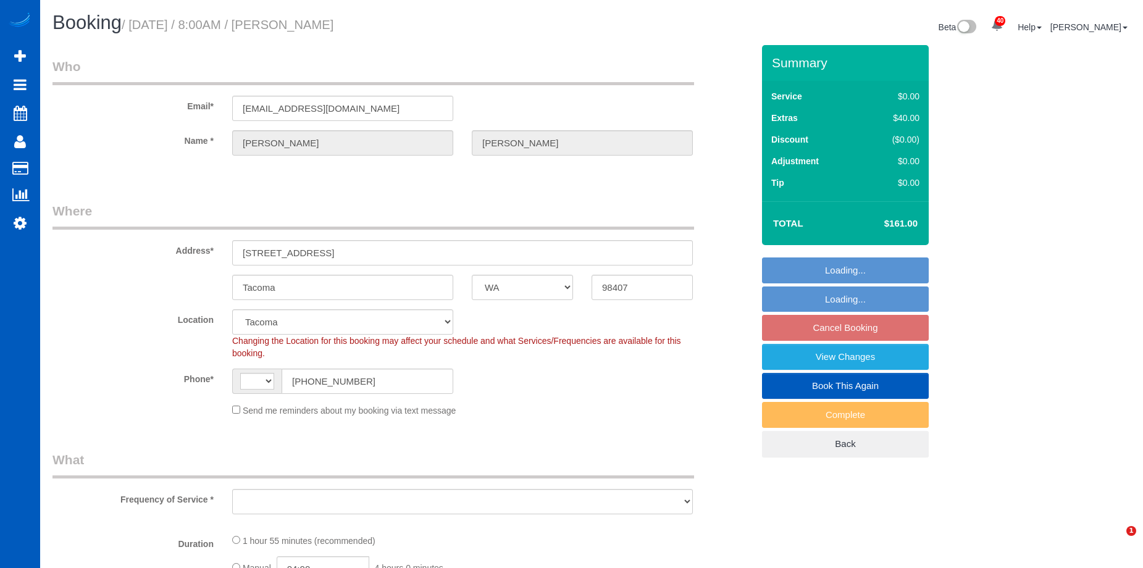
select select "WA"
select select "199"
select select "1501"
select select "2"
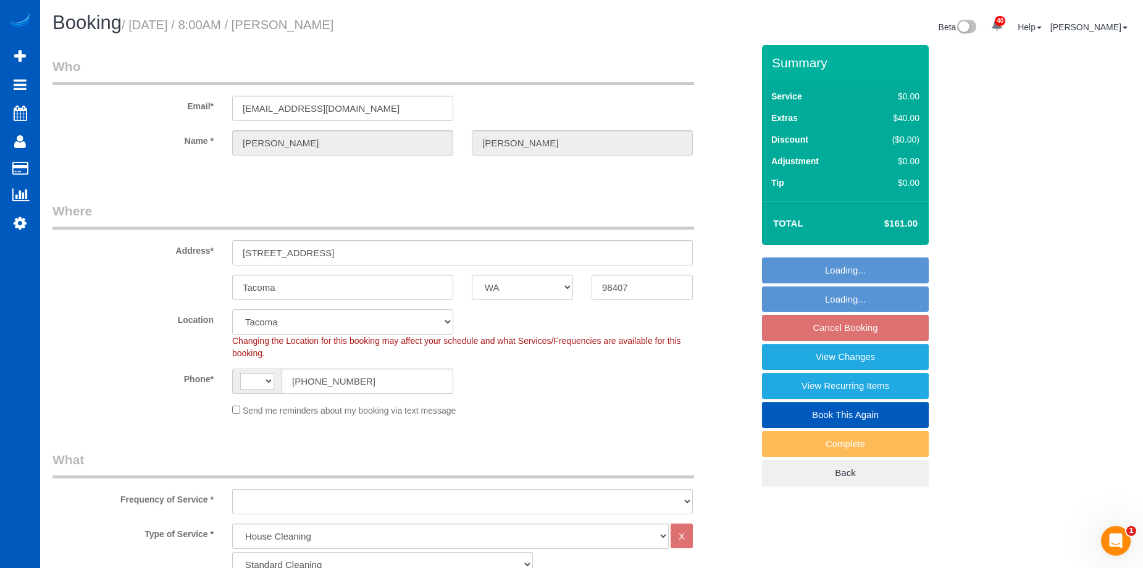
select select "string:[GEOGRAPHIC_DATA]"
select select "object:953"
select select "spot1"
select select "1501"
select select "2"
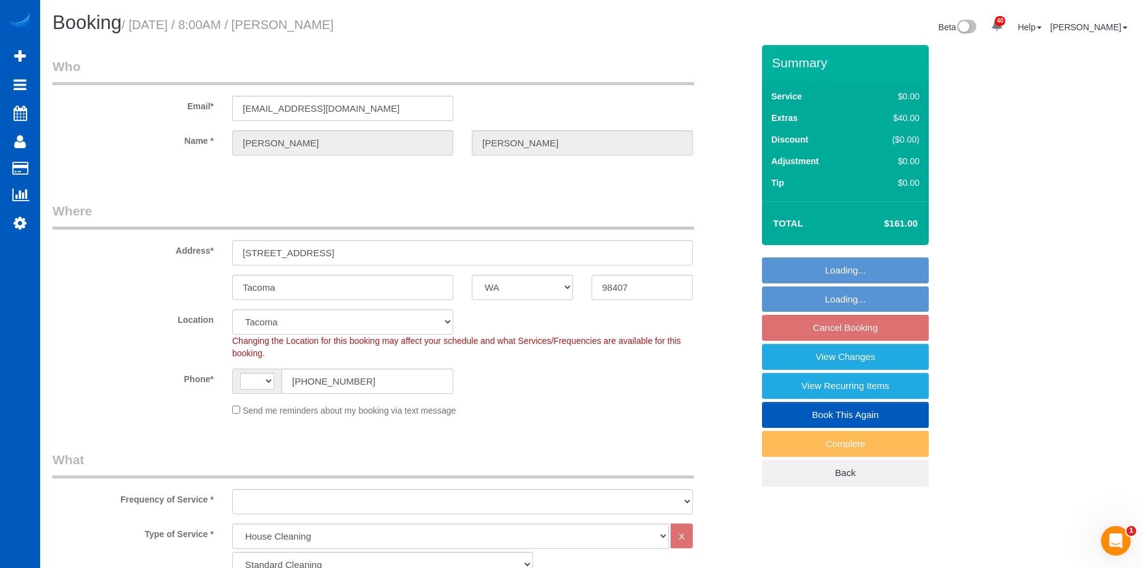
select select "2"
select select "object:1200"
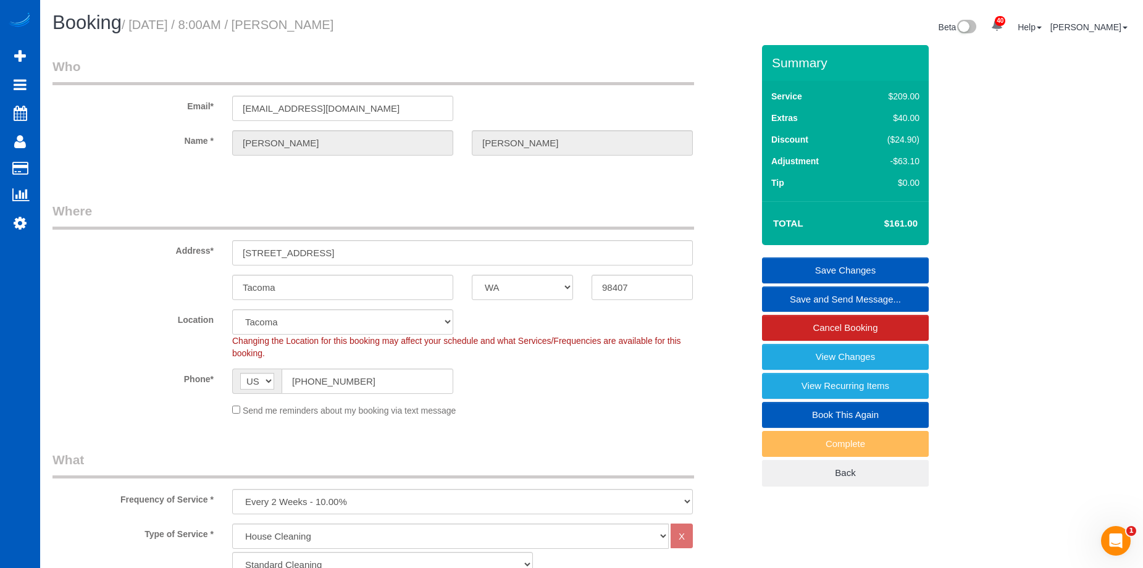
click at [792, 295] on link "Save and Send Message..." at bounding box center [845, 300] width 167 height 26
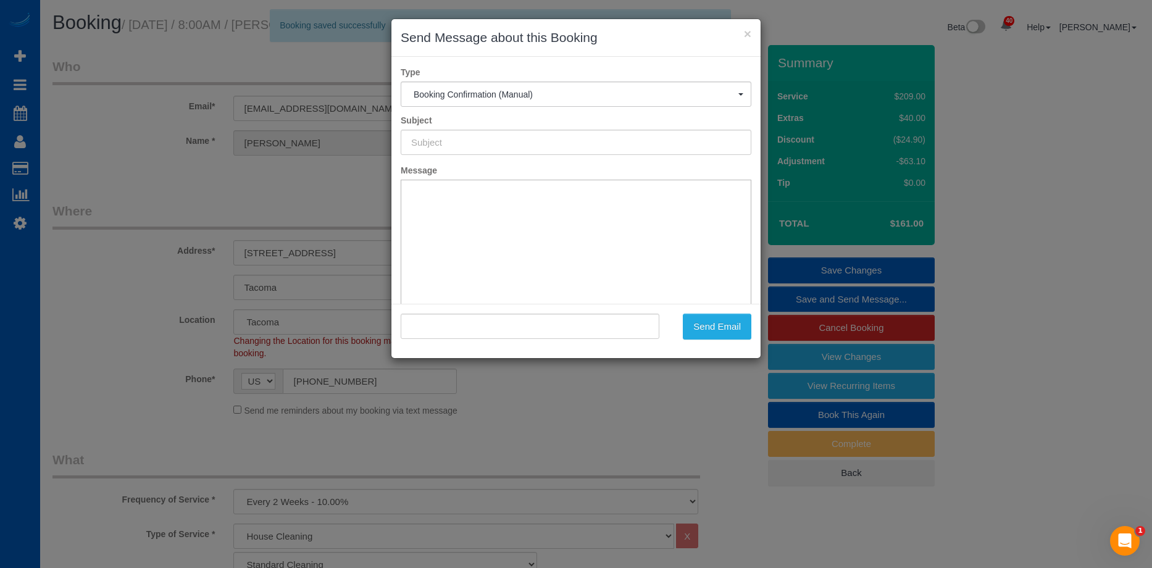
type input "Cleaning Service Confirmed!"
type input ""[PERSON_NAME]" <[EMAIL_ADDRESS][DOMAIN_NAME]>"
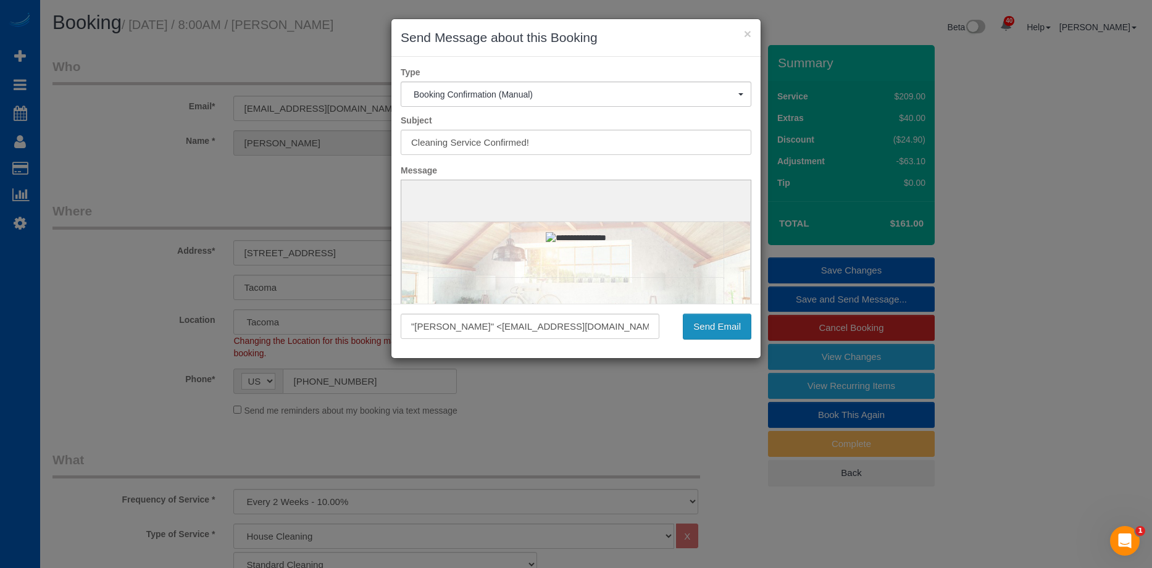
click at [733, 334] on button "Send Email" at bounding box center [717, 327] width 69 height 26
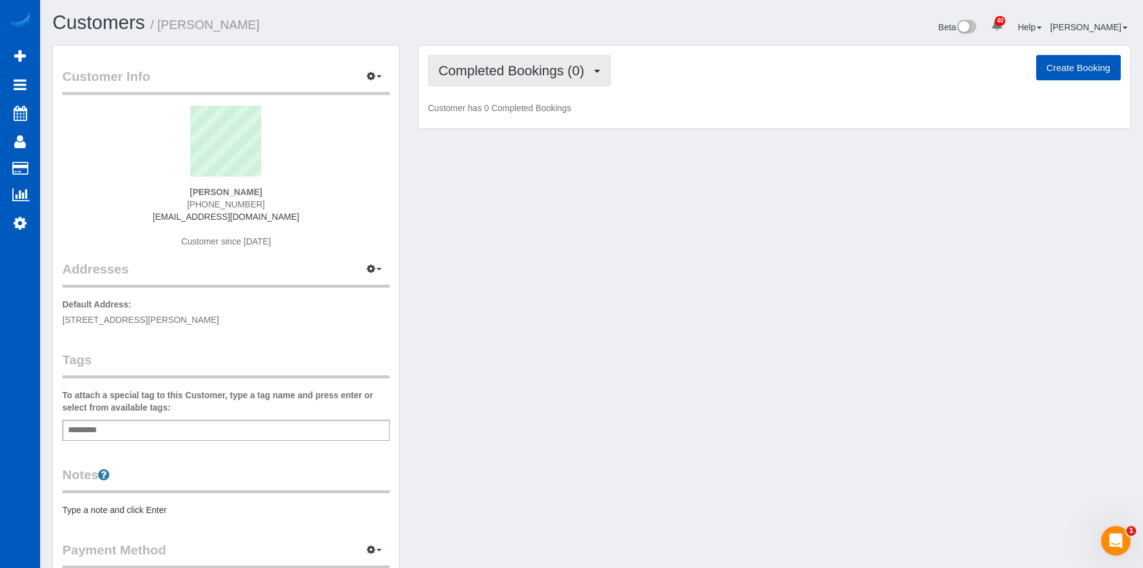
click at [484, 79] on button "Completed Bookings (0)" at bounding box center [519, 70] width 183 height 31
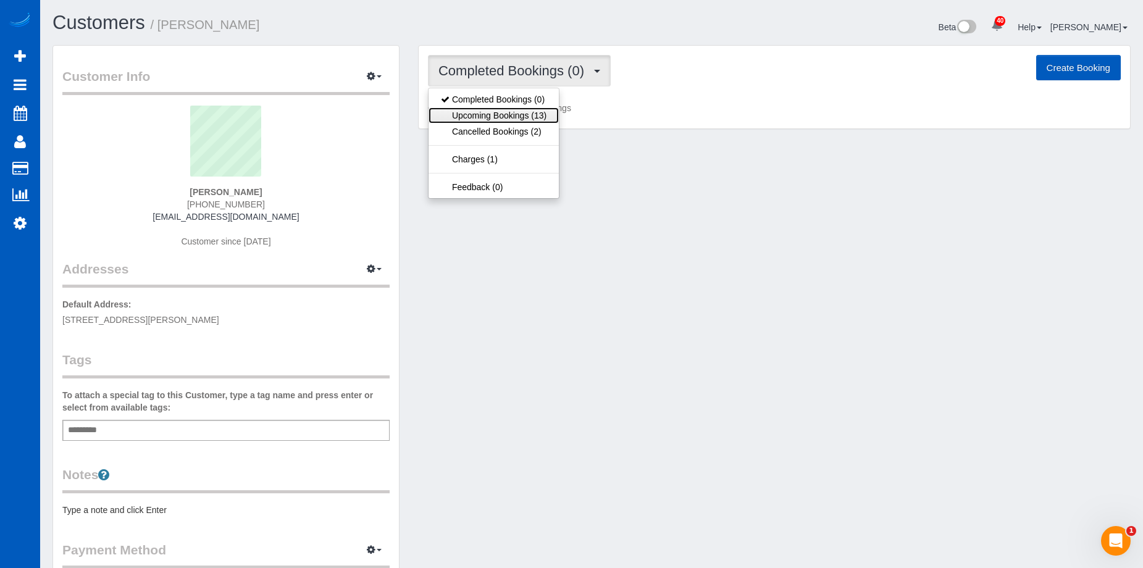
click at [488, 114] on link "Upcoming Bookings (13)" at bounding box center [494, 115] width 130 height 16
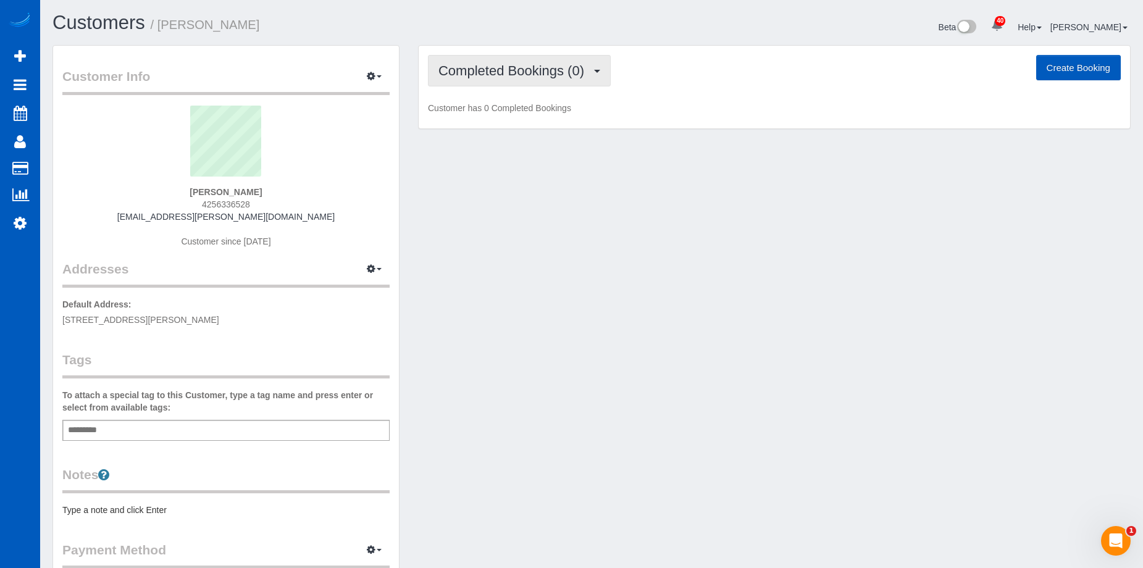
click at [526, 72] on span "Completed Bookings (0)" at bounding box center [514, 70] width 152 height 15
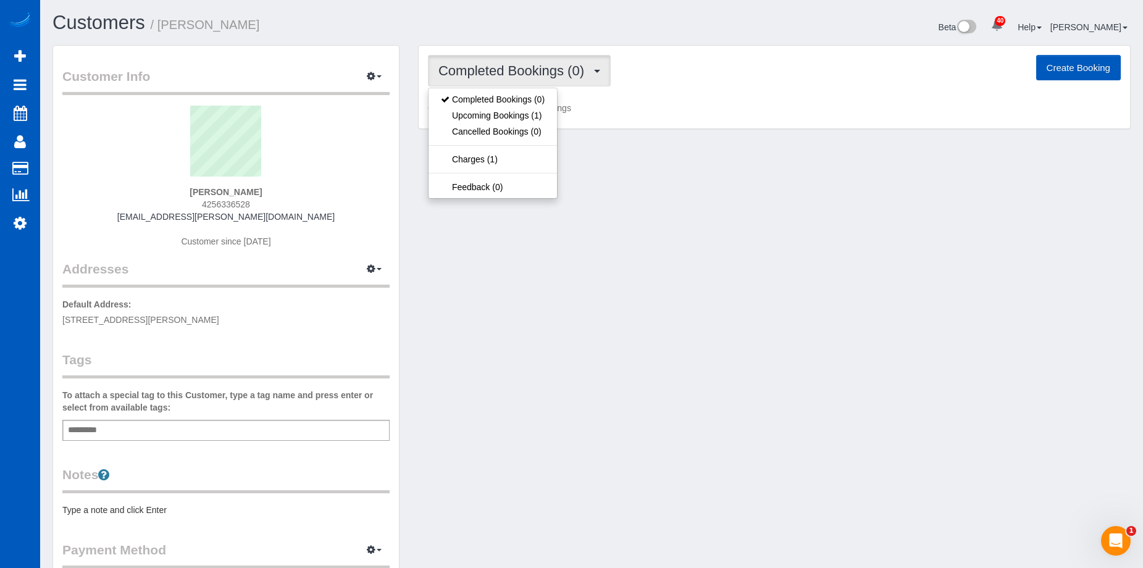
click at [535, 67] on span "Completed Bookings (0)" at bounding box center [514, 70] width 152 height 15
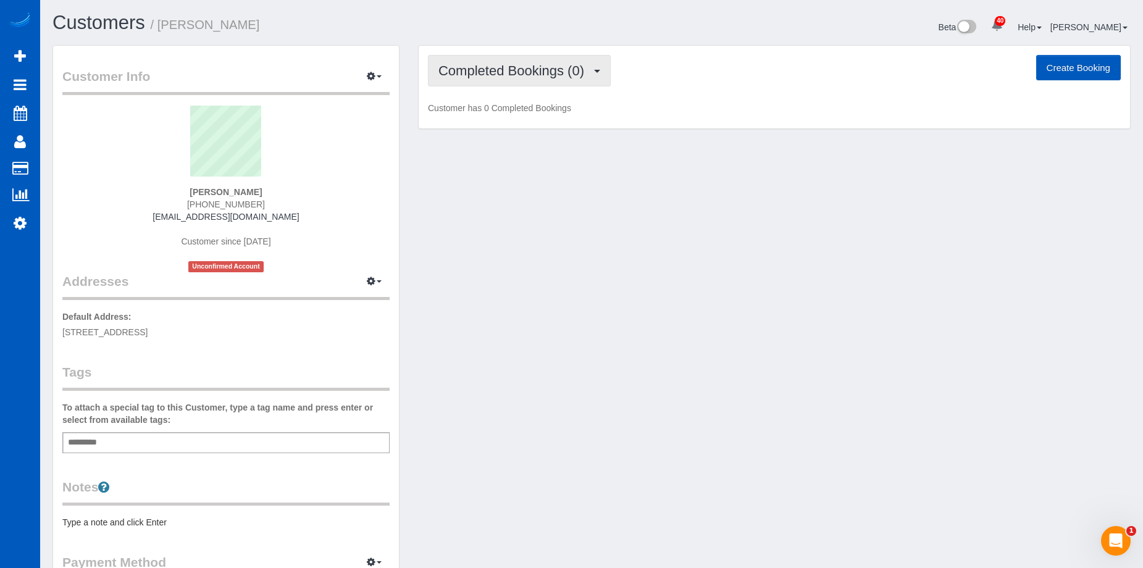
click at [527, 75] on span "Completed Bookings (0)" at bounding box center [514, 70] width 152 height 15
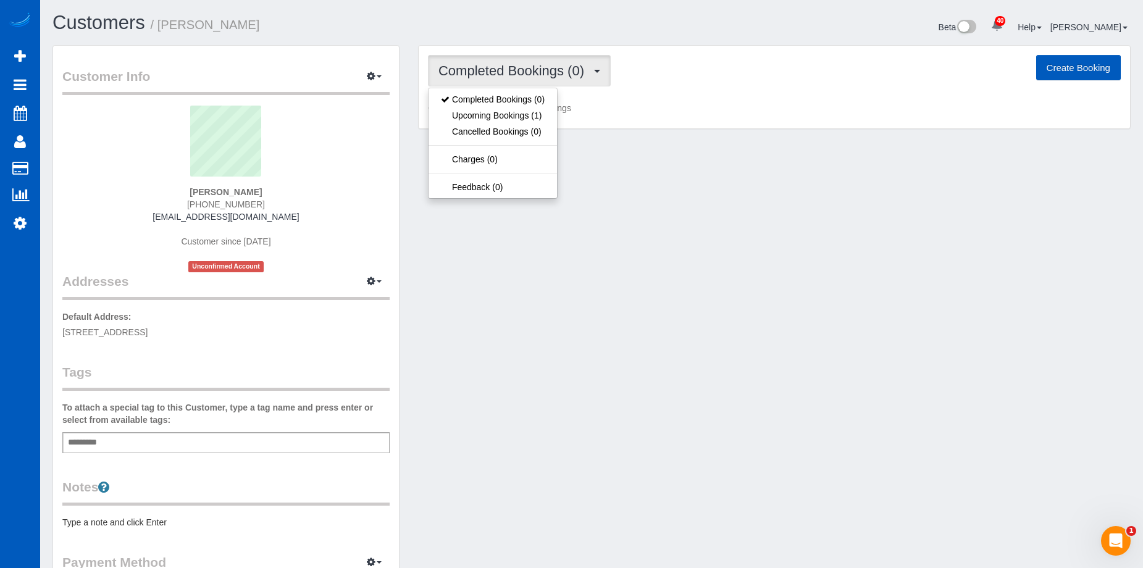
click at [532, 73] on span "Completed Bookings (0)" at bounding box center [514, 70] width 152 height 15
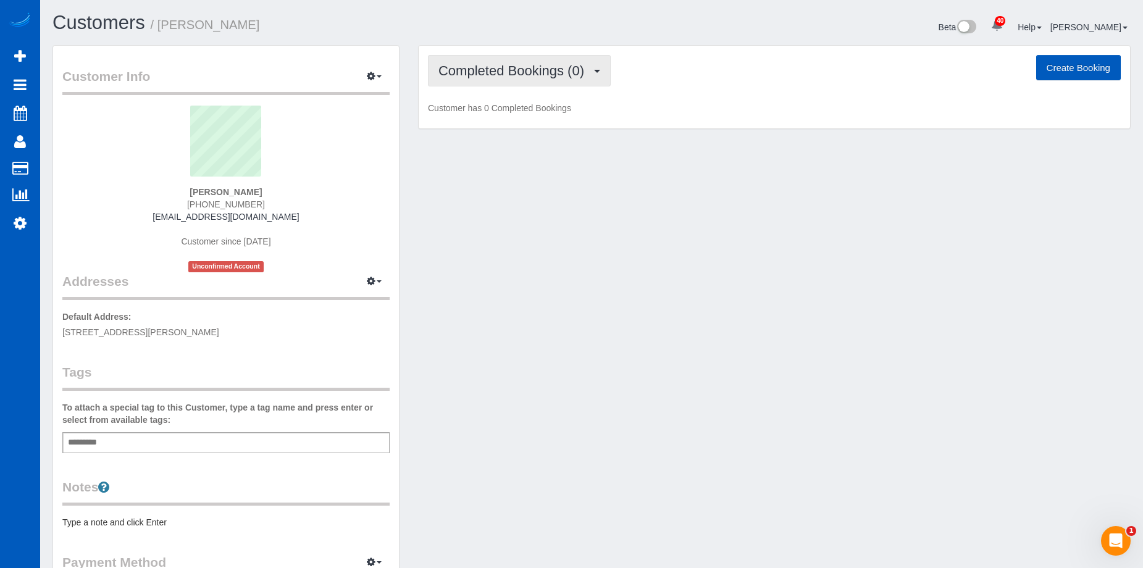
click at [535, 73] on span "Completed Bookings (0)" at bounding box center [514, 70] width 152 height 15
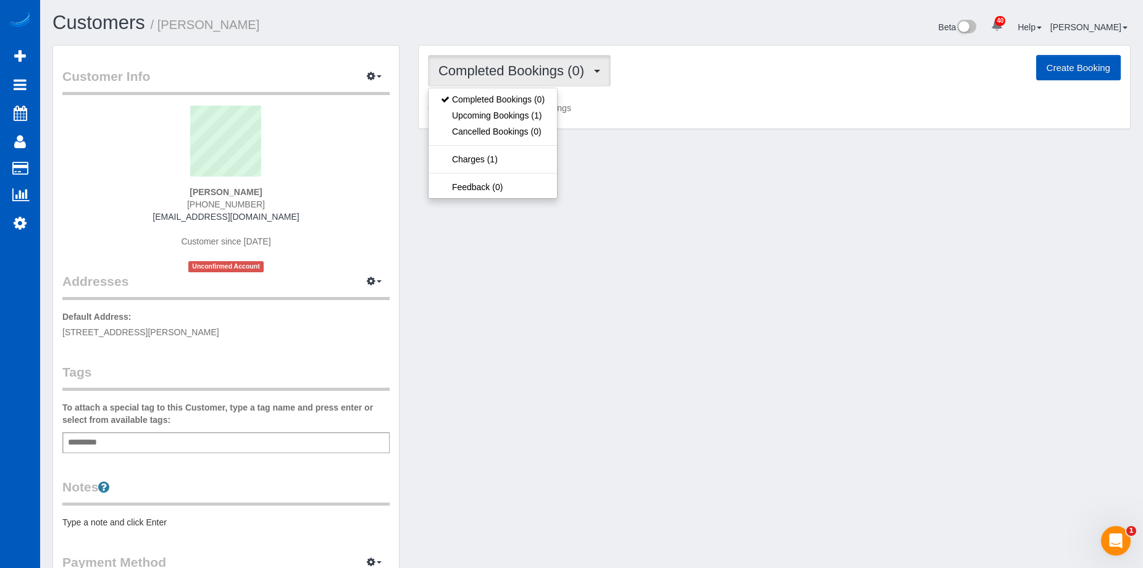
click at [535, 73] on span "Completed Bookings (0)" at bounding box center [514, 70] width 152 height 15
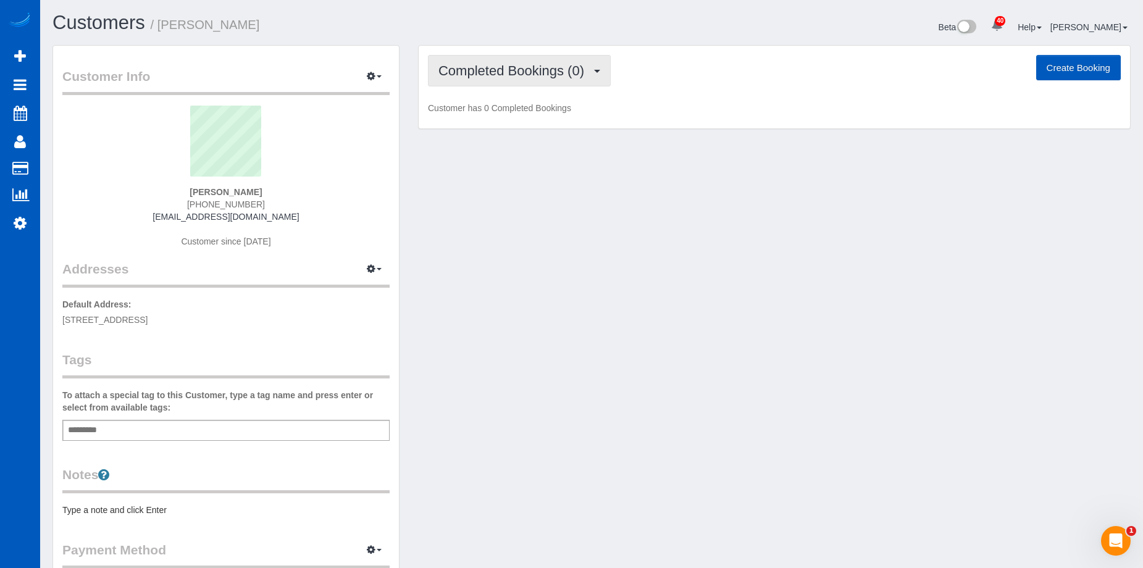
click at [563, 74] on span "Completed Bookings (0)" at bounding box center [514, 70] width 152 height 15
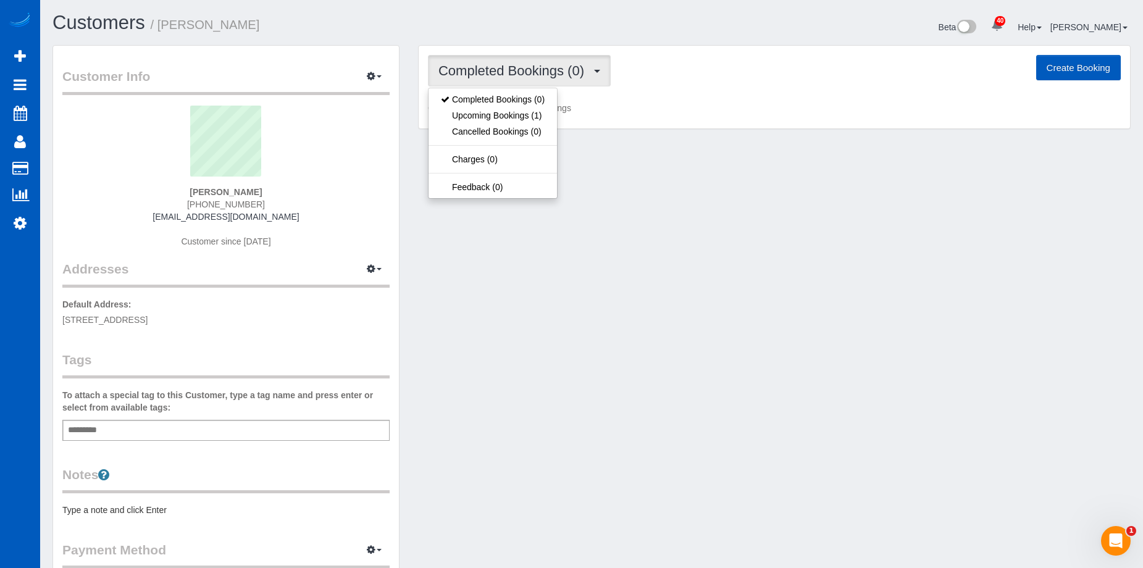
click at [563, 73] on span "Completed Bookings (0)" at bounding box center [514, 70] width 152 height 15
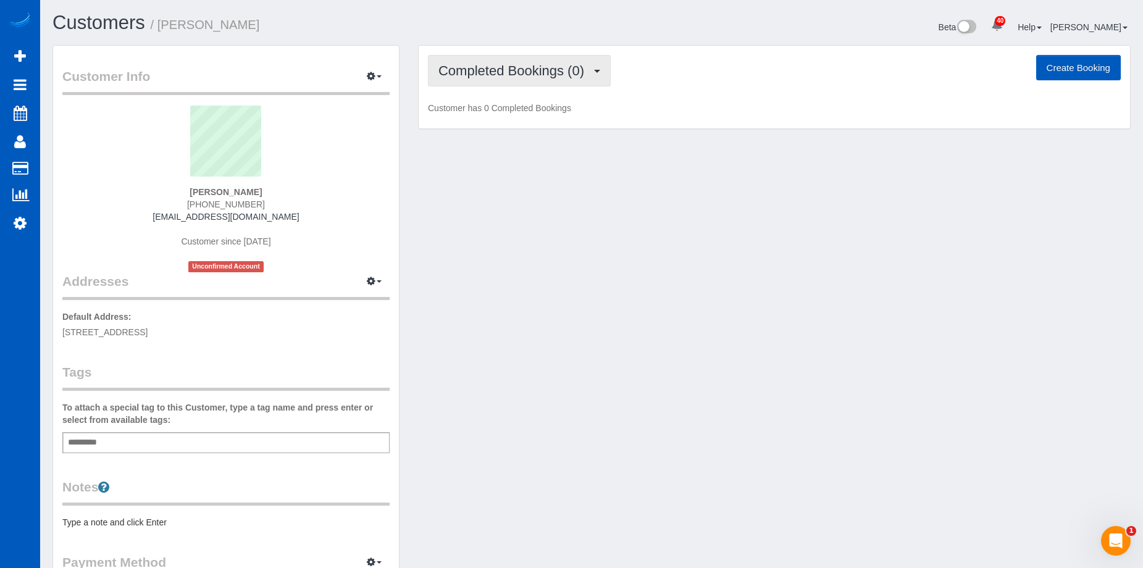
click at [553, 65] on span "Completed Bookings (0)" at bounding box center [514, 70] width 152 height 15
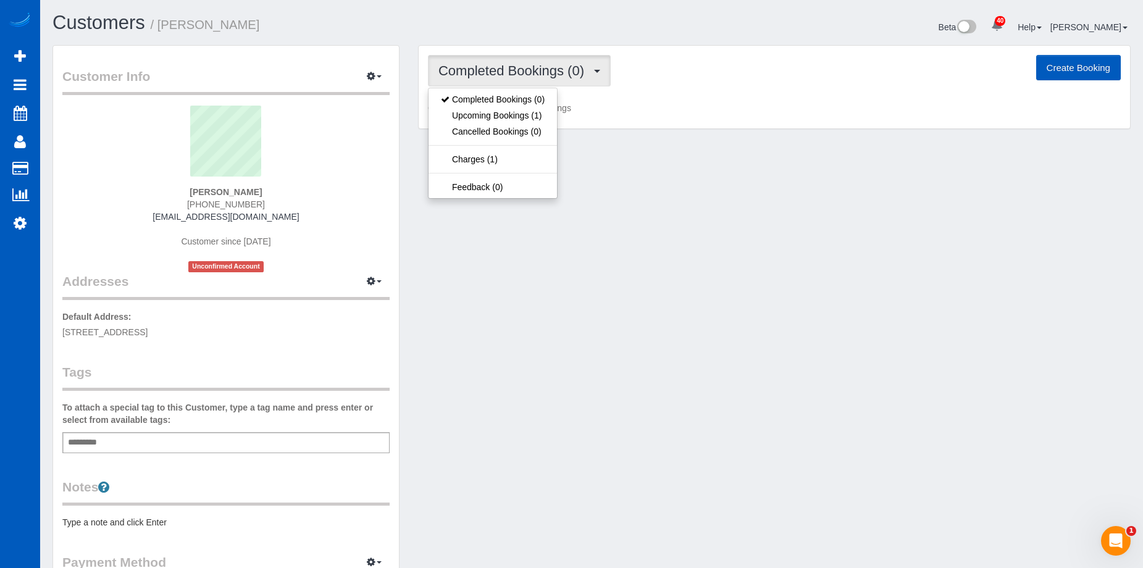
click at [553, 65] on span "Completed Bookings (0)" at bounding box center [514, 70] width 152 height 15
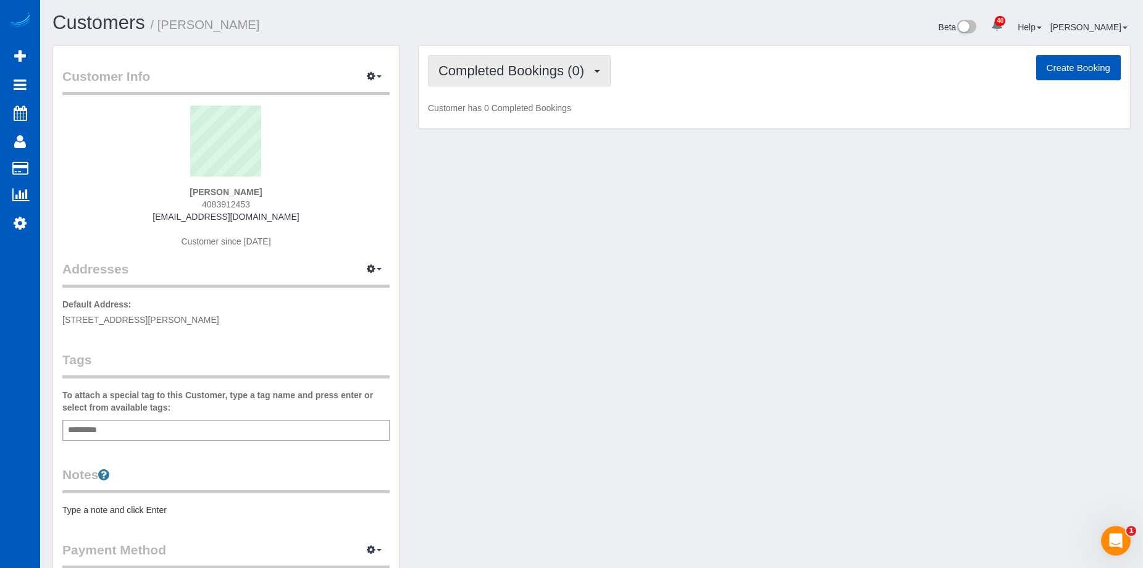
click at [510, 57] on button "Completed Bookings (0)" at bounding box center [519, 70] width 183 height 31
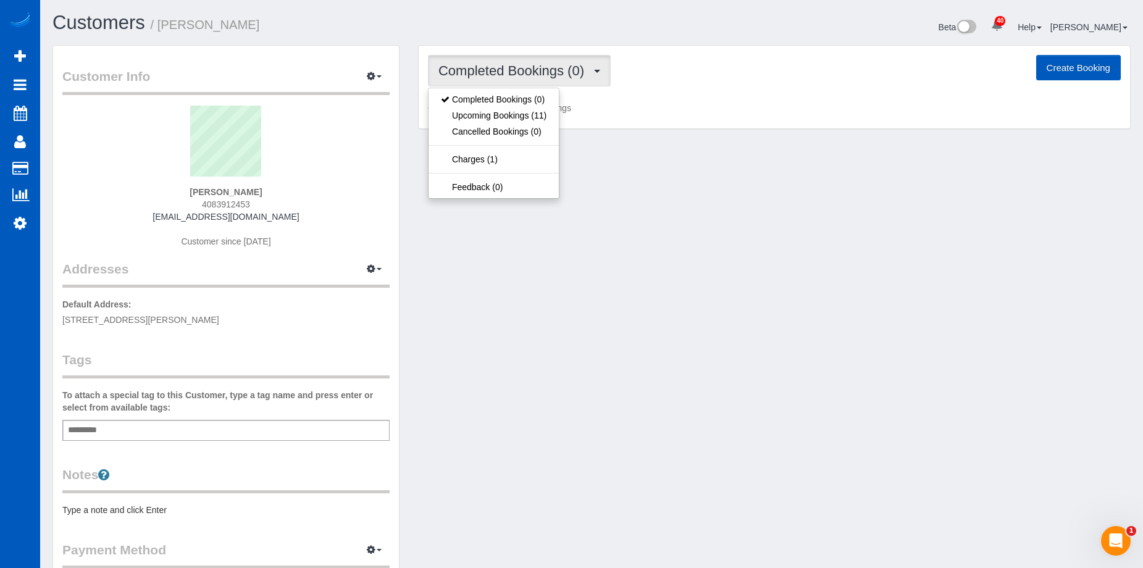
click at [510, 57] on button "Completed Bookings (0)" at bounding box center [519, 70] width 183 height 31
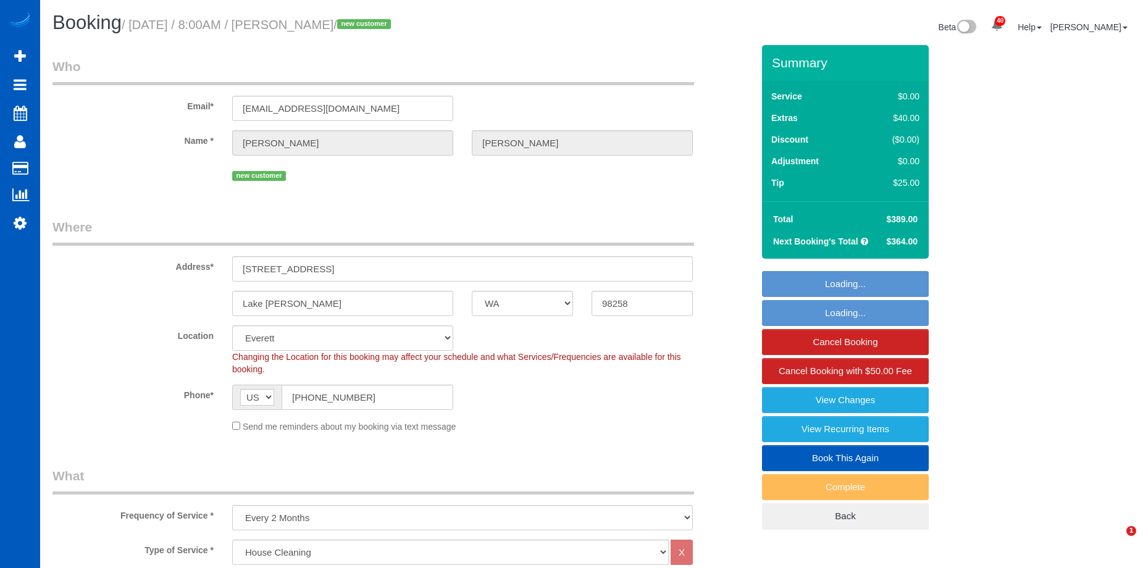
select select "WA"
select select "199"
select select "1501"
select select "3"
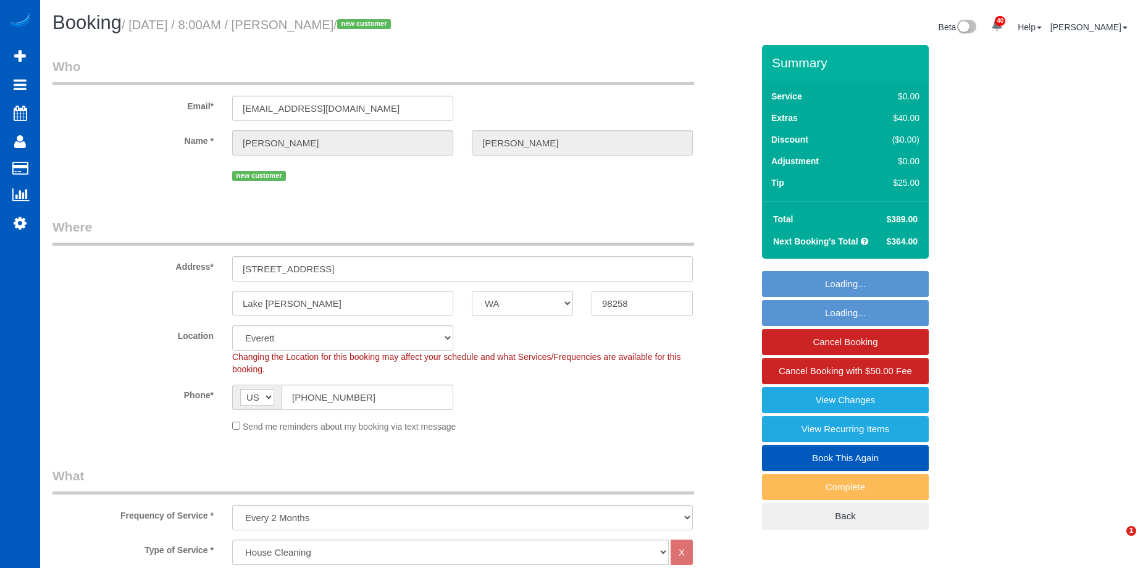
select select "spot1"
select select "number:8"
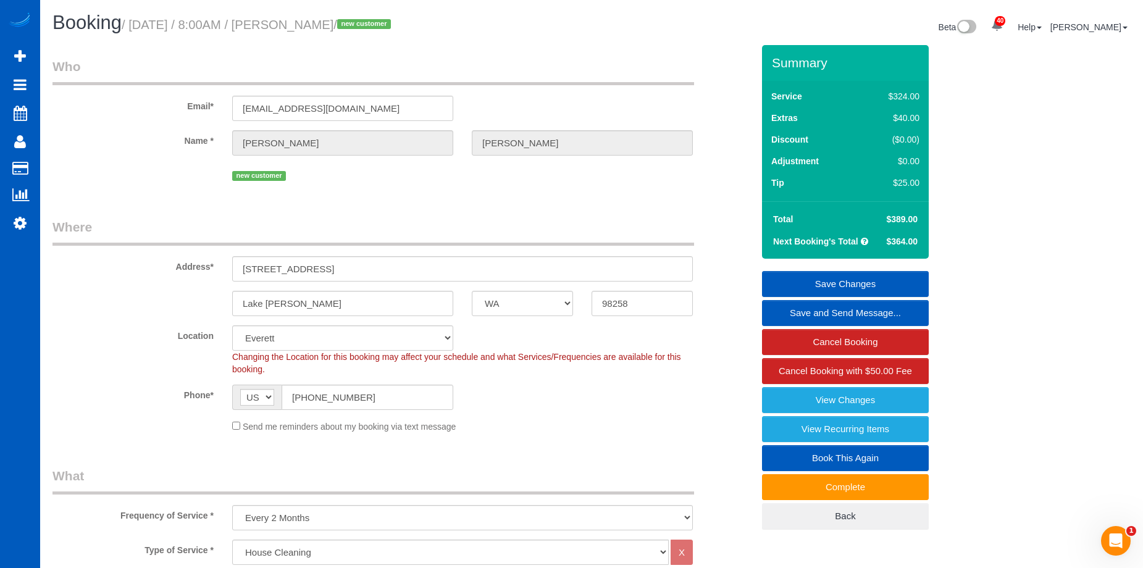
drag, startPoint x: 310, startPoint y: 27, endPoint x: 392, endPoint y: 35, distance: 82.5
click at [392, 35] on div "Booking / [DATE] / 8:00AM / [PERSON_NAME] / new customer" at bounding box center [317, 25] width 548 height 27
copy small "[PERSON_NAME]"
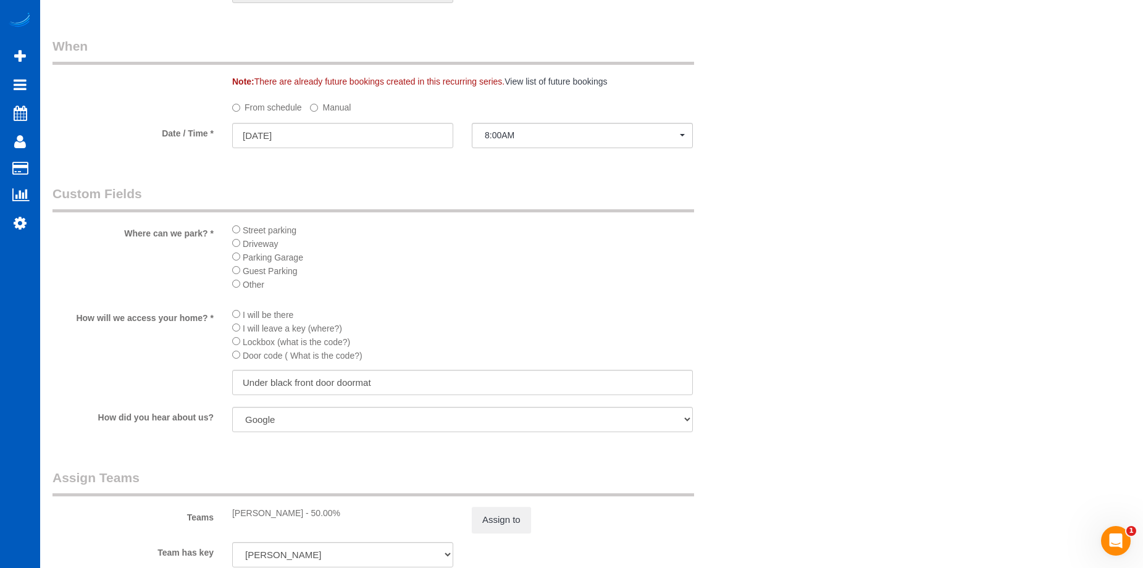
scroll to position [1235, 0]
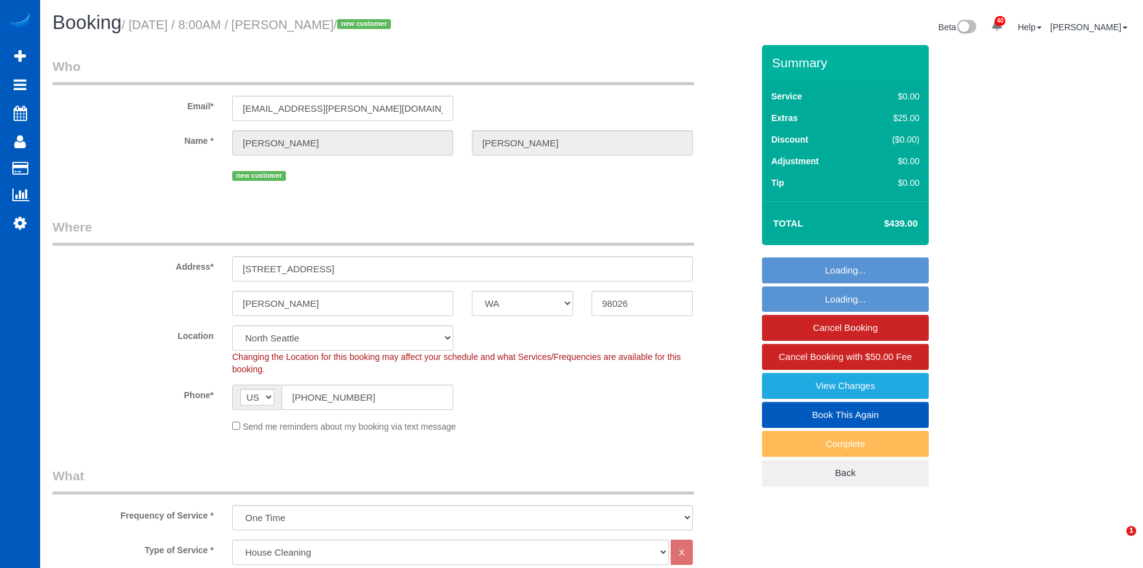
select select "WA"
select select "199"
select select "1001"
select select "2"
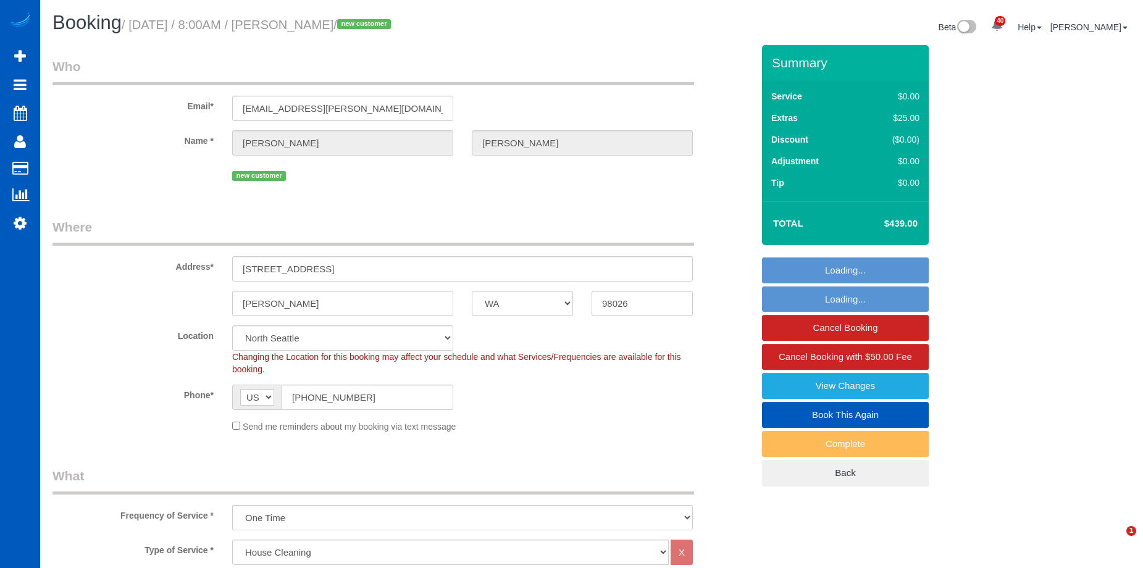
select select "spot1"
select select "number:10"
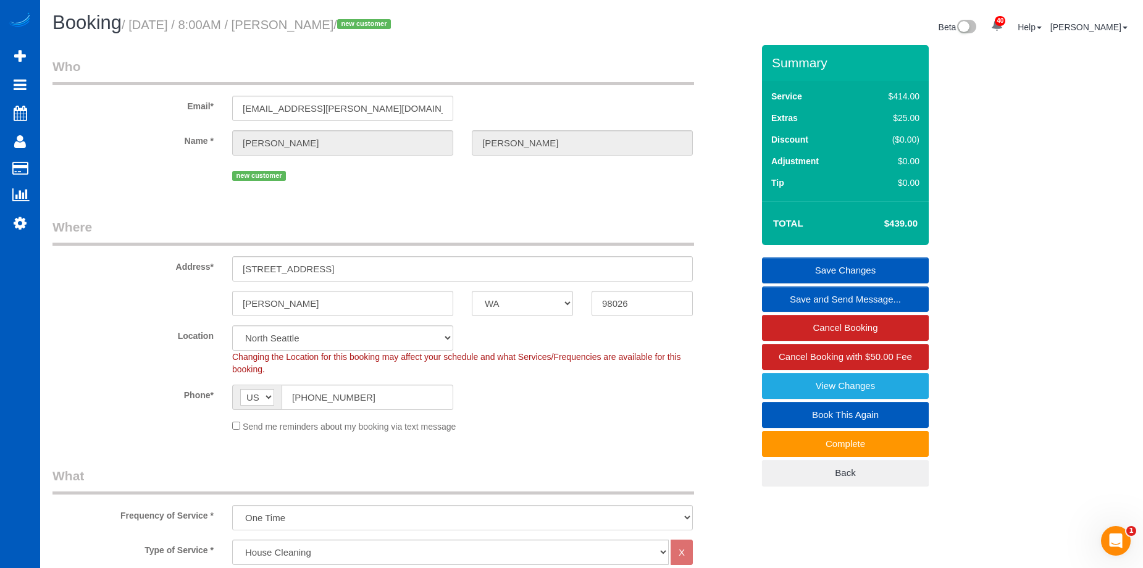
drag, startPoint x: 311, startPoint y: 20, endPoint x: 404, endPoint y: 29, distance: 93.1
click at [395, 29] on small "/ September 27, 2025 / 8:00AM / Catherine Harber / new customer" at bounding box center [258, 25] width 273 height 14
copy small "Catherine Harber"
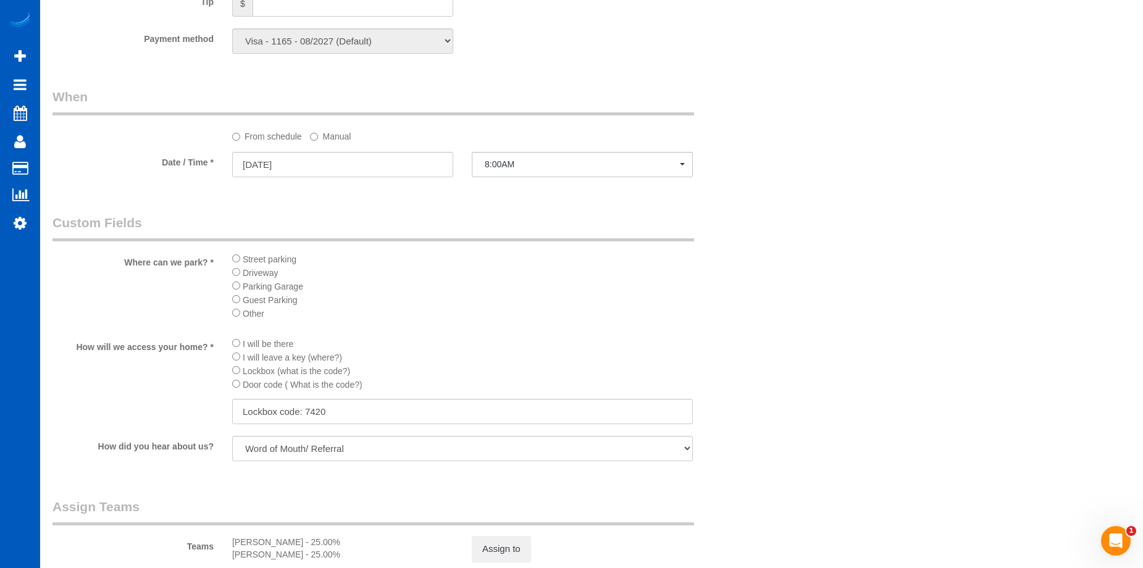
scroll to position [1297, 0]
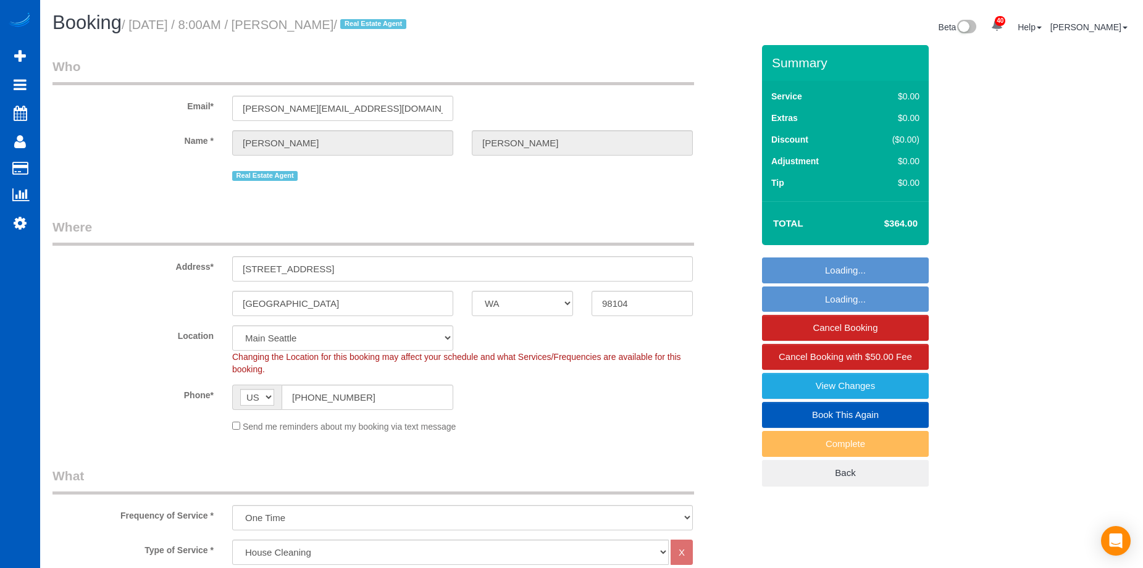
select select "WA"
select select "199"
select select "spot12"
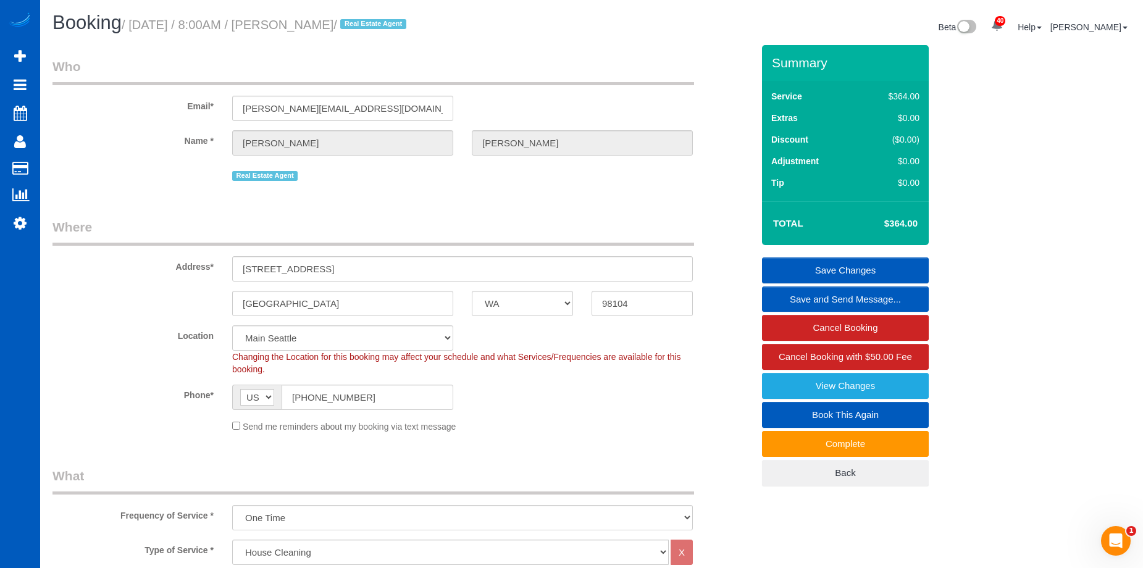
drag, startPoint x: 314, startPoint y: 22, endPoint x: 377, endPoint y: 24, distance: 63.6
click at [377, 24] on small "/ September 27, 2025 / 8:00AM / Michael Taft / Real Estate Agent" at bounding box center [266, 25] width 288 height 14
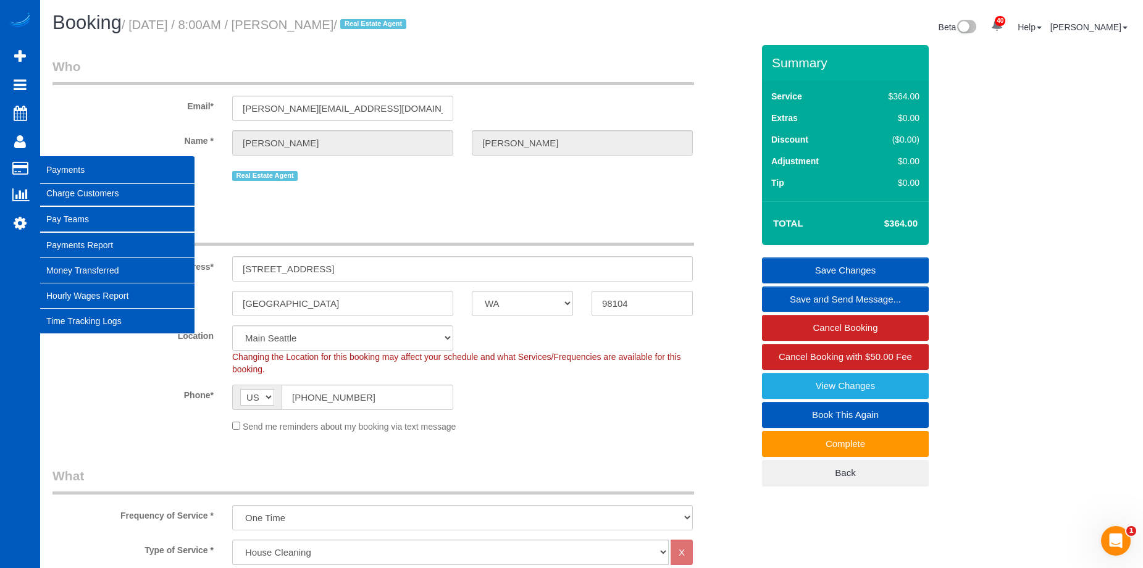
copy small "Michael Taft"
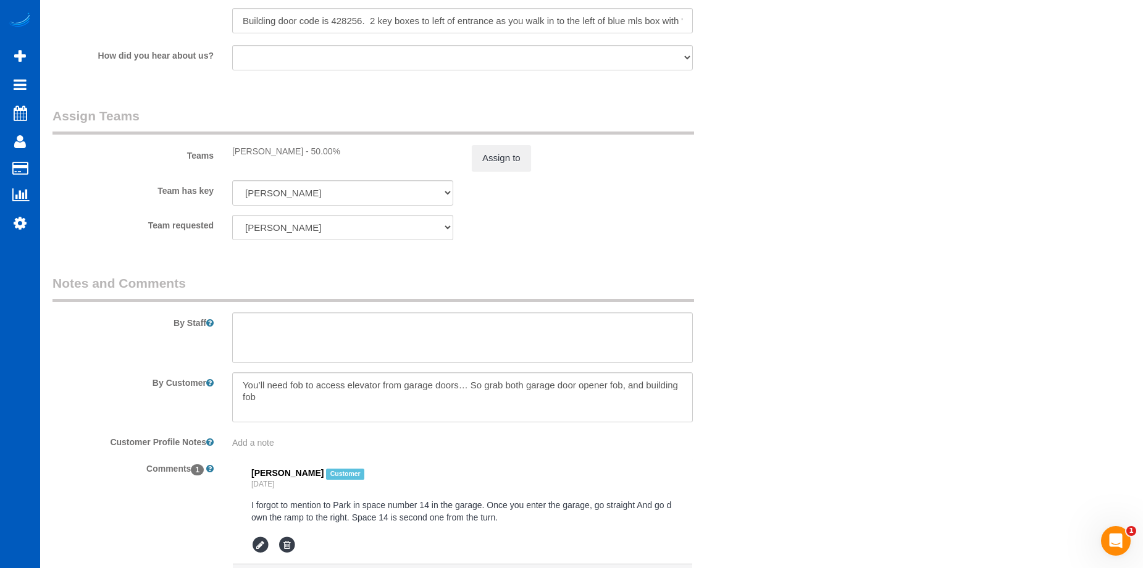
scroll to position [1606, 0]
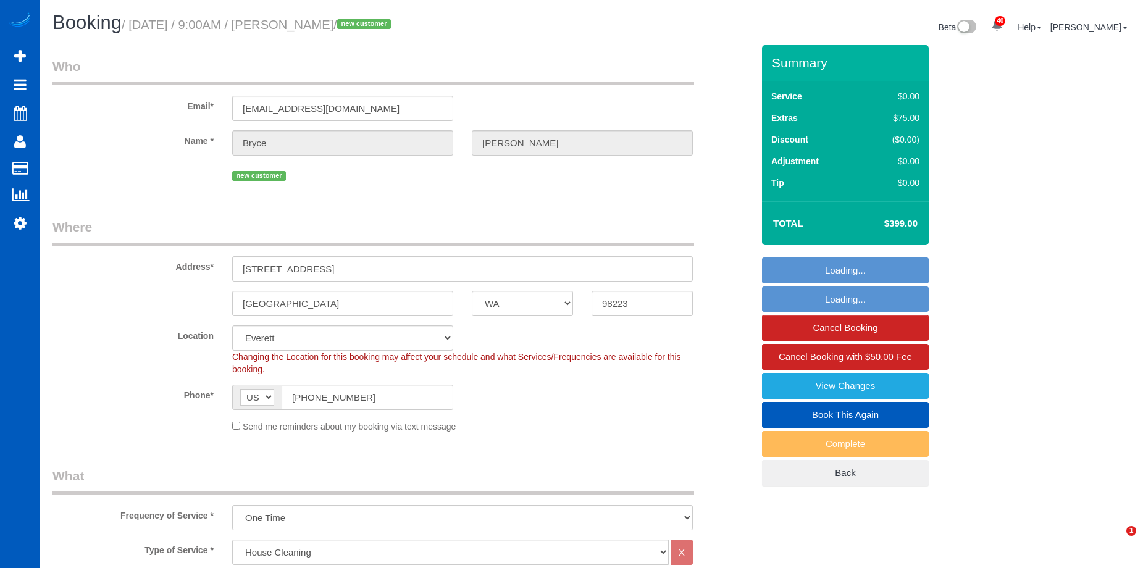
select select "WA"
select select "199"
select select "1501"
select select "3"
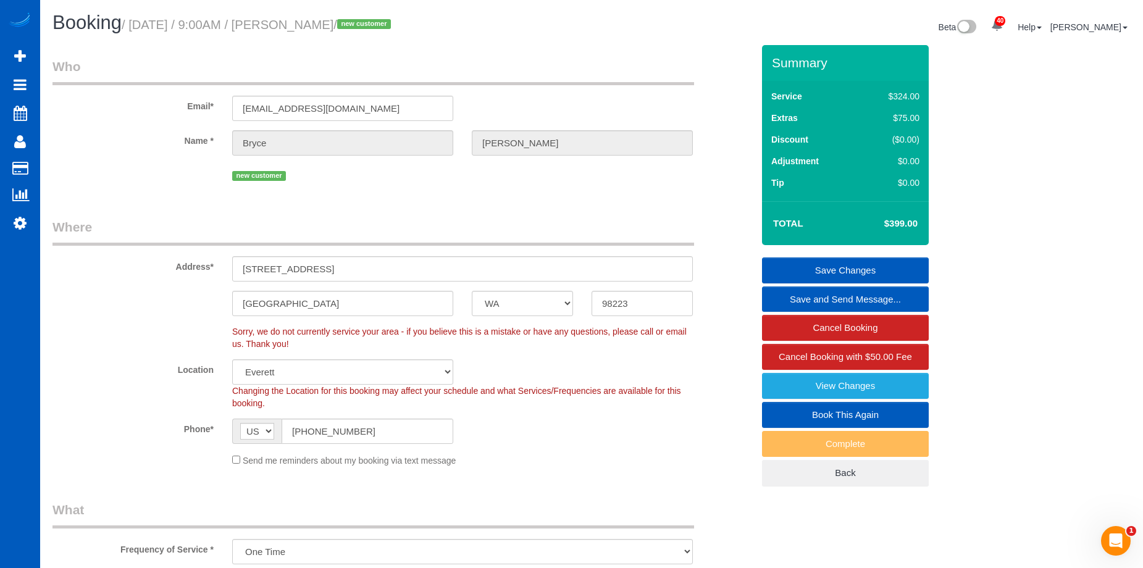
drag, startPoint x: 314, startPoint y: 22, endPoint x: 400, endPoint y: 23, distance: 85.8
click at [395, 23] on small "/ September 27, 2025 / 9:00AM / Bryce Greenleaf / new customer" at bounding box center [258, 25] width 273 height 14
copy small "Bryce Greenleaf"
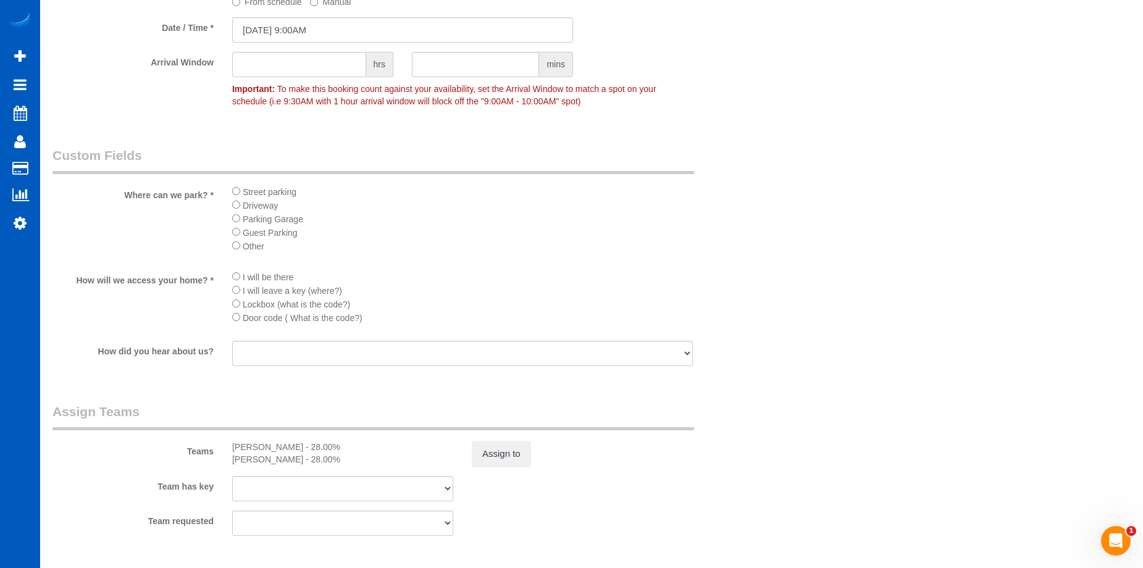
scroll to position [1420, 0]
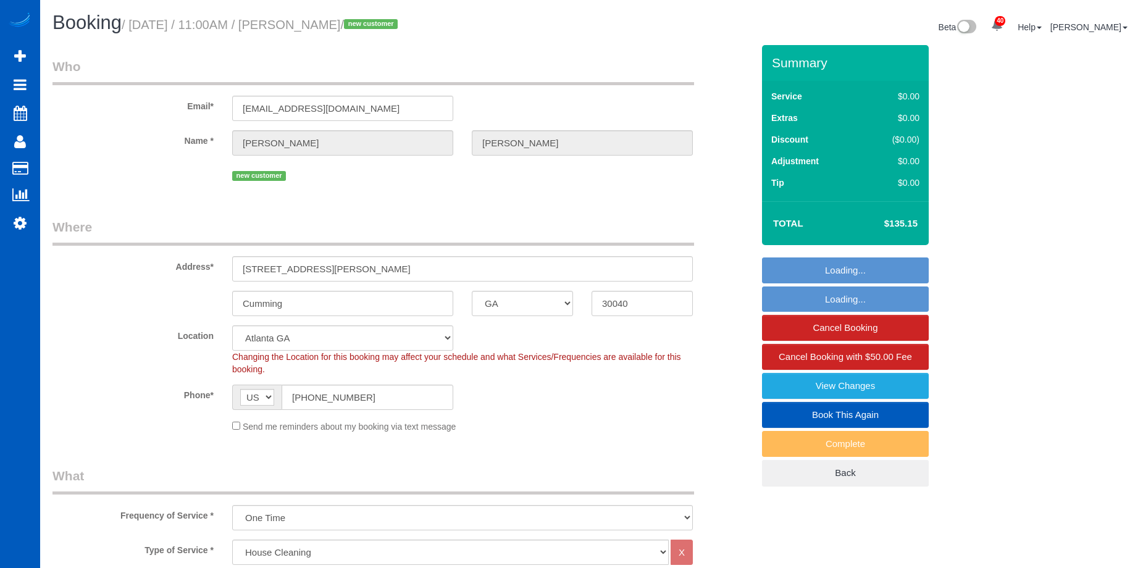
select select "GA"
select select "199"
select select "1501"
select select "3"
select select "2"
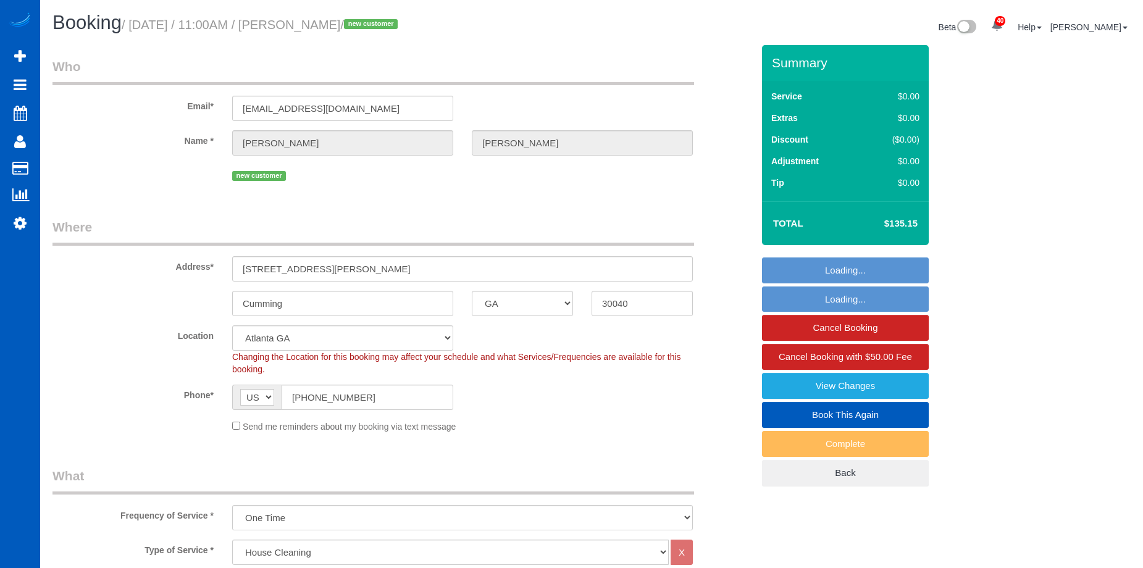
select select "spot1"
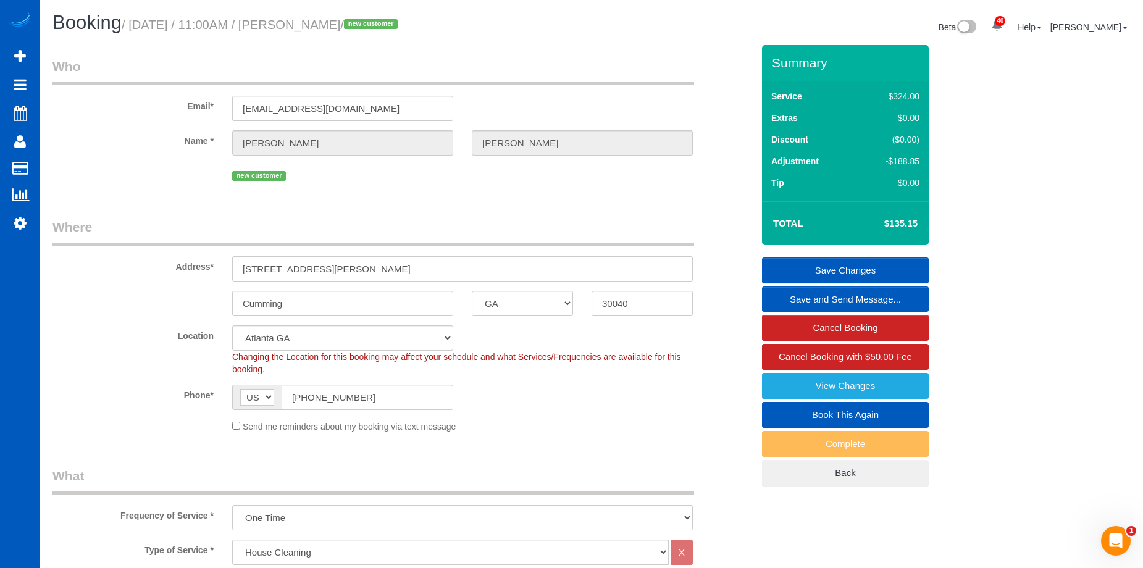
drag, startPoint x: 317, startPoint y: 22, endPoint x: 385, endPoint y: 21, distance: 67.3
click at [385, 21] on small "/ September 27, 2025 / 11:00AM / Jeff Knowles / new customer" at bounding box center [262, 25] width 280 height 14
copy small "Jeff Knowles"
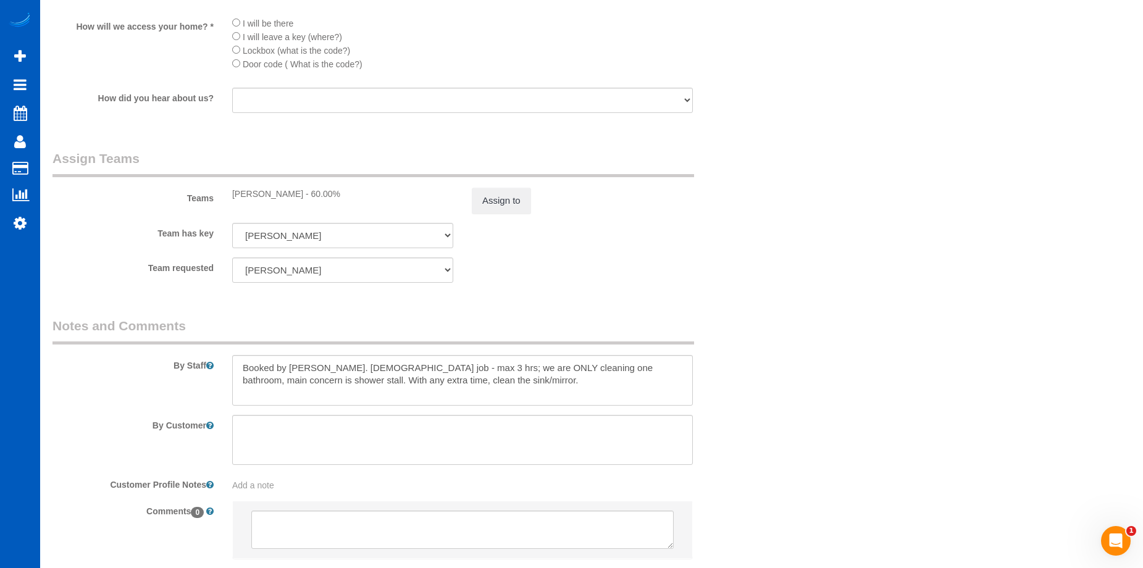
scroll to position [1482, 0]
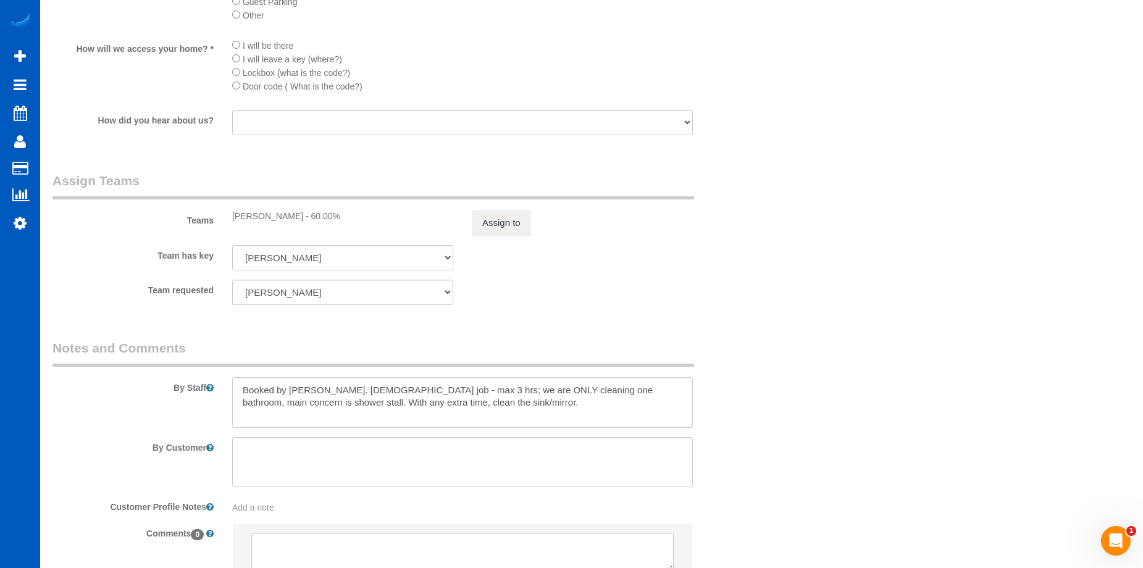
click at [493, 410] on textarea at bounding box center [462, 402] width 461 height 51
click at [402, 392] on textarea at bounding box center [462, 402] width 461 height 51
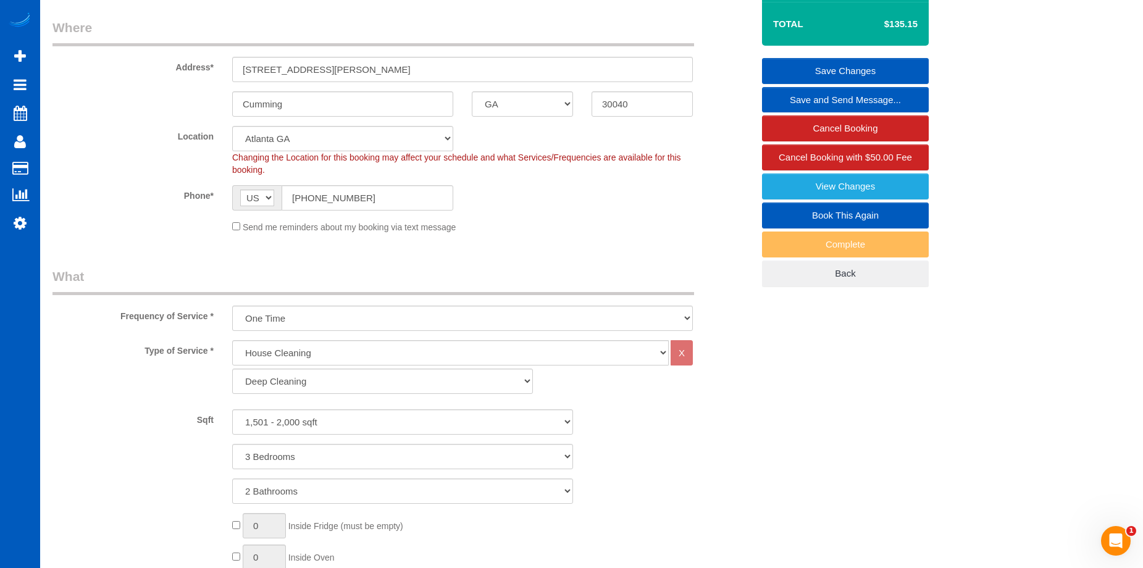
scroll to position [62, 0]
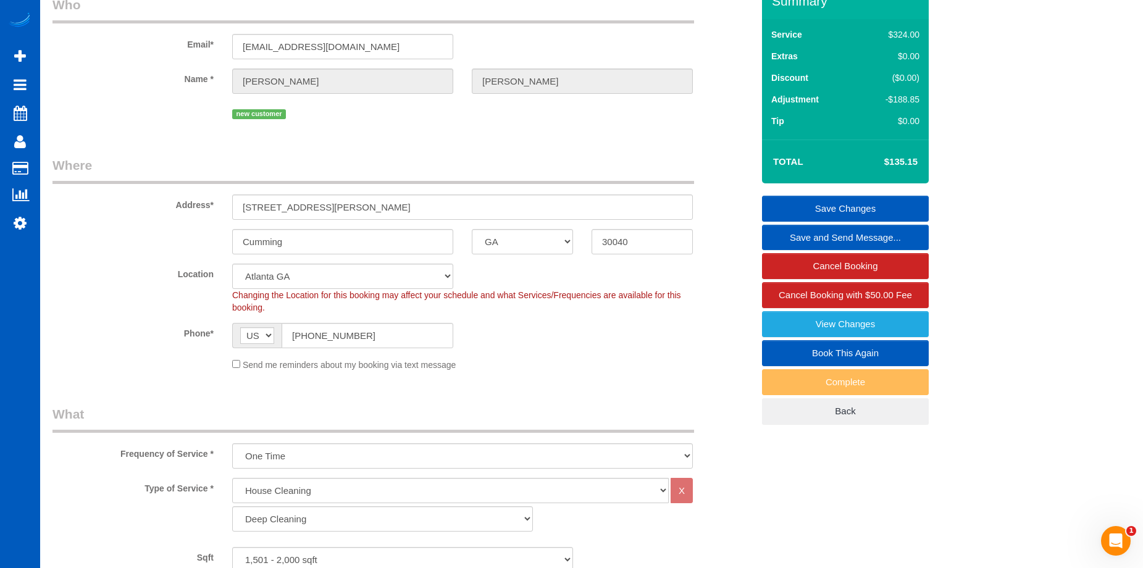
type textarea "Booked by Jade. Hourly job - max 3 hrs (Let Anna know if it takes more than tha…"
click at [785, 203] on link "Save Changes" at bounding box center [845, 209] width 167 height 26
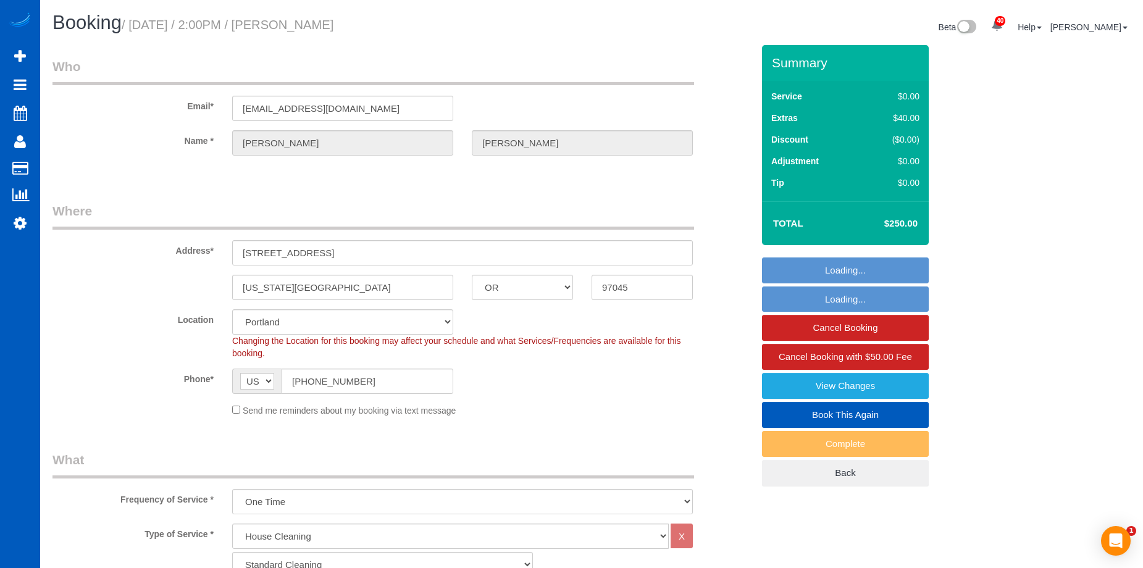
select select "OR"
select select "199"
select select "2501"
select select "5"
select select "3"
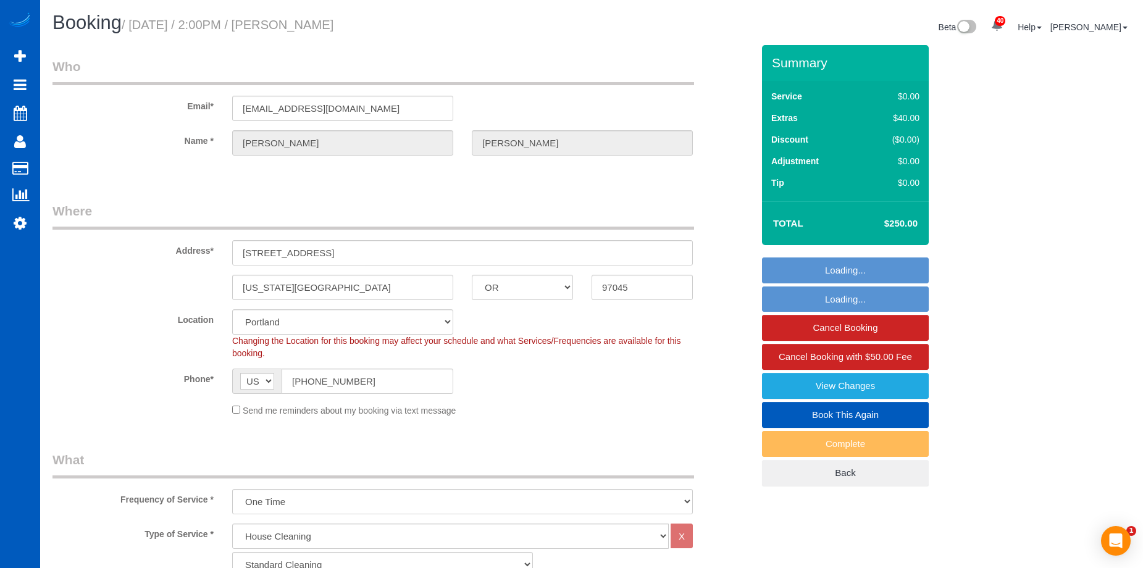
select select "spot1"
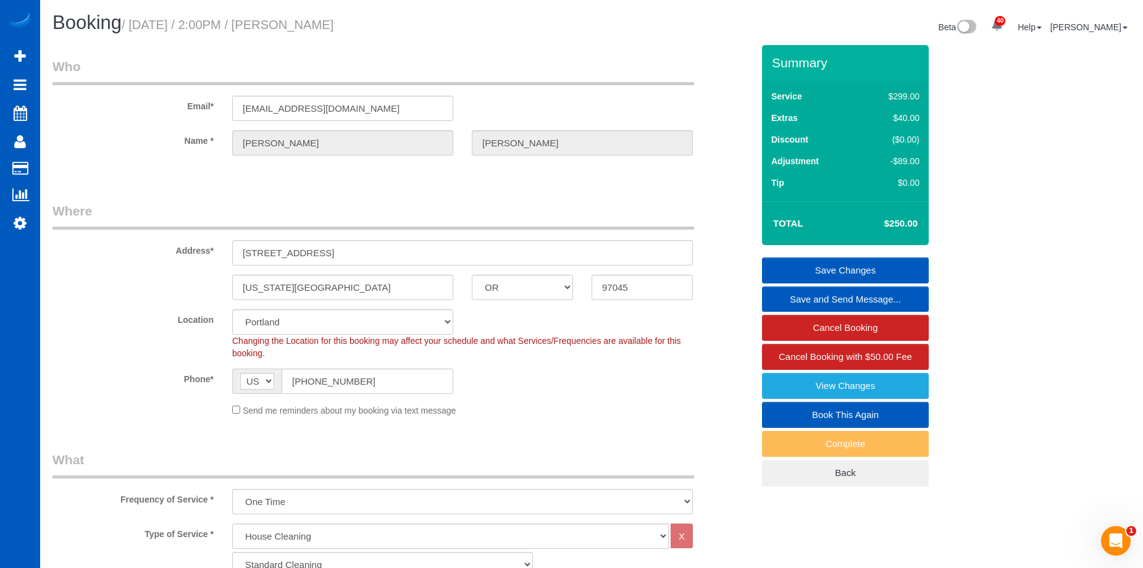
drag, startPoint x: 310, startPoint y: 24, endPoint x: 419, endPoint y: 24, distance: 109.3
click at [419, 24] on h1 "Booking / [DATE] / 2:00PM / [PERSON_NAME]" at bounding box center [317, 22] width 530 height 21
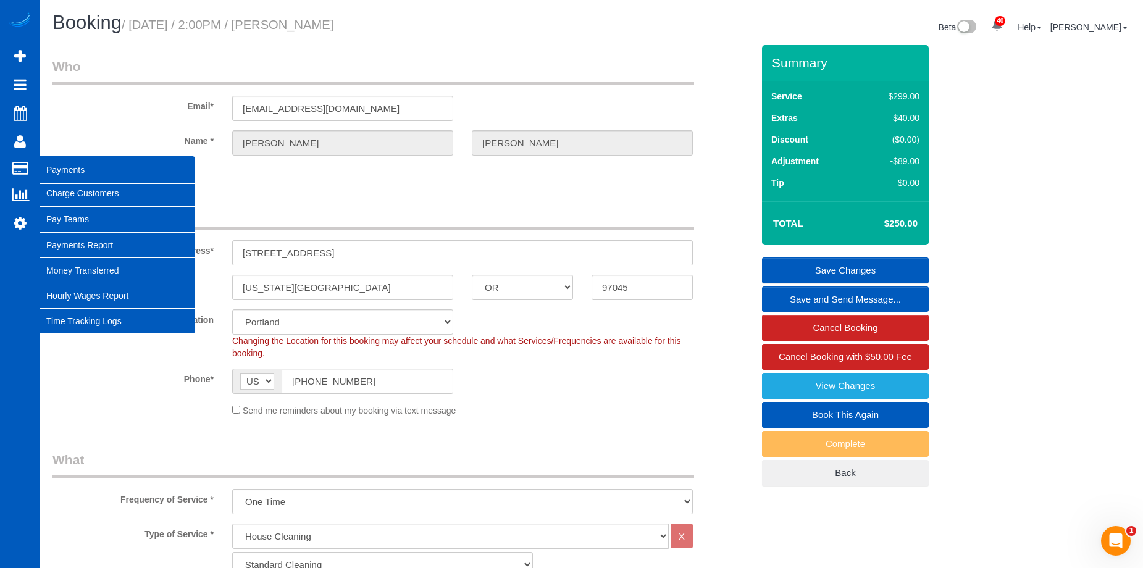
copy small "[PERSON_NAME]"
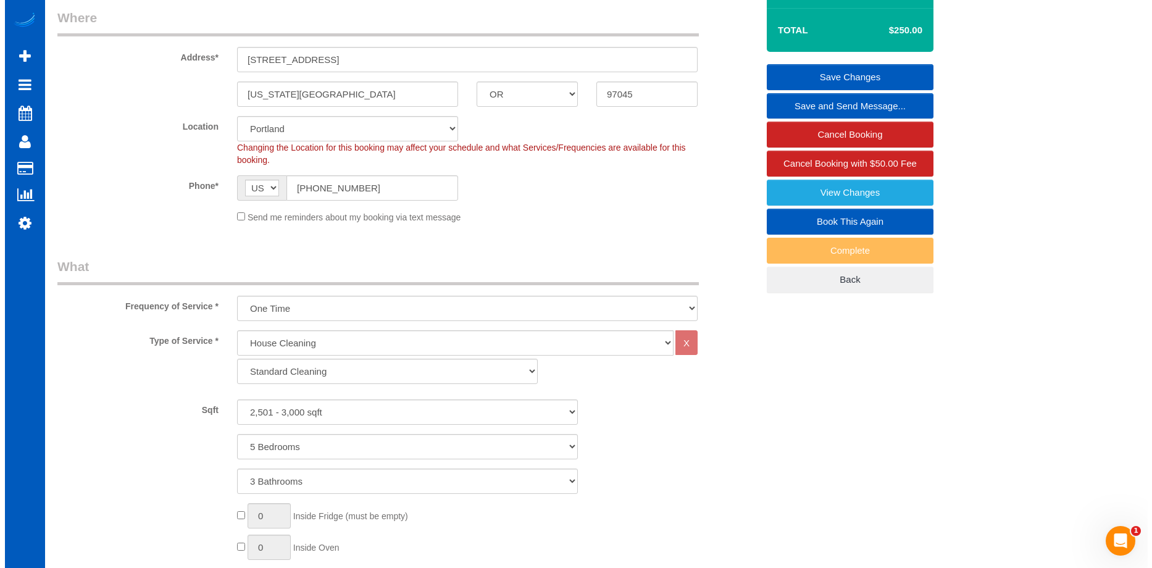
scroll to position [124, 0]
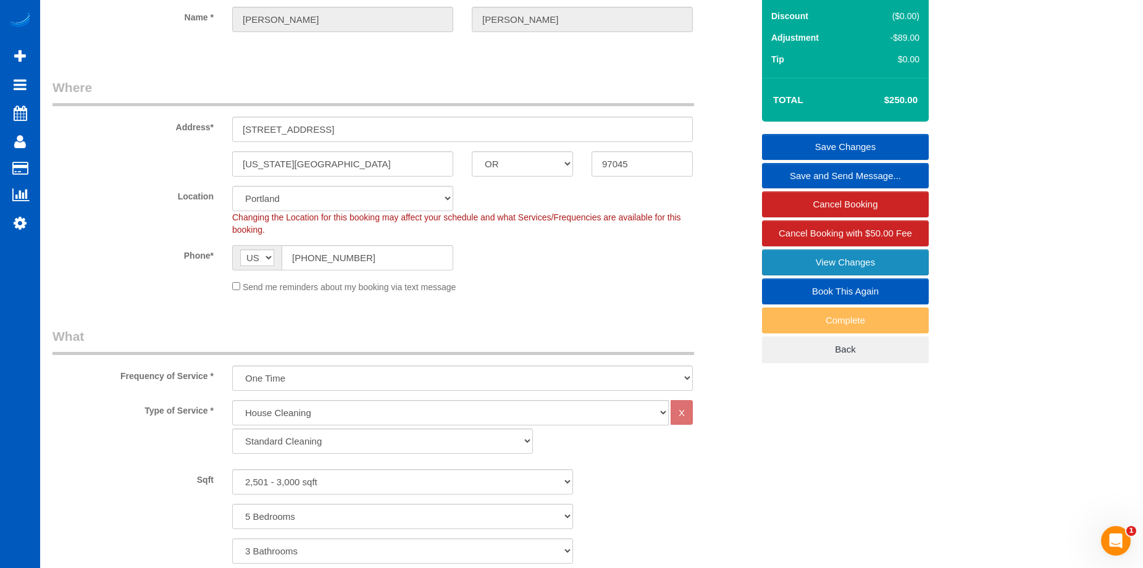
click at [805, 259] on link "View Changes" at bounding box center [845, 262] width 167 height 26
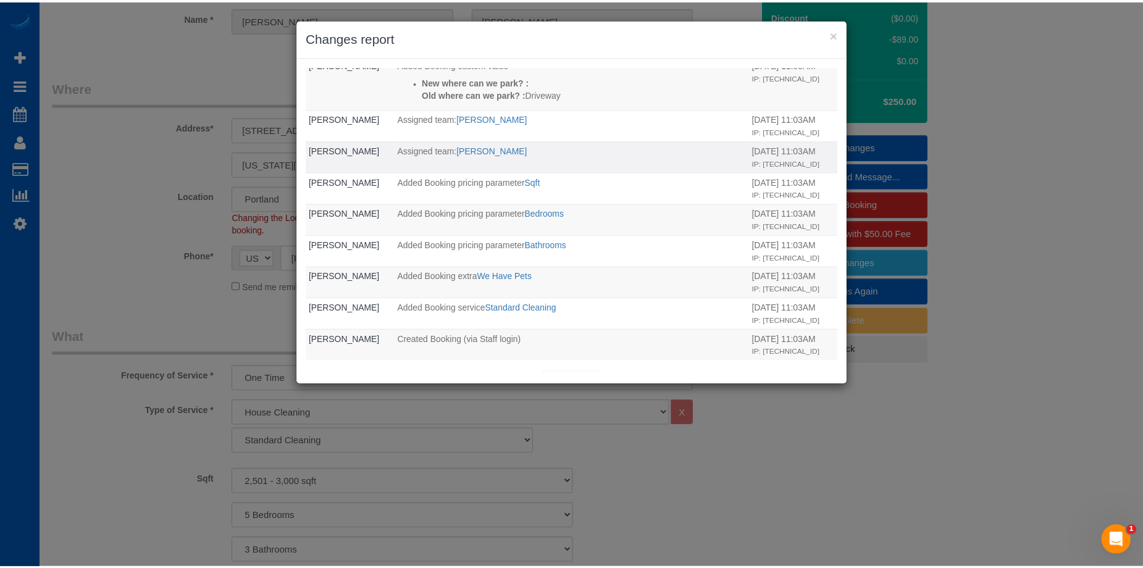
scroll to position [361, 0]
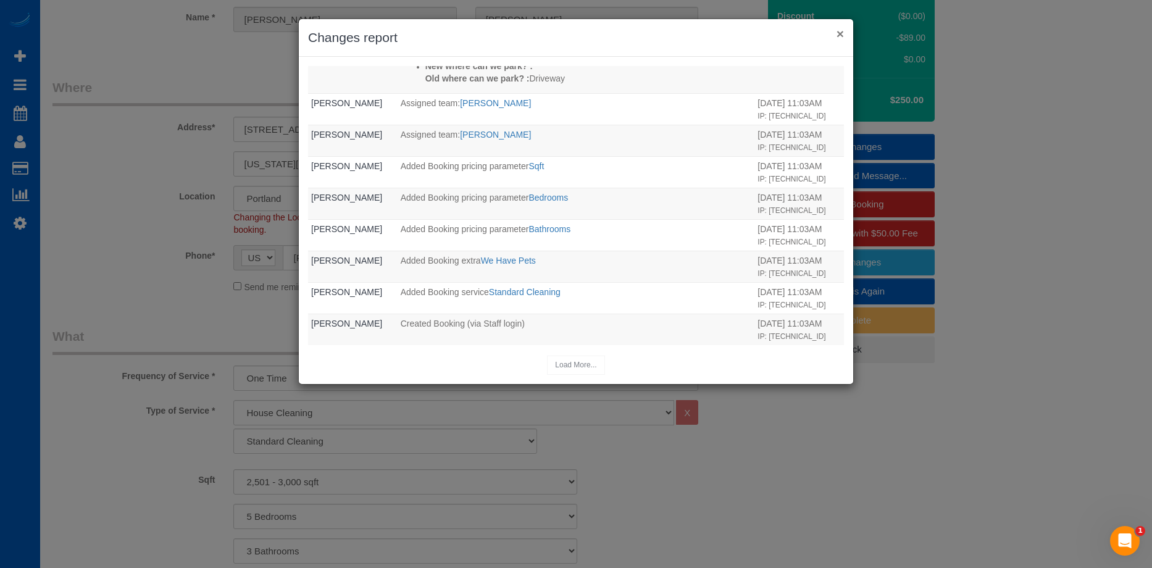
click at [838, 31] on button "×" at bounding box center [840, 33] width 7 height 13
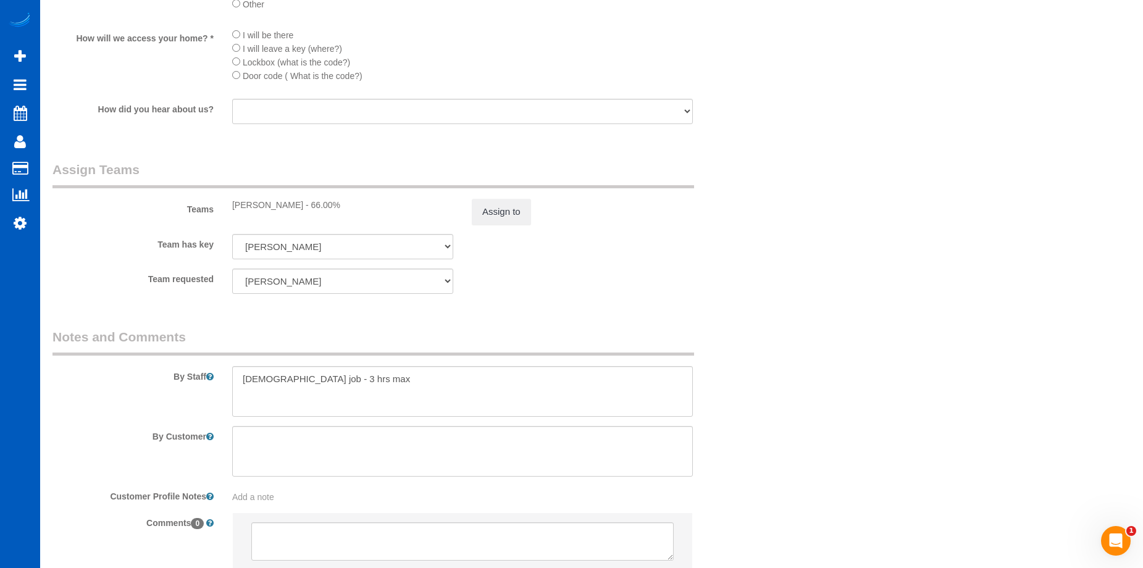
scroll to position [1569, 0]
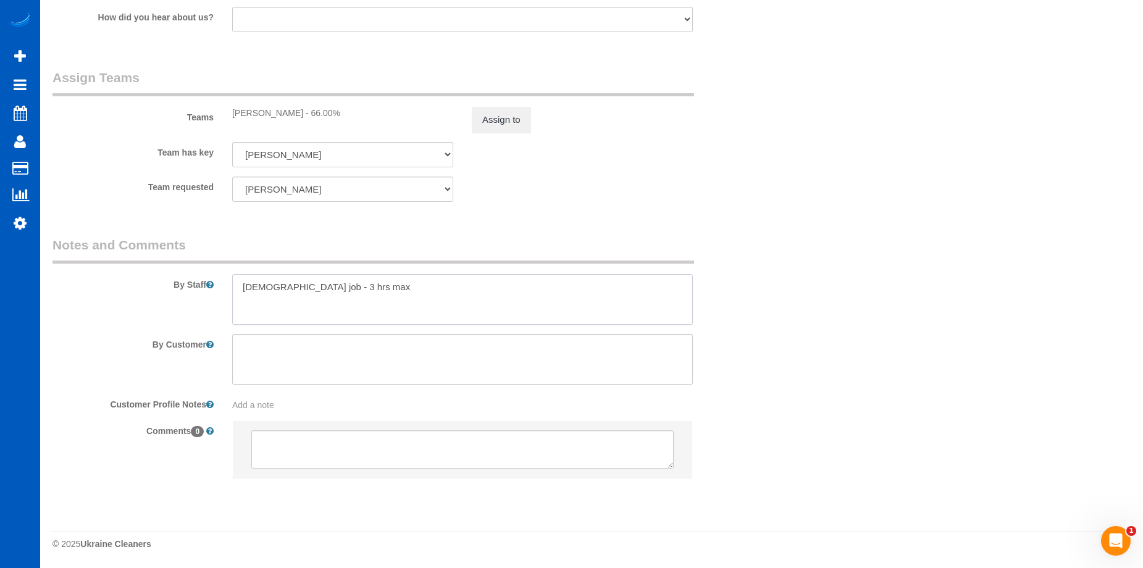
click at [490, 303] on textarea at bounding box center [462, 299] width 461 height 51
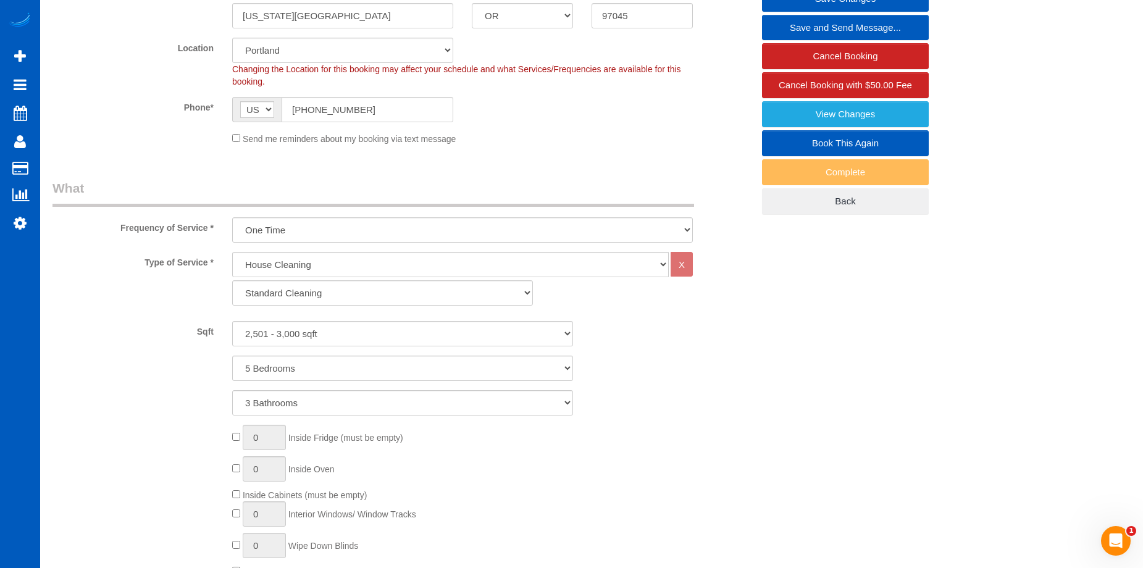
scroll to position [148, 0]
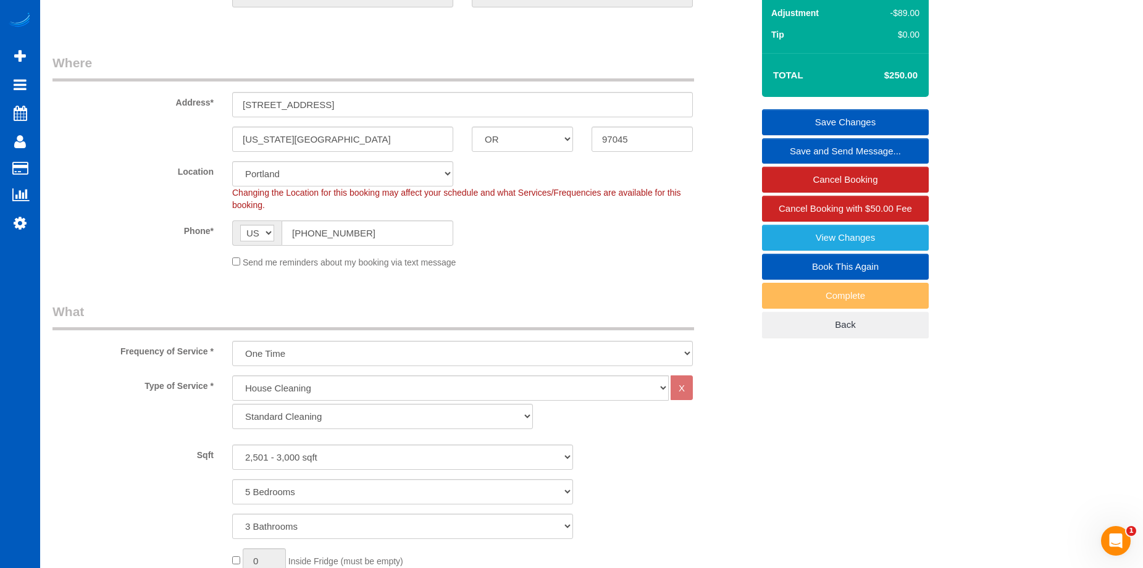
type textarea "[DEMOGRAPHIC_DATA] job - 3 hrs [PERSON_NAME], Let [PERSON_NAME] know if job tak…"
click at [779, 111] on link "Save Changes" at bounding box center [845, 122] width 167 height 26
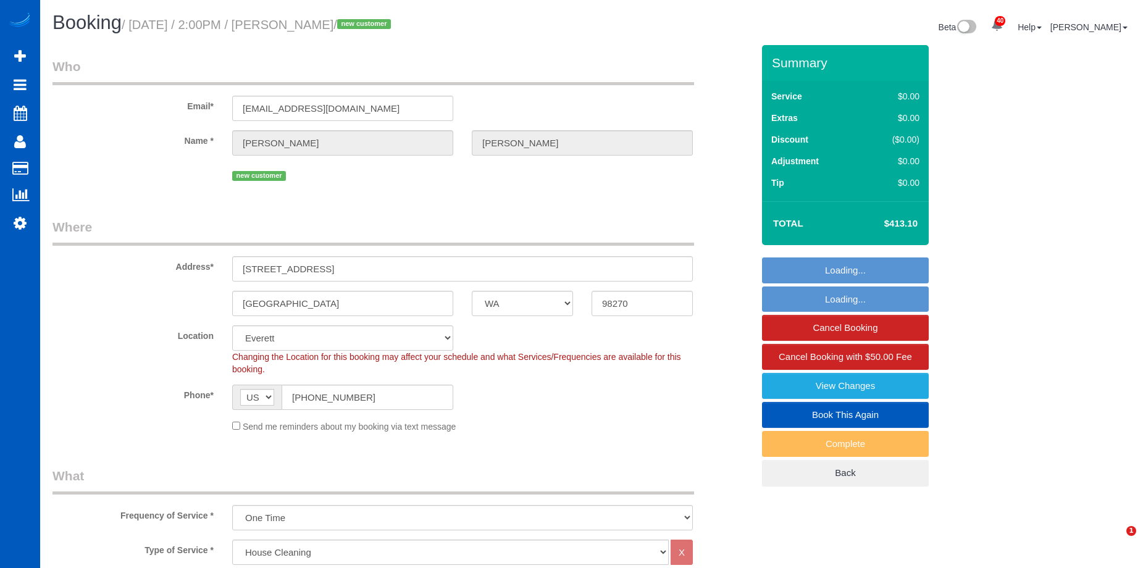
select select "WA"
select select "199"
select select "1501"
select select "4"
select select "3"
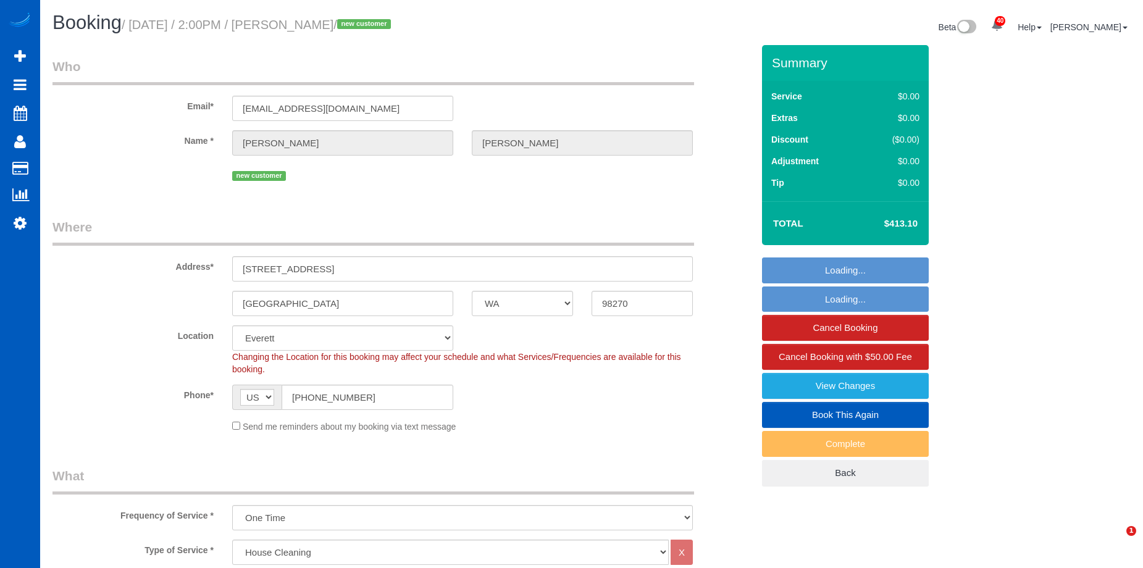
select select "spot1"
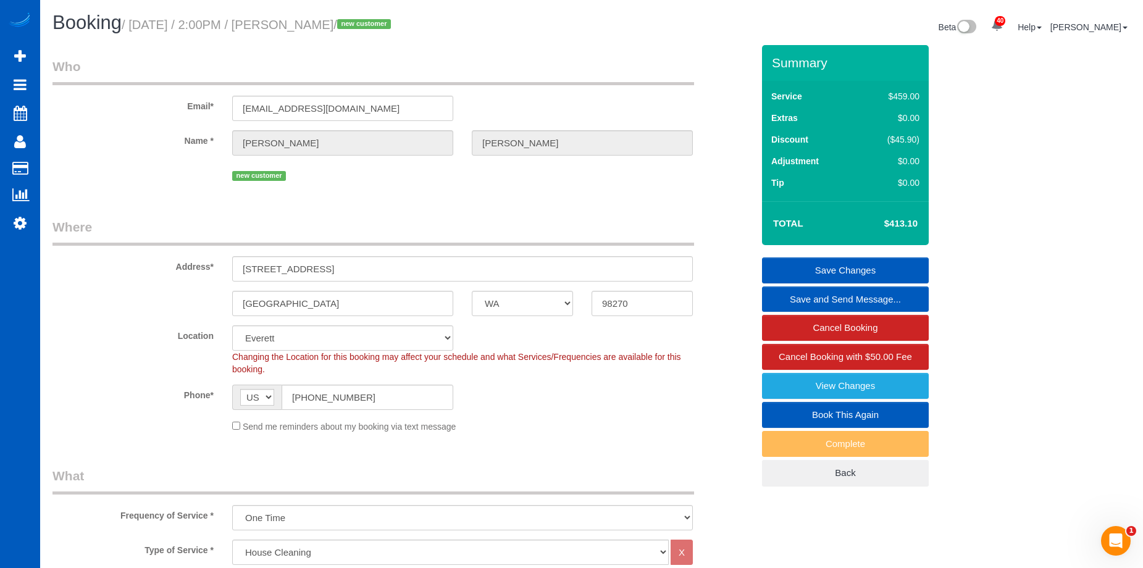
drag, startPoint x: 312, startPoint y: 28, endPoint x: 369, endPoint y: 46, distance: 60.3
click at [395, 29] on small "/ September 27, 2025 / 2:00PM / Jessi Zettlemoyer / new customer" at bounding box center [258, 25] width 273 height 14
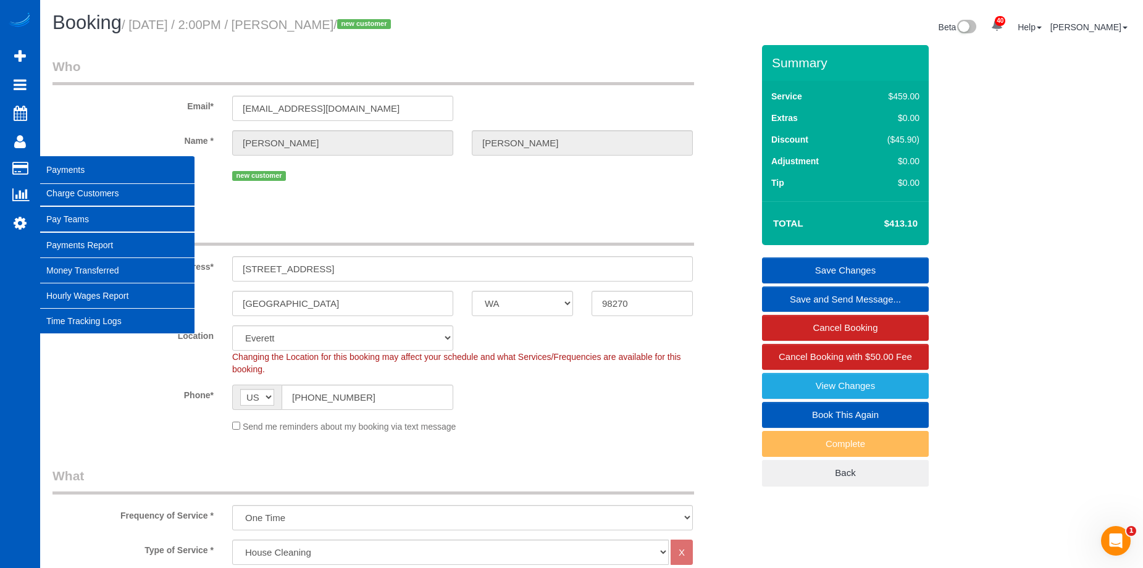
copy small "Jessi Zettlemoyer"
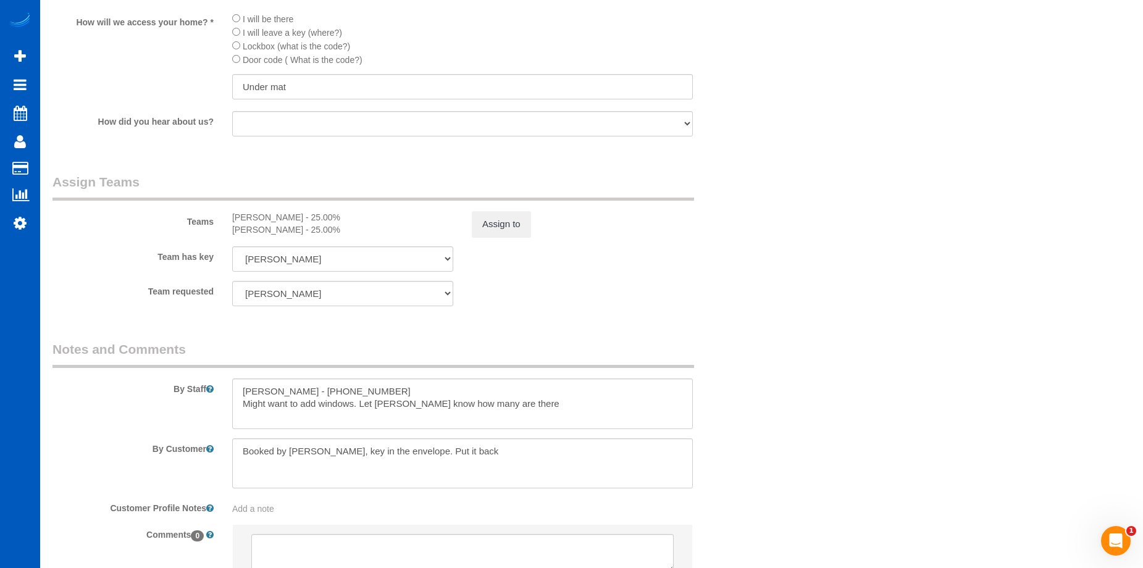
scroll to position [1482, 0]
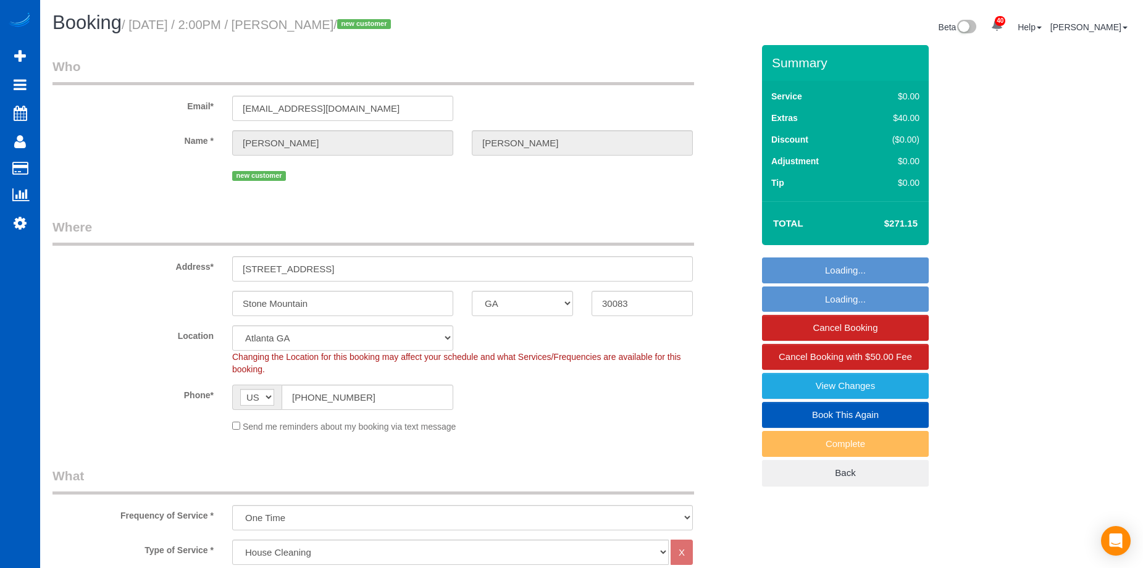
select select "GA"
select select "199"
select select "1001"
select select "2"
select select "spot1"
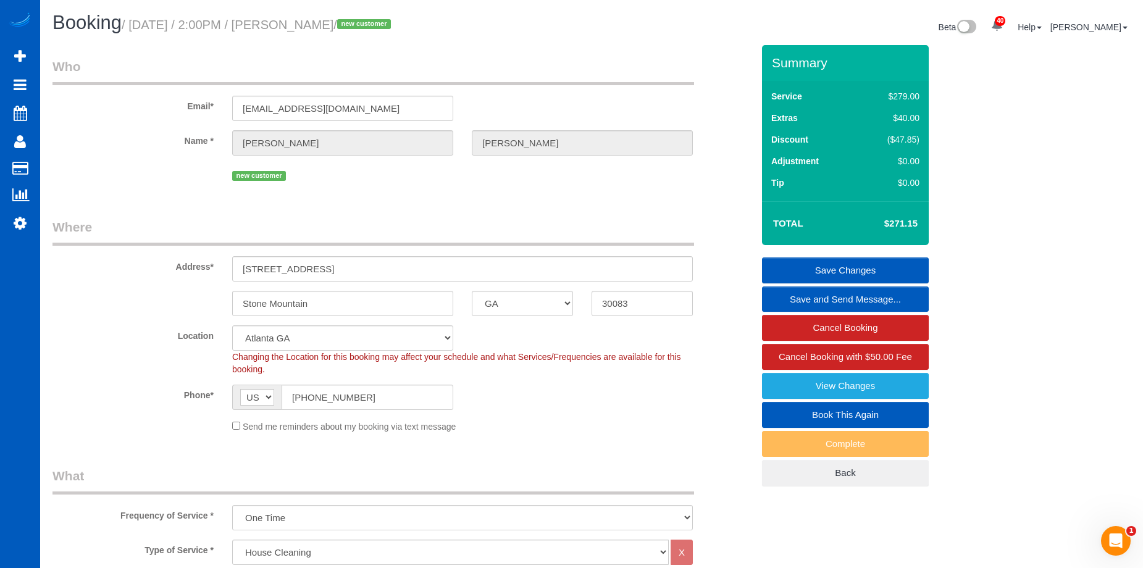
drag, startPoint x: 312, startPoint y: 22, endPoint x: 394, endPoint y: 26, distance: 82.2
click at [394, 26] on small "/ [DATE] / 2:00PM / [PERSON_NAME] / new customer" at bounding box center [258, 25] width 273 height 14
copy small "[PERSON_NAME]"
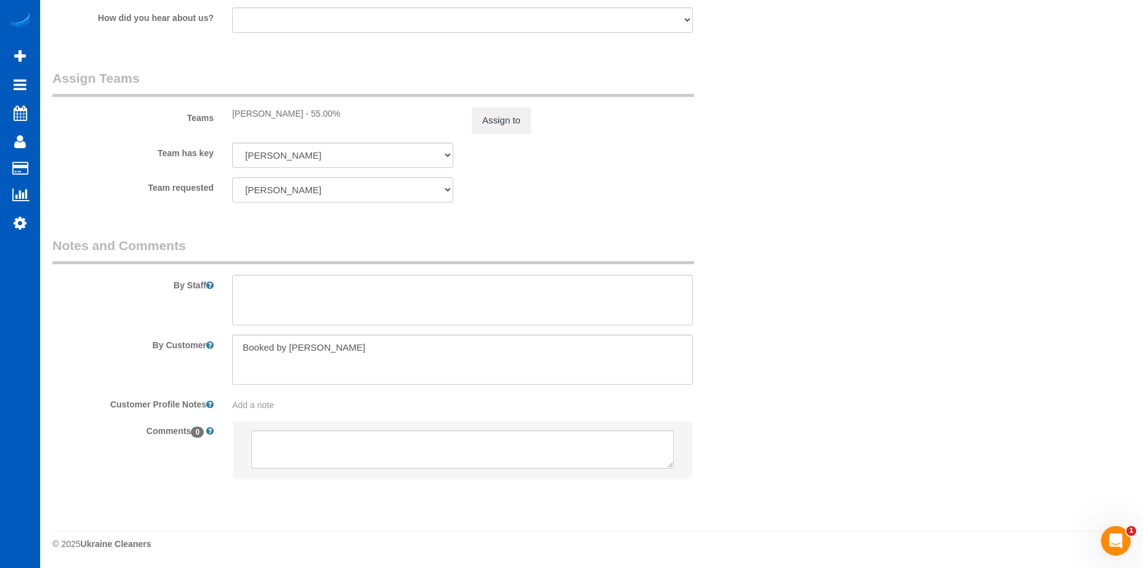
scroll to position [1523, 0]
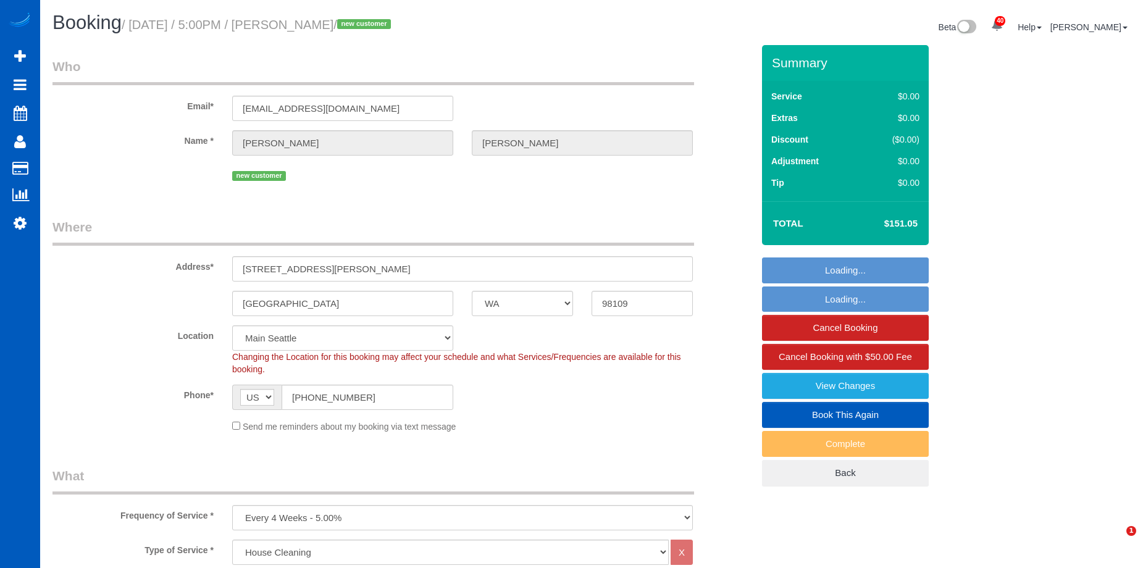
select select "WA"
select select "199"
select select "spot1"
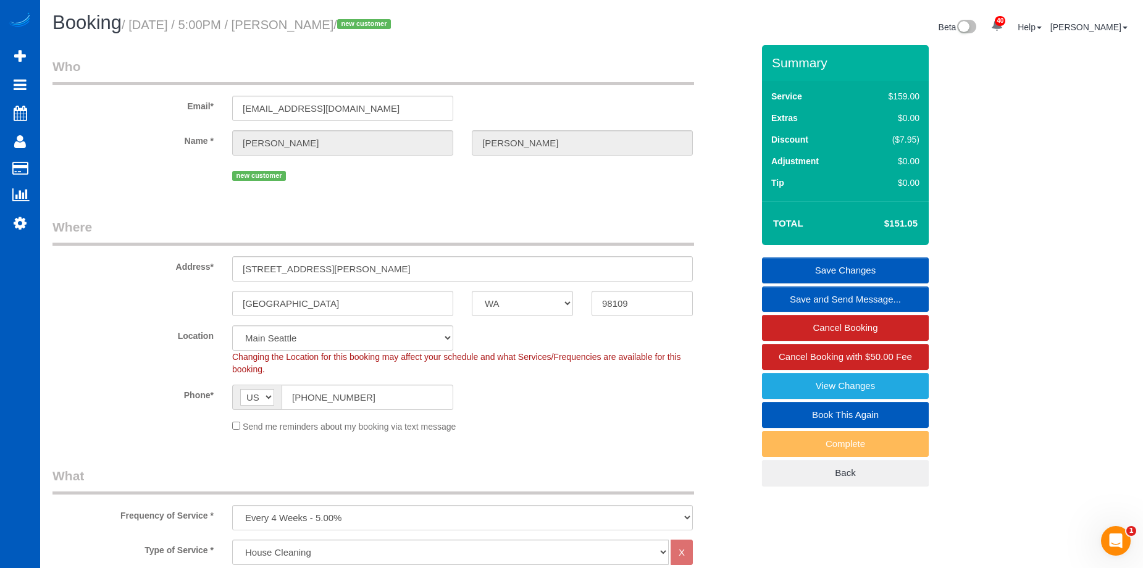
drag, startPoint x: 313, startPoint y: 20, endPoint x: 396, endPoint y: 24, distance: 83.5
click at [395, 24] on small "/ [DATE] / 5:00PM / [PERSON_NAME] / new customer" at bounding box center [258, 25] width 273 height 14
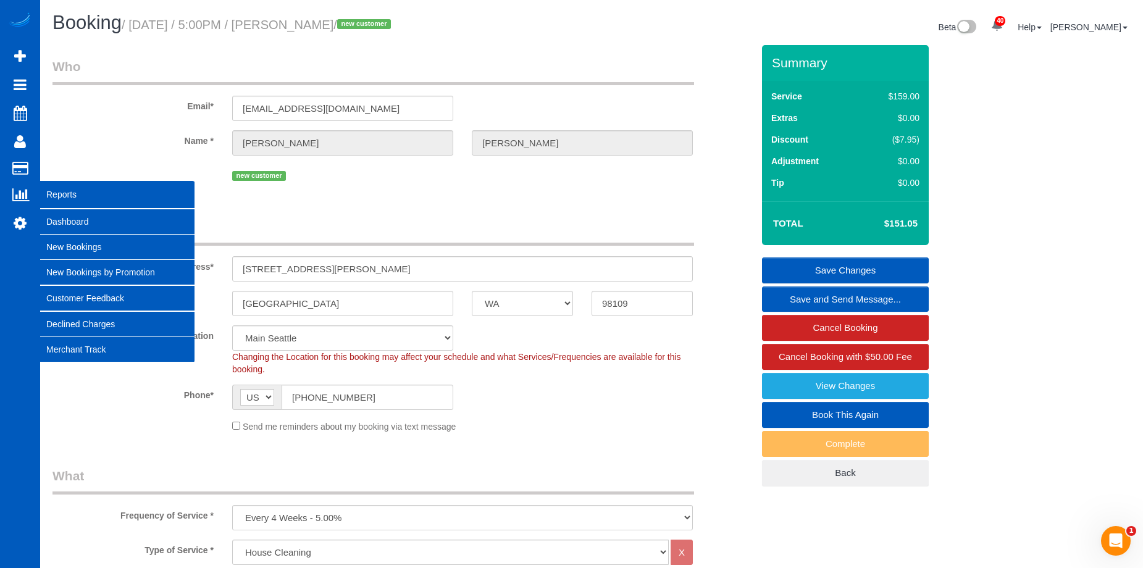
copy small "[PERSON_NAME]"
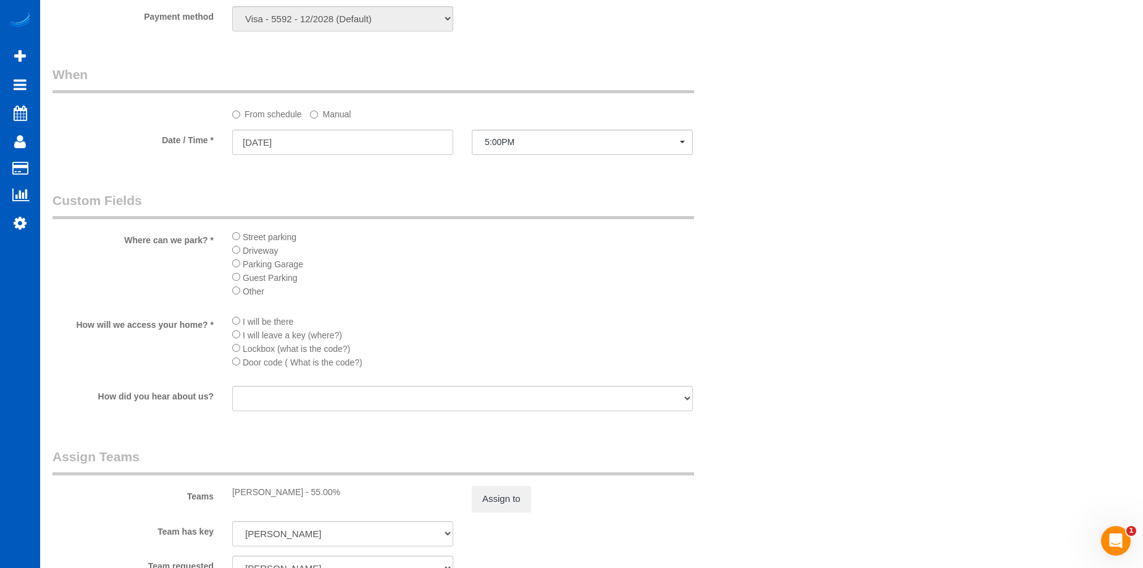
scroll to position [1297, 0]
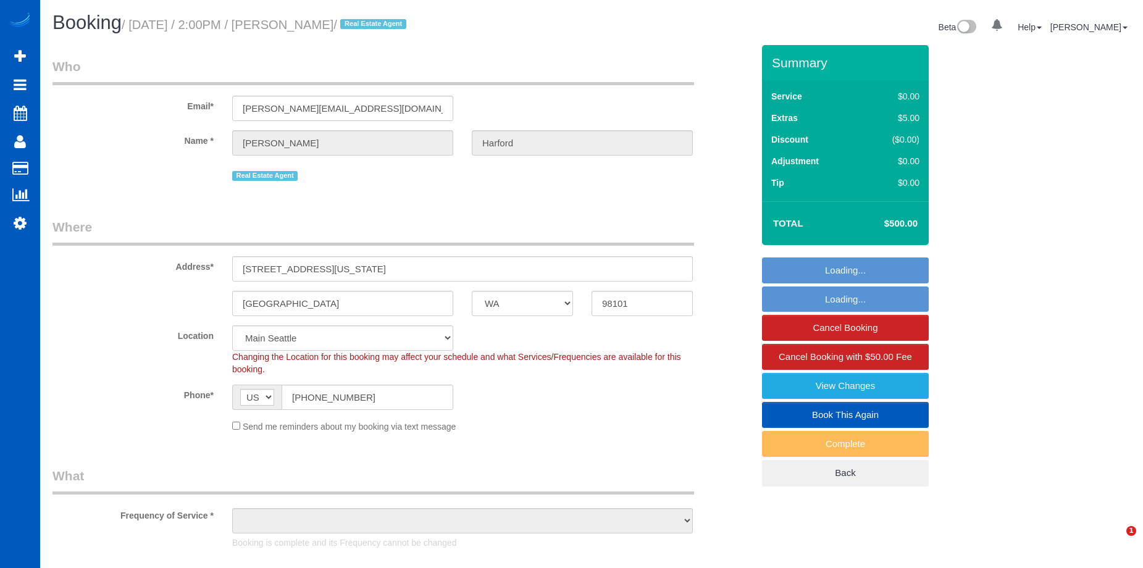
select select "WA"
select select "199"
select select "1501"
select select "2"
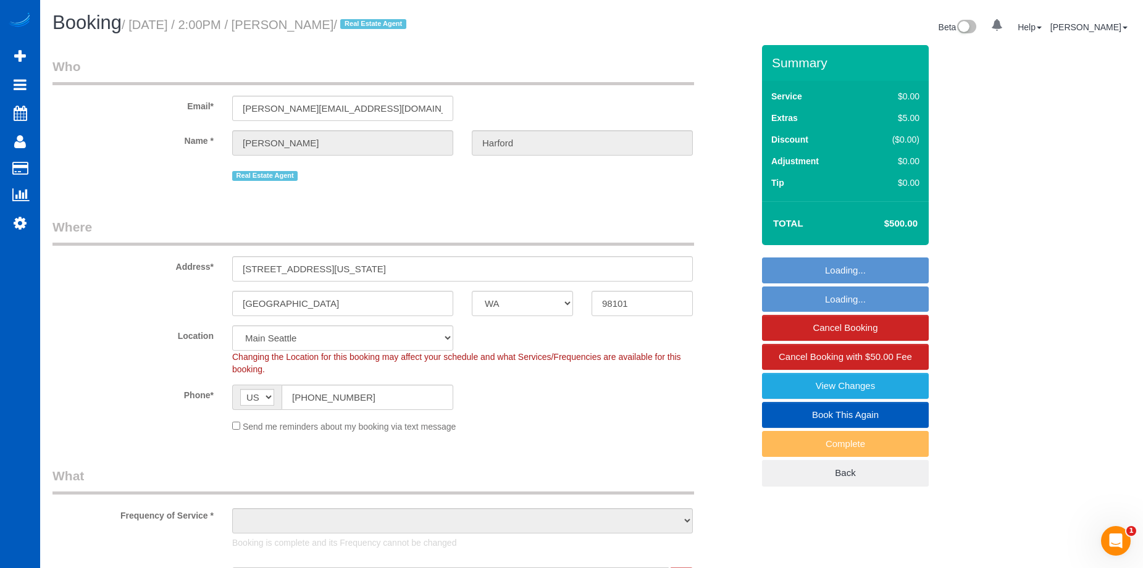
select select "object:1066"
select select "1501"
select select "2"
select select "spot1"
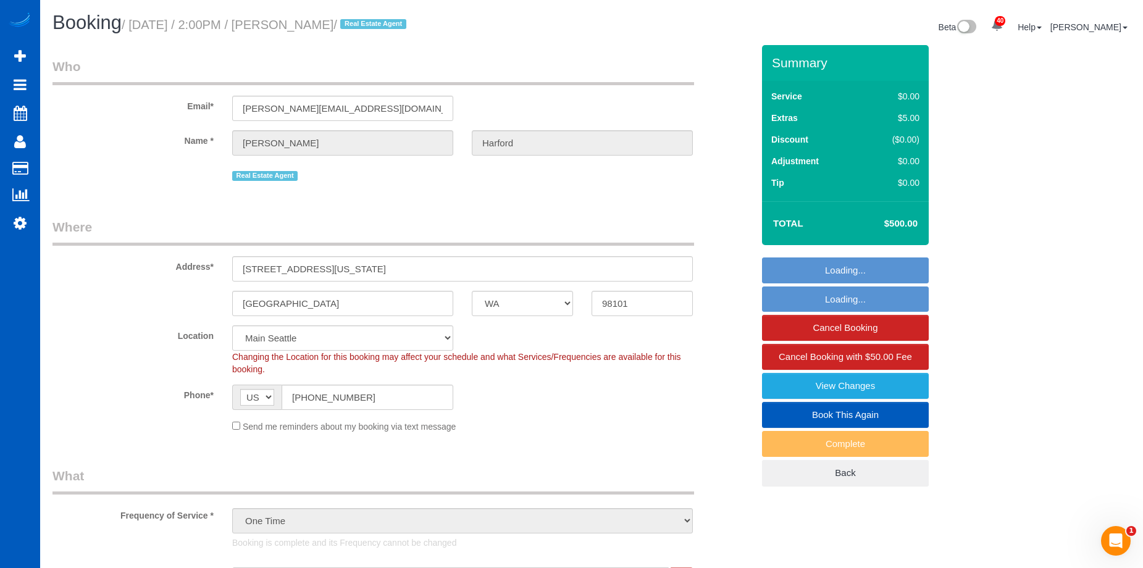
select select "object:1253"
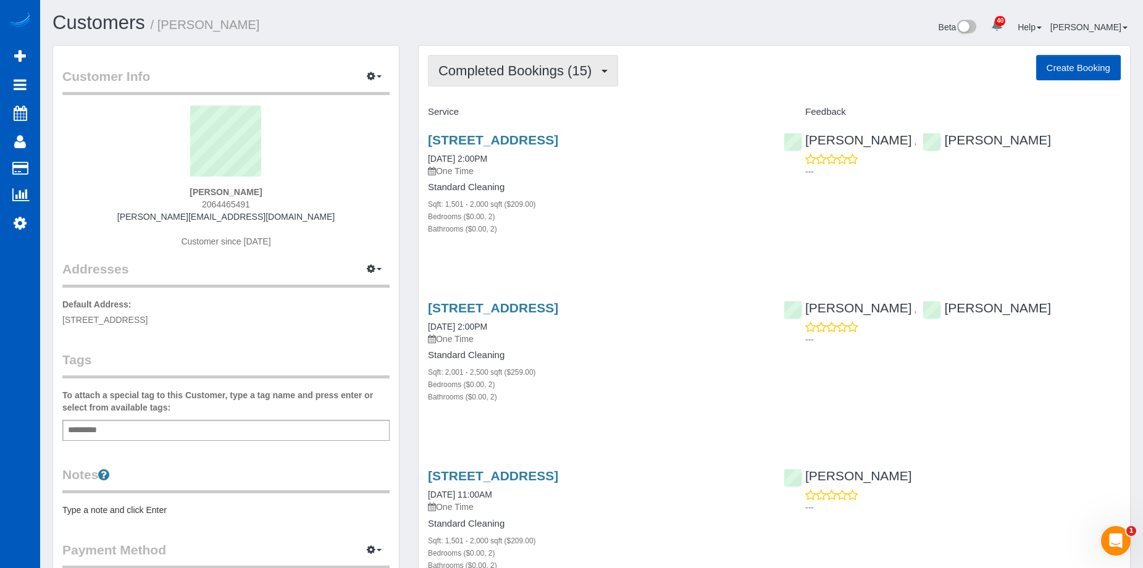
click at [470, 72] on span "Completed Bookings (15)" at bounding box center [517, 70] width 159 height 15
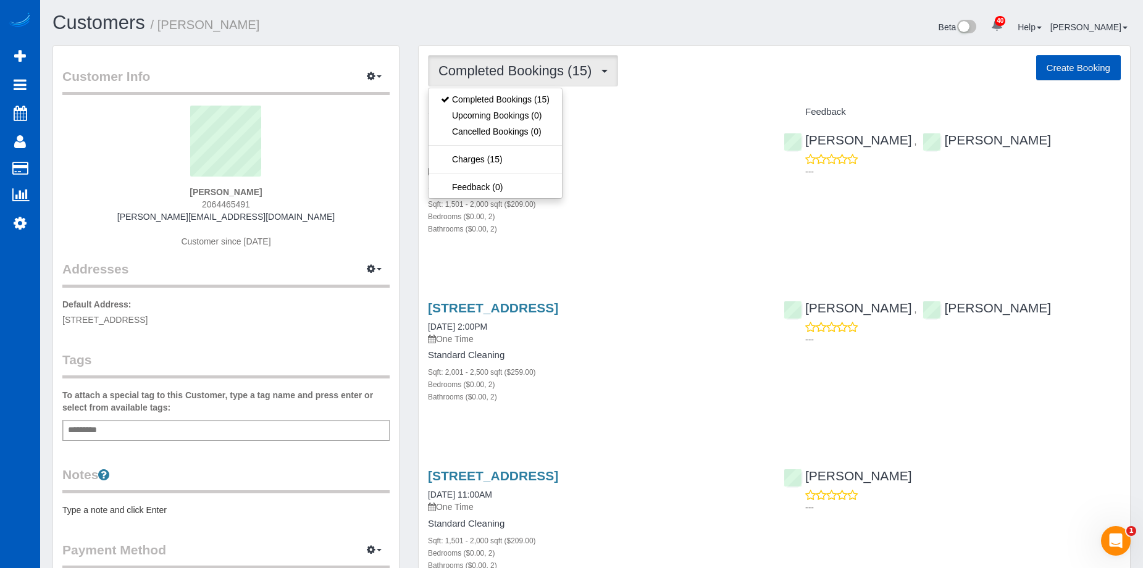
click at [470, 72] on span "Completed Bookings (15)" at bounding box center [517, 70] width 159 height 15
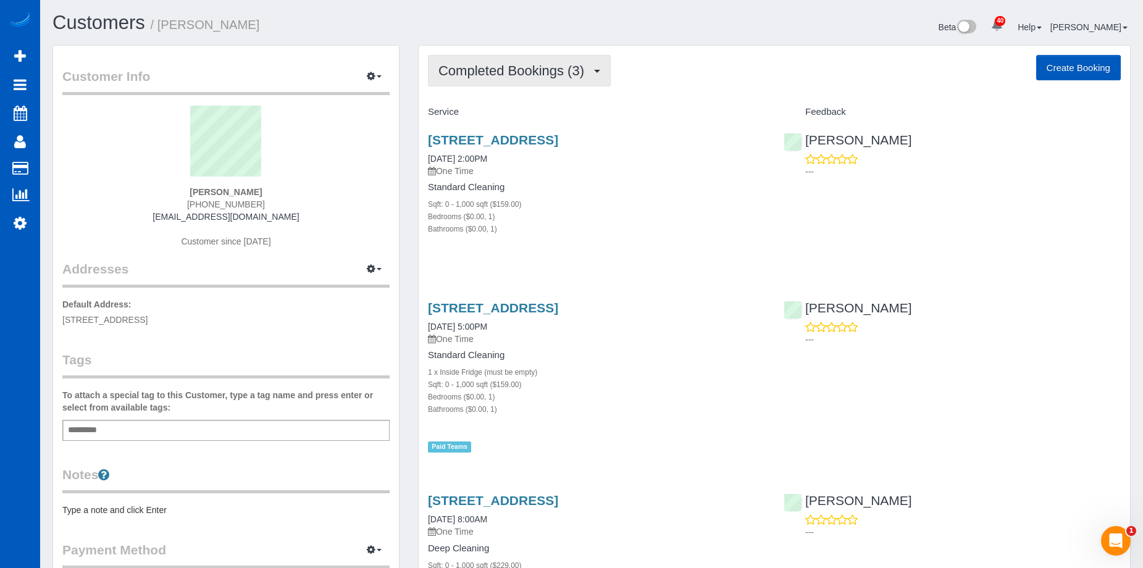
click at [522, 75] on span "Completed Bookings (3)" at bounding box center [514, 70] width 152 height 15
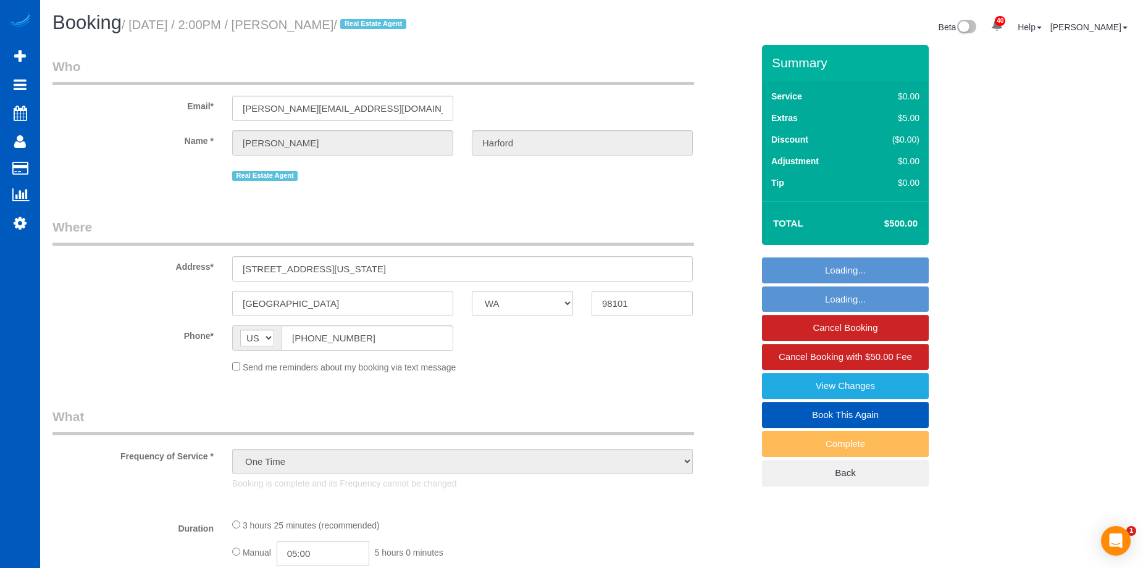
select select "WA"
select select "spot1"
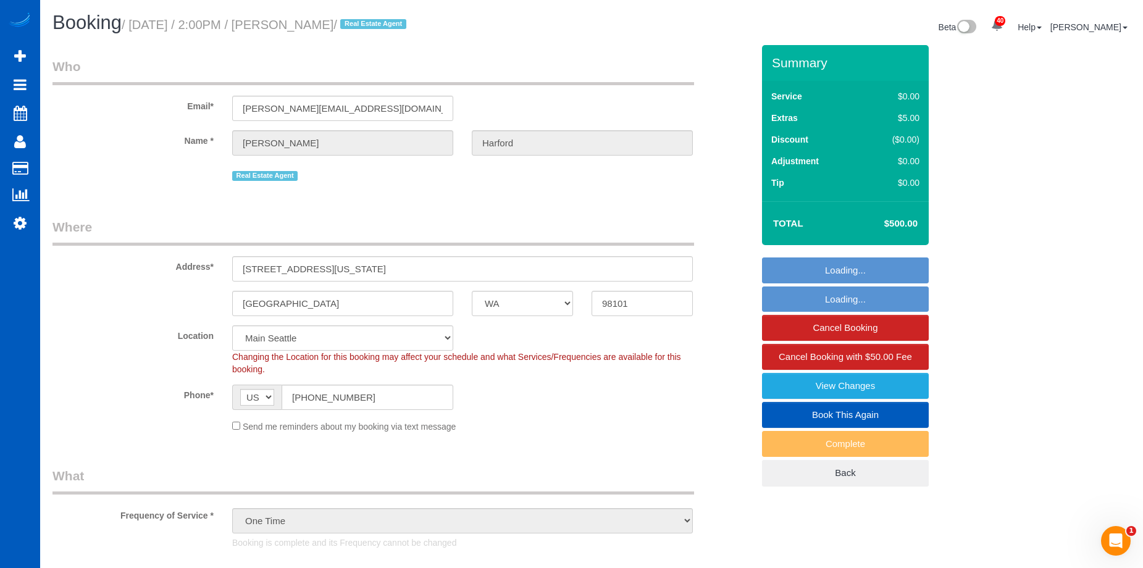
select select "object:1034"
select select "199"
select select "1501"
select select "2"
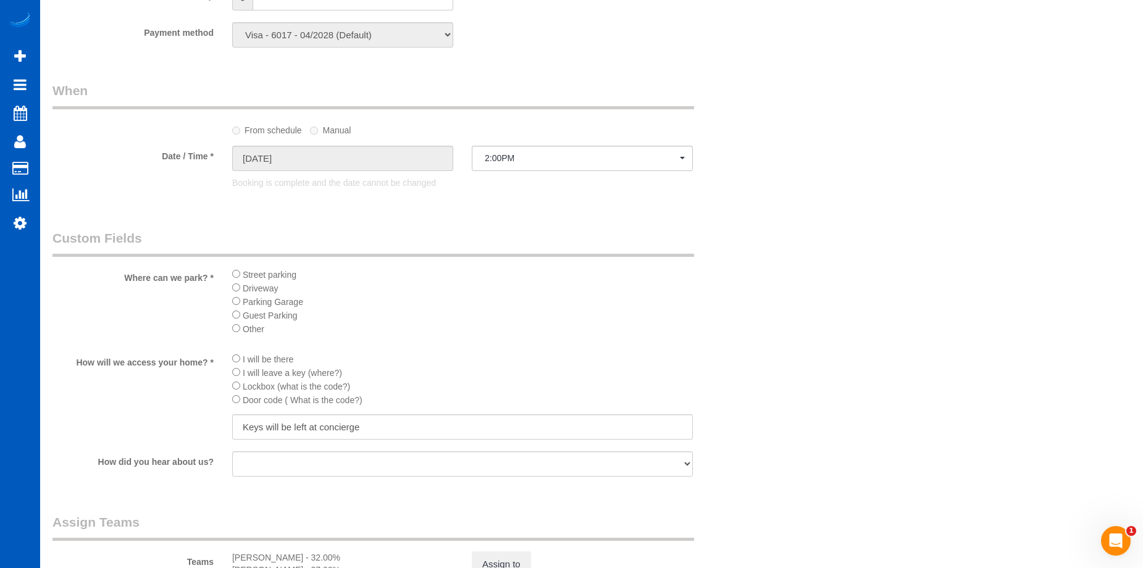
scroll to position [1420, 0]
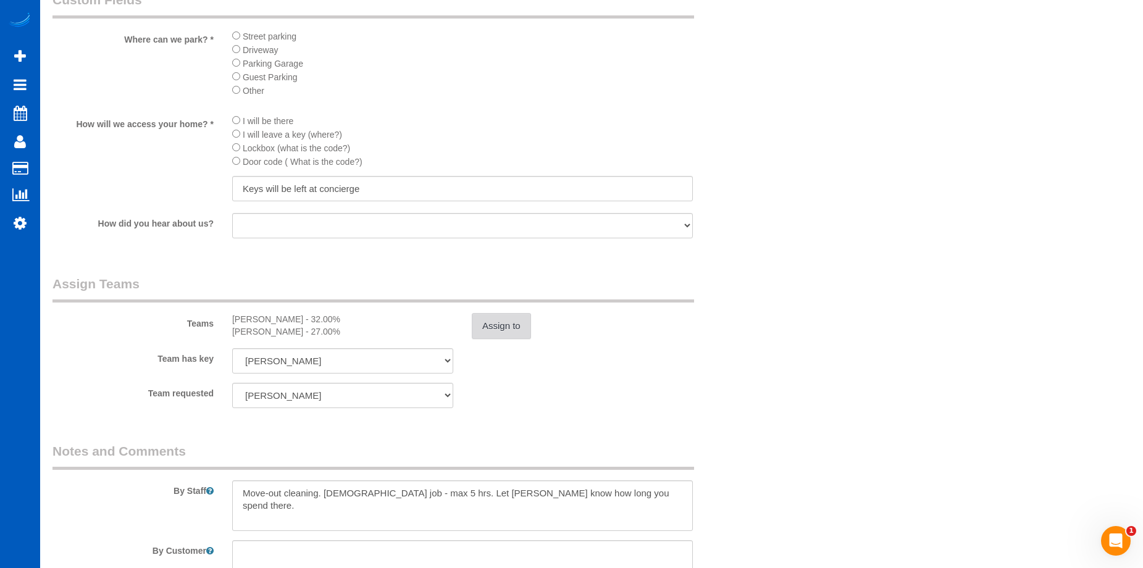
click at [501, 324] on button "Assign to" at bounding box center [501, 326] width 59 height 26
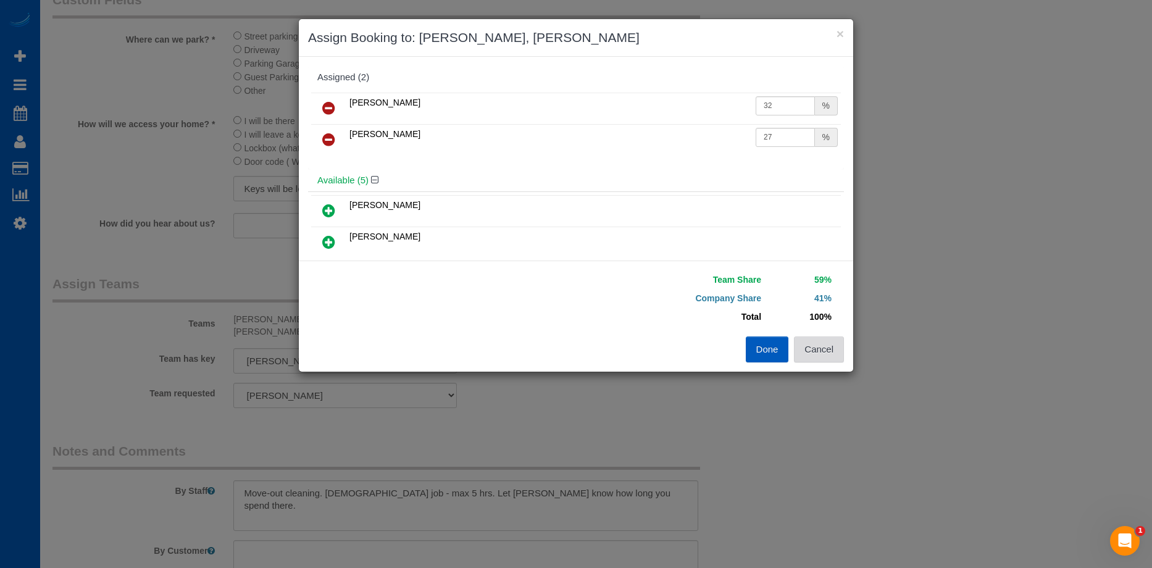
click at [839, 342] on button "Cancel" at bounding box center [819, 350] width 50 height 26
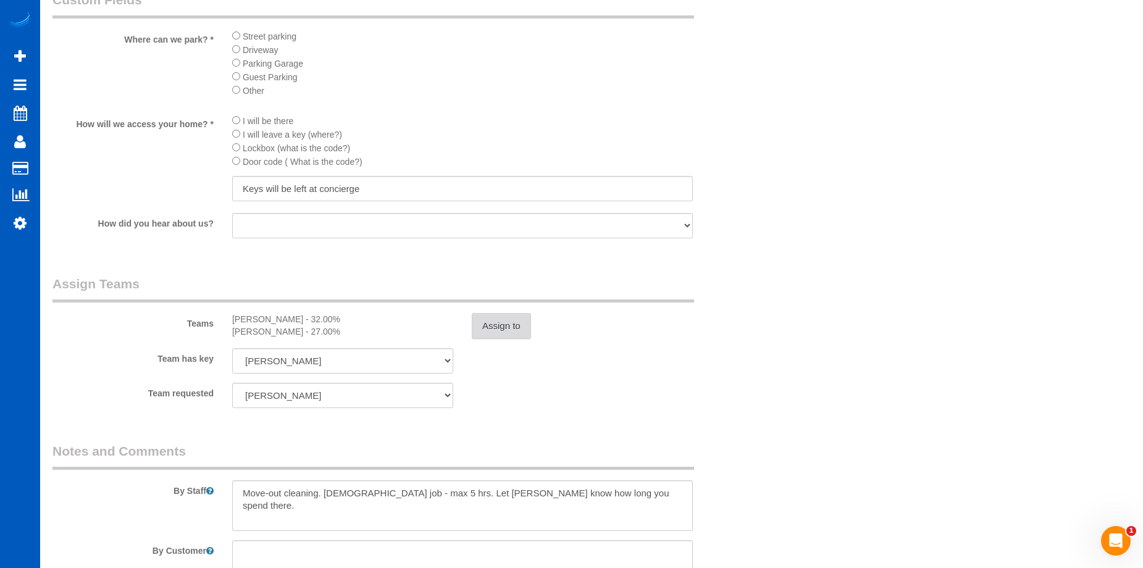
scroll to position [1626, 0]
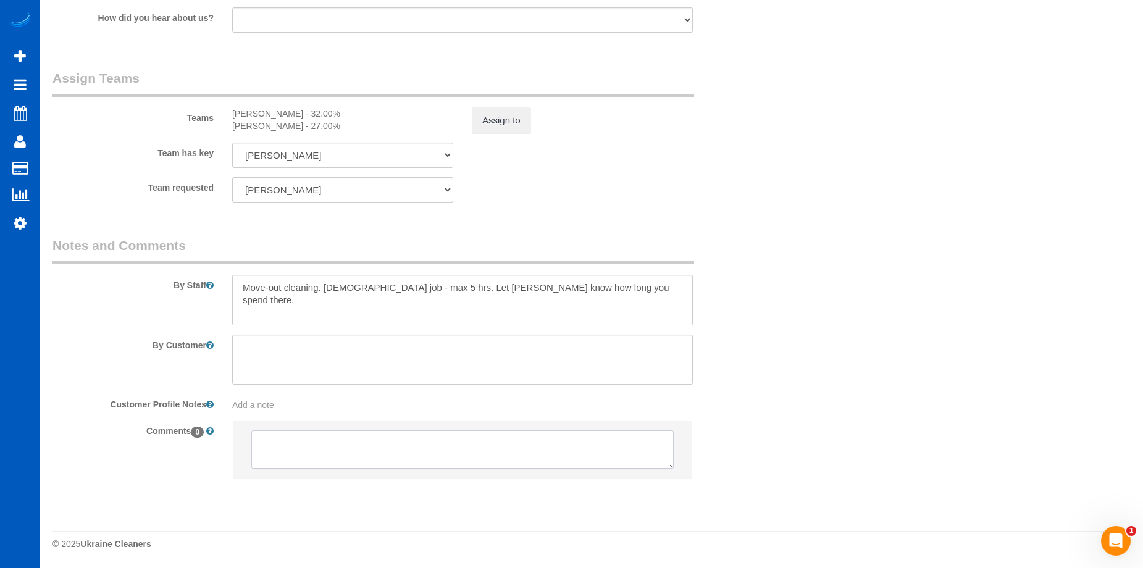
click at [339, 449] on textarea at bounding box center [462, 449] width 422 height 38
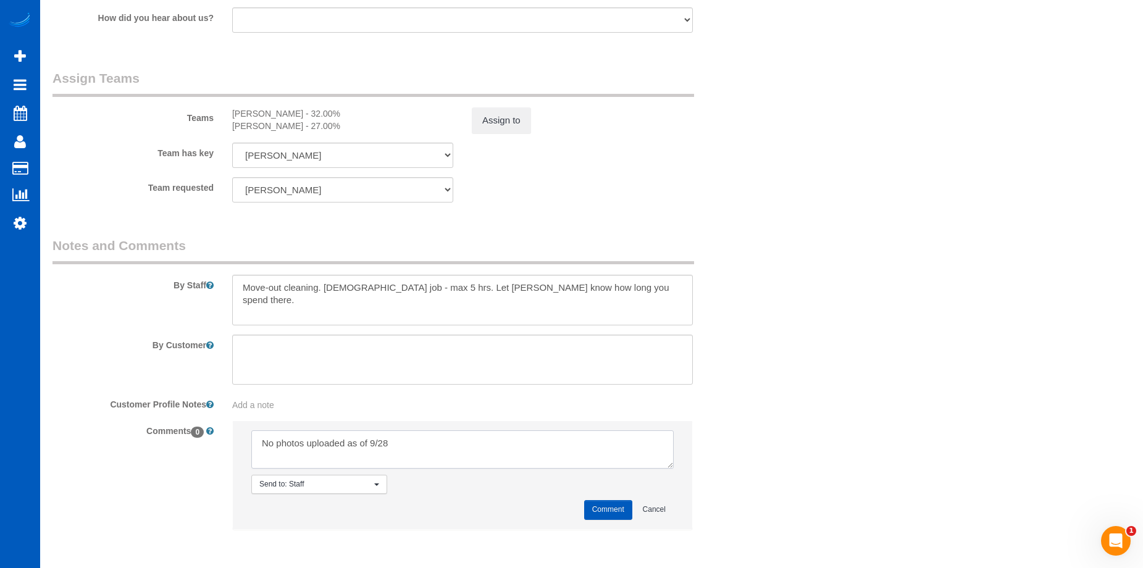
type textarea "No photos uploaded as of 9/28"
click at [601, 508] on button "Comment" at bounding box center [608, 509] width 48 height 19
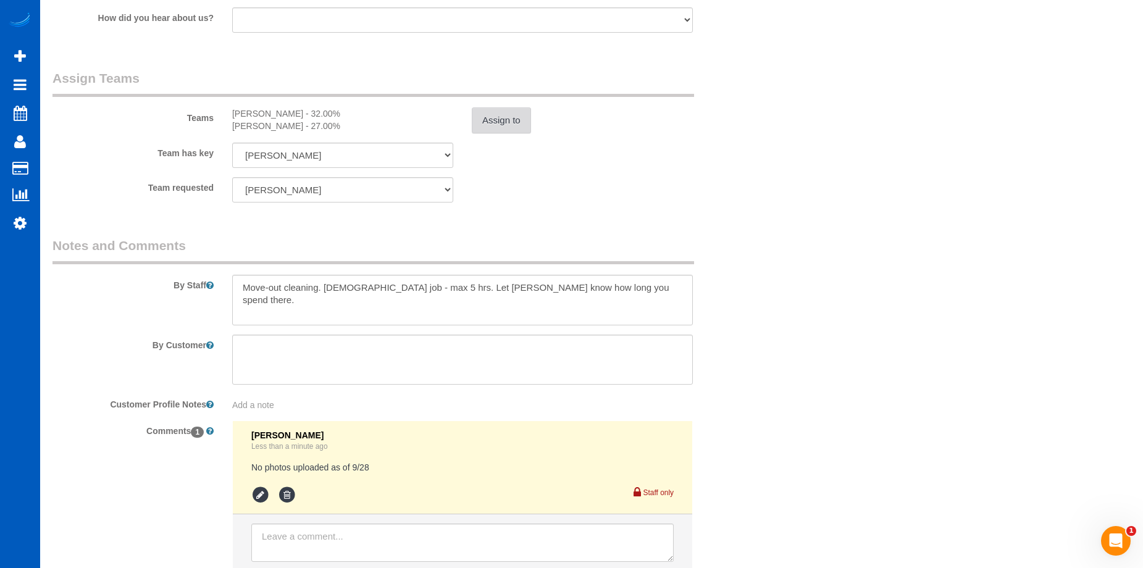
click at [492, 113] on button "Assign to" at bounding box center [501, 120] width 59 height 26
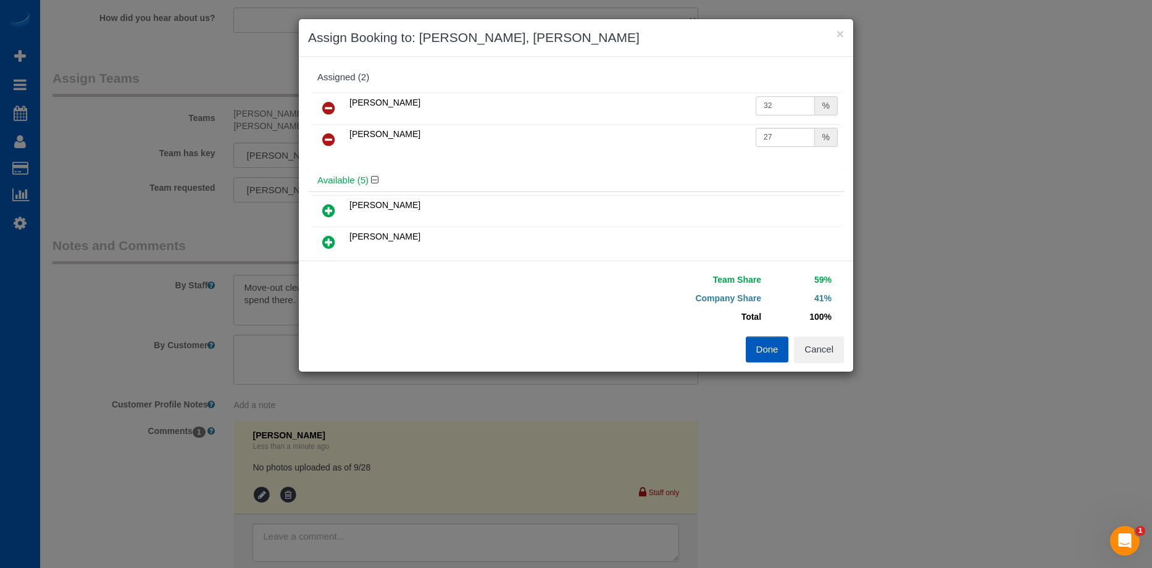
click at [768, 103] on input "32" at bounding box center [785, 105] width 59 height 19
drag, startPoint x: 766, startPoint y: 100, endPoint x: 719, endPoint y: 96, distance: 47.1
click at [719, 96] on tr "Viktoriia Zhukovska 32 %" at bounding box center [576, 108] width 530 height 31
type input "29"
click at [775, 137] on input "27" at bounding box center [785, 137] width 59 height 19
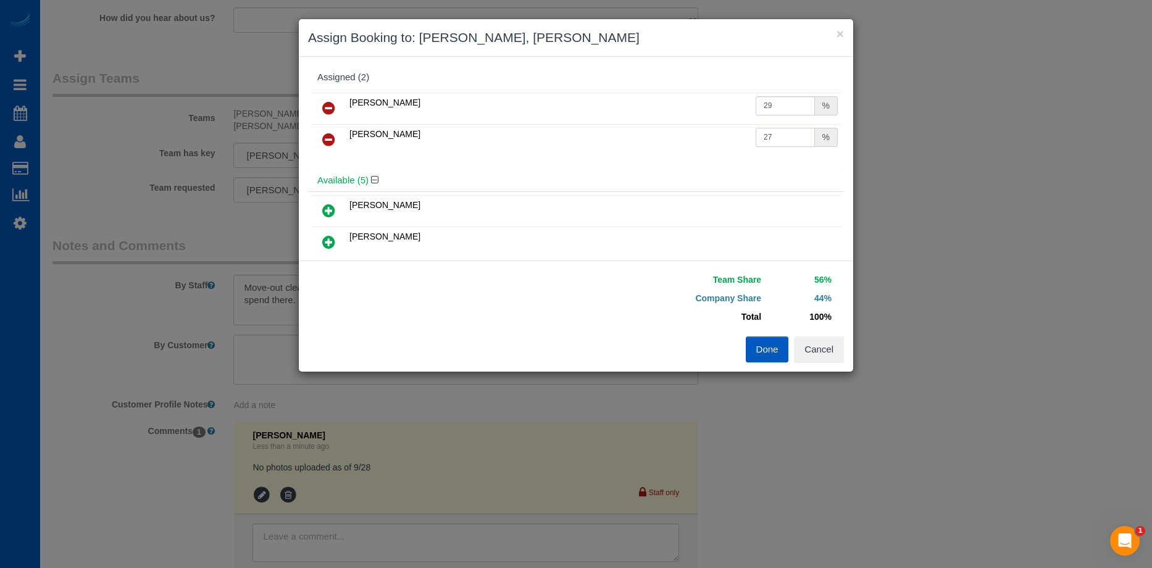
drag, startPoint x: 759, startPoint y: 138, endPoint x: 702, endPoint y: 137, distance: 56.8
click at [702, 137] on tr "Vira Zhukovska 27 %" at bounding box center [576, 139] width 530 height 31
type input "24"
click at [764, 349] on button "Done" at bounding box center [767, 350] width 43 height 26
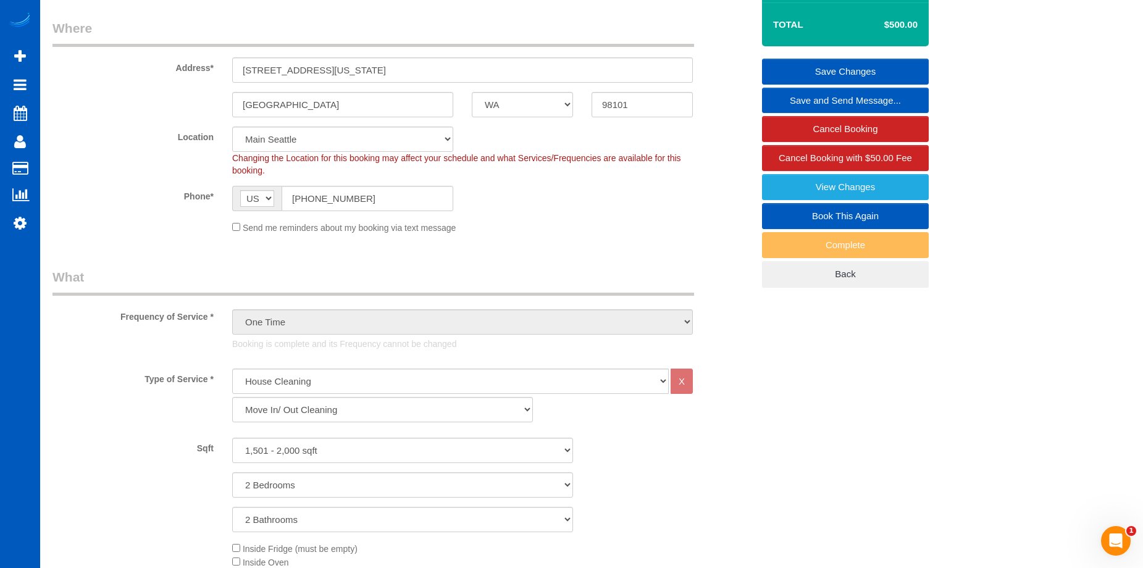
scroll to position [175, 0]
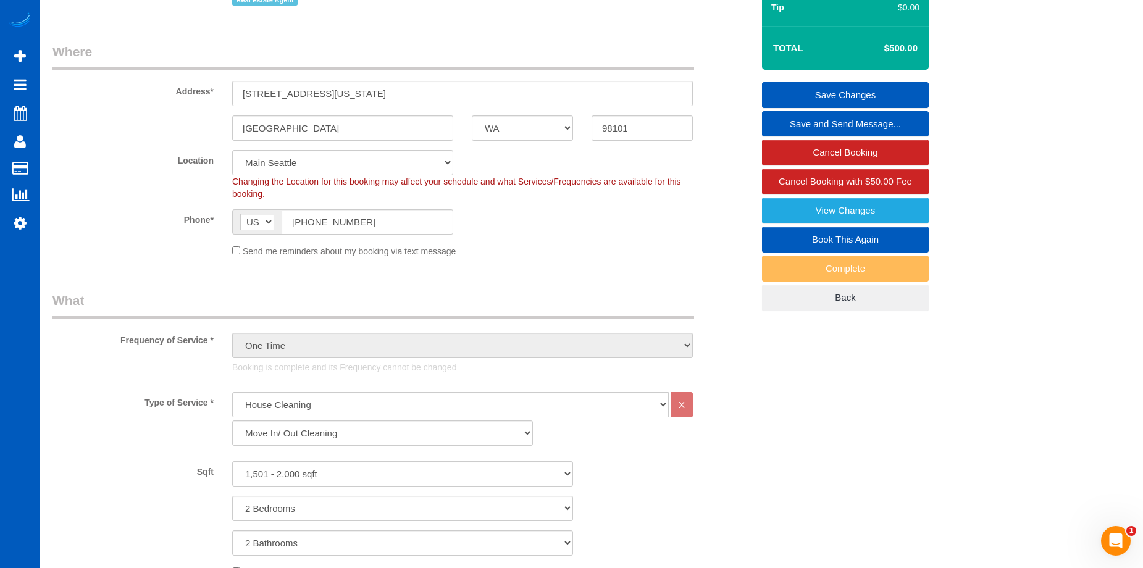
click at [812, 88] on link "Save Changes" at bounding box center [845, 95] width 167 height 26
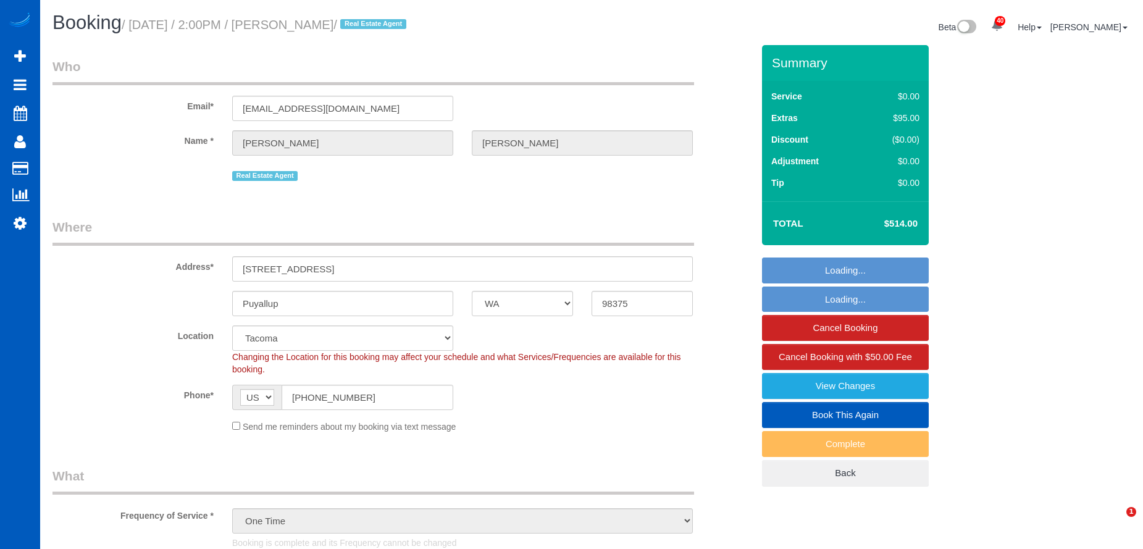
select select "WA"
select select "199"
select select "number:10"
select select "object:1138"
select select "2501"
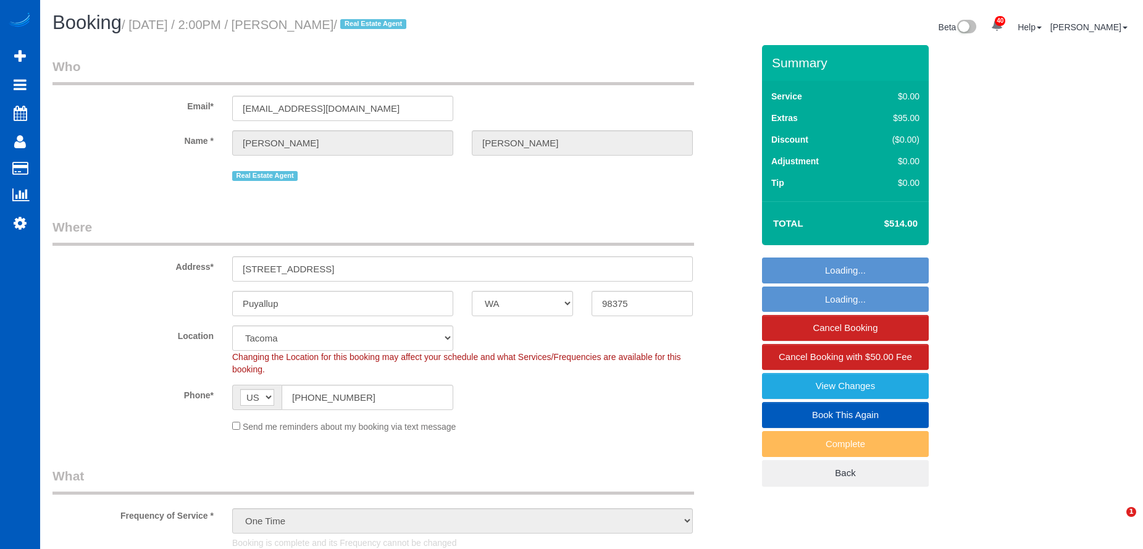
select select "4"
select select "3"
select select "spot1"
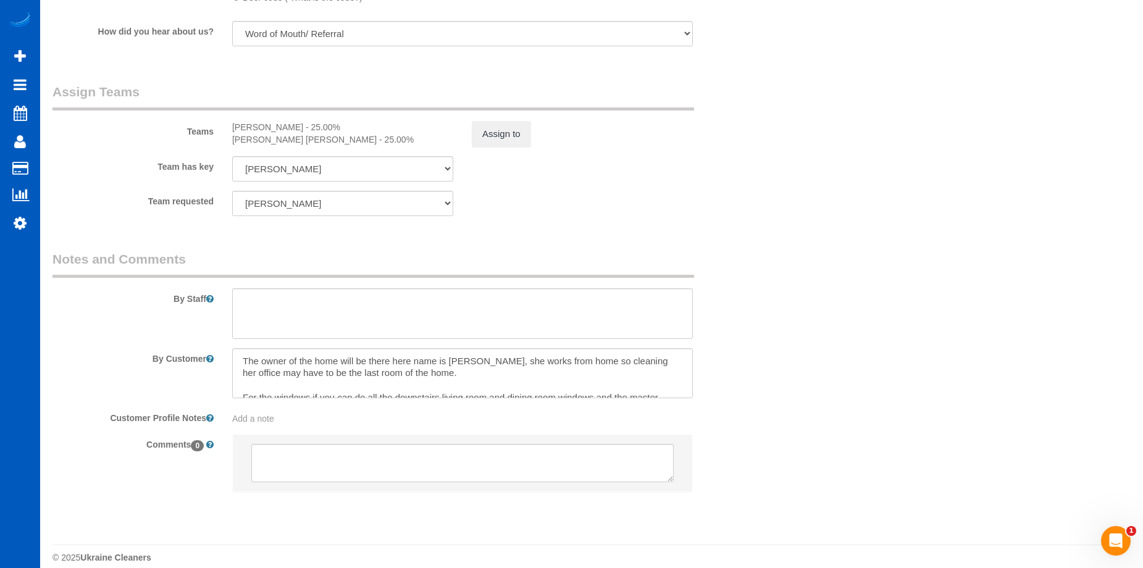
scroll to position [1634, 0]
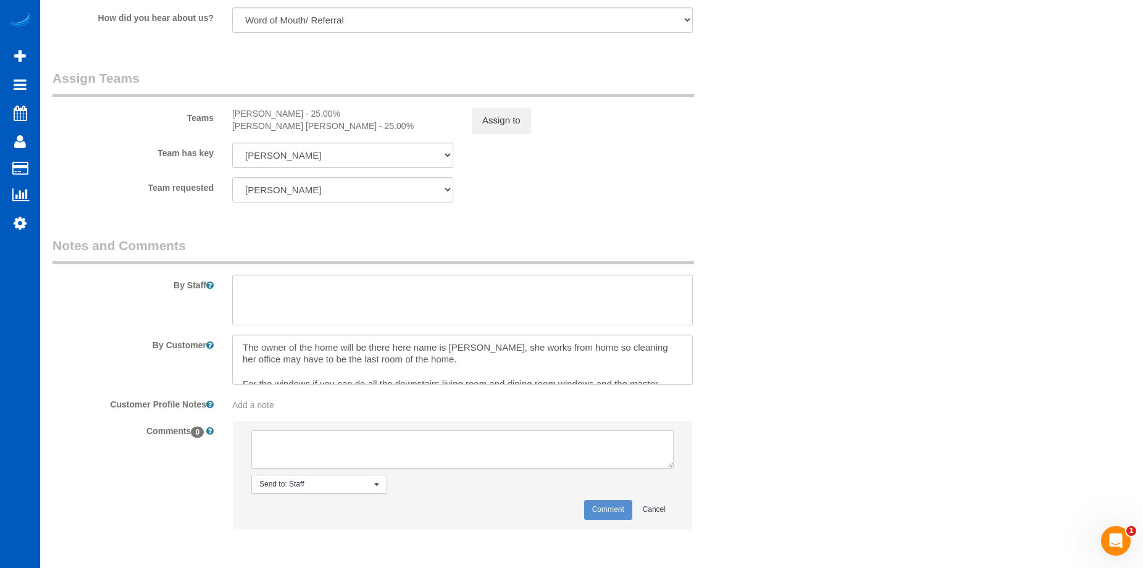
click at [341, 453] on textarea at bounding box center [462, 449] width 422 height 38
type textarea "No photos uploaded as of 9/28"
click at [606, 506] on button "Comment" at bounding box center [608, 509] width 48 height 19
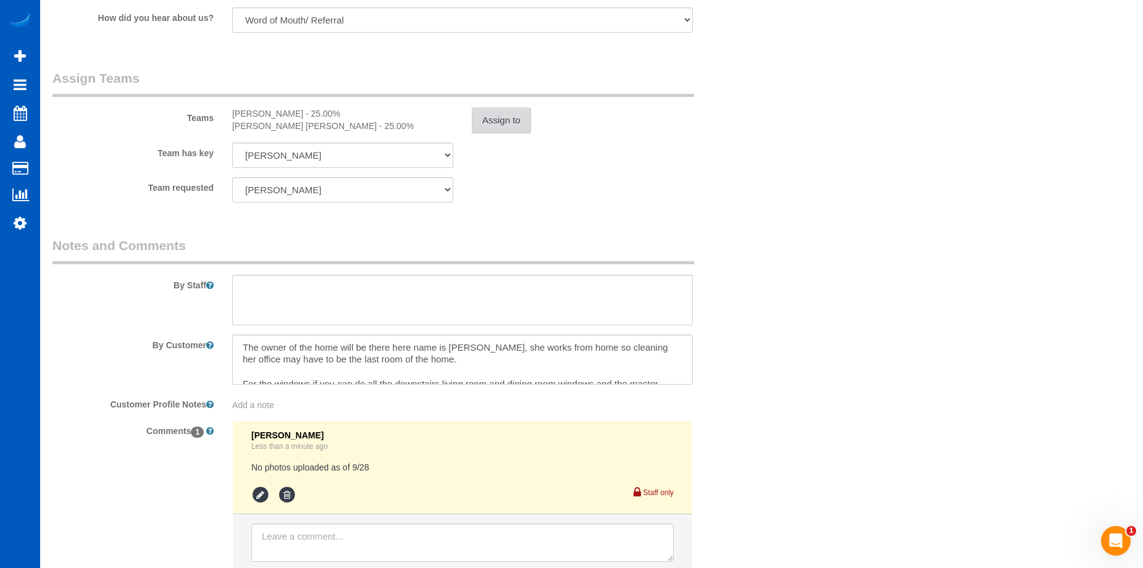
click at [500, 127] on button "Assign to" at bounding box center [501, 120] width 59 height 26
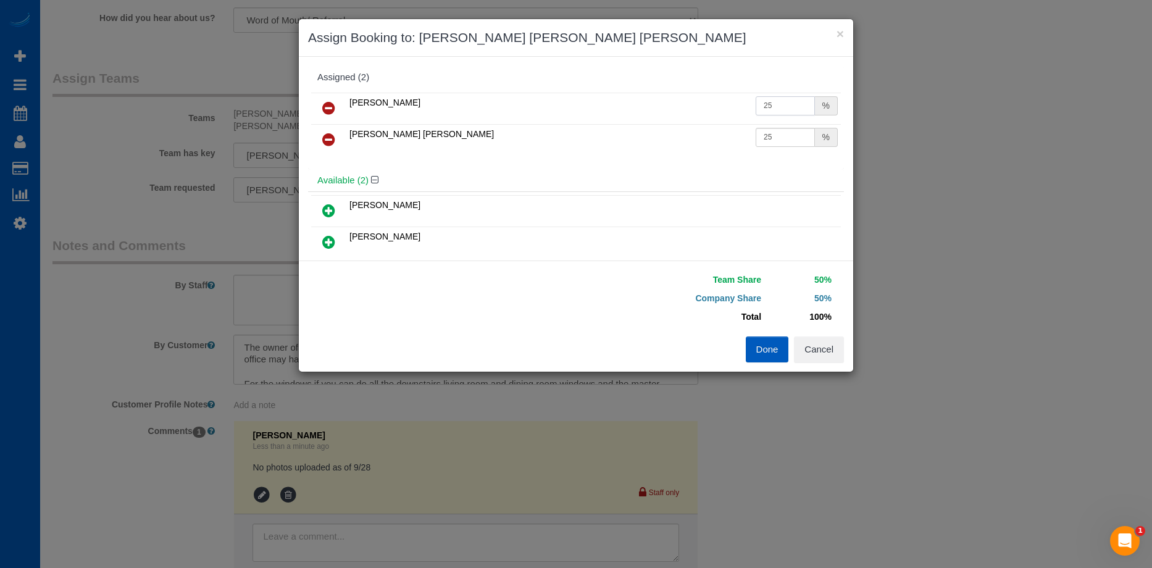
click at [779, 106] on input "25" at bounding box center [785, 105] width 59 height 19
drag, startPoint x: 779, startPoint y: 106, endPoint x: 696, endPoint y: 104, distance: 83.4
click at [696, 104] on tr "[PERSON_NAME] 25 %" at bounding box center [576, 108] width 530 height 31
type input "22.08"
click at [792, 153] on td "25 %" at bounding box center [797, 139] width 88 height 31
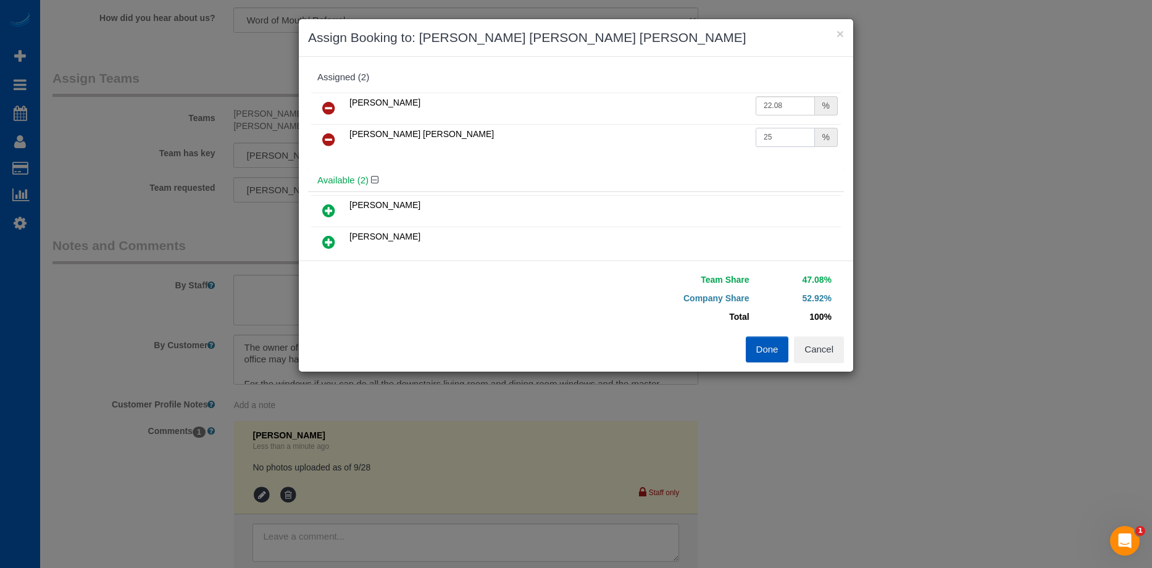
click at [786, 135] on input "25" at bounding box center [785, 137] width 59 height 19
drag, startPoint x: 777, startPoint y: 138, endPoint x: 692, endPoint y: 145, distance: 85.5
click at [692, 145] on tr "[PERSON_NAME] [PERSON_NAME] 25 %" at bounding box center [576, 139] width 530 height 31
type input "22.08"
click at [760, 342] on button "Done" at bounding box center [767, 350] width 43 height 26
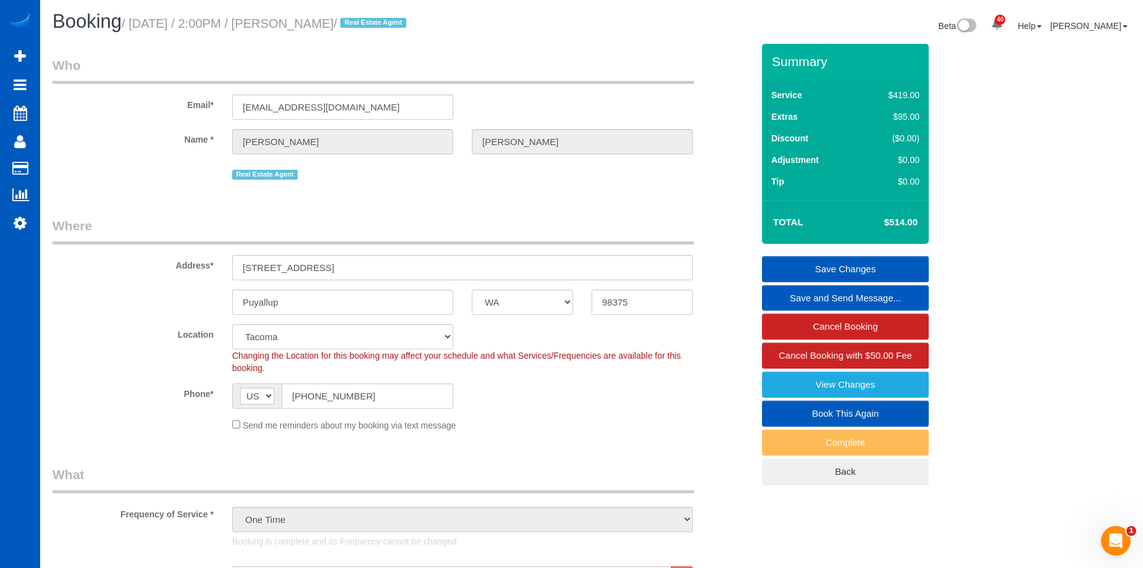
scroll to position [0, 0]
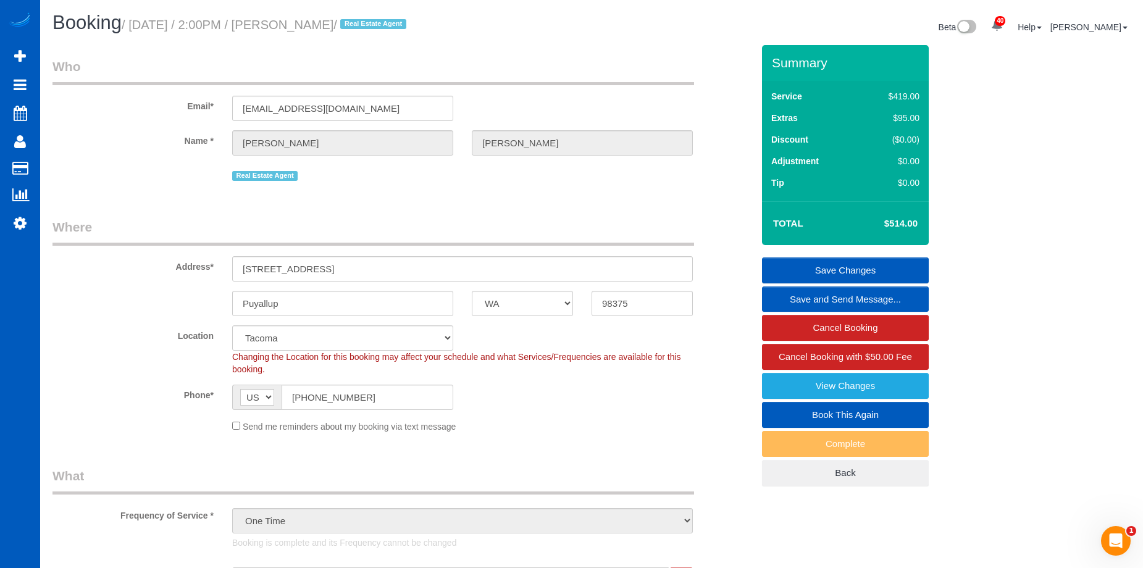
click at [804, 264] on link "Save Changes" at bounding box center [845, 271] width 167 height 26
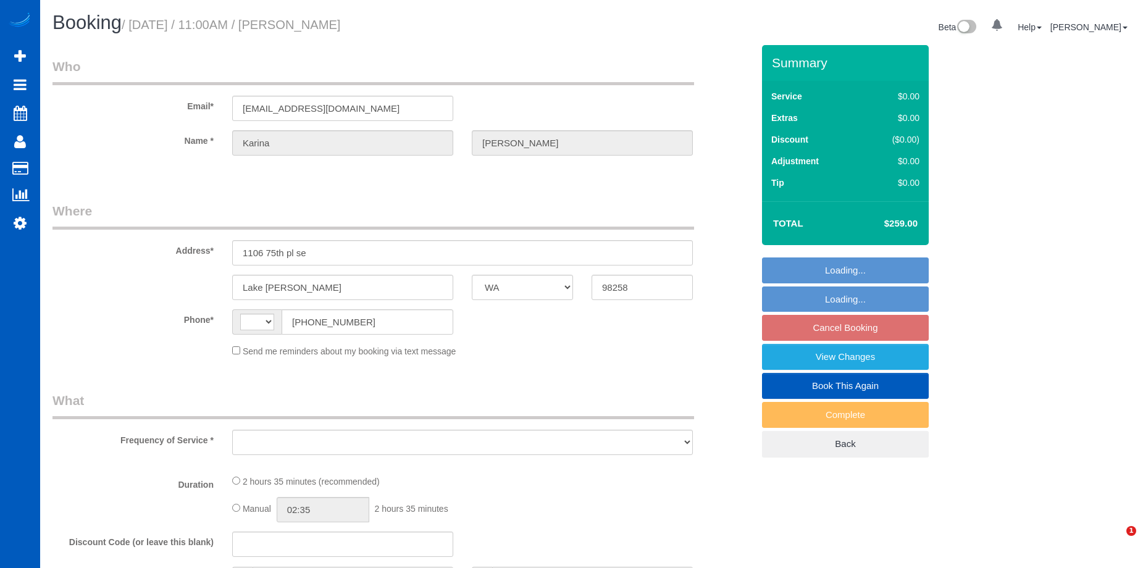
select select "WA"
select select "string:fspay-7ba7f576-46a8-4f5d-b56a-b27b046b369e"
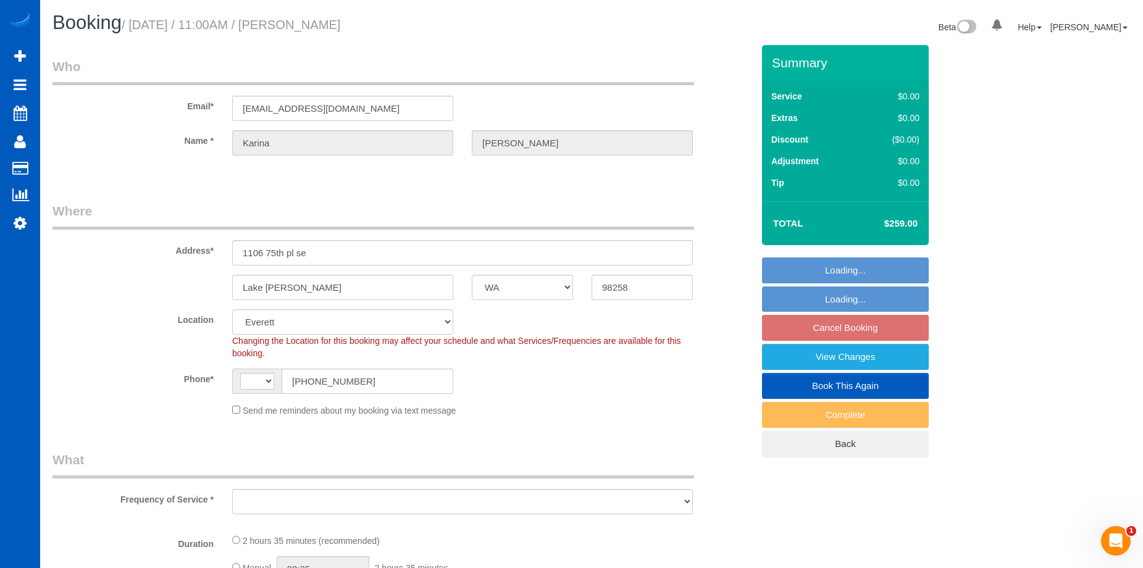
select select "string:[GEOGRAPHIC_DATA]"
select select "object:903"
select select "spot2"
select select "199"
select select "object:1242"
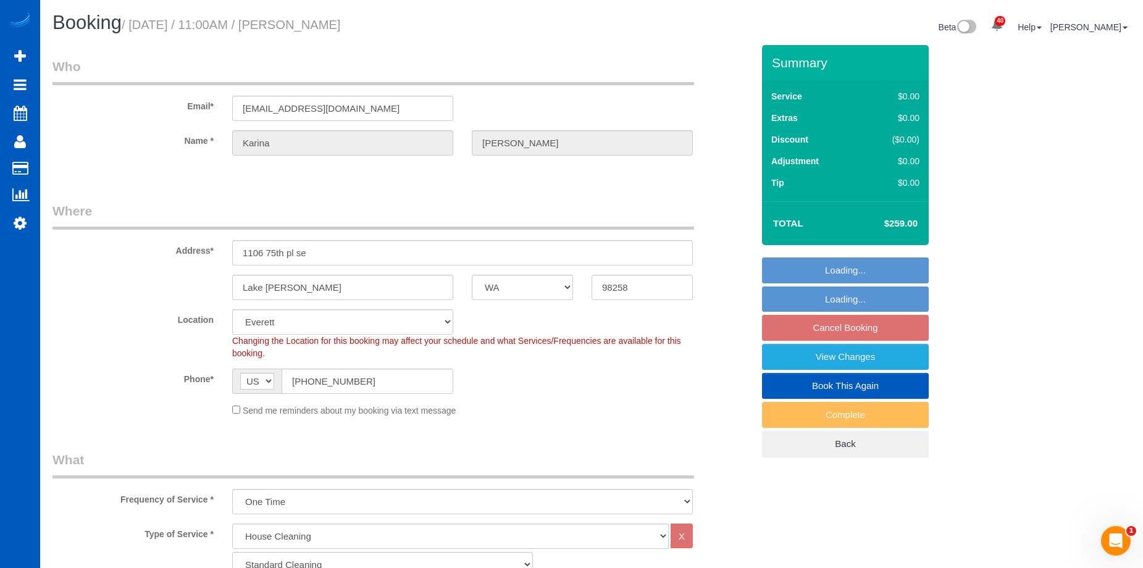
select select "2001"
select select "4"
select select "3"
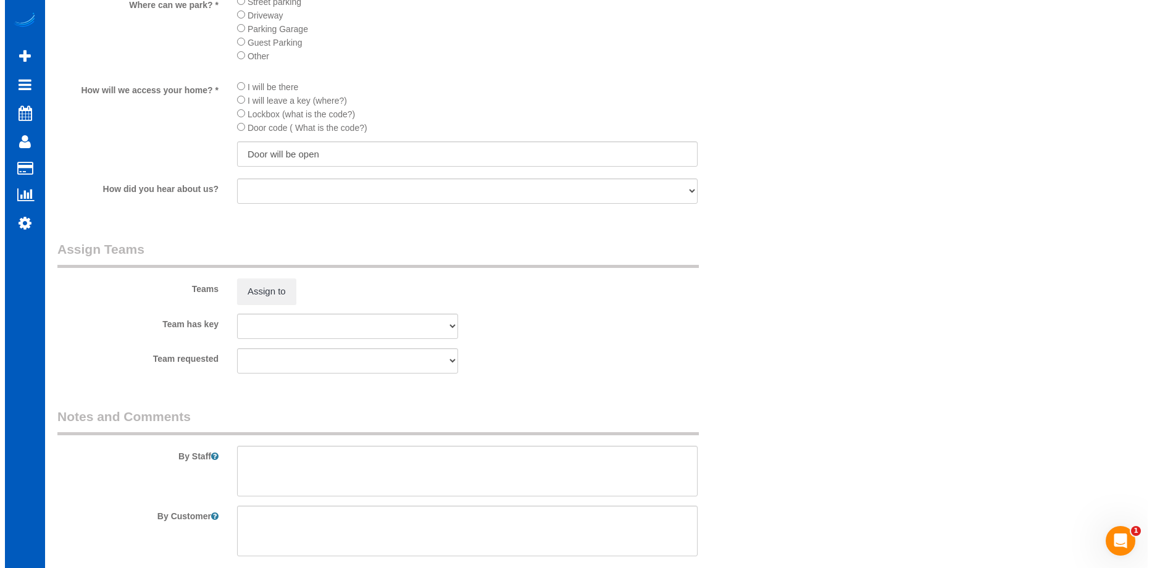
scroll to position [1544, 0]
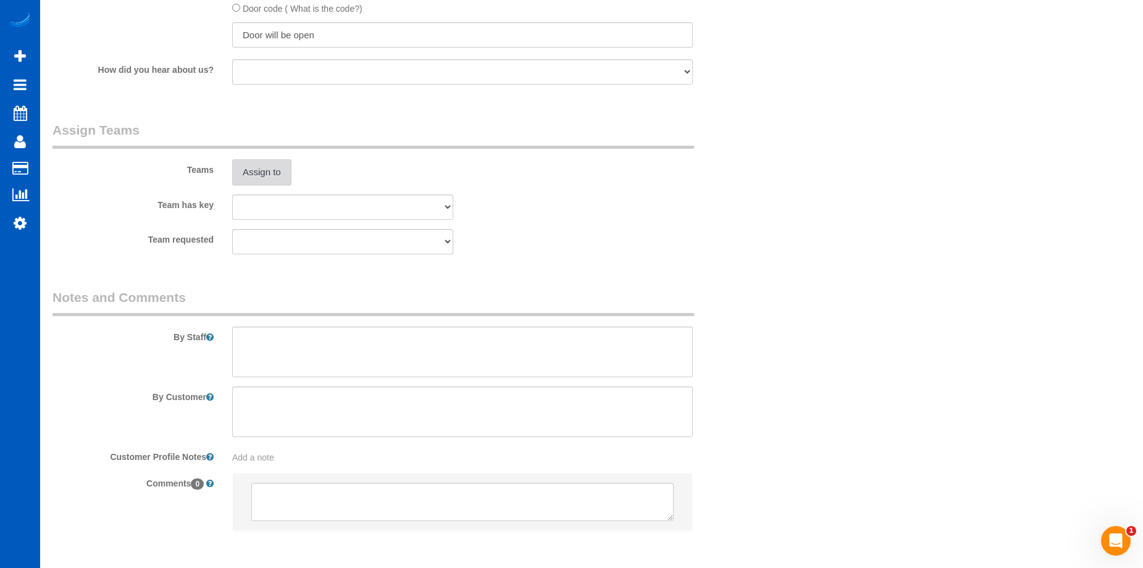
click at [289, 164] on button "Assign to" at bounding box center [261, 172] width 59 height 26
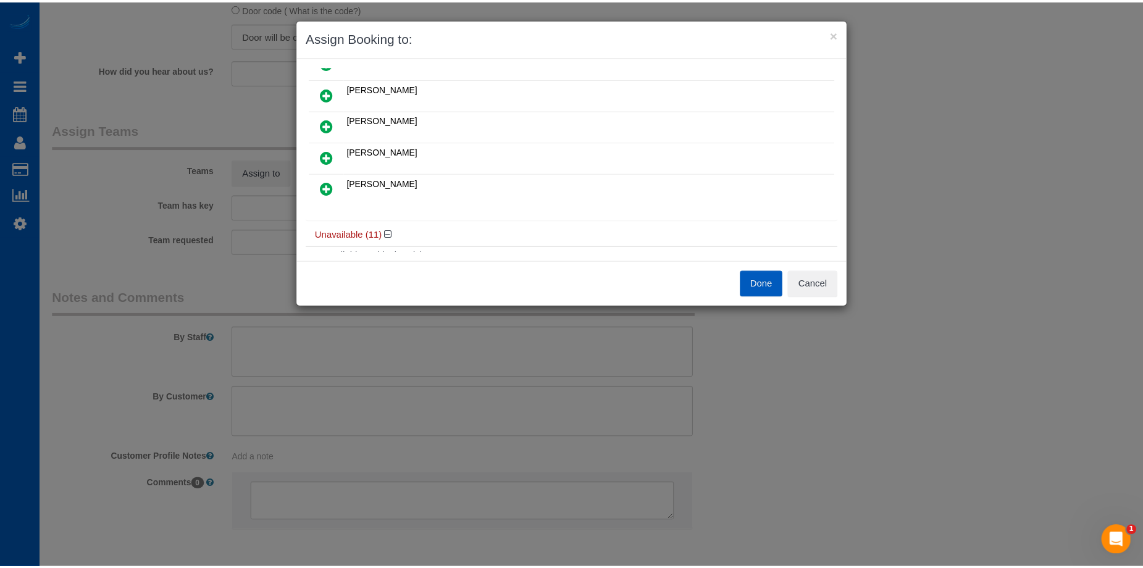
scroll to position [371, 0]
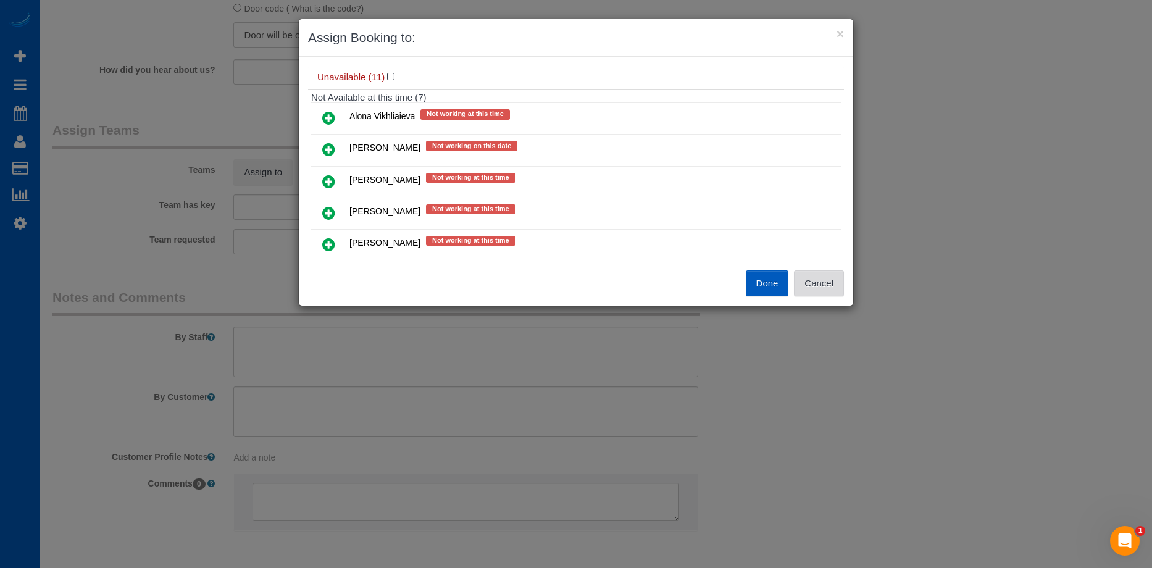
click at [834, 279] on button "Cancel" at bounding box center [819, 283] width 50 height 26
